Goal: Task Accomplishment & Management: Manage account settings

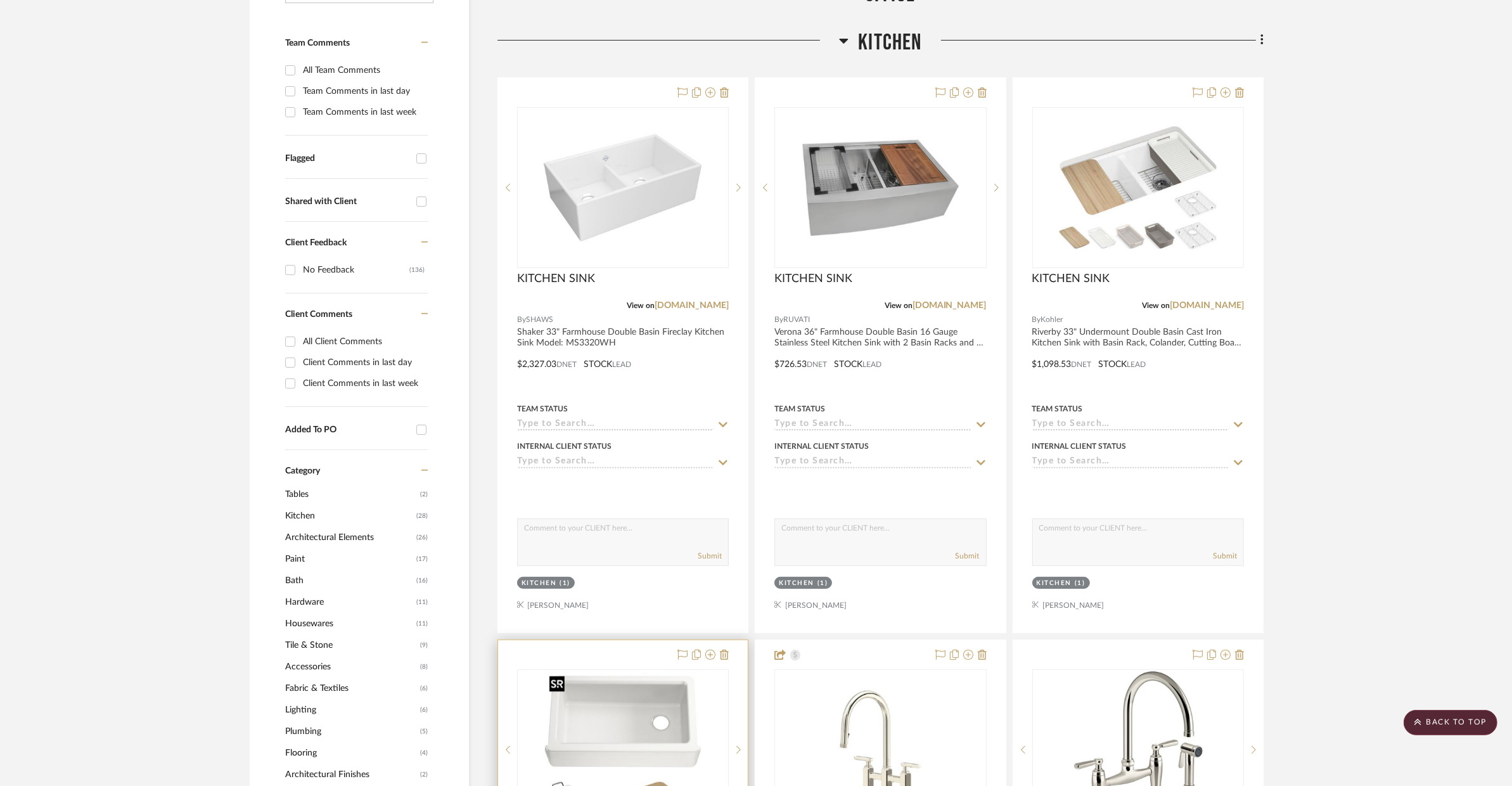
scroll to position [323, 0]
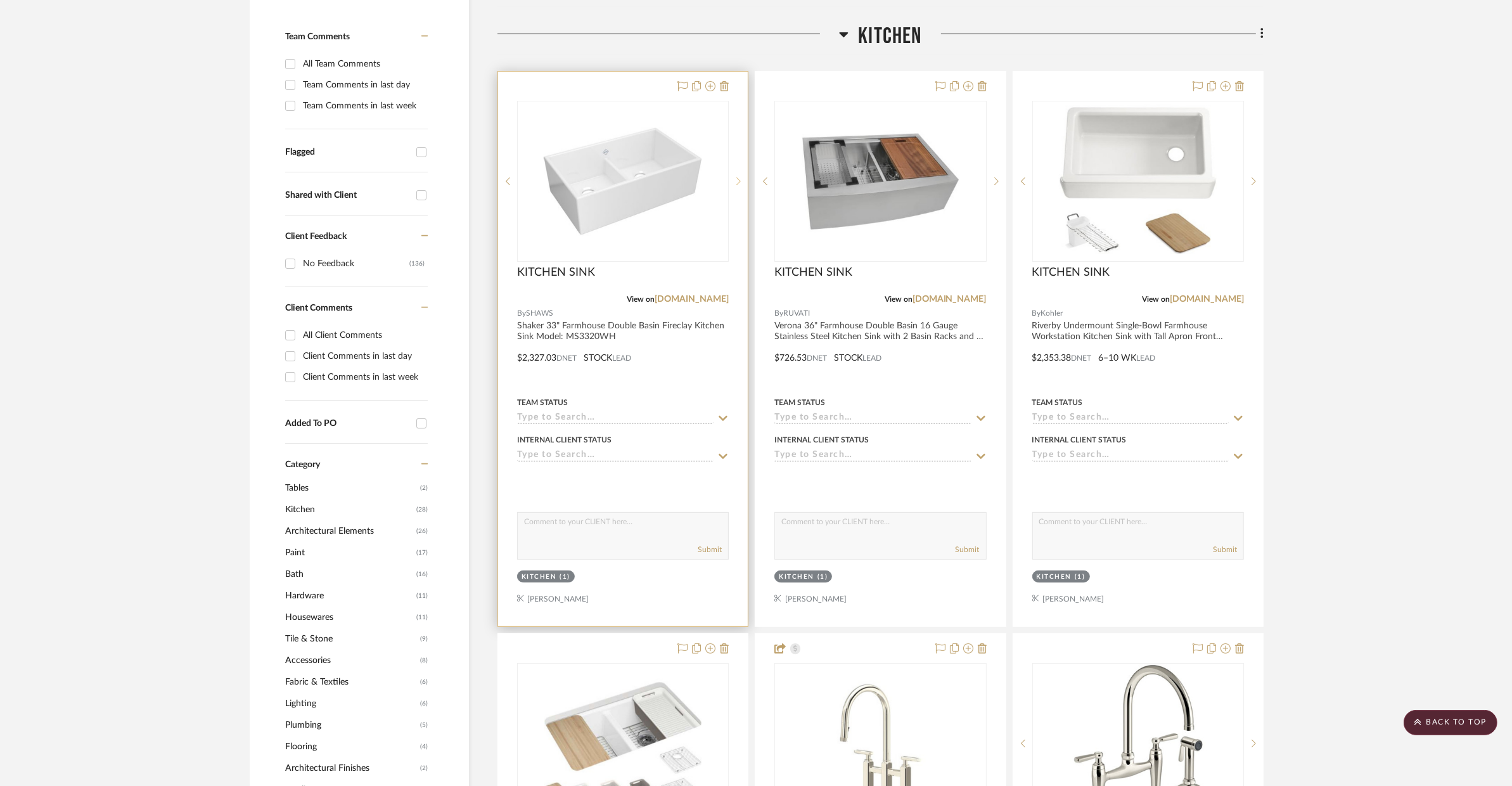
click at [742, 184] on sr-next-btn at bounding box center [738, 181] width 19 height 9
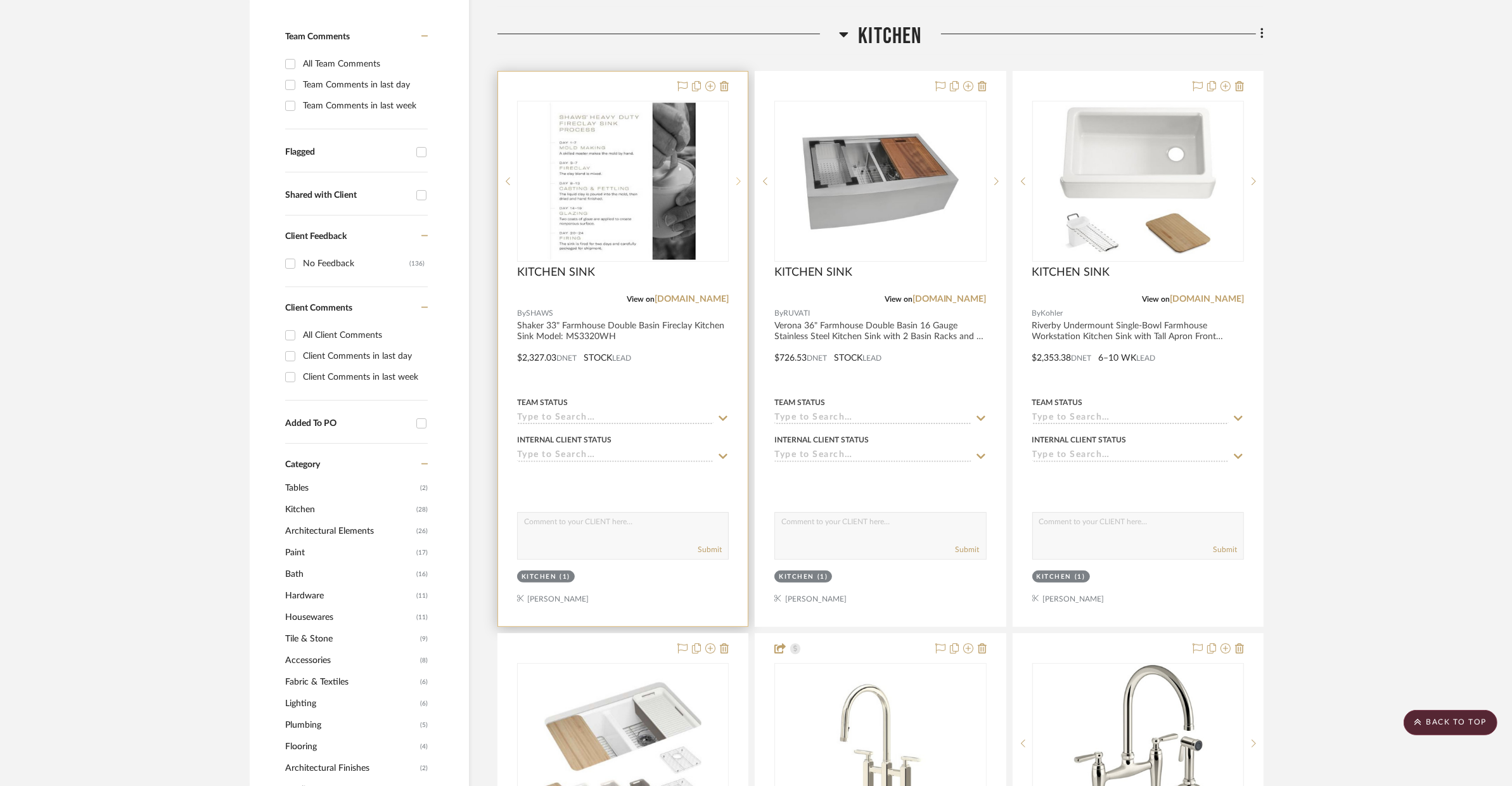
click at [742, 184] on sr-next-btn at bounding box center [738, 181] width 19 height 9
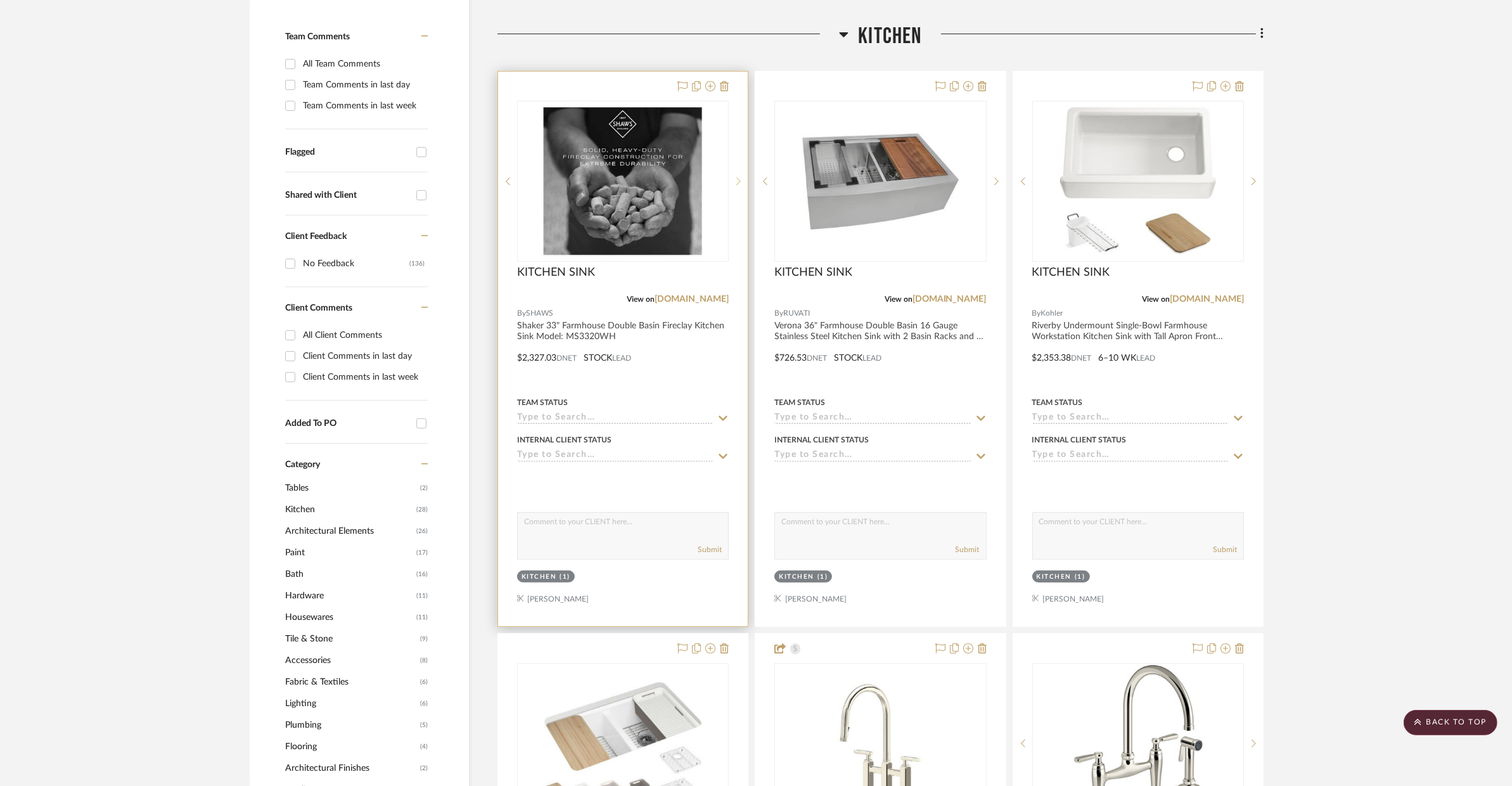
click at [742, 184] on sr-next-btn at bounding box center [738, 181] width 19 height 9
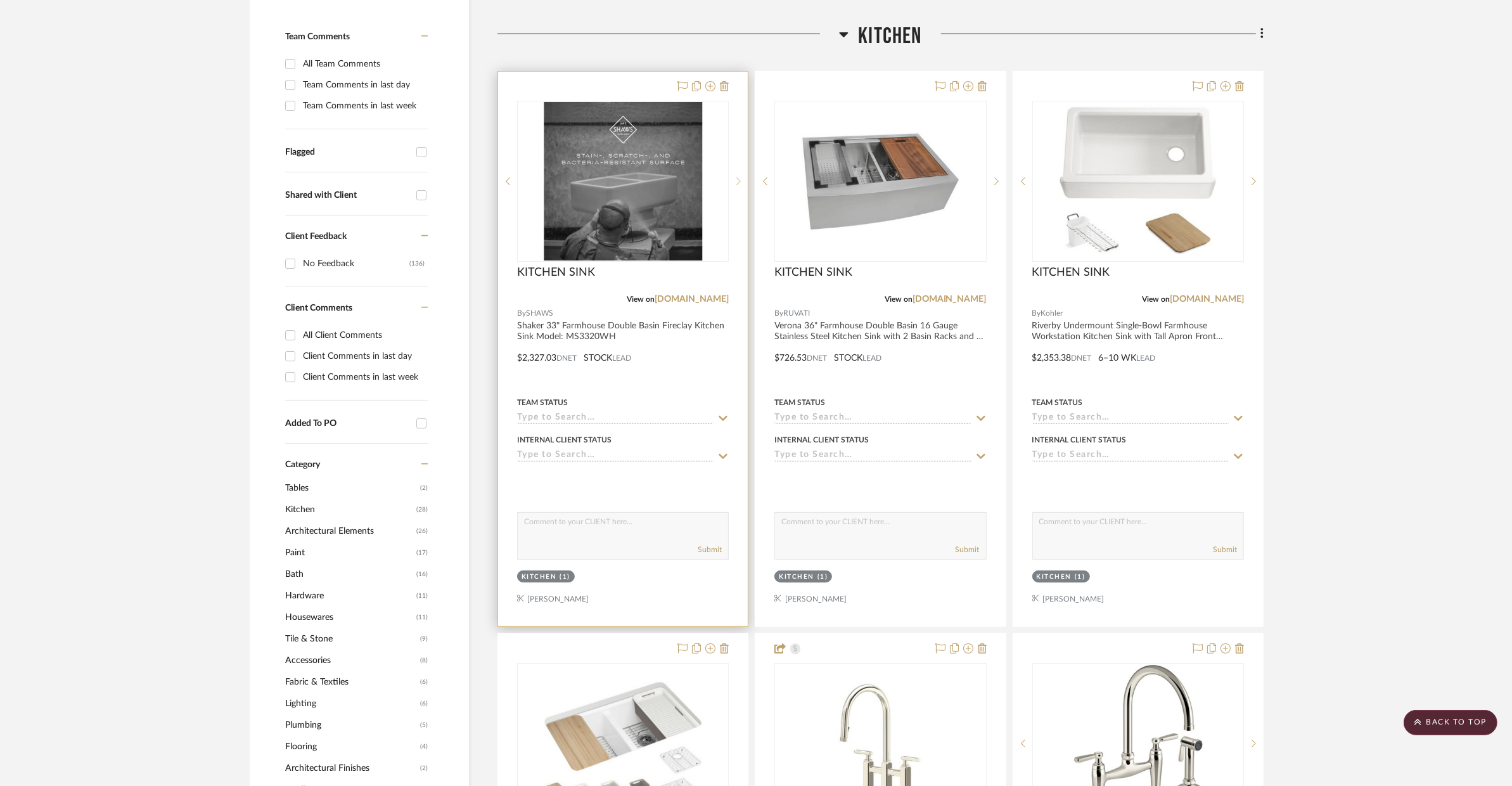
click at [742, 184] on sr-next-btn at bounding box center [738, 181] width 19 height 9
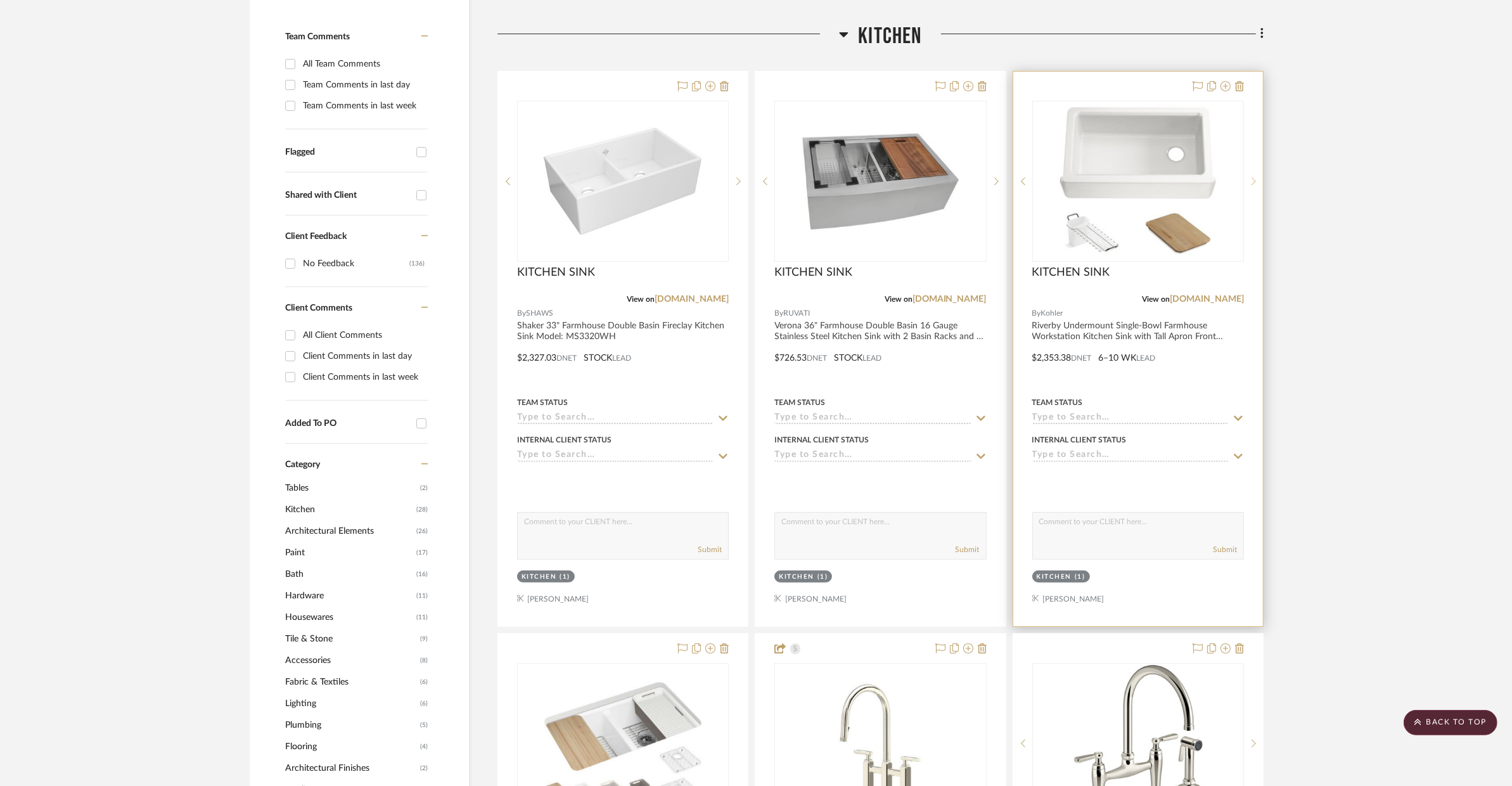
click at [1252, 180] on icon at bounding box center [1254, 181] width 5 height 9
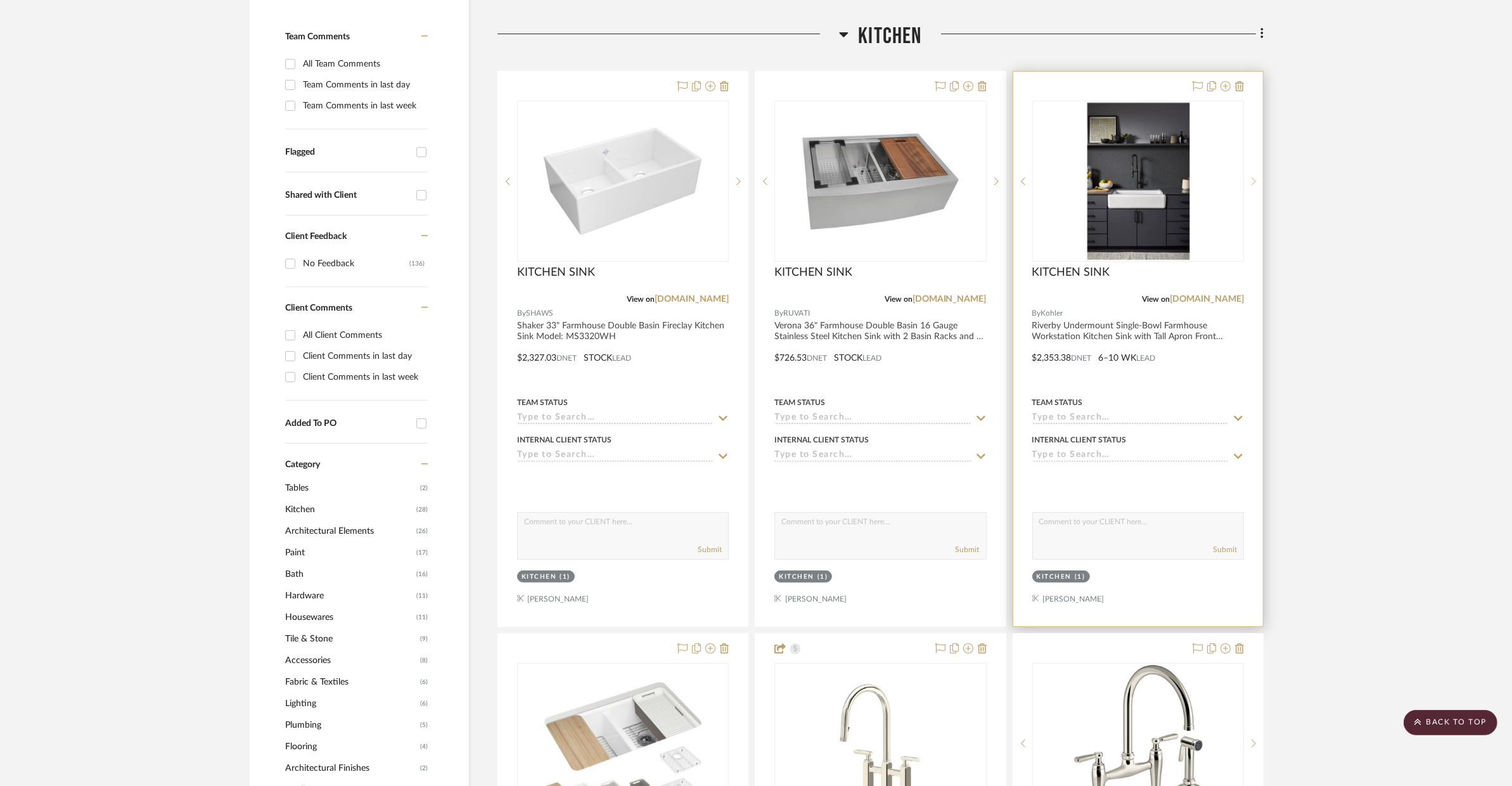
click at [1252, 180] on icon at bounding box center [1254, 181] width 5 height 9
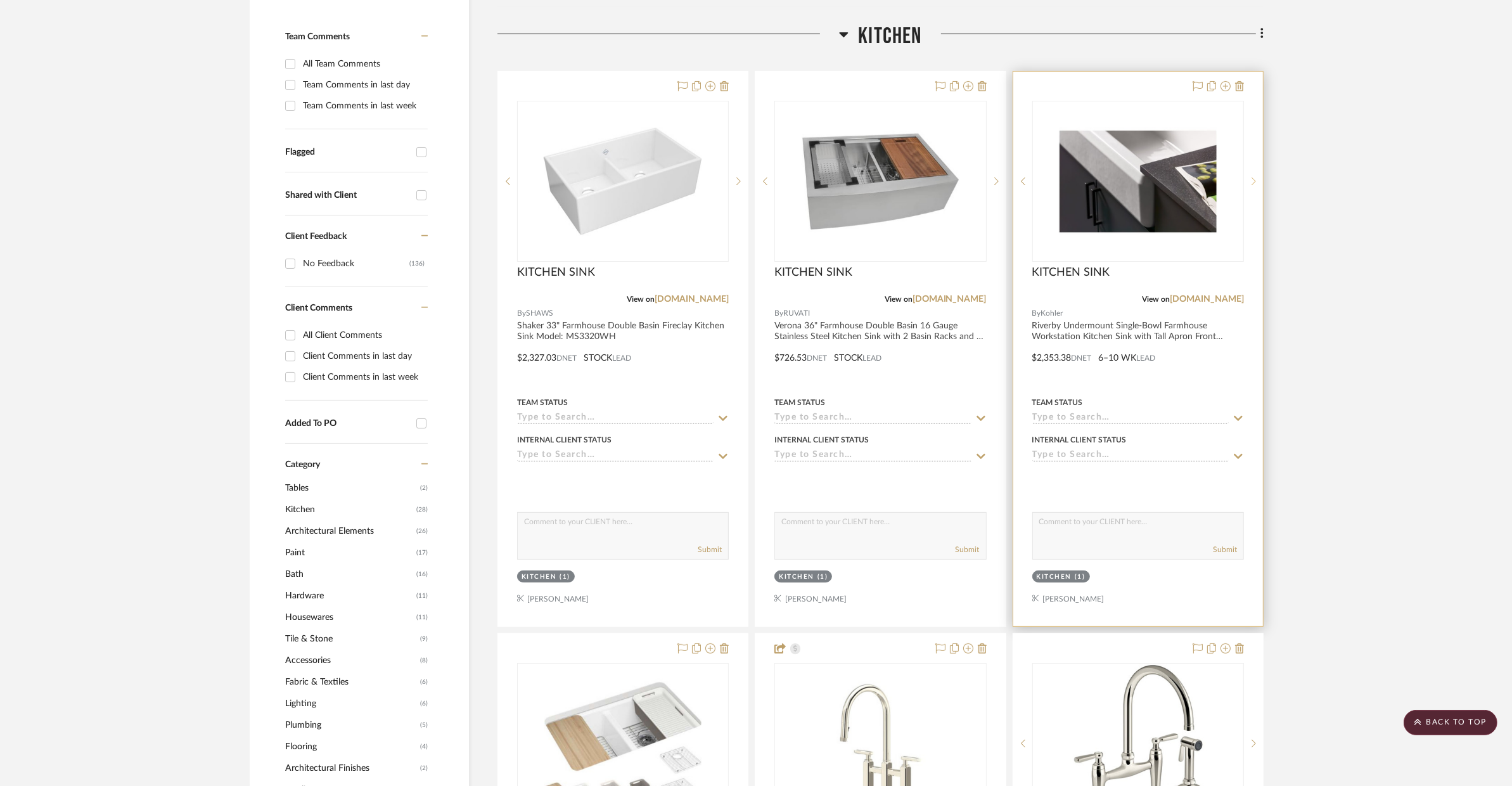
click at [1252, 180] on icon at bounding box center [1254, 181] width 5 height 9
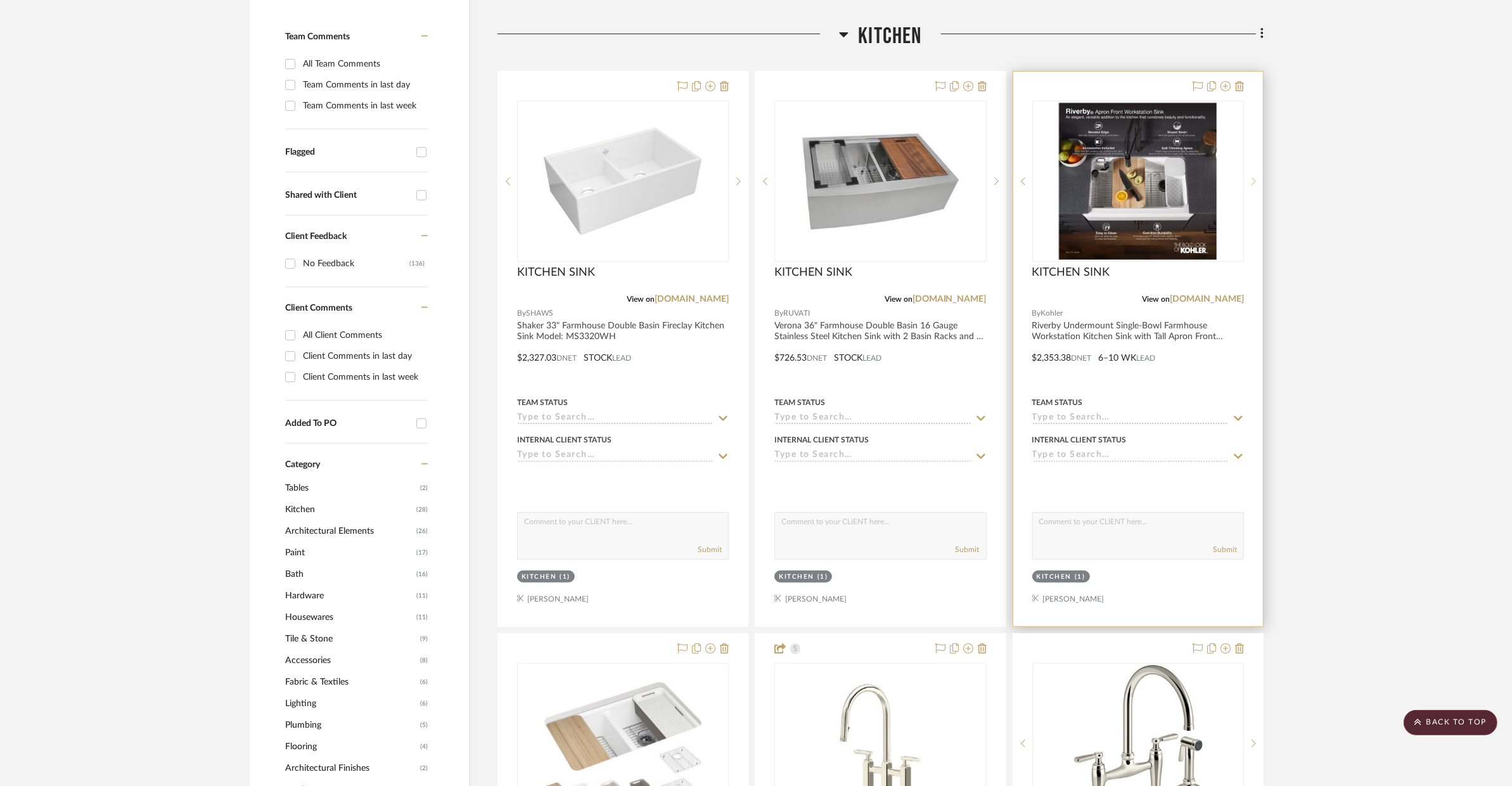
click at [1252, 180] on icon at bounding box center [1254, 181] width 5 height 9
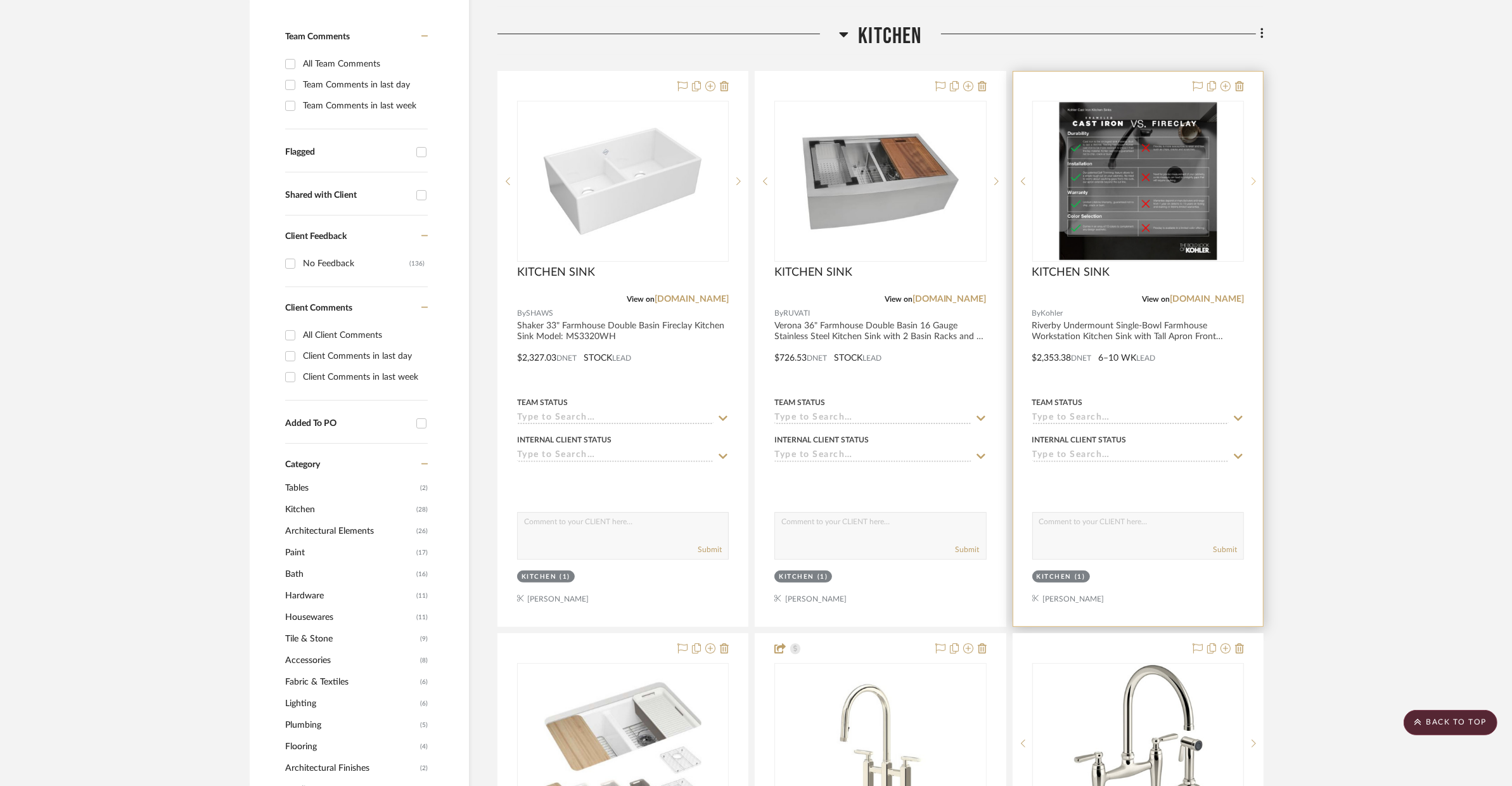
click at [1252, 180] on icon at bounding box center [1254, 181] width 5 height 9
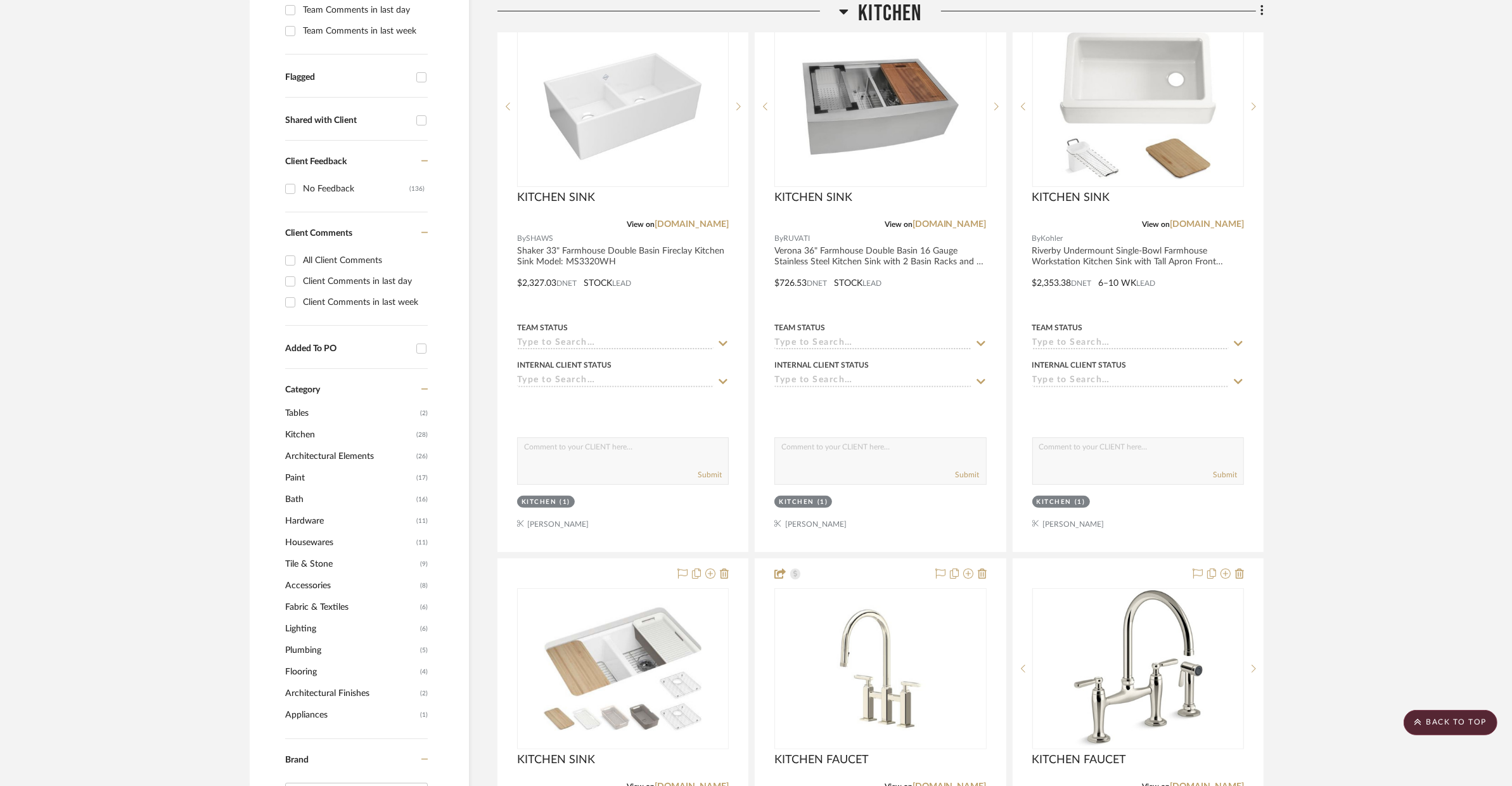
scroll to position [281, 0]
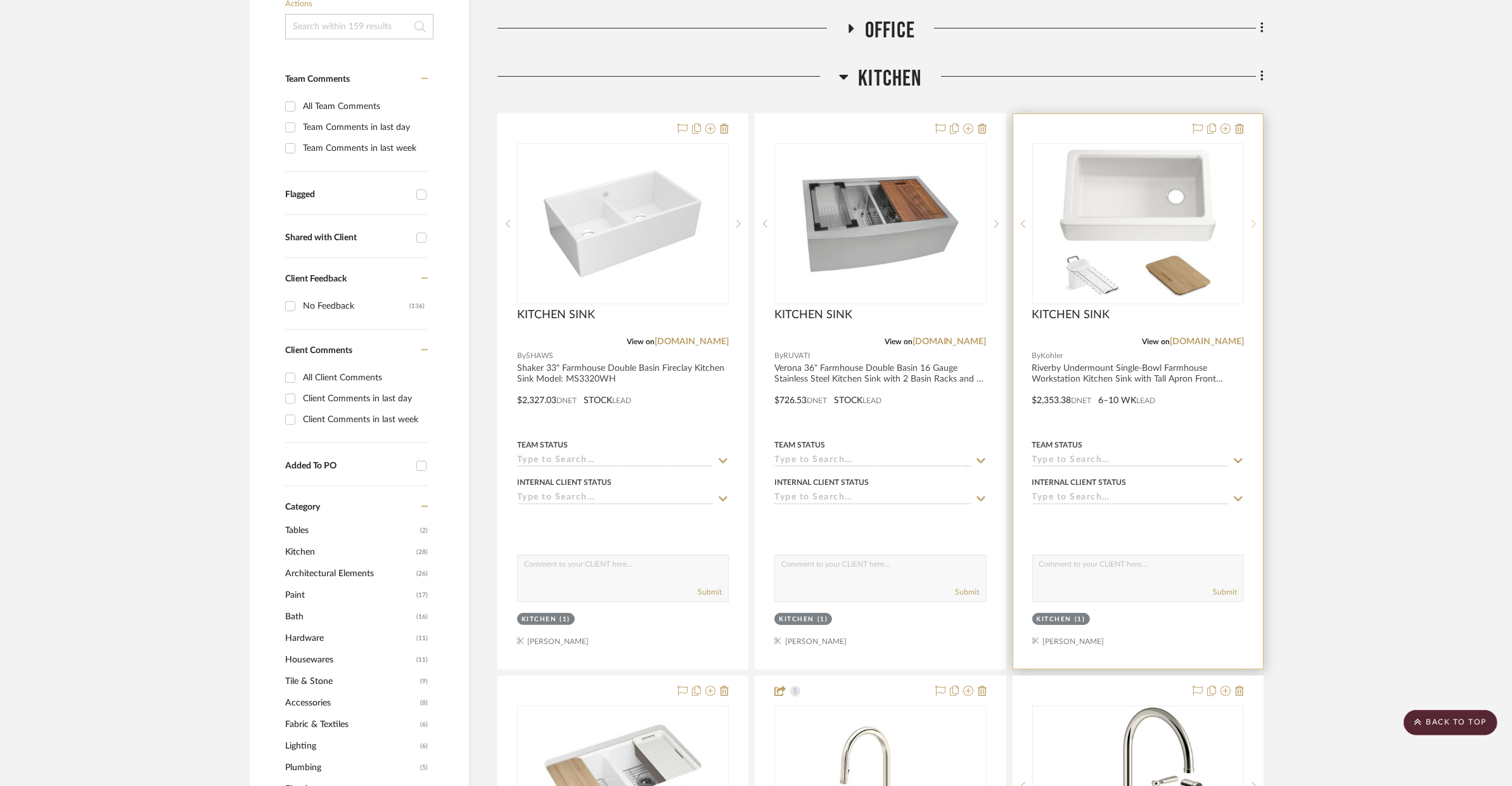
click at [1253, 225] on icon at bounding box center [1254, 223] width 5 height 7
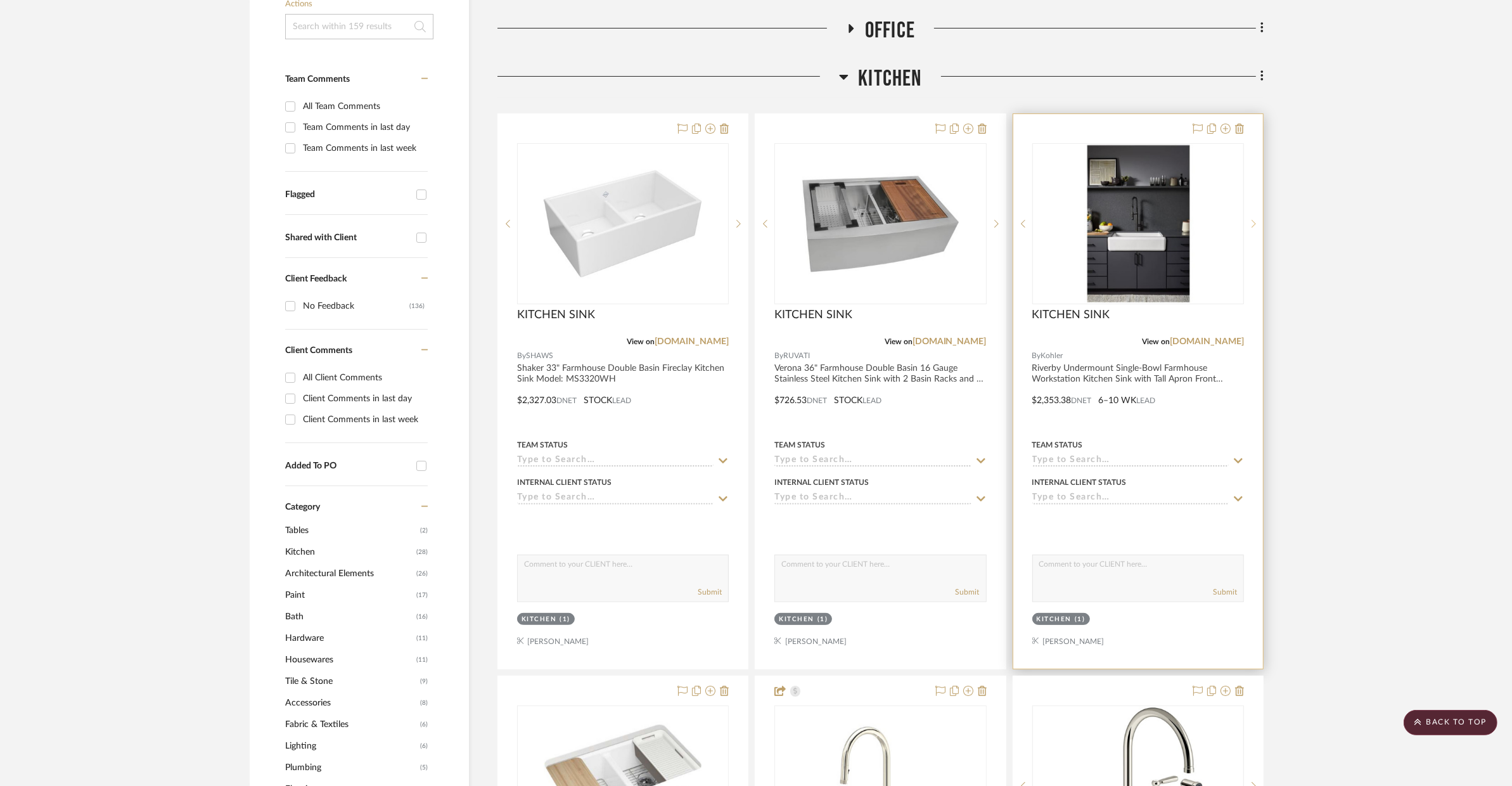
click at [1253, 225] on icon at bounding box center [1254, 223] width 5 height 7
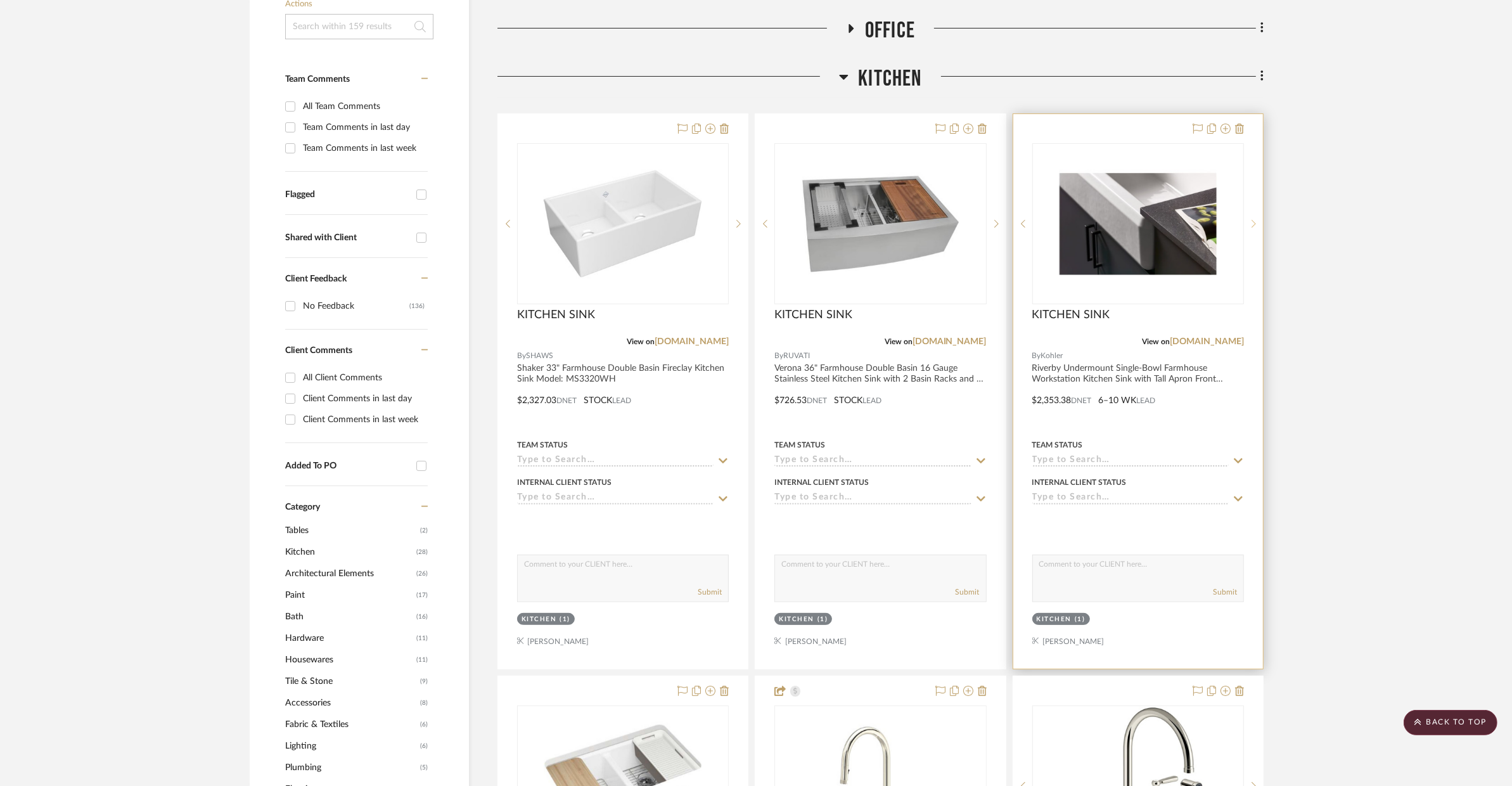
click at [1253, 225] on icon at bounding box center [1254, 223] width 5 height 7
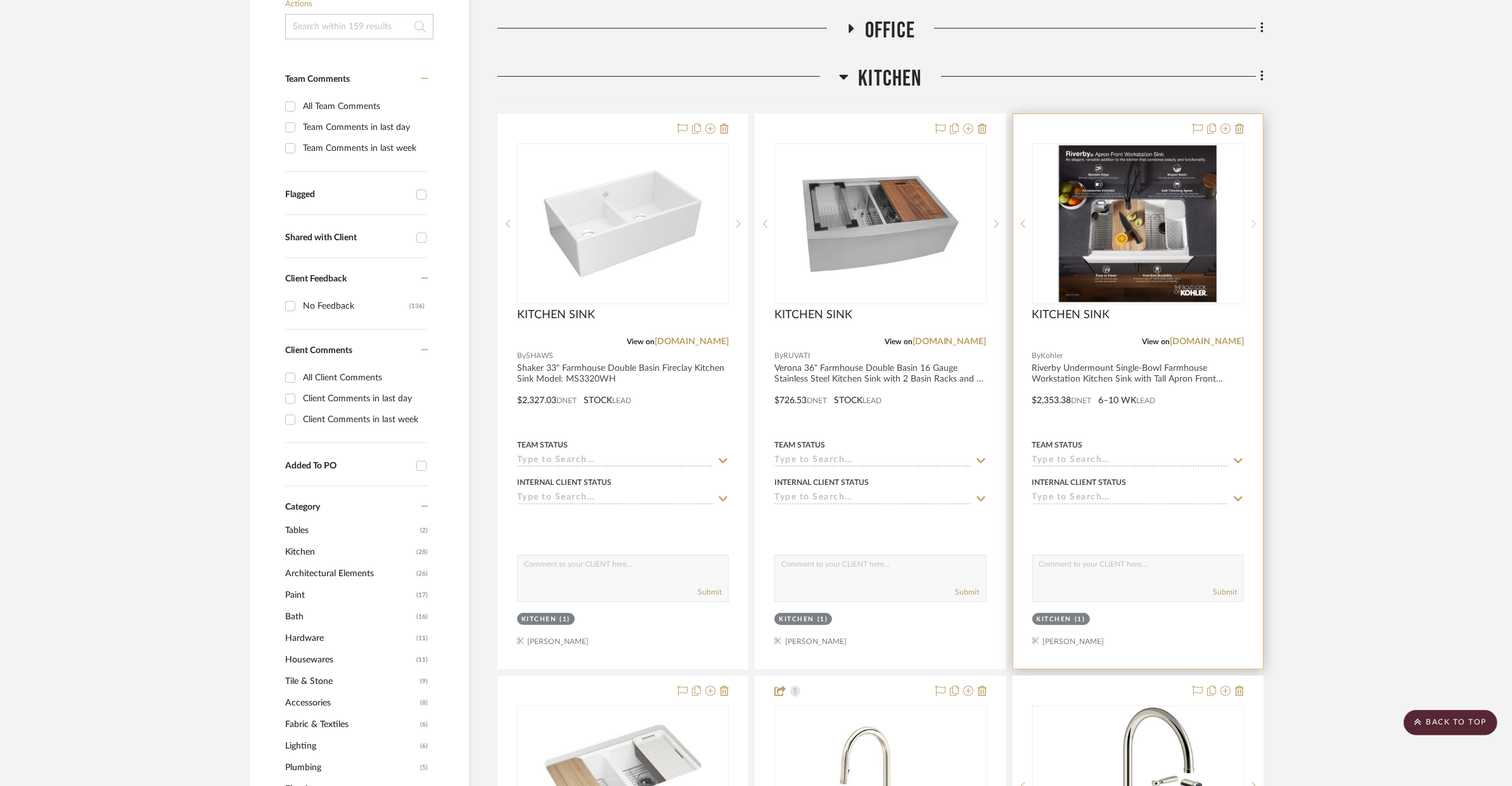
click at [1253, 225] on icon at bounding box center [1254, 223] width 5 height 7
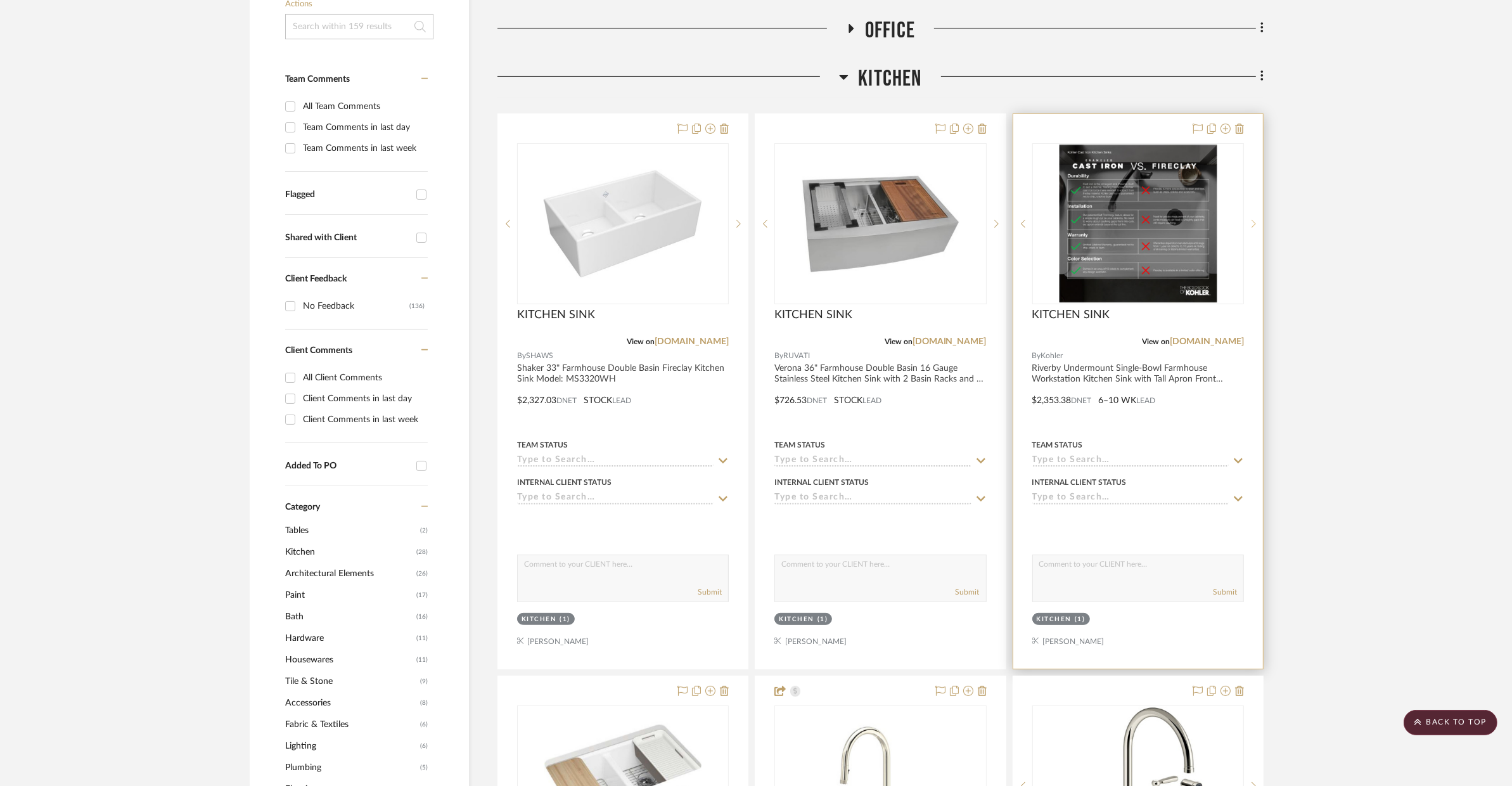
click at [1253, 225] on icon at bounding box center [1254, 223] width 5 height 7
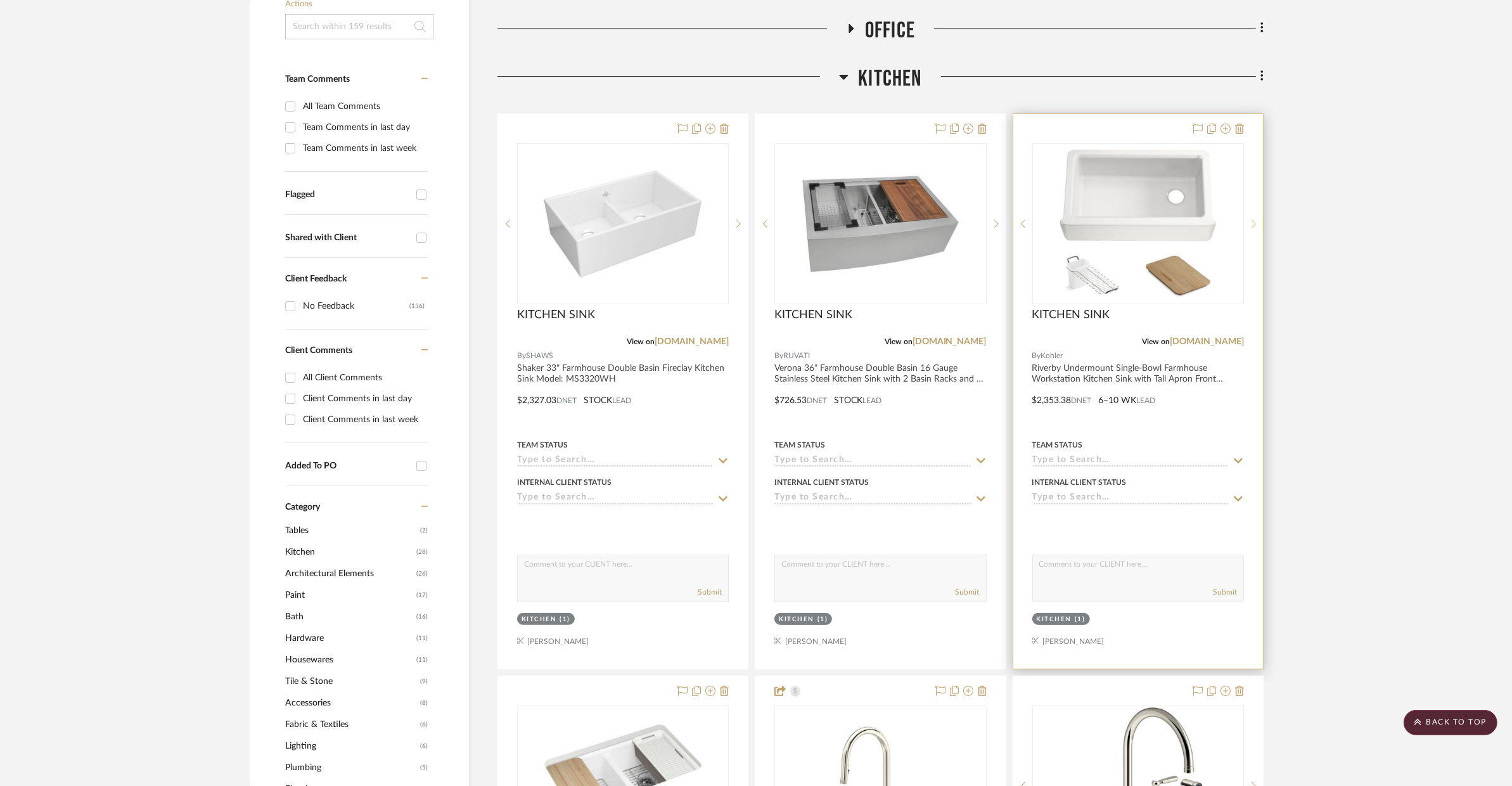
click at [1253, 225] on icon at bounding box center [1254, 223] width 5 height 7
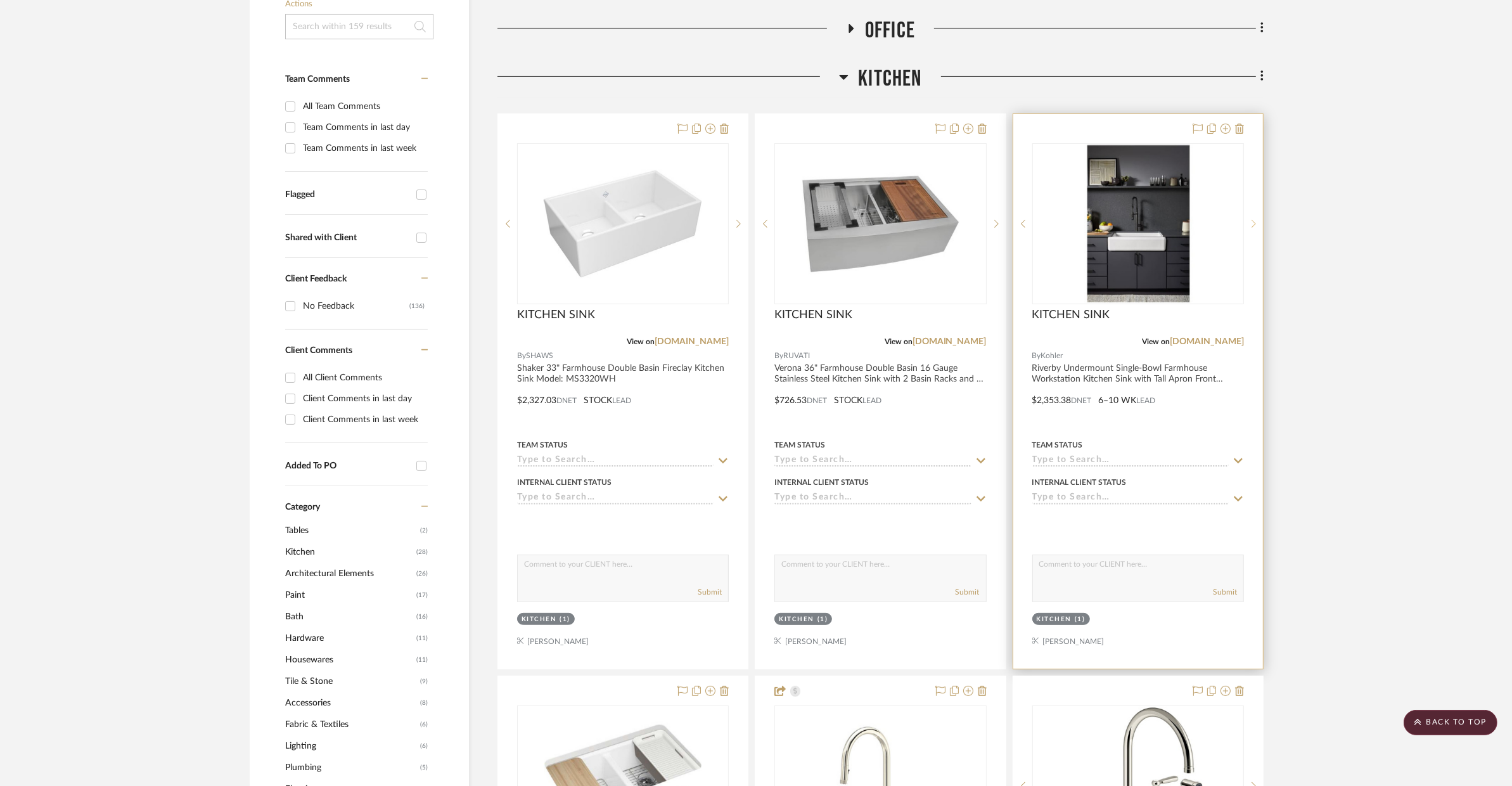
click at [1253, 224] on icon at bounding box center [1254, 223] width 5 height 9
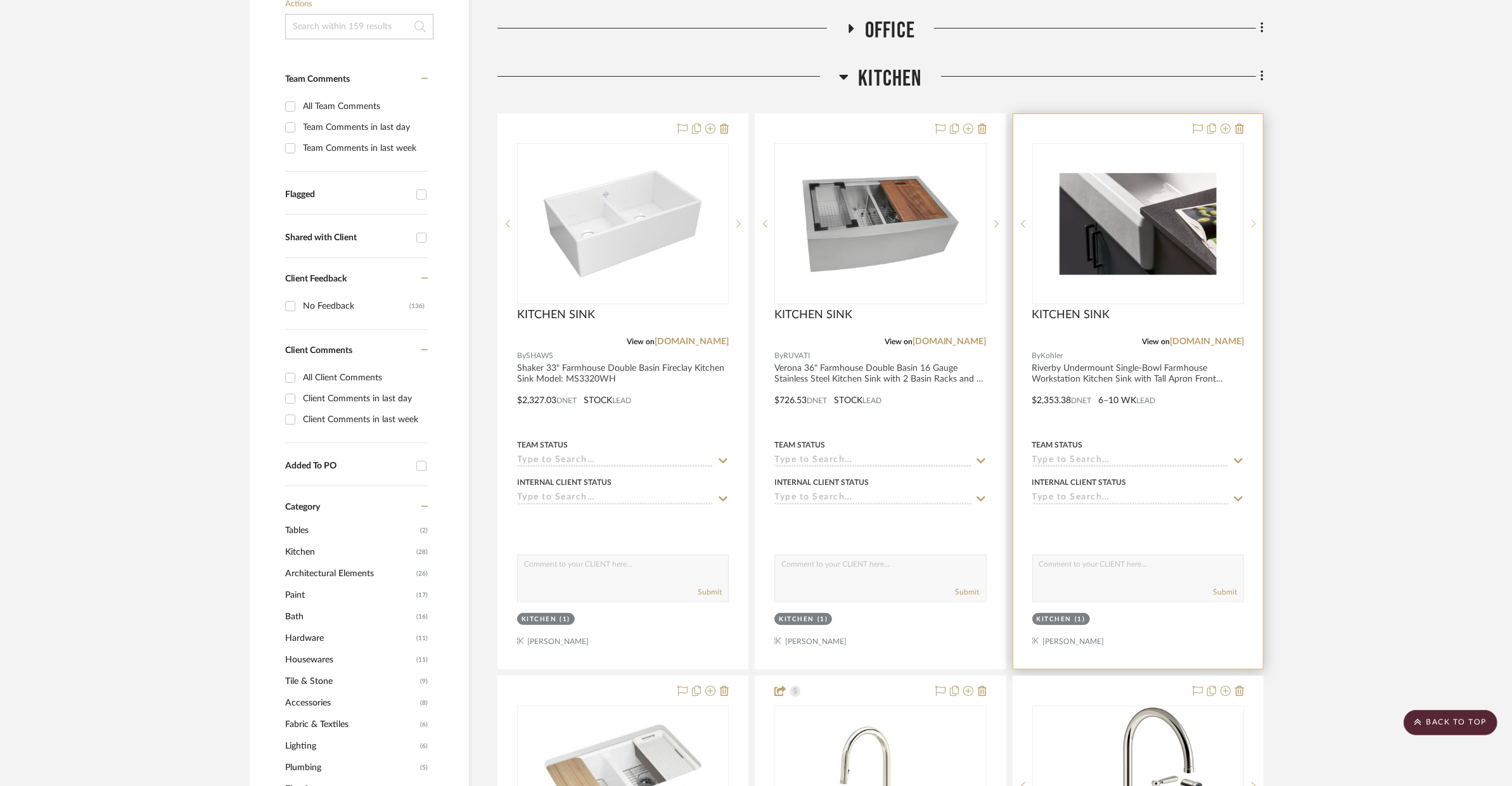
click at [1253, 224] on icon at bounding box center [1254, 223] width 5 height 9
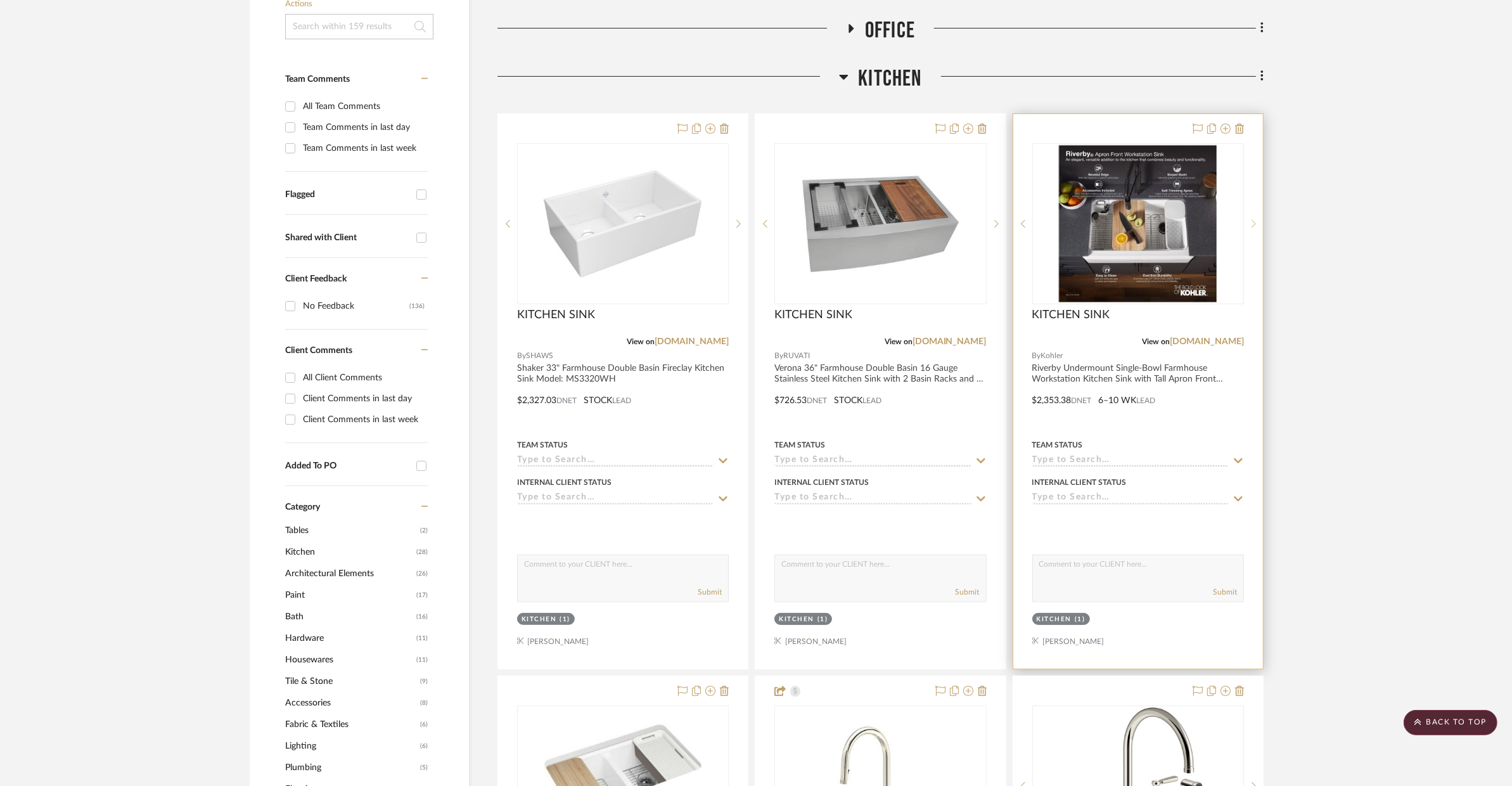
click at [1253, 224] on icon at bounding box center [1254, 223] width 5 height 9
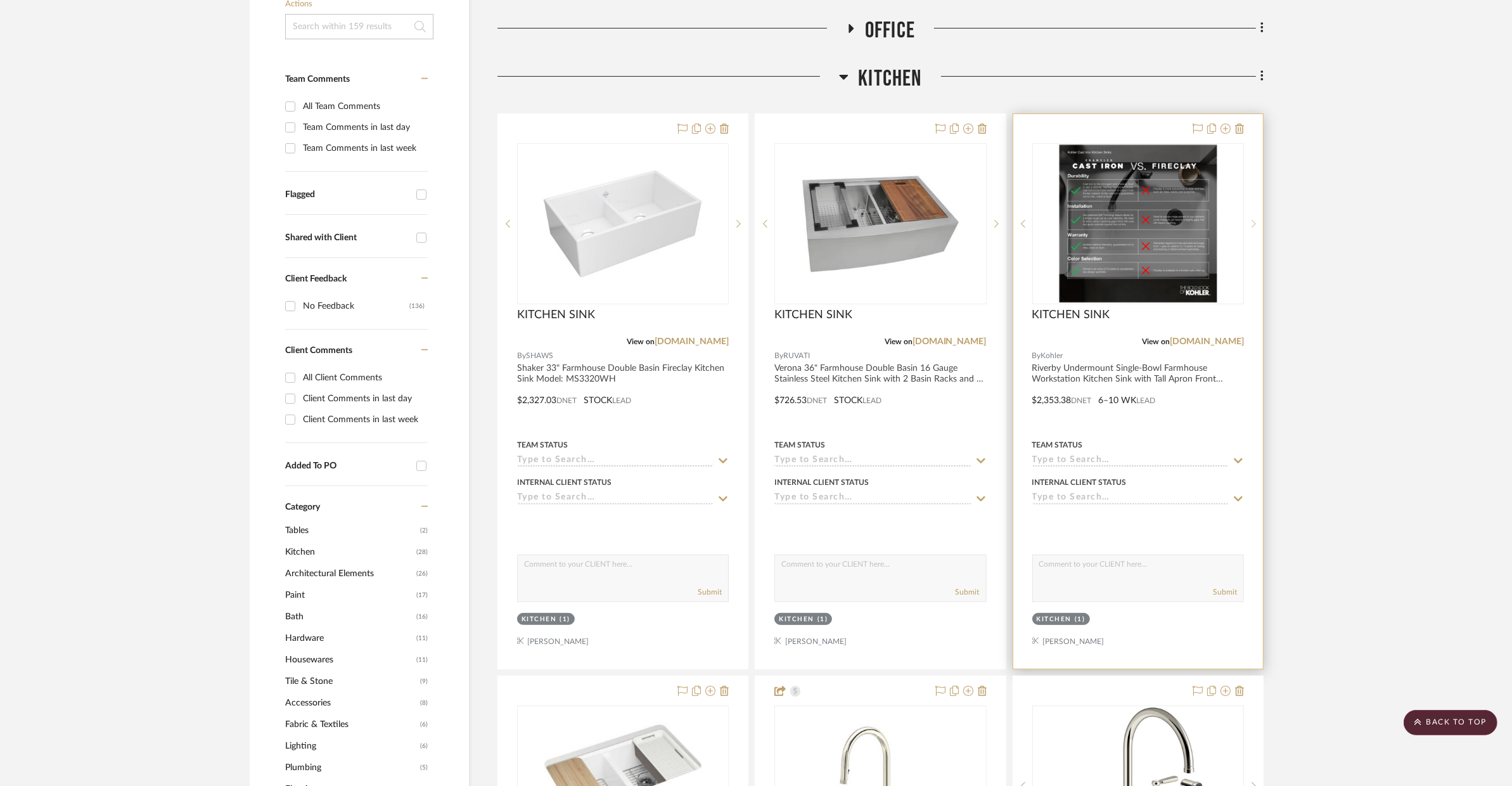
click at [1253, 224] on icon at bounding box center [1254, 223] width 5 height 9
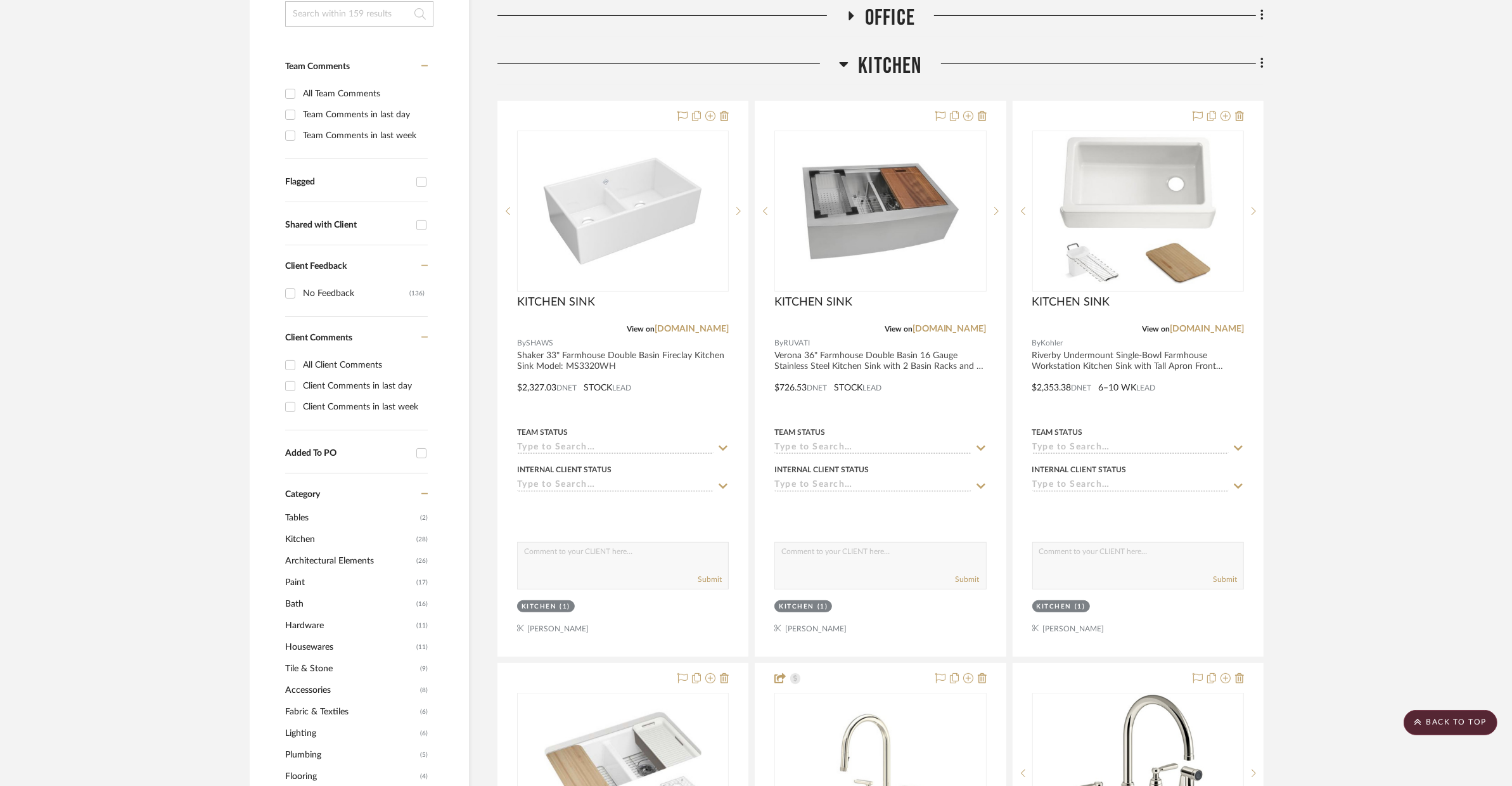
scroll to position [295, 0]
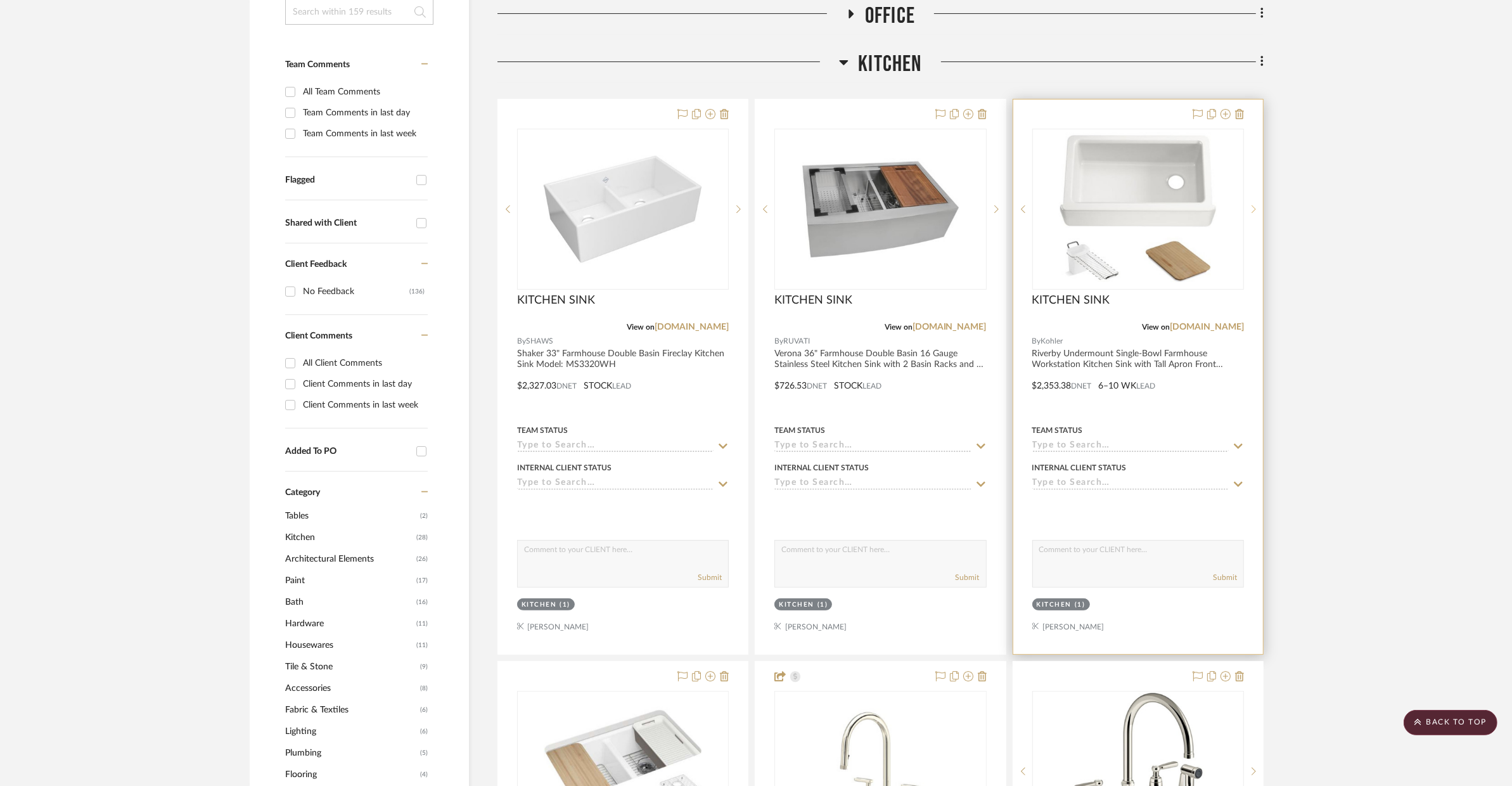
click at [1254, 209] on icon at bounding box center [1254, 209] width 5 height 9
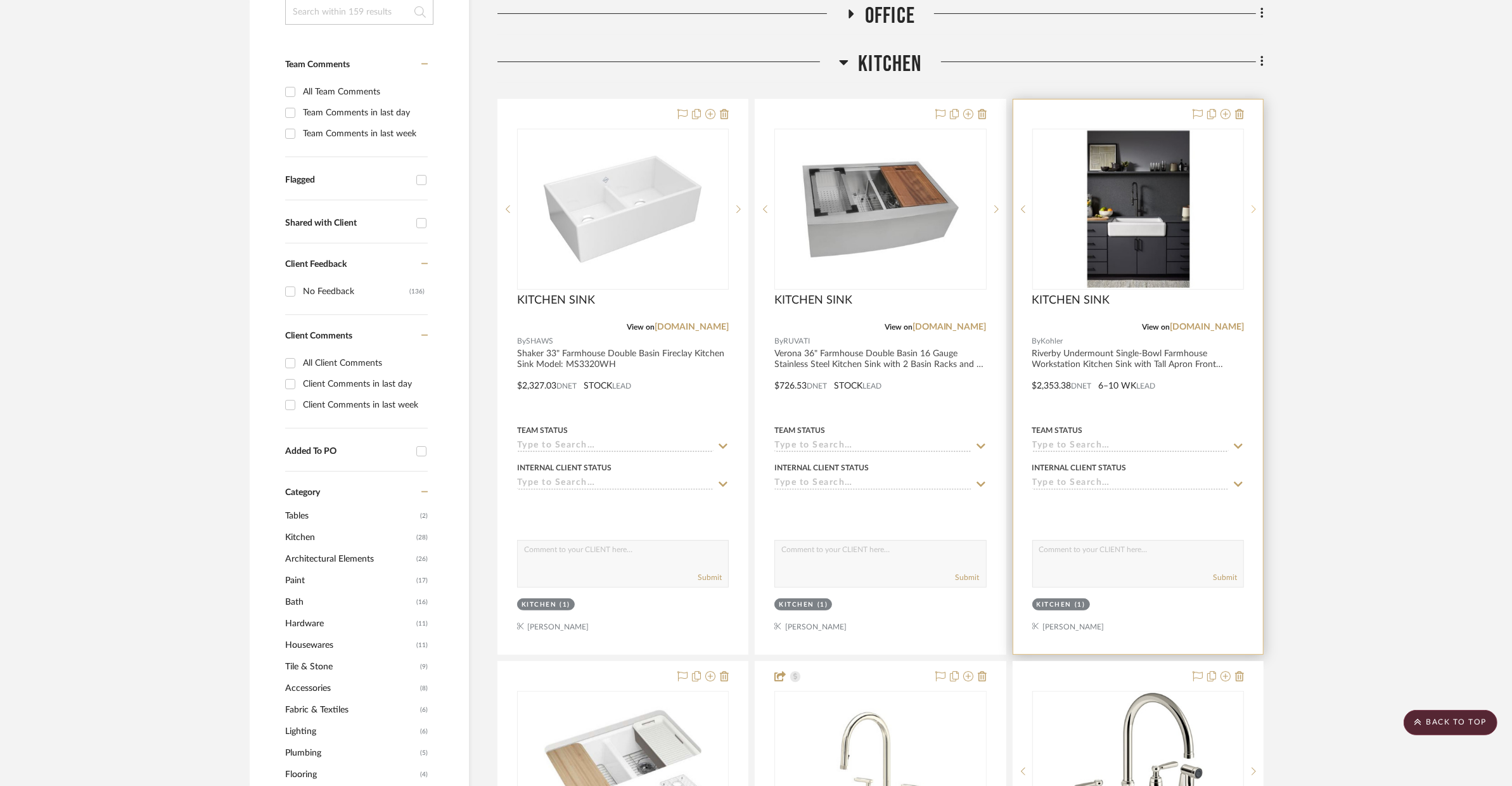
click at [1254, 209] on icon at bounding box center [1254, 209] width 5 height 9
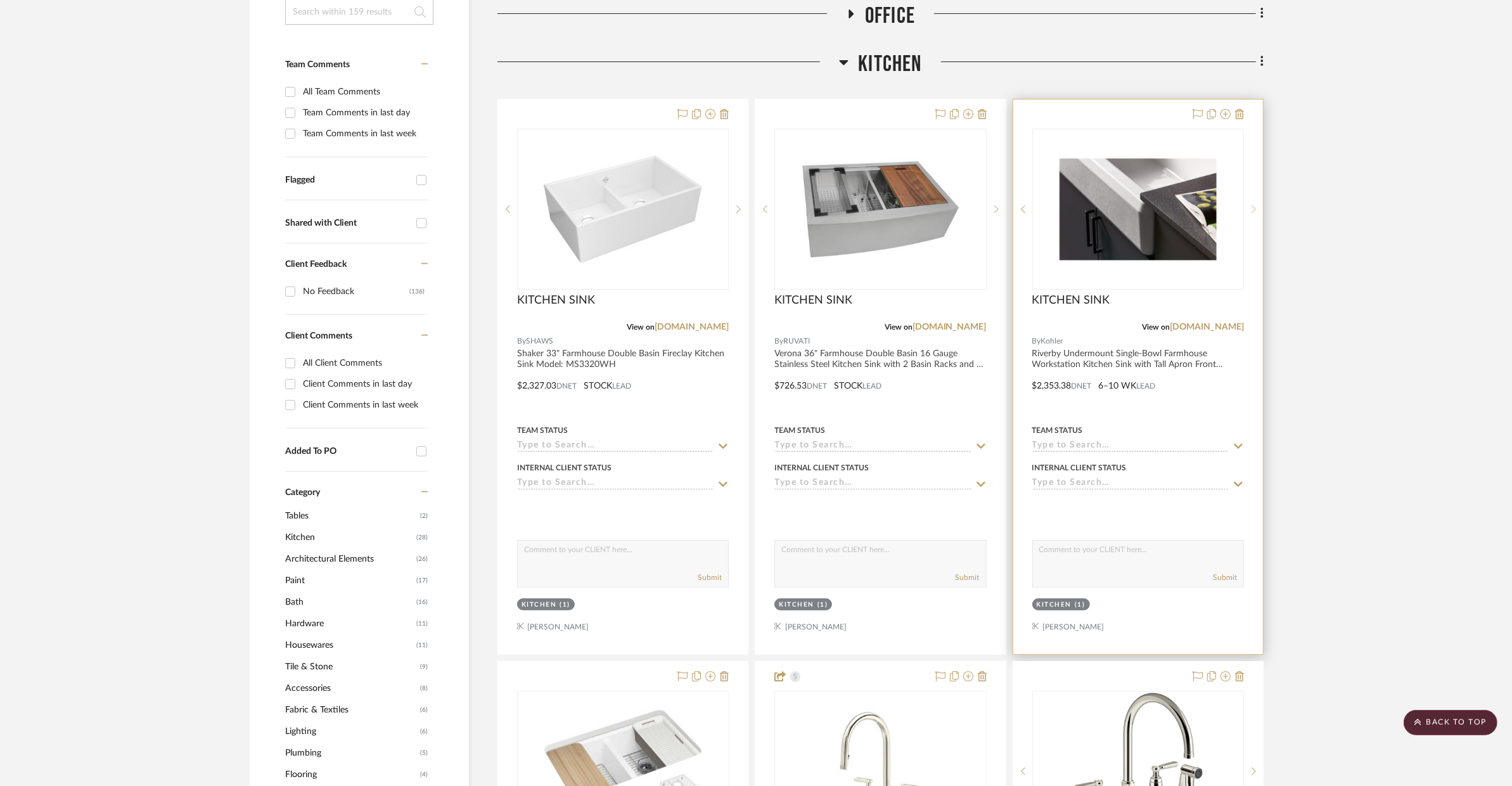
click at [1254, 209] on icon at bounding box center [1254, 209] width 5 height 9
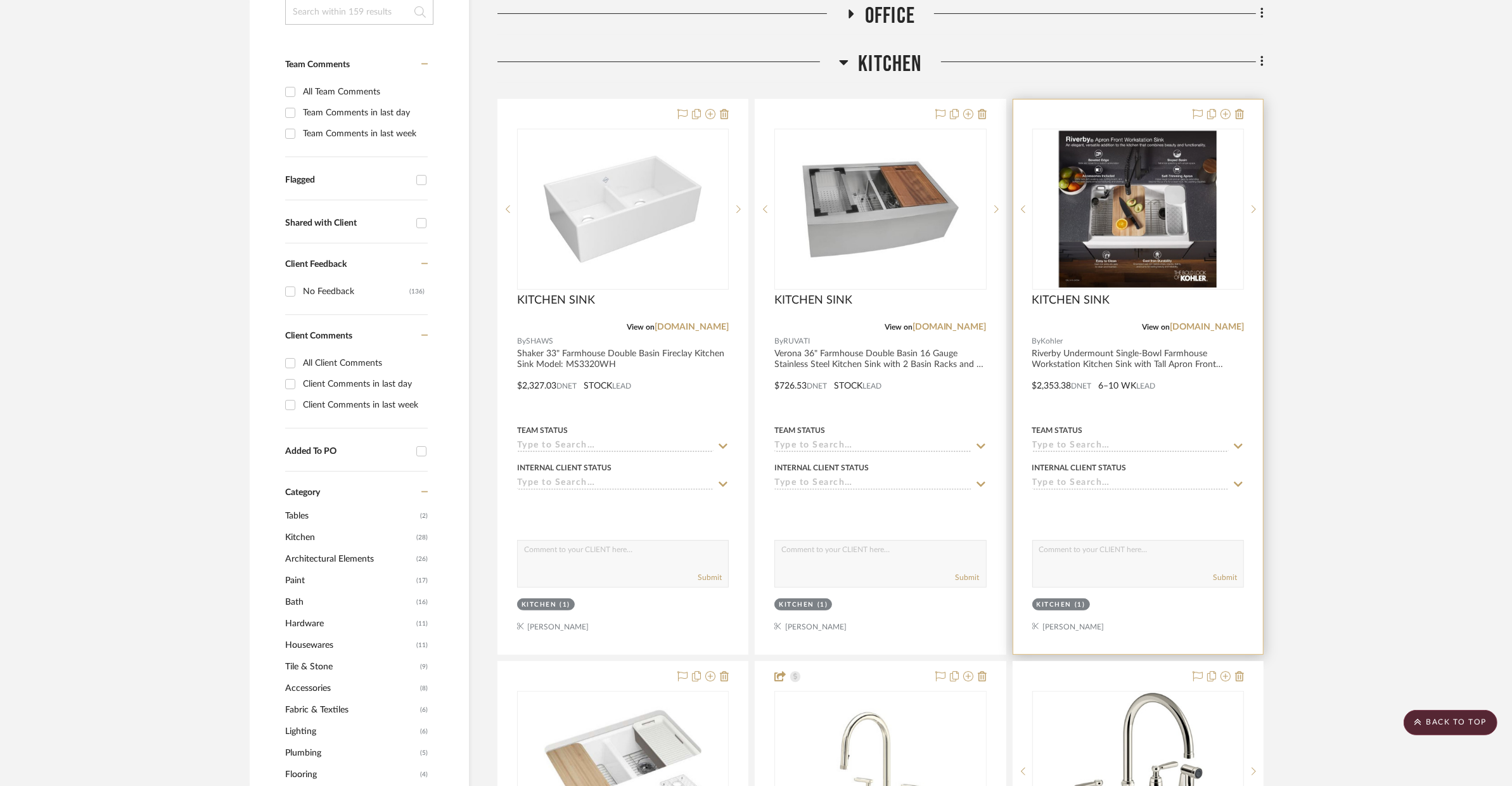
click at [1240, 296] on div "KITCHEN SINK" at bounding box center [1139, 308] width 212 height 28
click at [1234, 269] on div "3" at bounding box center [1139, 209] width 211 height 160
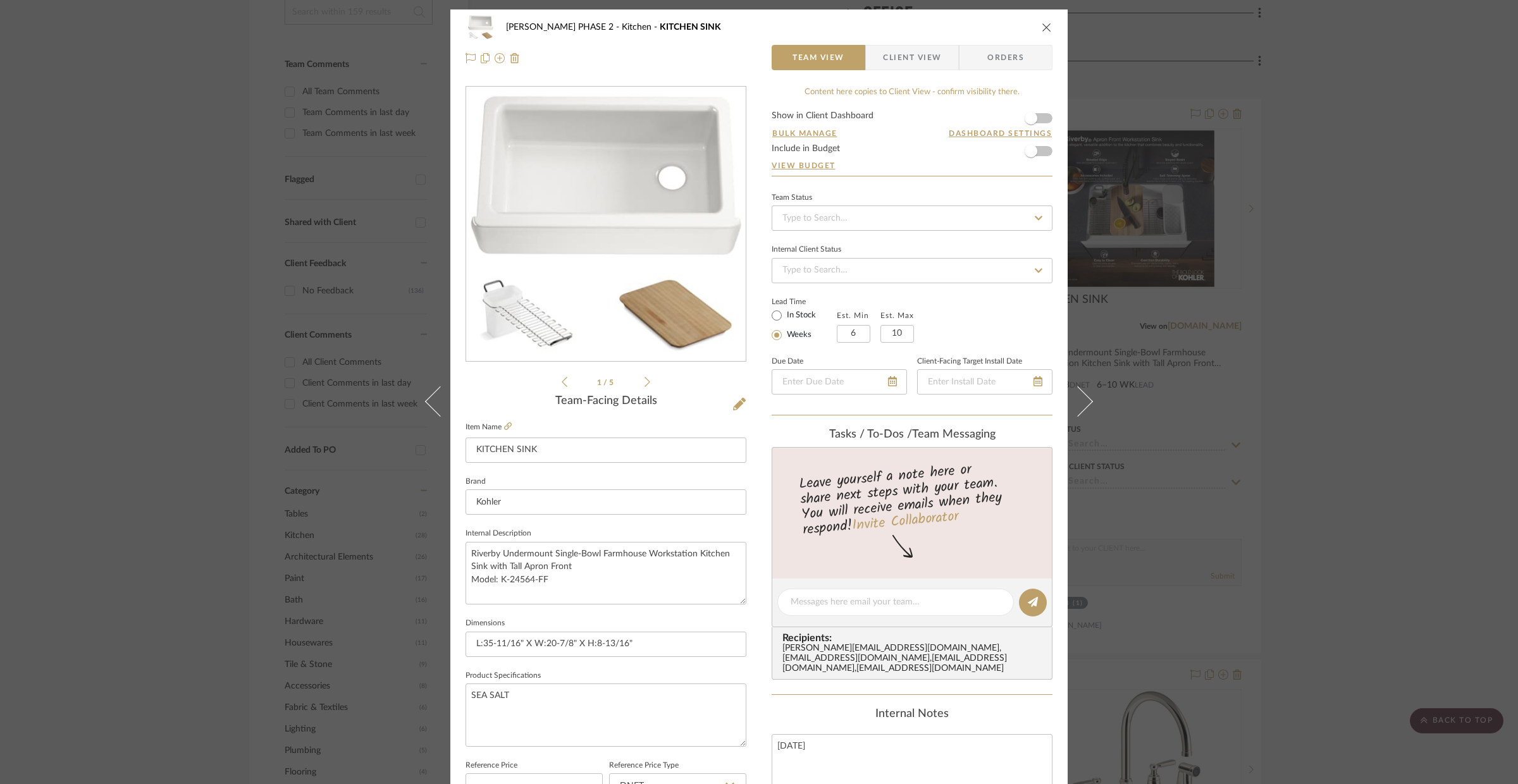
click at [636, 387] on li "1 / 5" at bounding box center [606, 382] width 77 height 15
click at [645, 385] on icon at bounding box center [647, 381] width 6 height 10
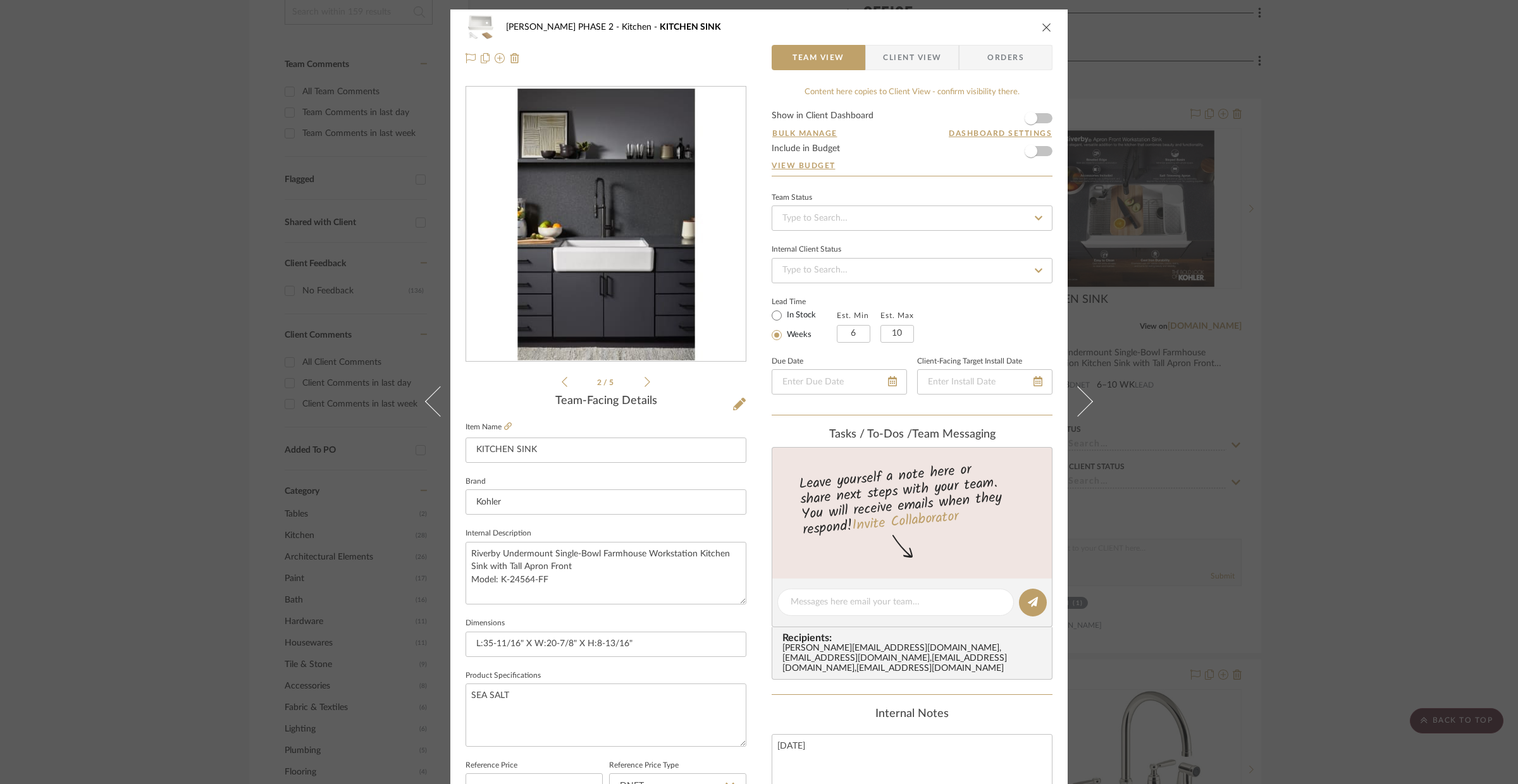
click at [645, 385] on icon at bounding box center [647, 381] width 6 height 10
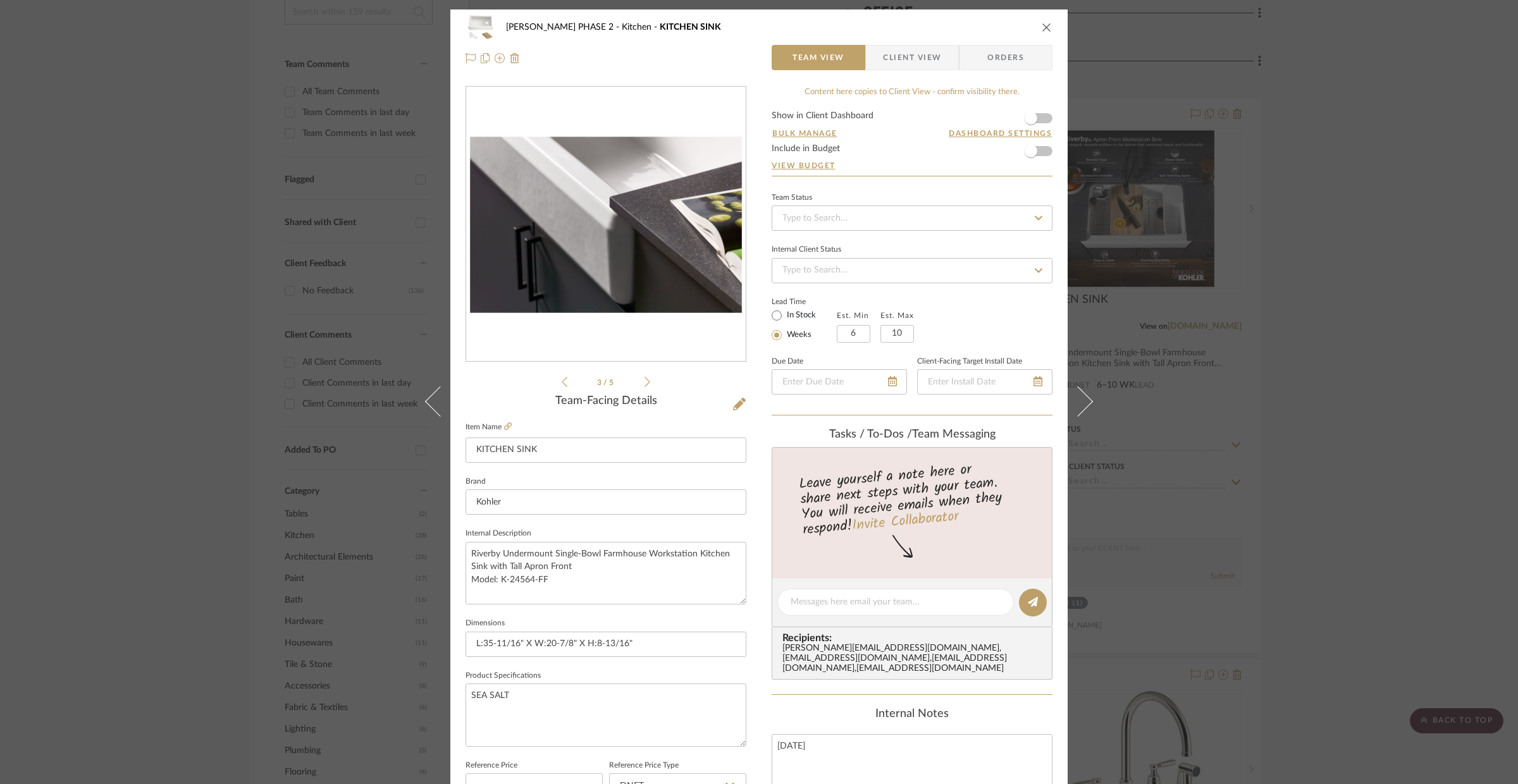
click at [645, 385] on icon at bounding box center [647, 381] width 6 height 10
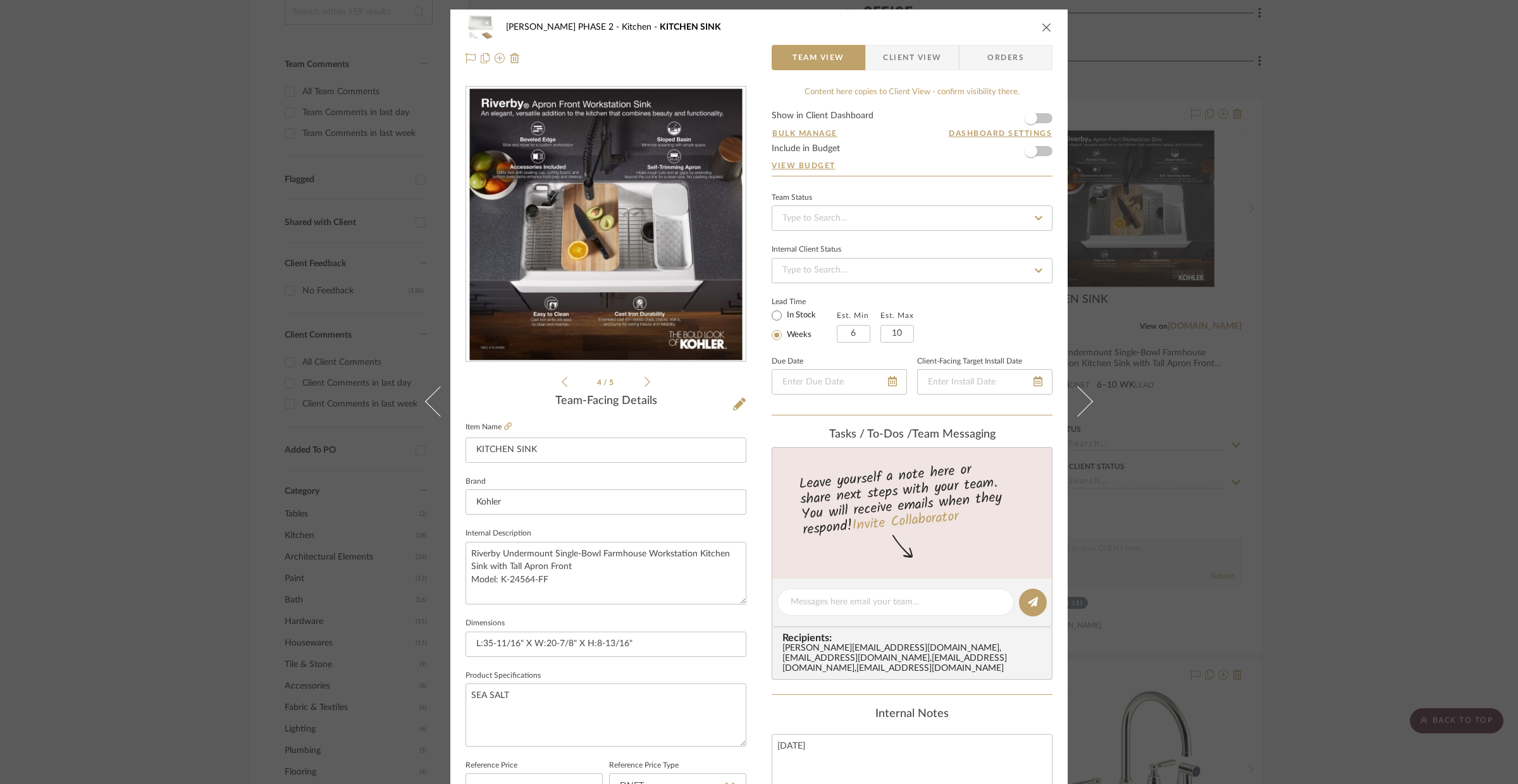
click at [644, 328] on img "3" at bounding box center [606, 224] width 274 height 274
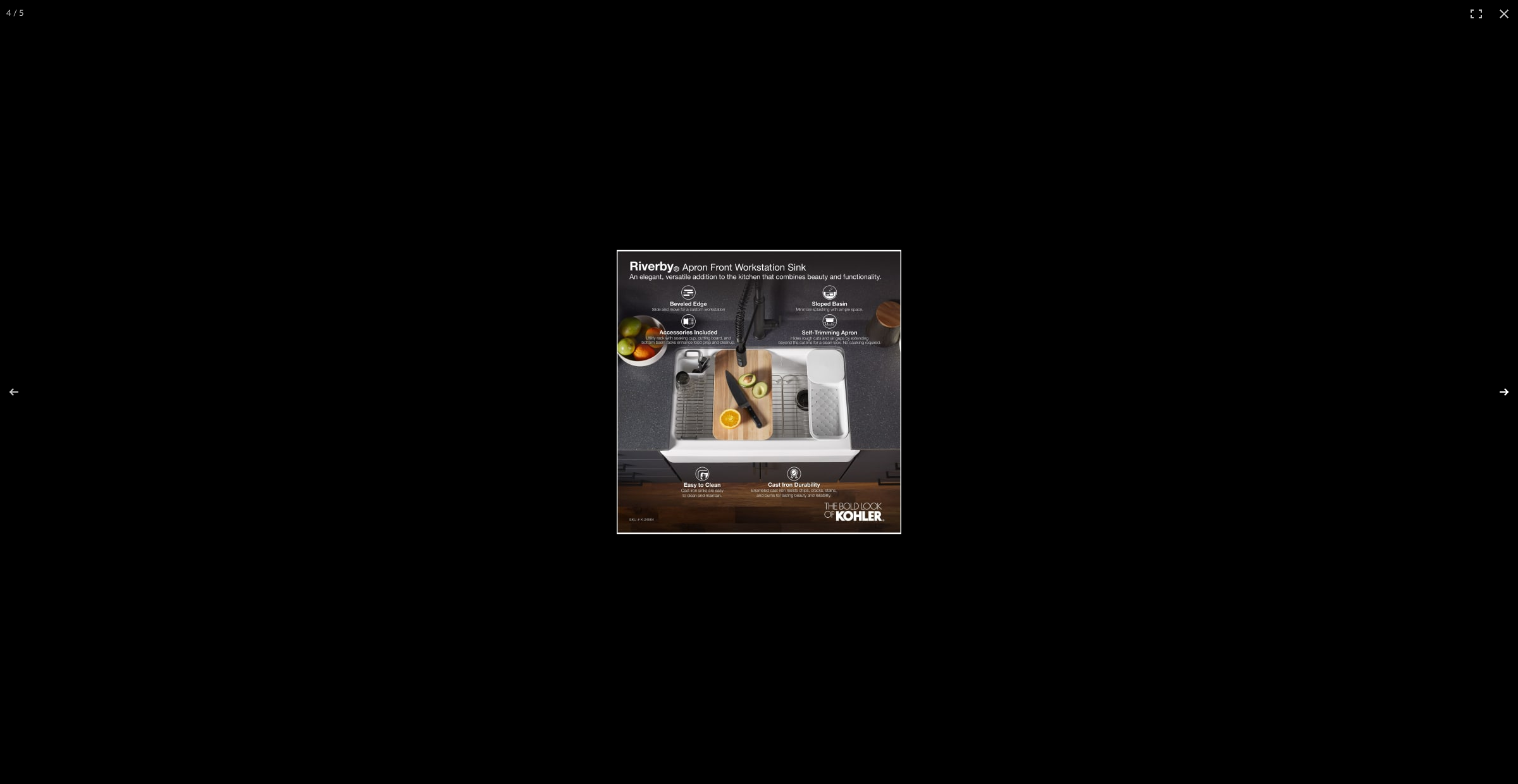
click at [1504, 387] on button at bounding box center [1496, 392] width 44 height 64
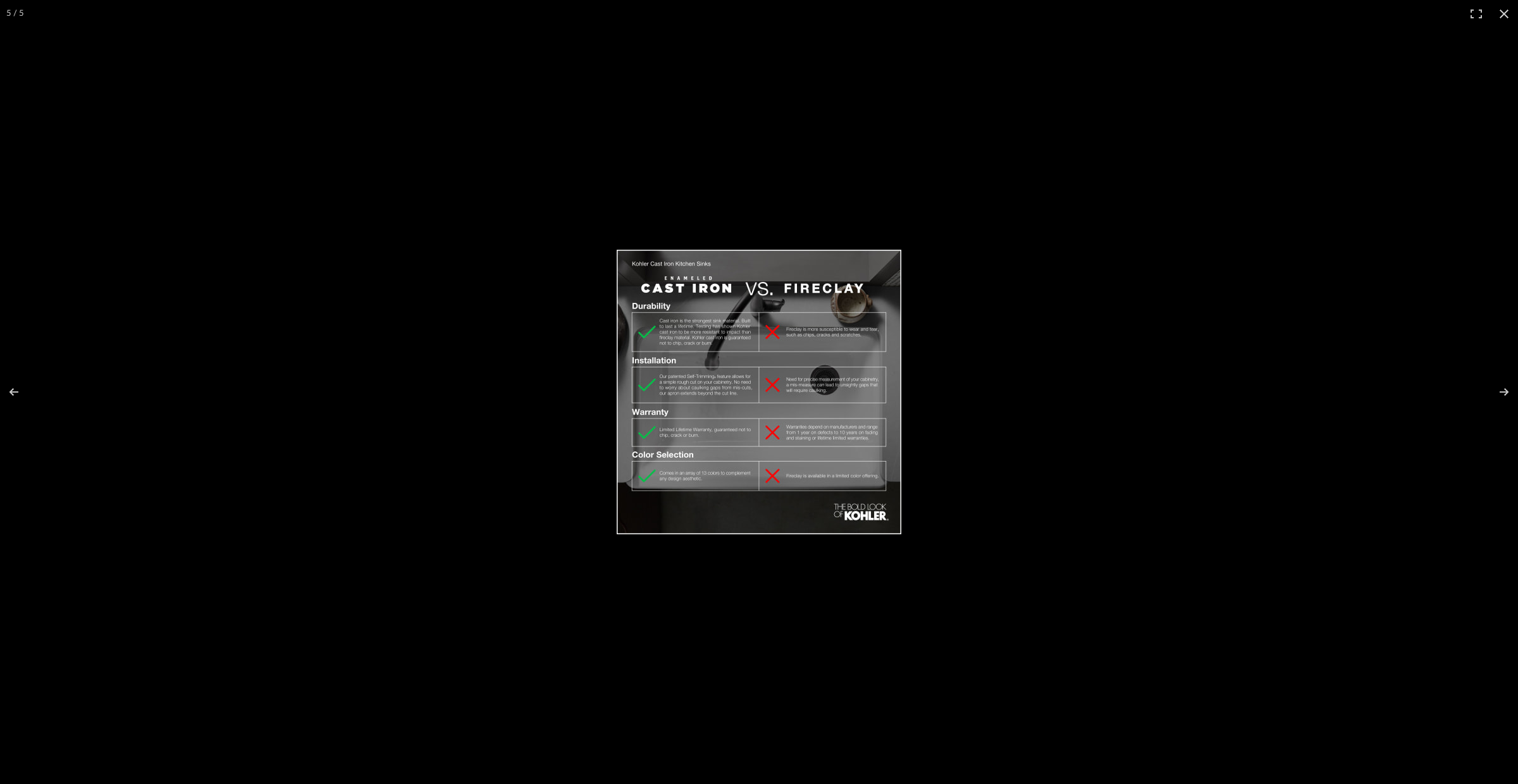
click at [719, 375] on img at bounding box center [759, 391] width 284 height 284
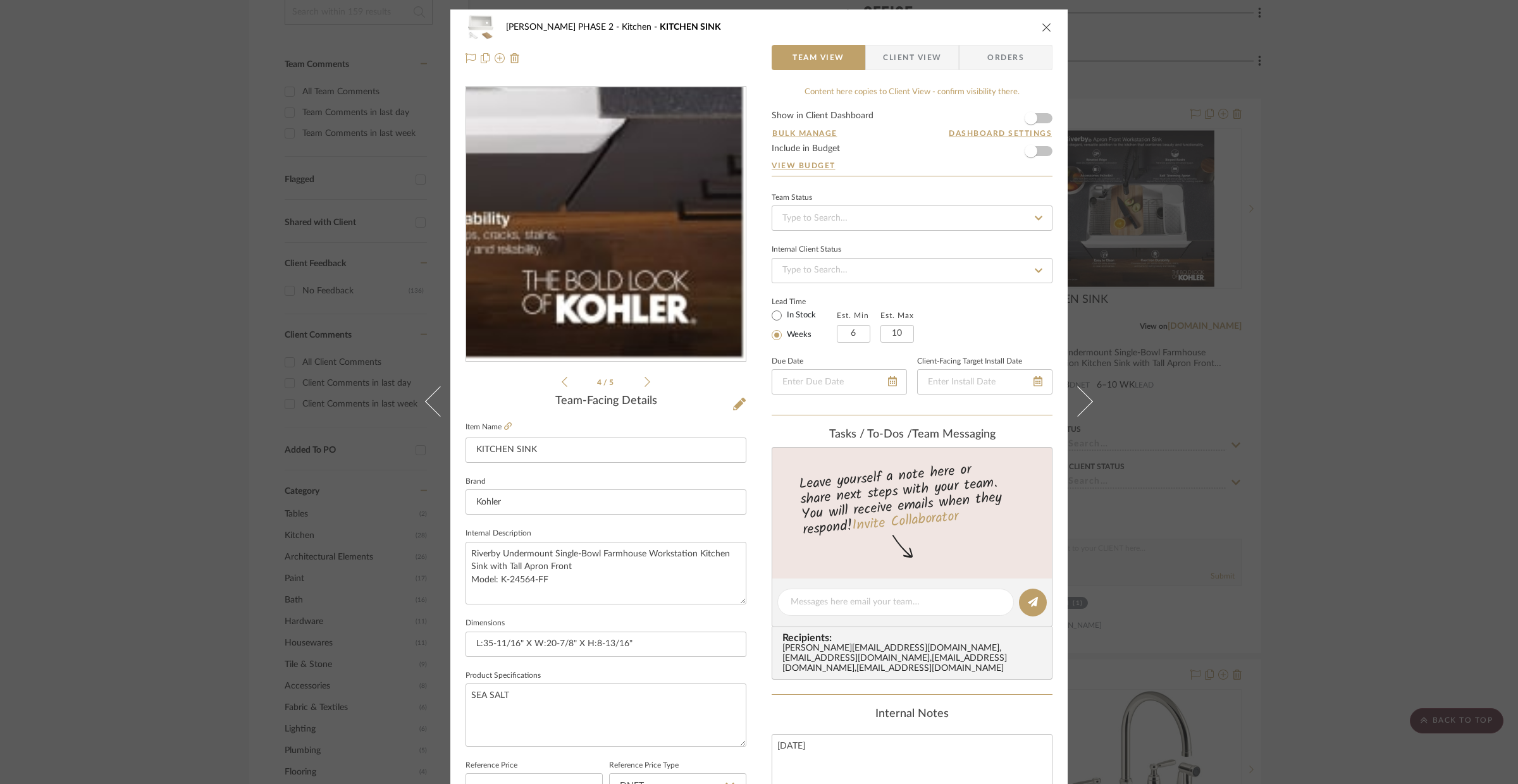
click at [709, 324] on img "3" at bounding box center [606, 224] width 274 height 274
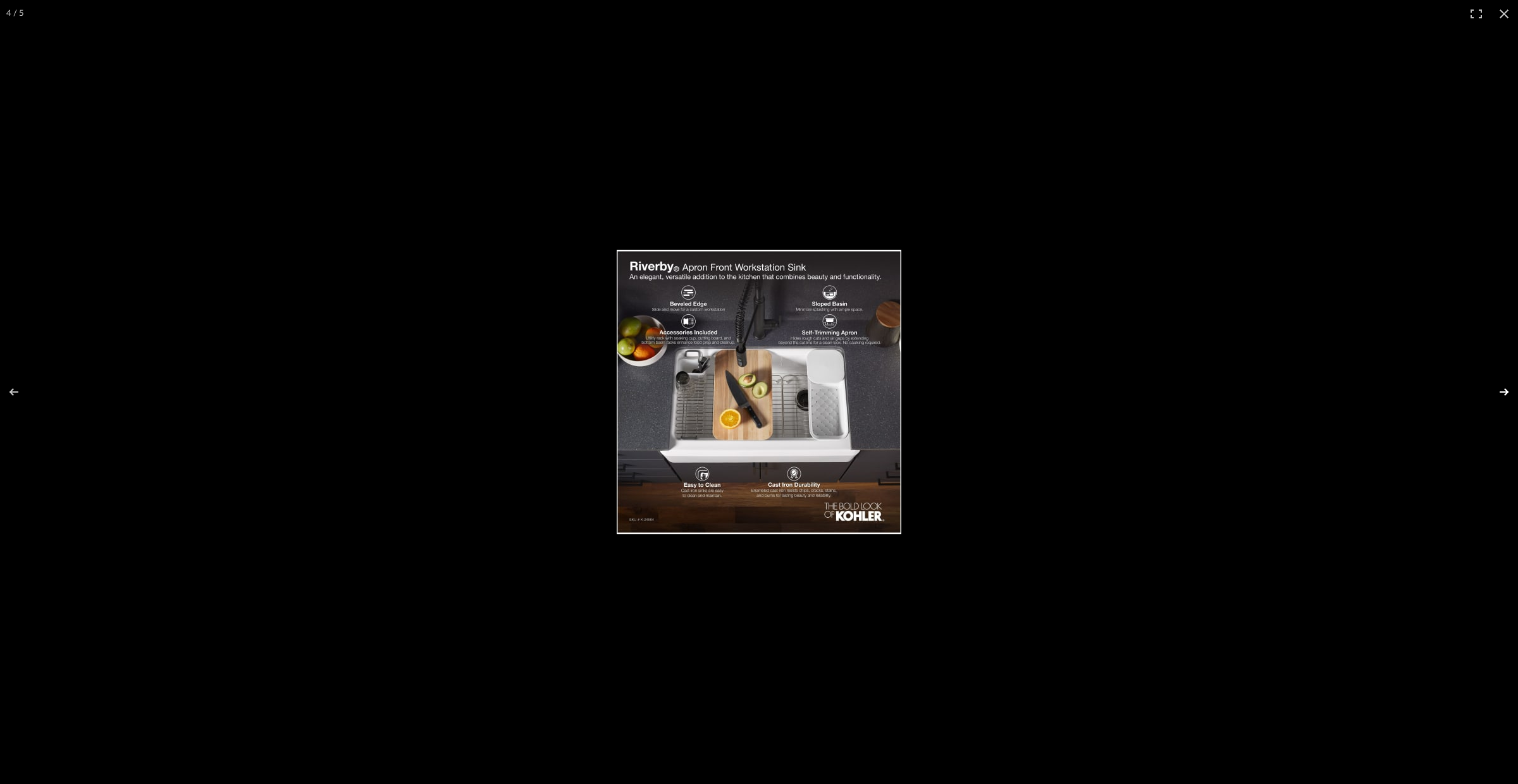
click at [1506, 390] on button at bounding box center [1496, 392] width 44 height 64
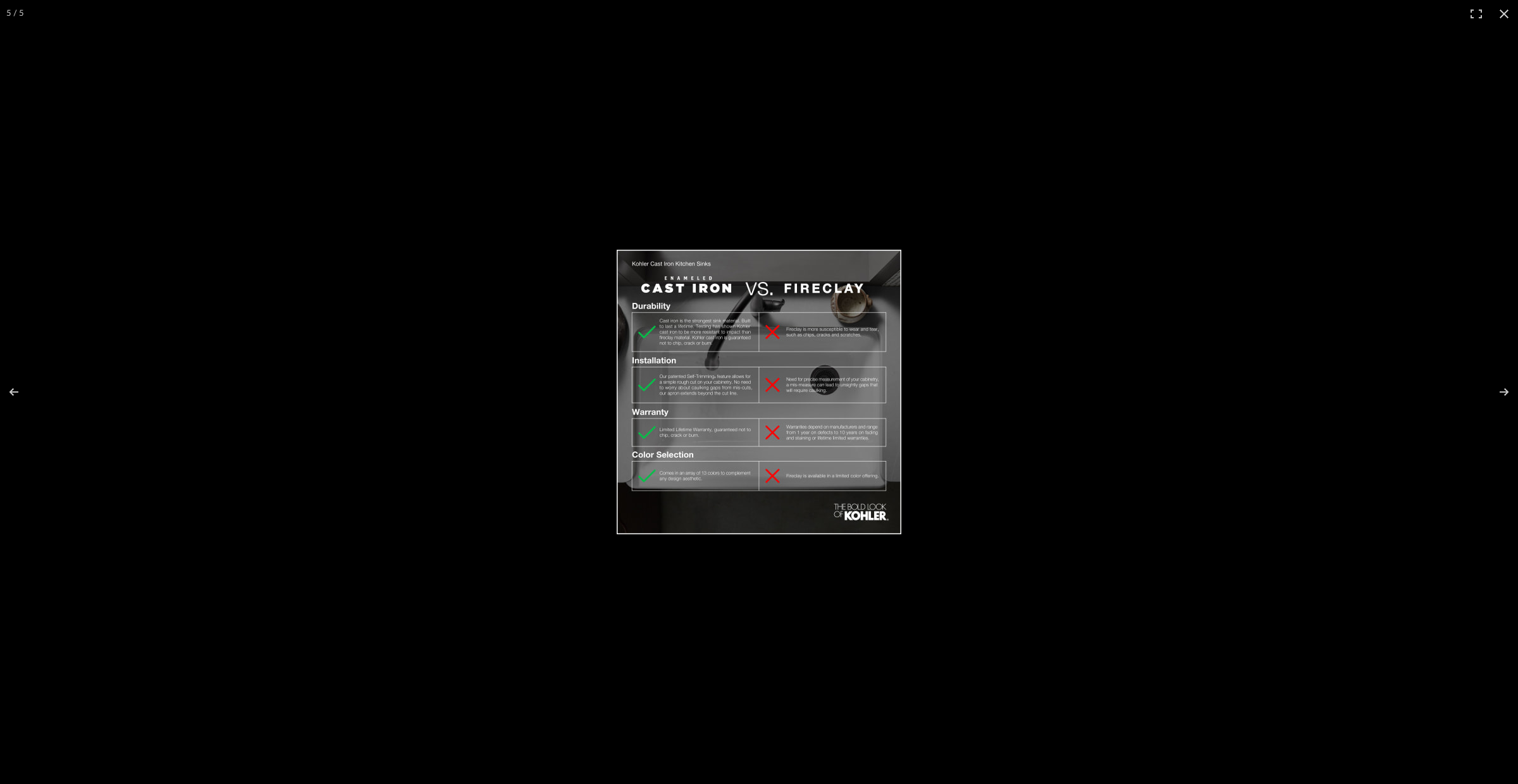
click at [762, 338] on img at bounding box center [759, 391] width 284 height 284
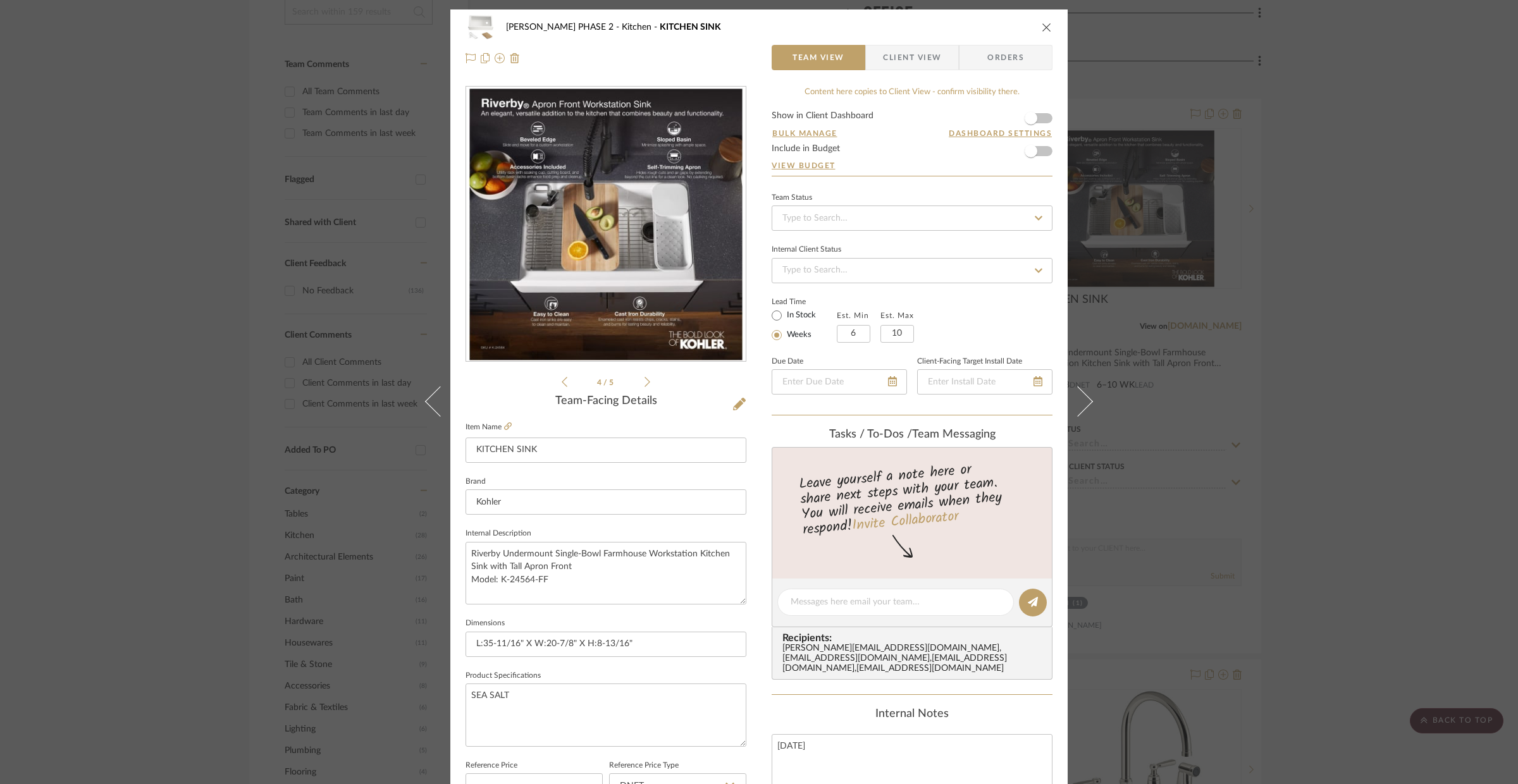
click at [1034, 27] on div "HARMAN PHASE 2 Kitchen KITCHEN SINK" at bounding box center [759, 27] width 587 height 25
click at [1042, 25] on icon "close" at bounding box center [1047, 27] width 10 height 10
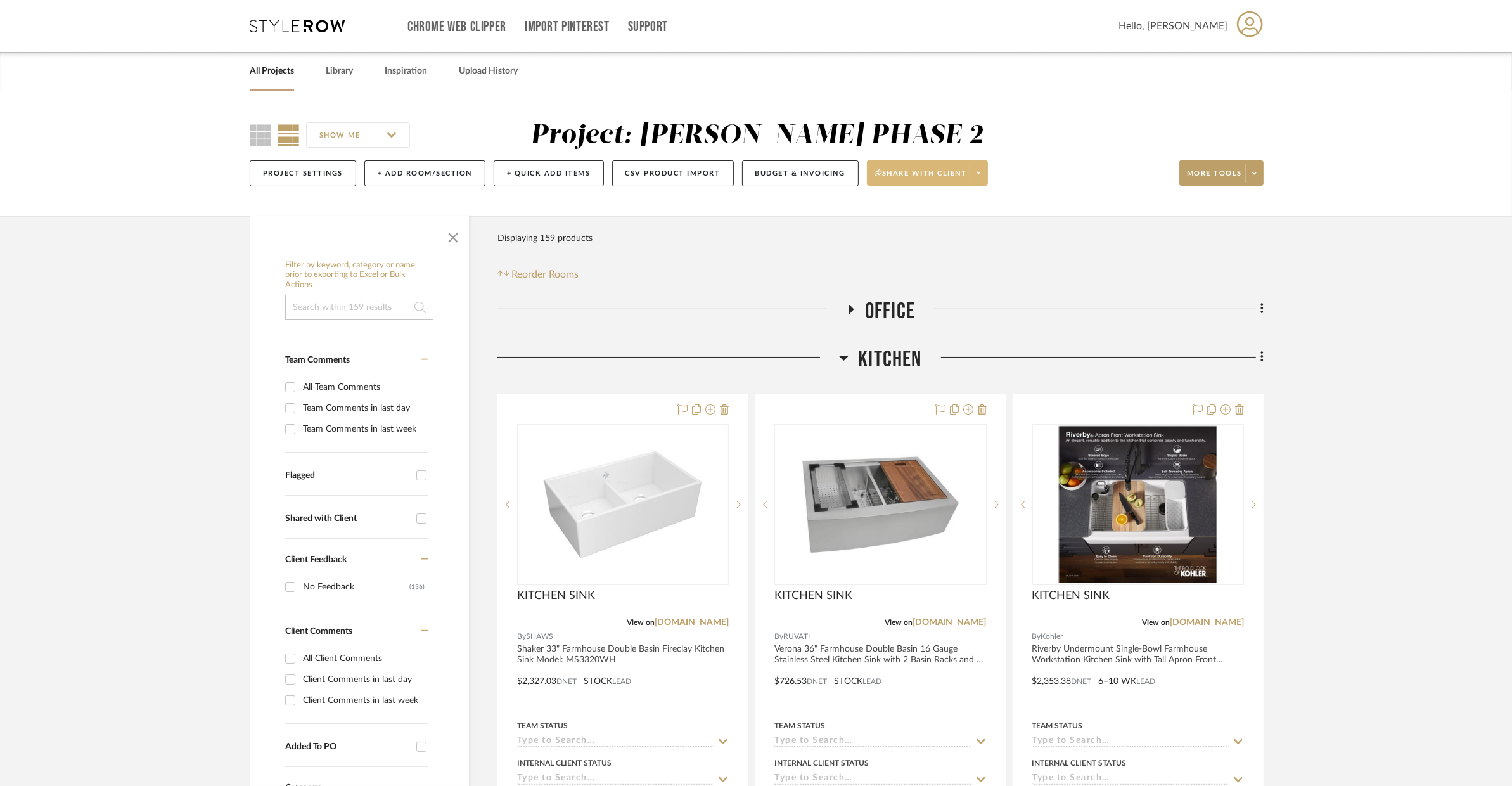
click at [977, 175] on span at bounding box center [978, 173] width 17 height 19
click at [1259, 170] on div at bounding box center [756, 393] width 1512 height 786
click at [1255, 176] on icon at bounding box center [1255, 173] width 5 height 7
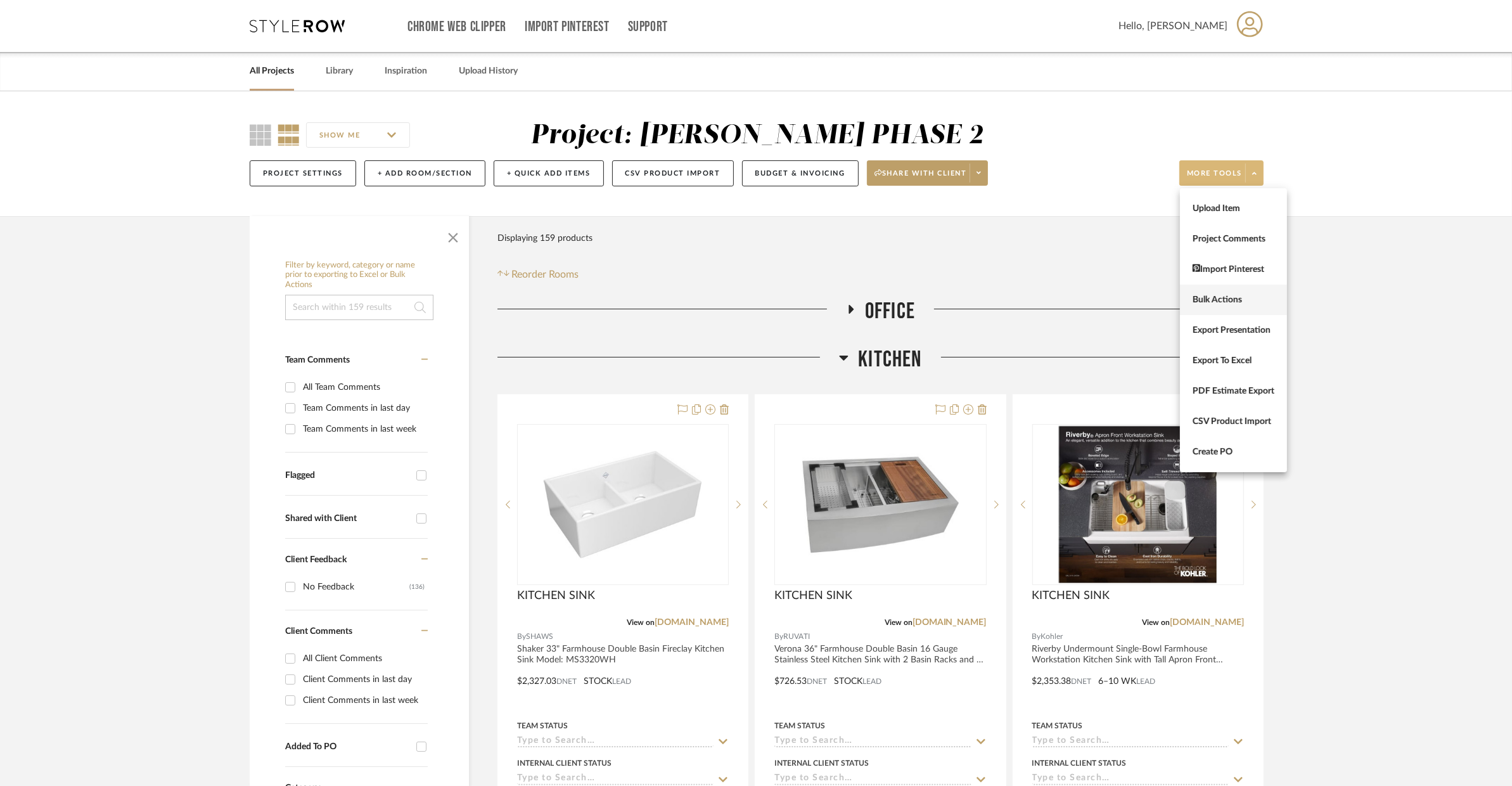
click at [1238, 298] on span "Bulk Actions" at bounding box center [1234, 300] width 82 height 11
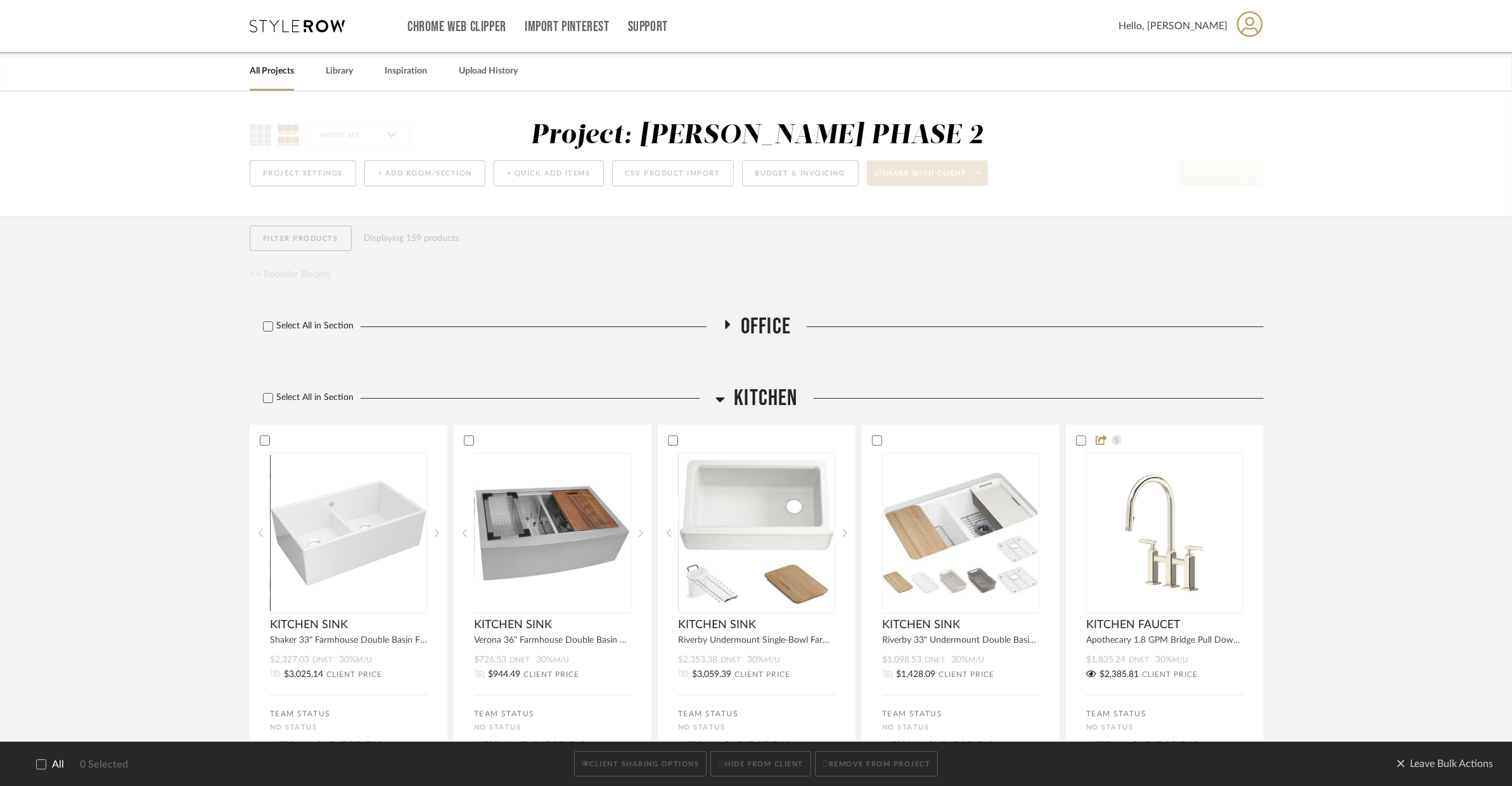
click at [57, 759] on span "All" at bounding box center [58, 765] width 12 height 12
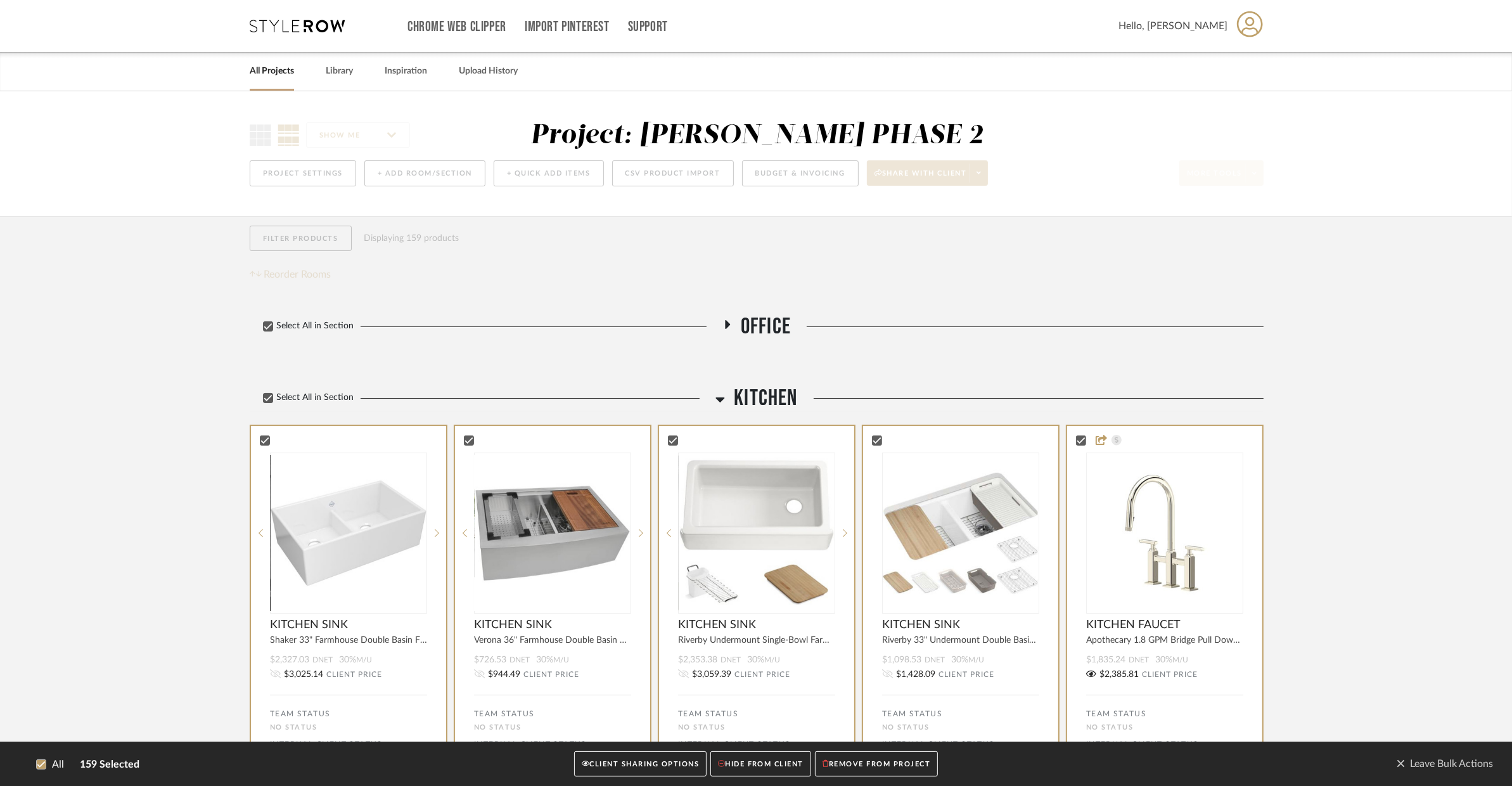
click at [630, 761] on button "CLIENT SHARING OPTIONS" at bounding box center [640, 764] width 133 height 26
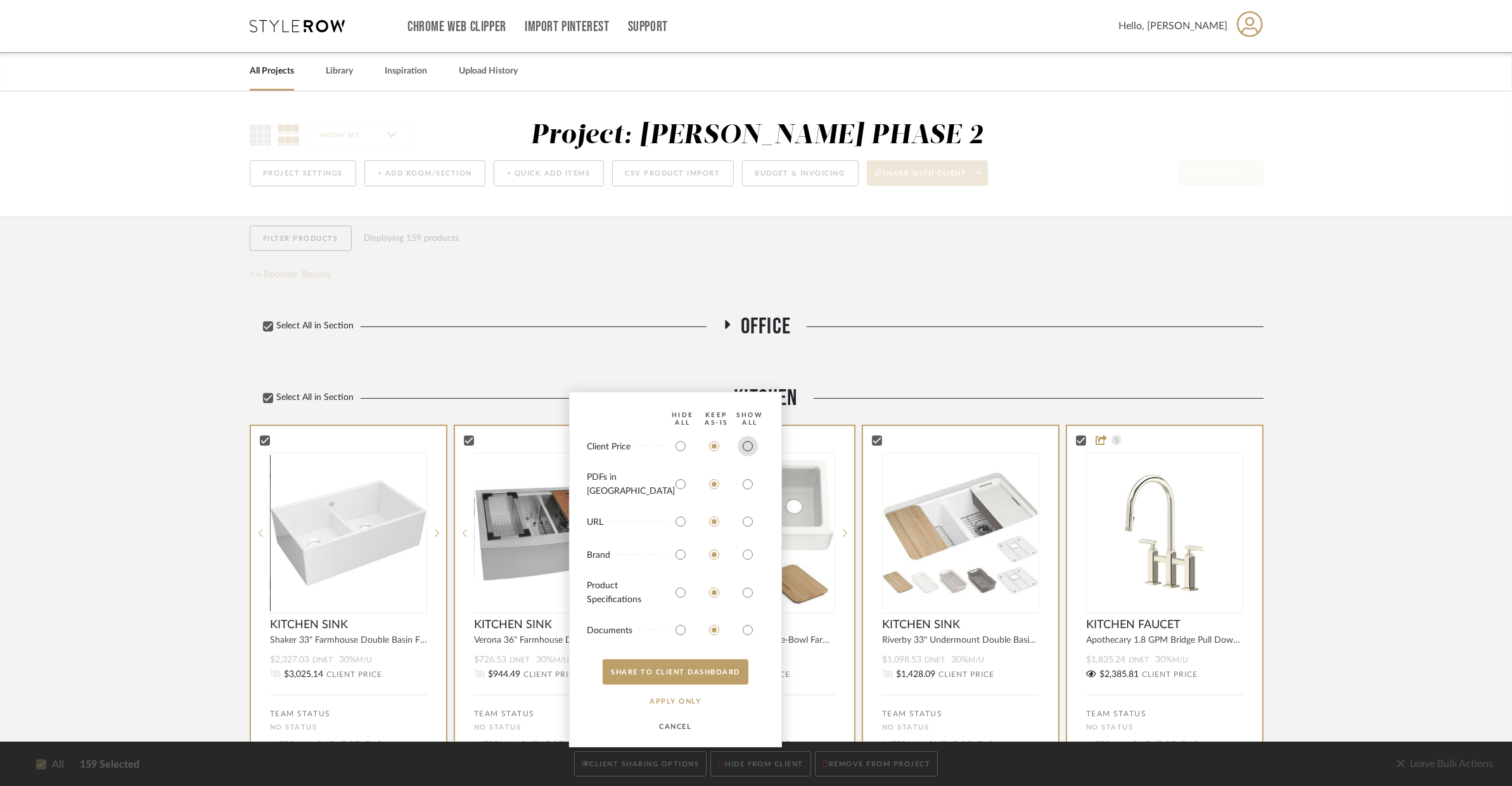
click at [751, 452] on input "radio" at bounding box center [748, 446] width 20 height 20
radio input "true"
click at [757, 482] on input "radio" at bounding box center [748, 484] width 20 height 20
radio input "true"
click at [756, 527] on input "radio" at bounding box center [748, 522] width 20 height 20
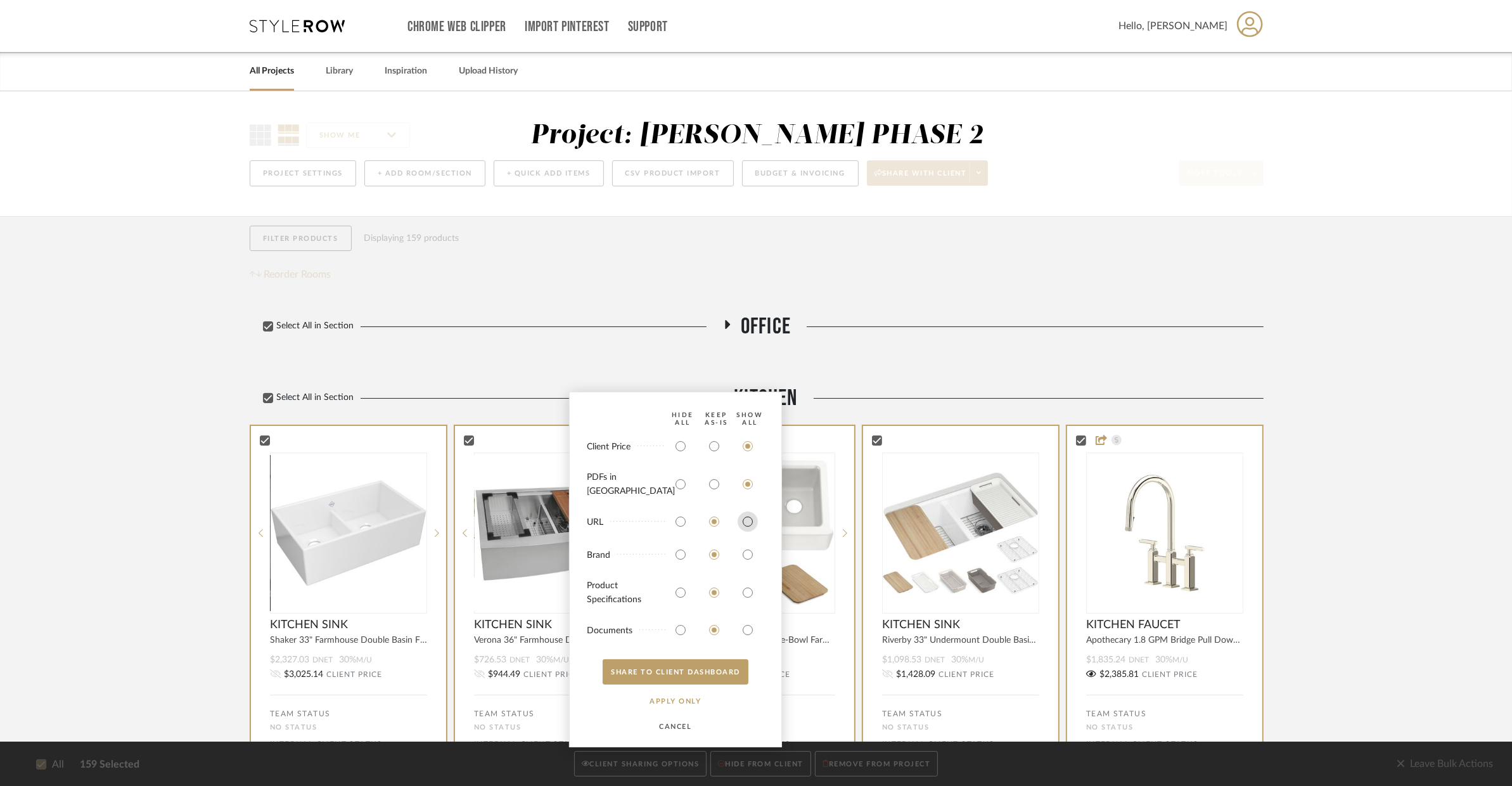
radio input "true"
drag, startPoint x: 752, startPoint y: 559, endPoint x: 752, endPoint y: 573, distance: 14.0
click at [752, 559] on input "radio" at bounding box center [748, 555] width 20 height 20
radio input "true"
click at [750, 596] on input "radio" at bounding box center [748, 593] width 20 height 20
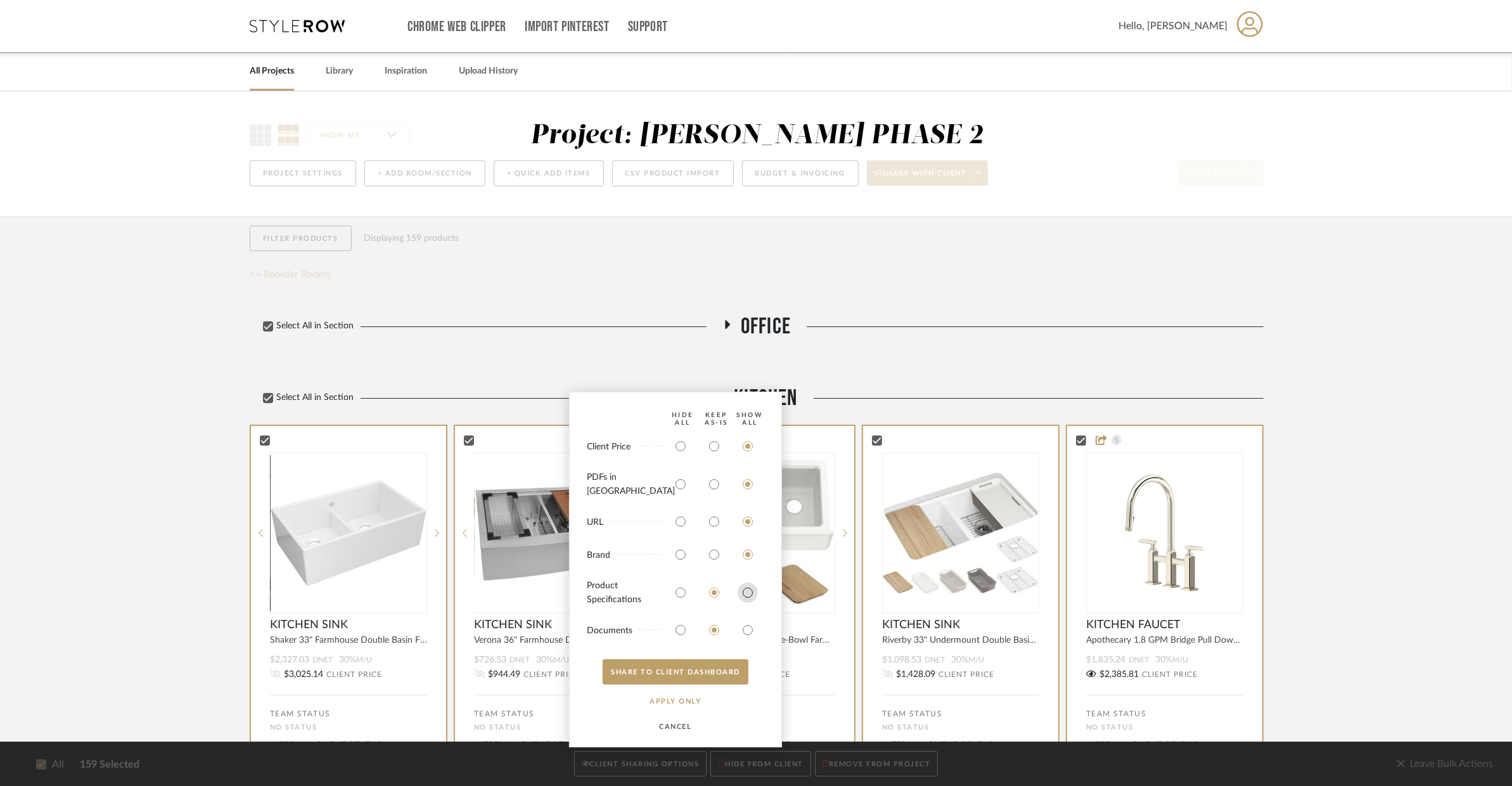
radio input "true"
click at [750, 626] on input "radio" at bounding box center [748, 630] width 20 height 20
radio input "true"
click at [734, 669] on button "SHARE TO CLIENT Dashboard" at bounding box center [675, 672] width 146 height 25
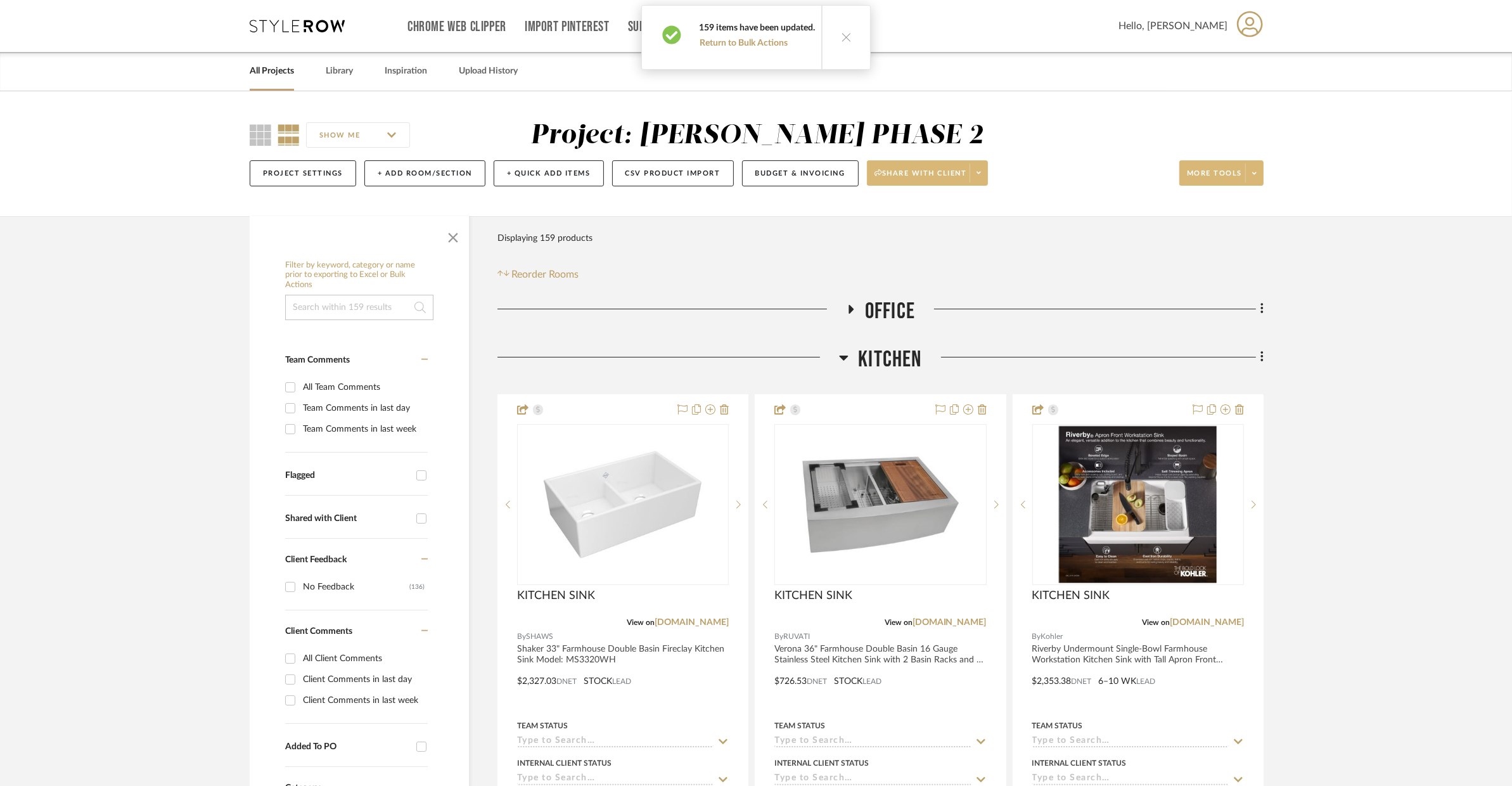
click at [980, 171] on span at bounding box center [978, 173] width 17 height 19
click at [963, 220] on button "Preview Client Dashboard" at bounding box center [934, 208] width 133 height 30
click at [902, 363] on span "Kitchen" at bounding box center [890, 359] width 64 height 27
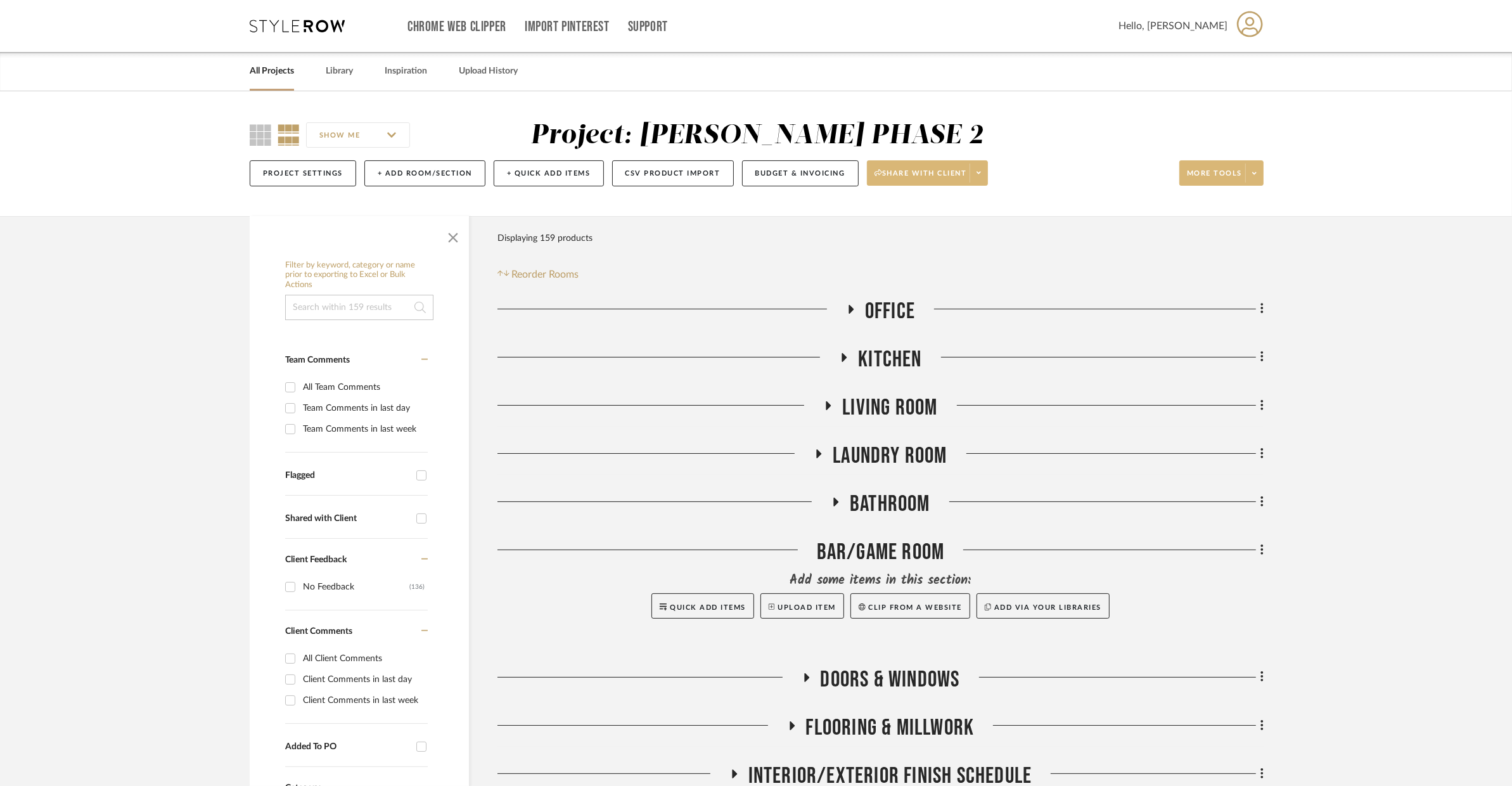
click at [868, 346] on span "Kitchen" at bounding box center [890, 359] width 64 height 27
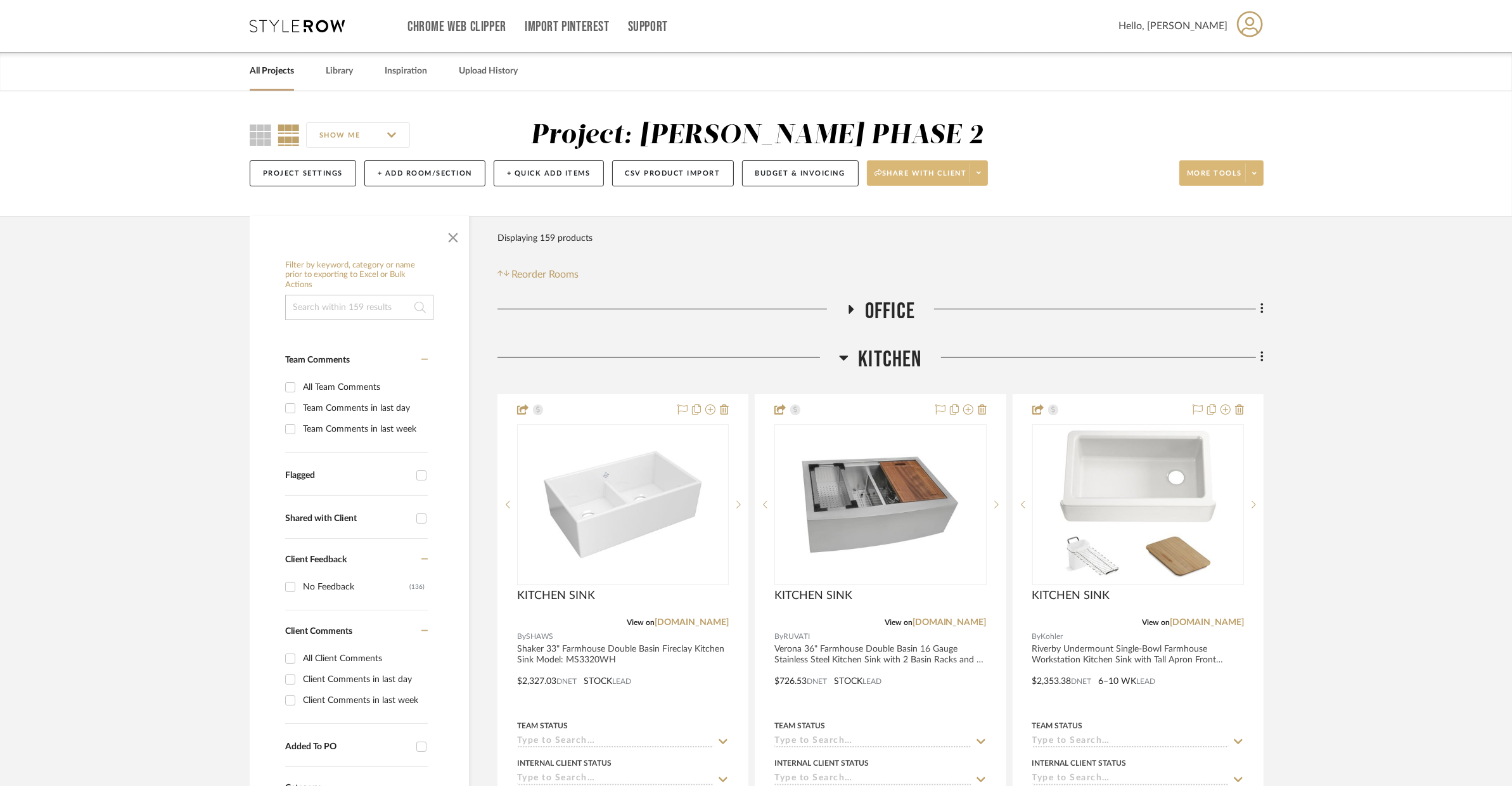
click at [868, 346] on span "Kitchen" at bounding box center [890, 359] width 64 height 27
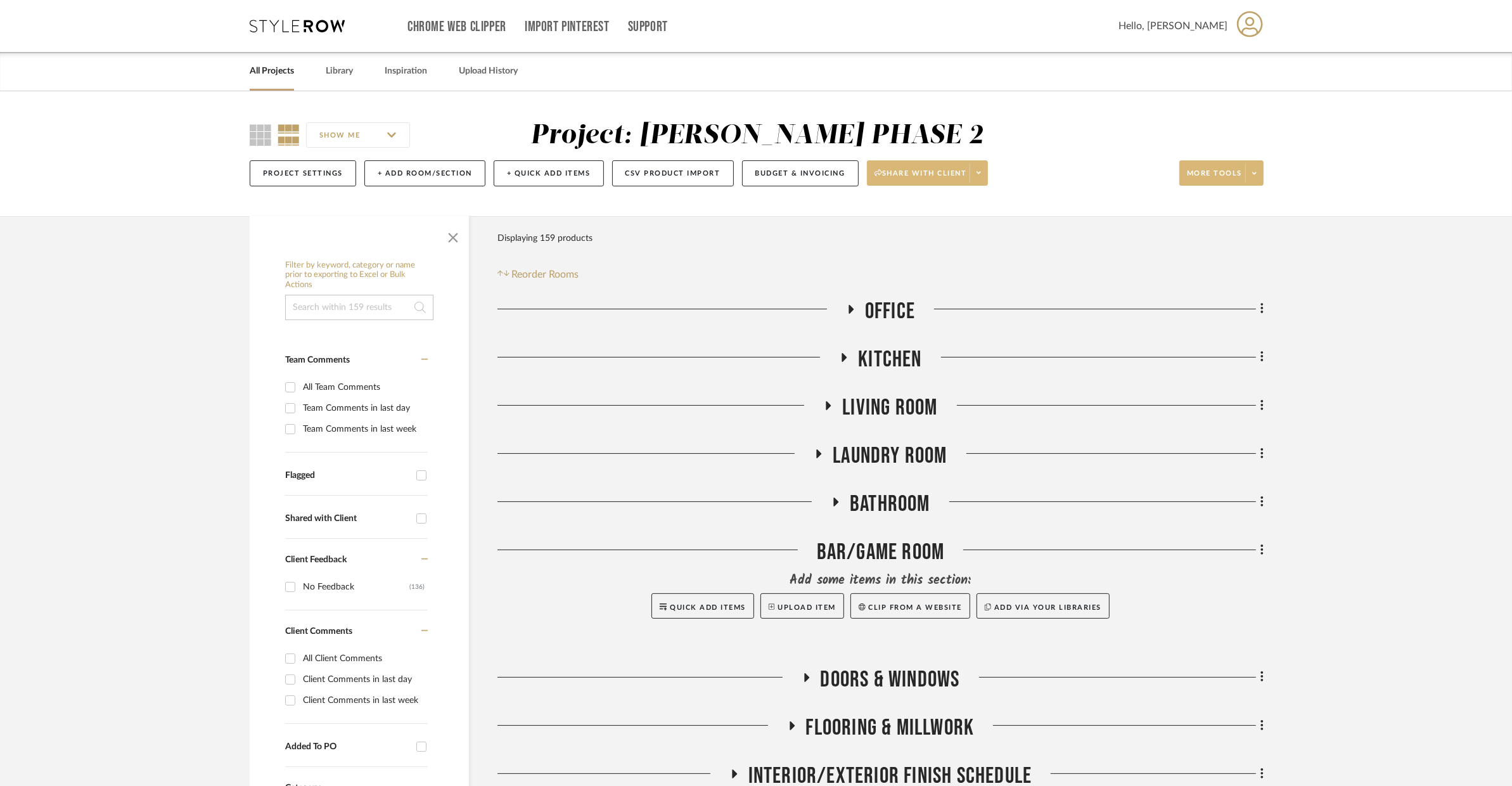
click at [881, 313] on span "Office" at bounding box center [890, 311] width 50 height 27
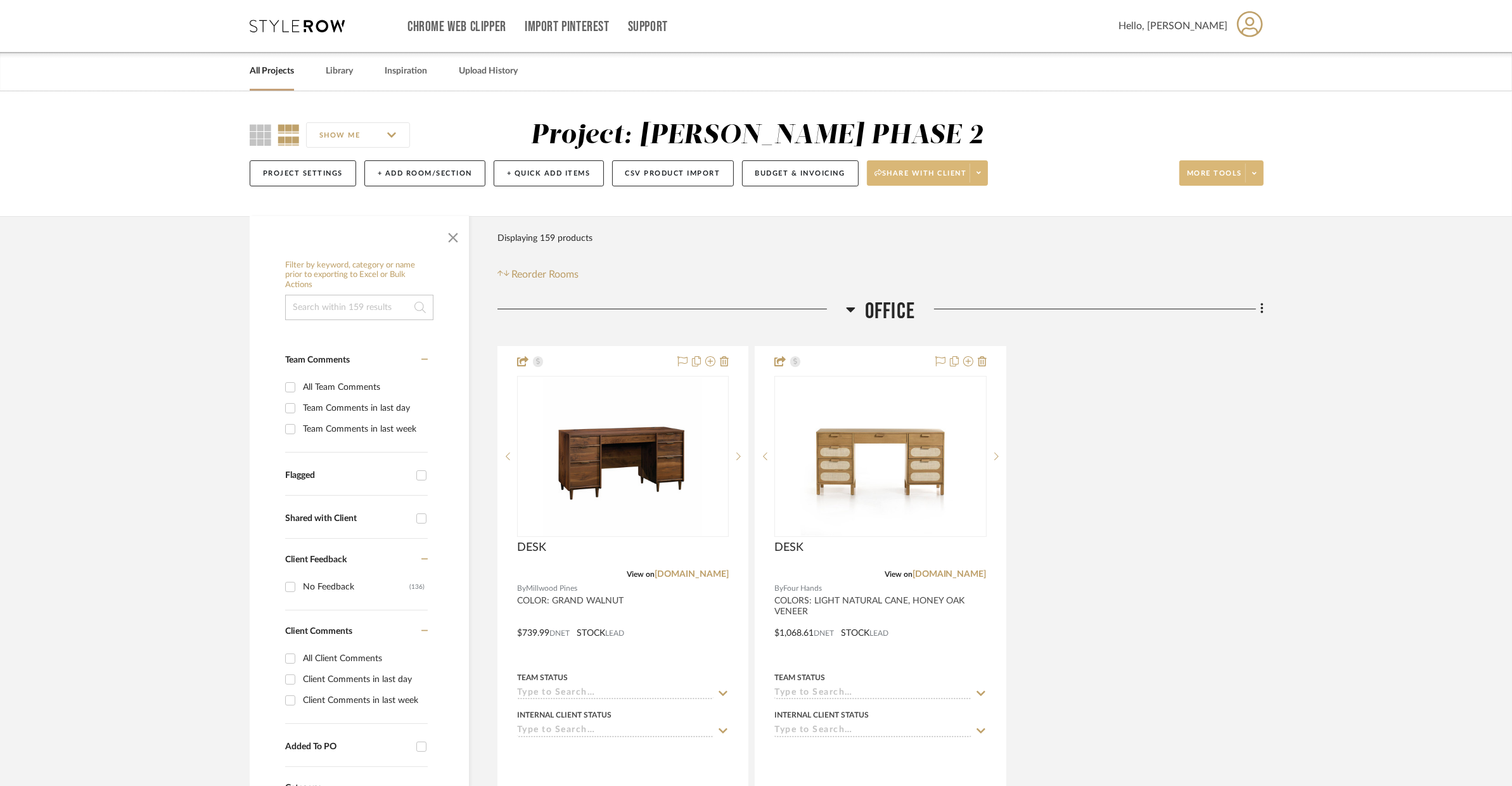
click at [881, 313] on span "Office" at bounding box center [890, 311] width 50 height 27
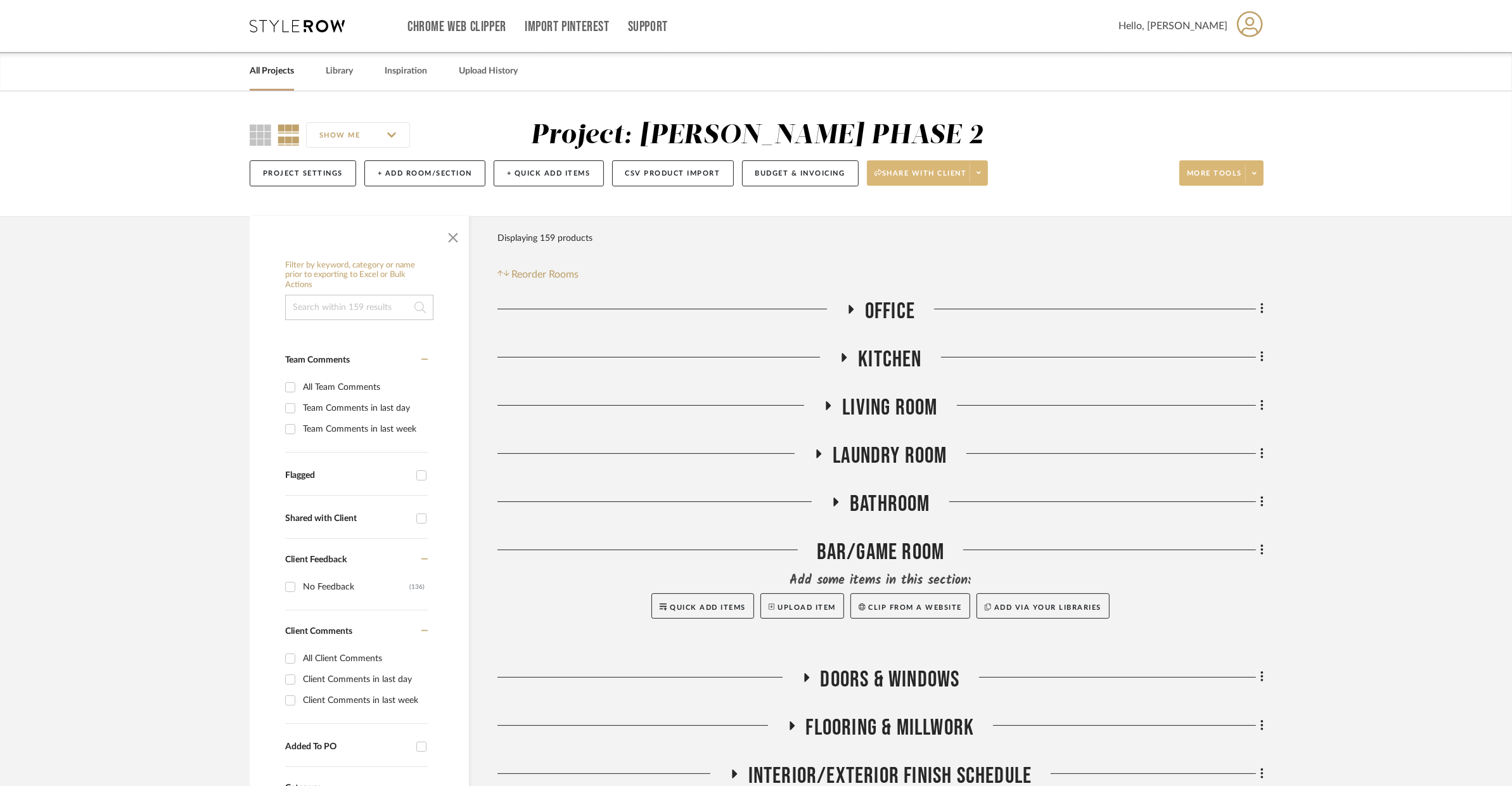
click at [898, 357] on span "Kitchen" at bounding box center [890, 359] width 64 height 27
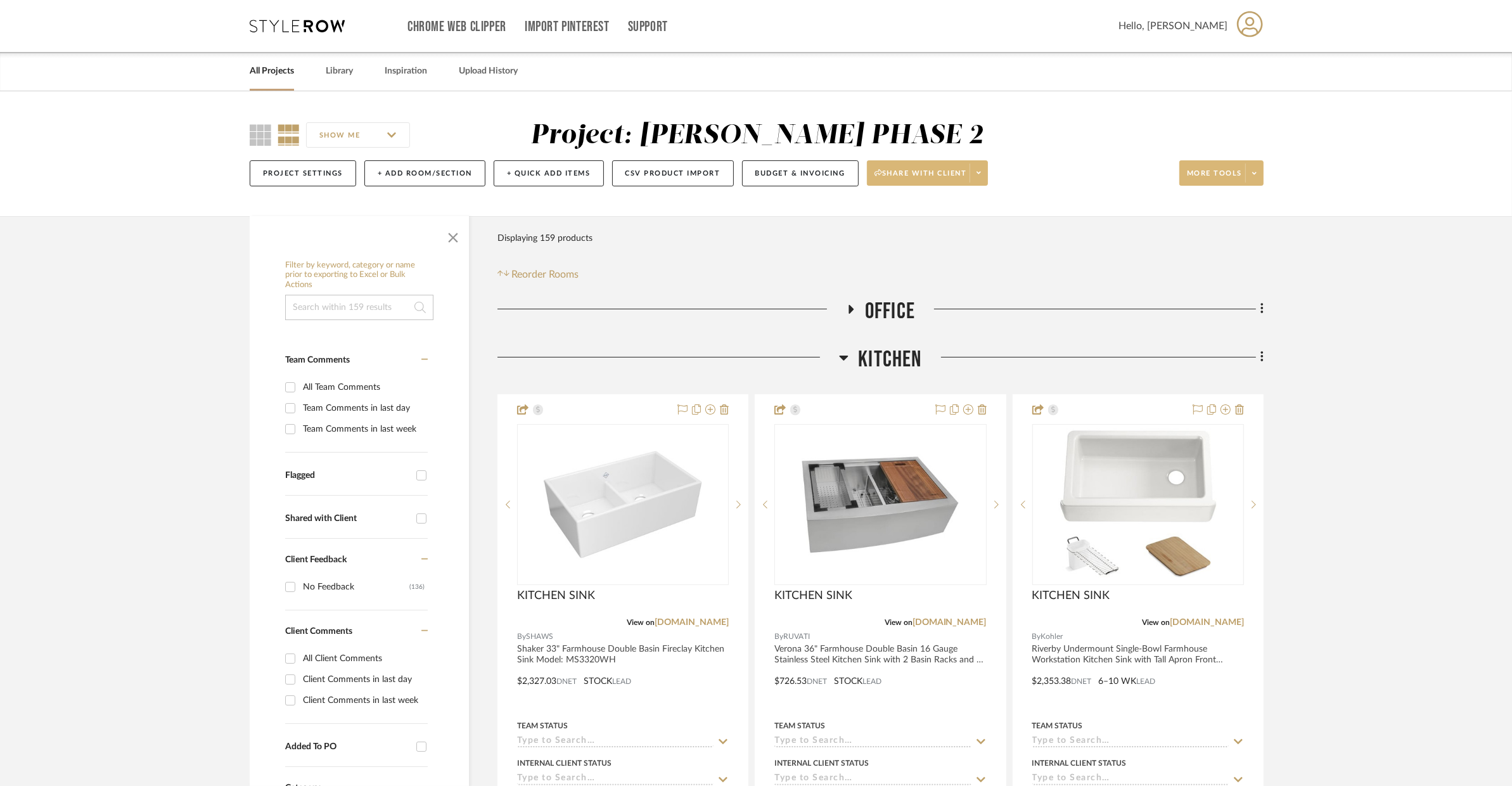
click at [898, 357] on span "Kitchen" at bounding box center [890, 359] width 64 height 27
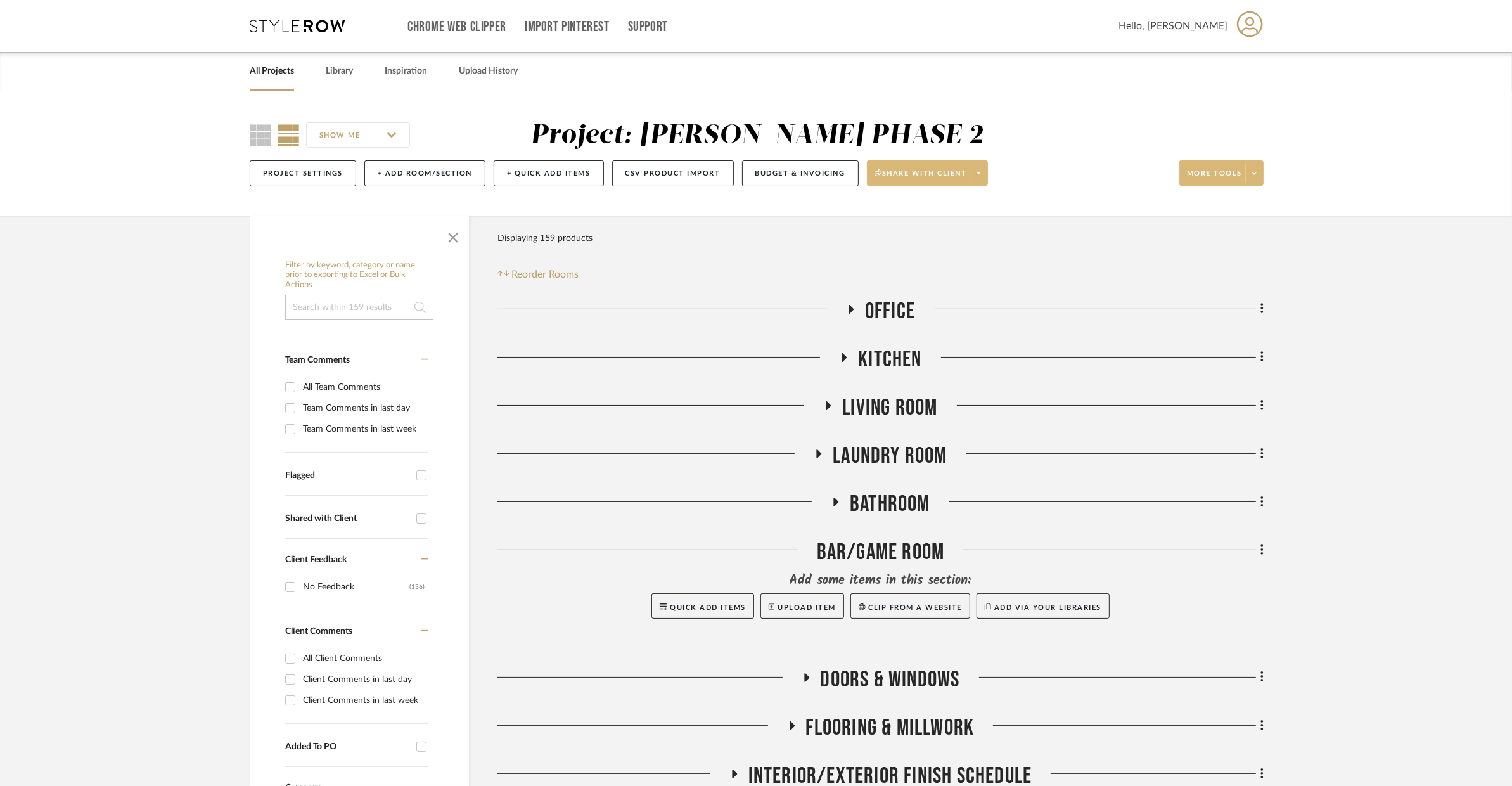
click at [908, 396] on span "Living Room" at bounding box center [890, 408] width 95 height 27
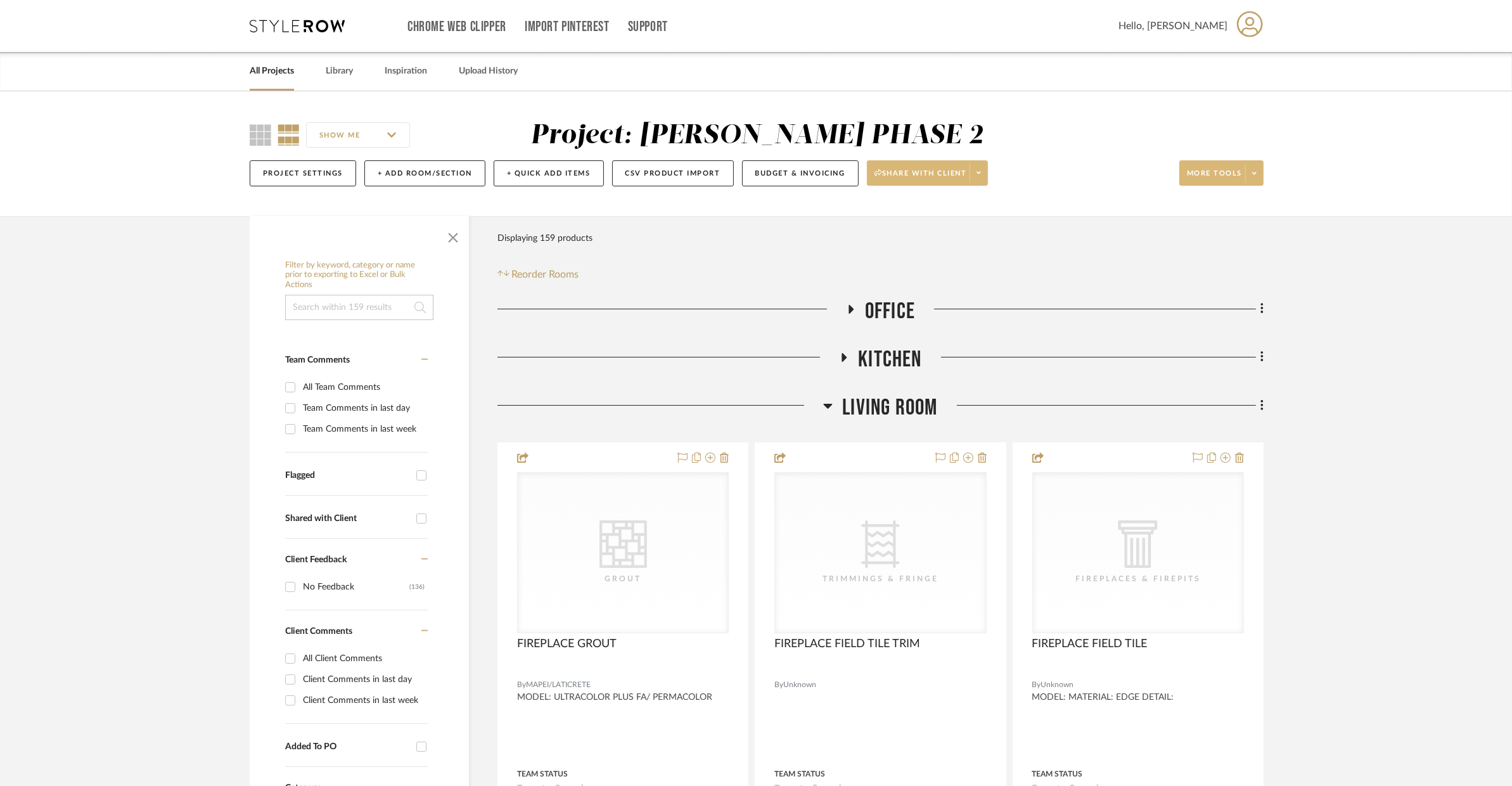
click at [908, 396] on span "Living Room" at bounding box center [890, 408] width 95 height 27
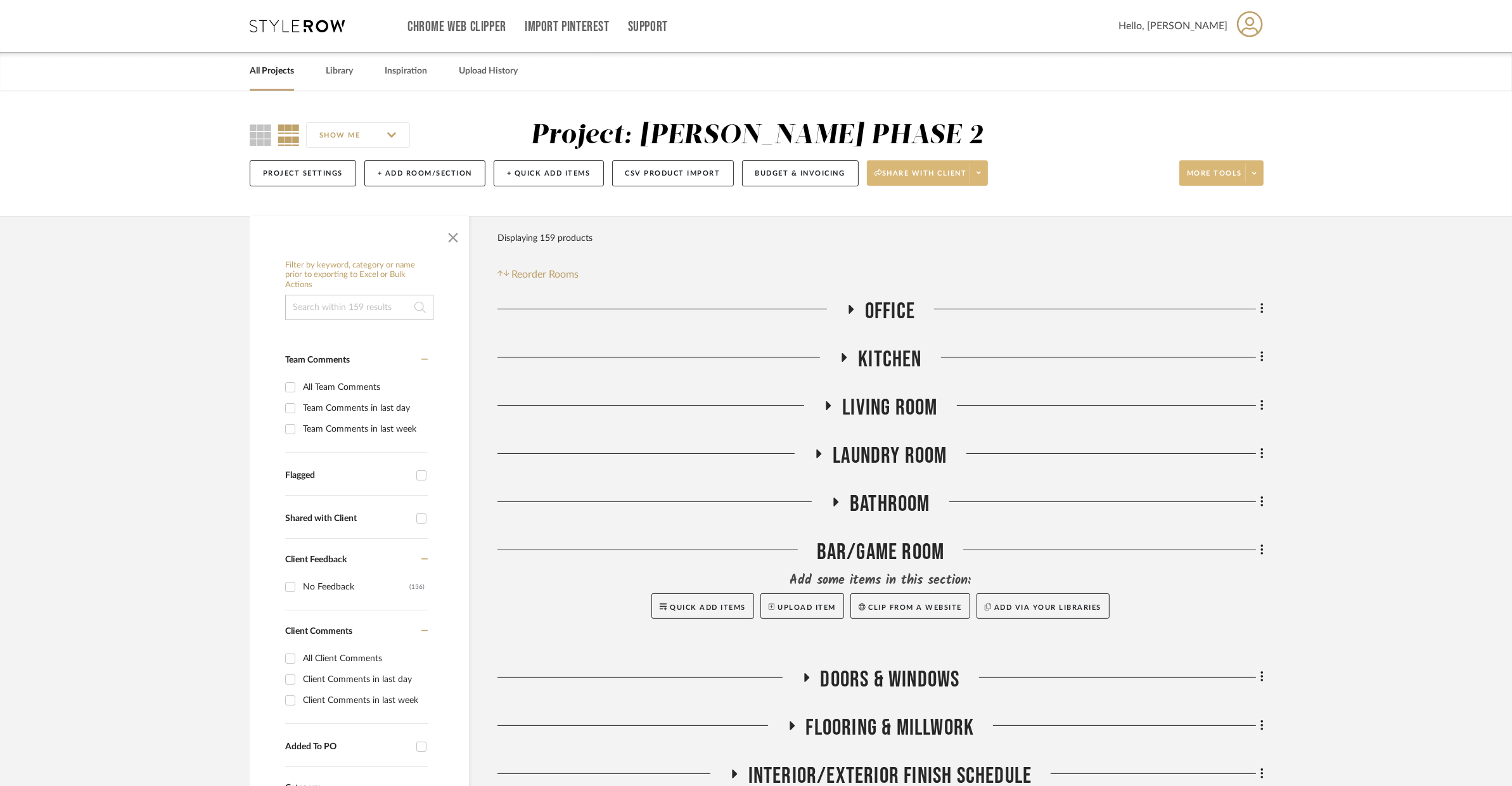
click at [916, 448] on span "Laundry Room" at bounding box center [890, 456] width 114 height 27
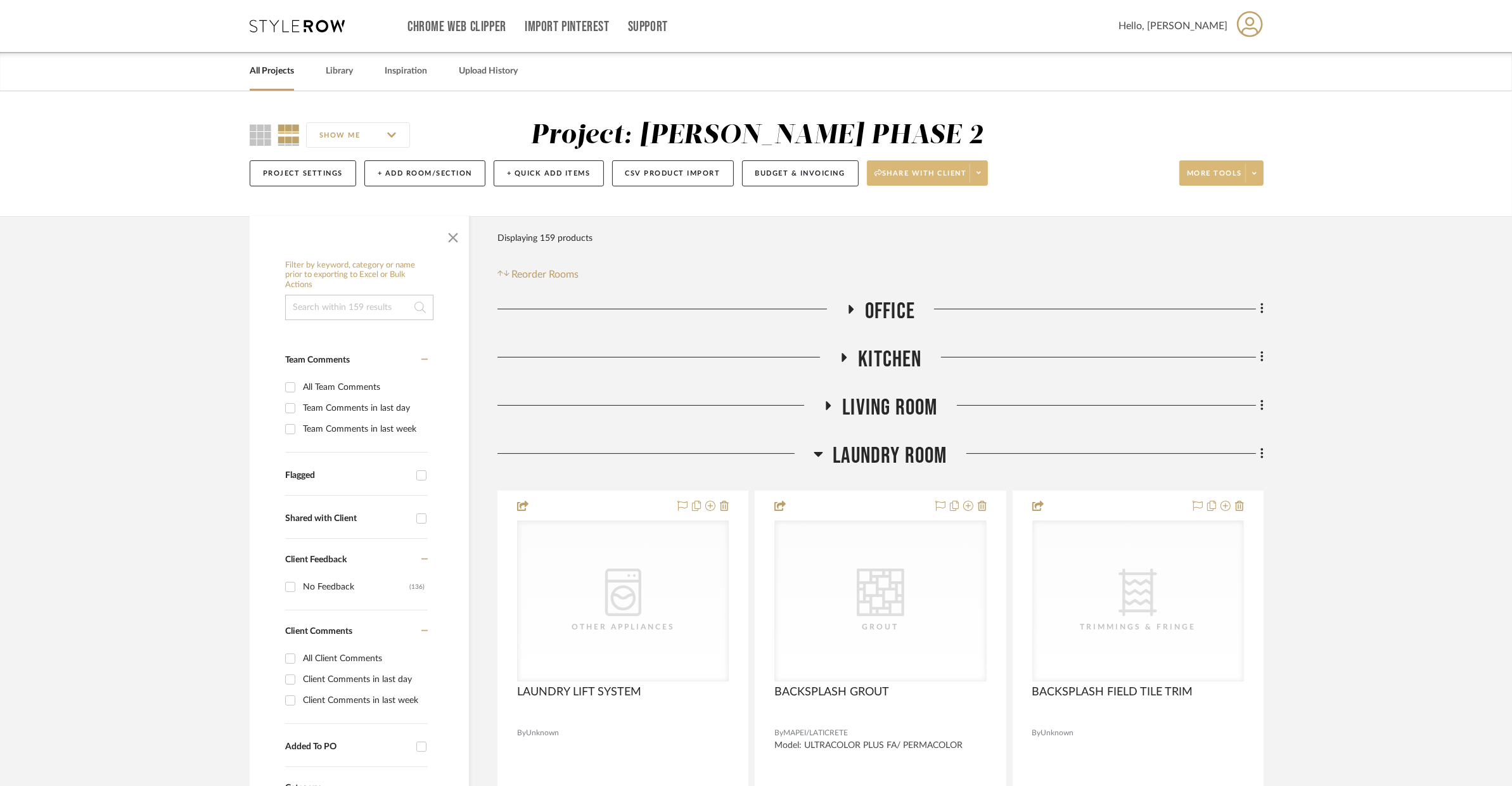
click at [916, 448] on span "Laundry Room" at bounding box center [890, 456] width 114 height 27
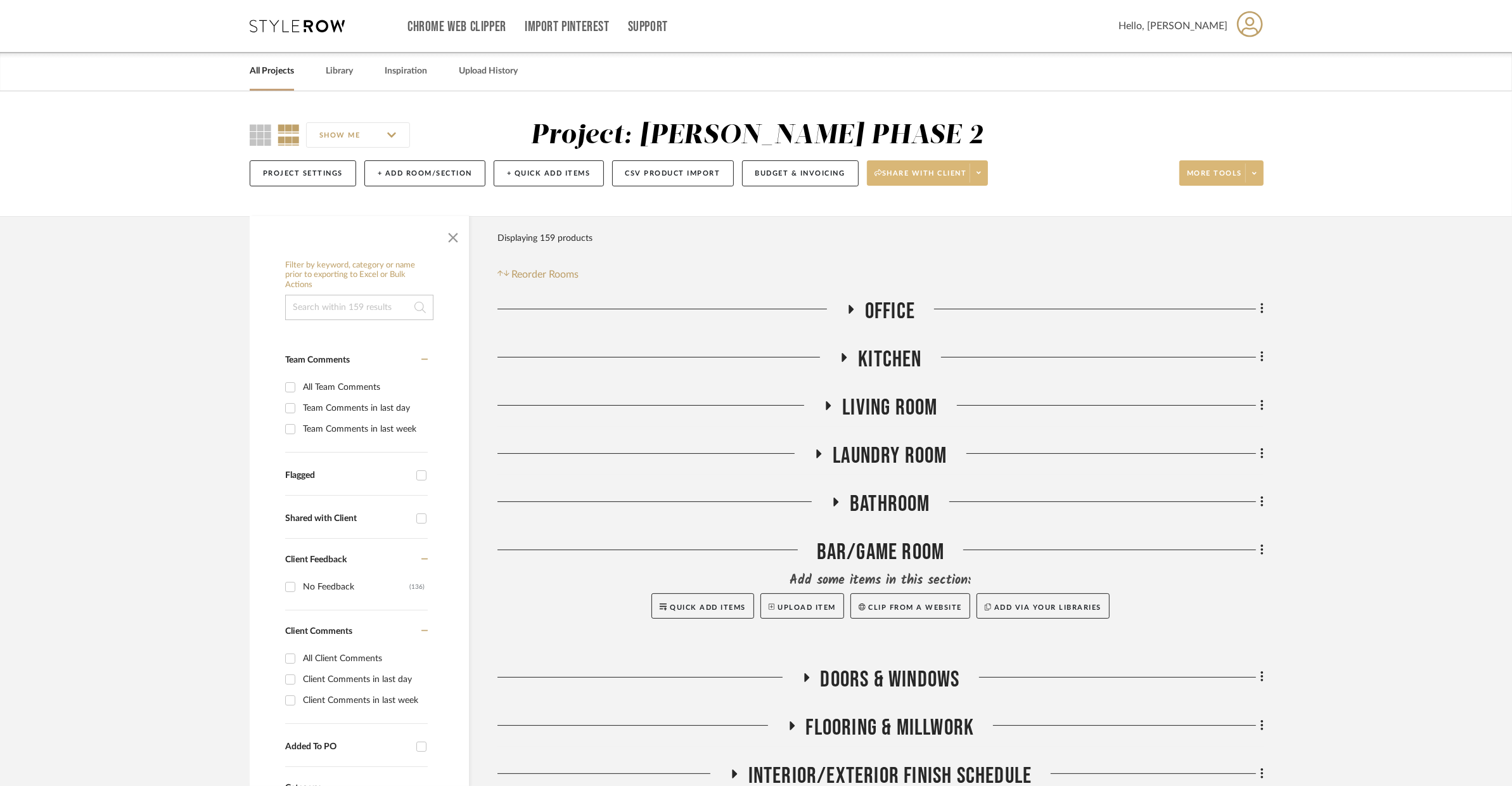
click at [909, 492] on span "Bathroom" at bounding box center [890, 504] width 80 height 27
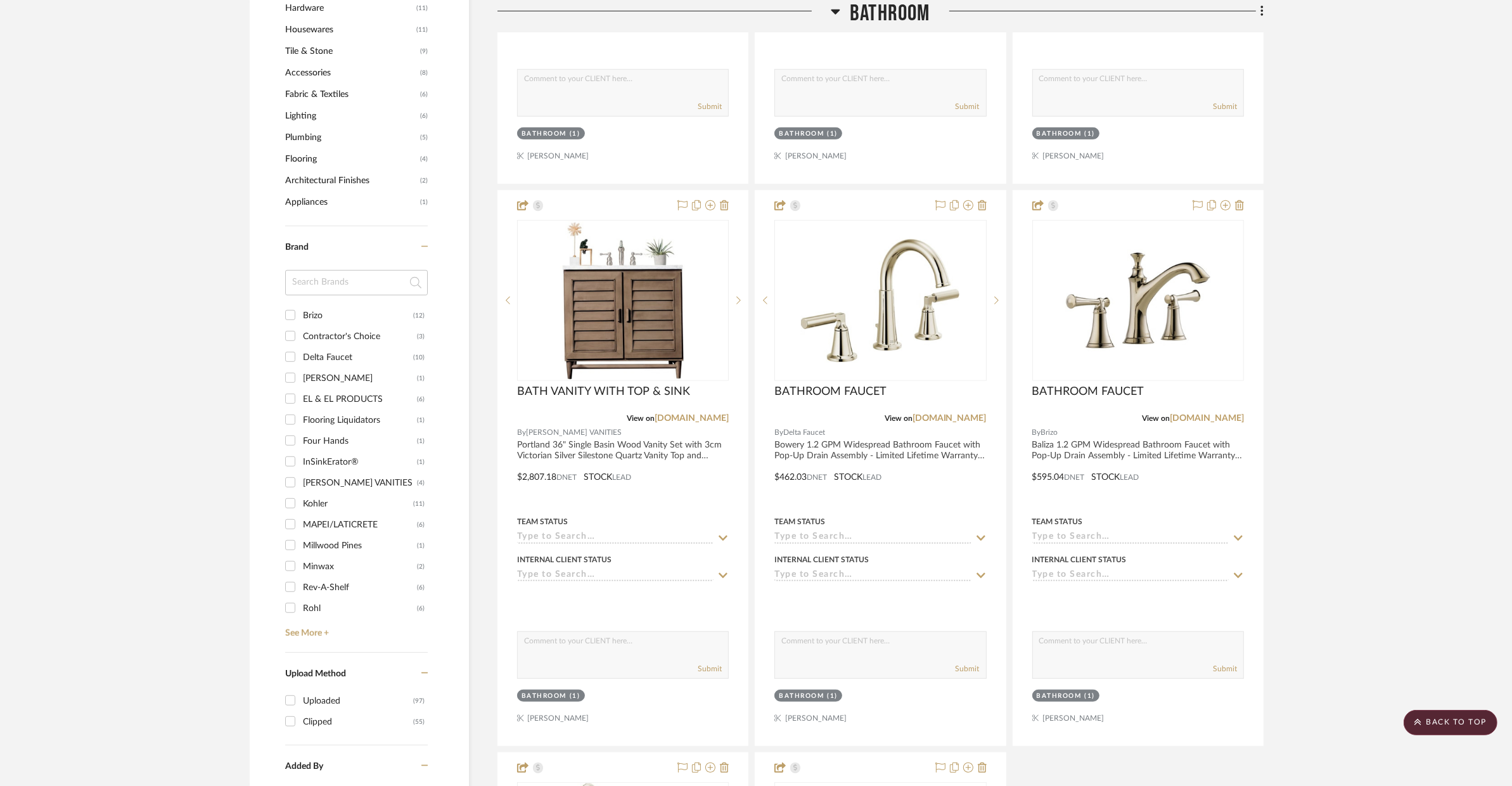
scroll to position [480, 0]
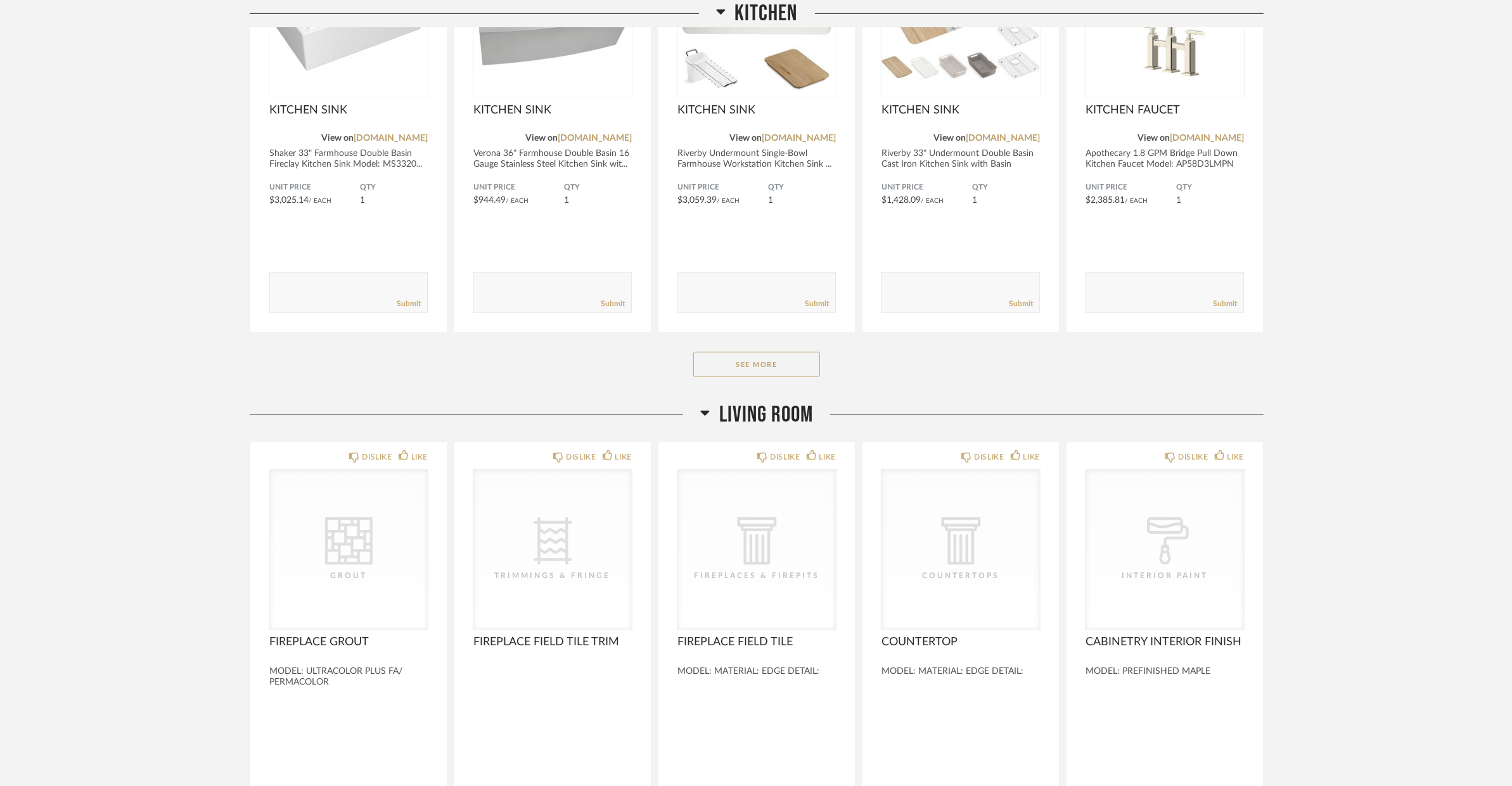
scroll to position [873, 0]
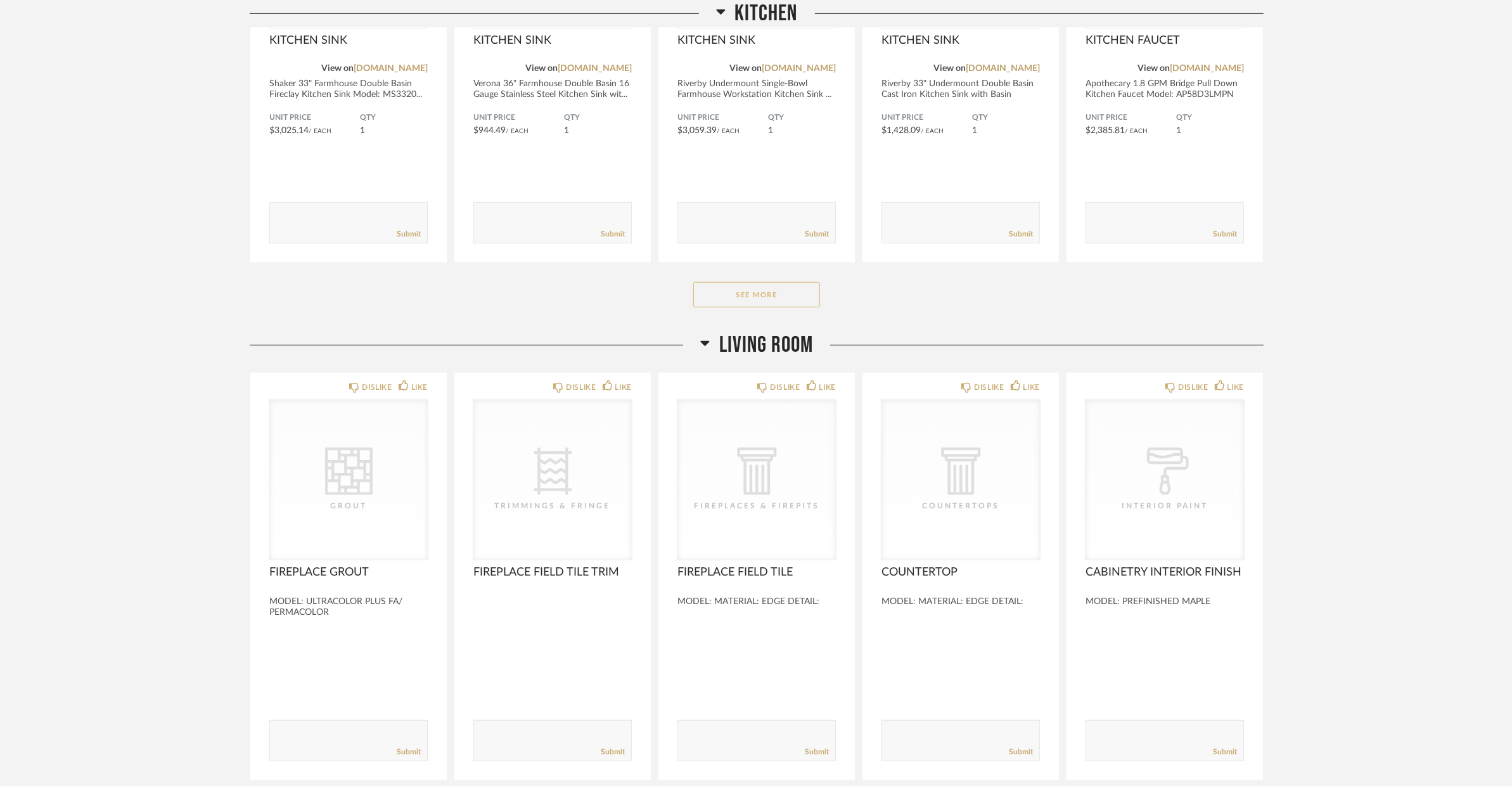
click at [775, 290] on button "See More" at bounding box center [756, 295] width 127 height 25
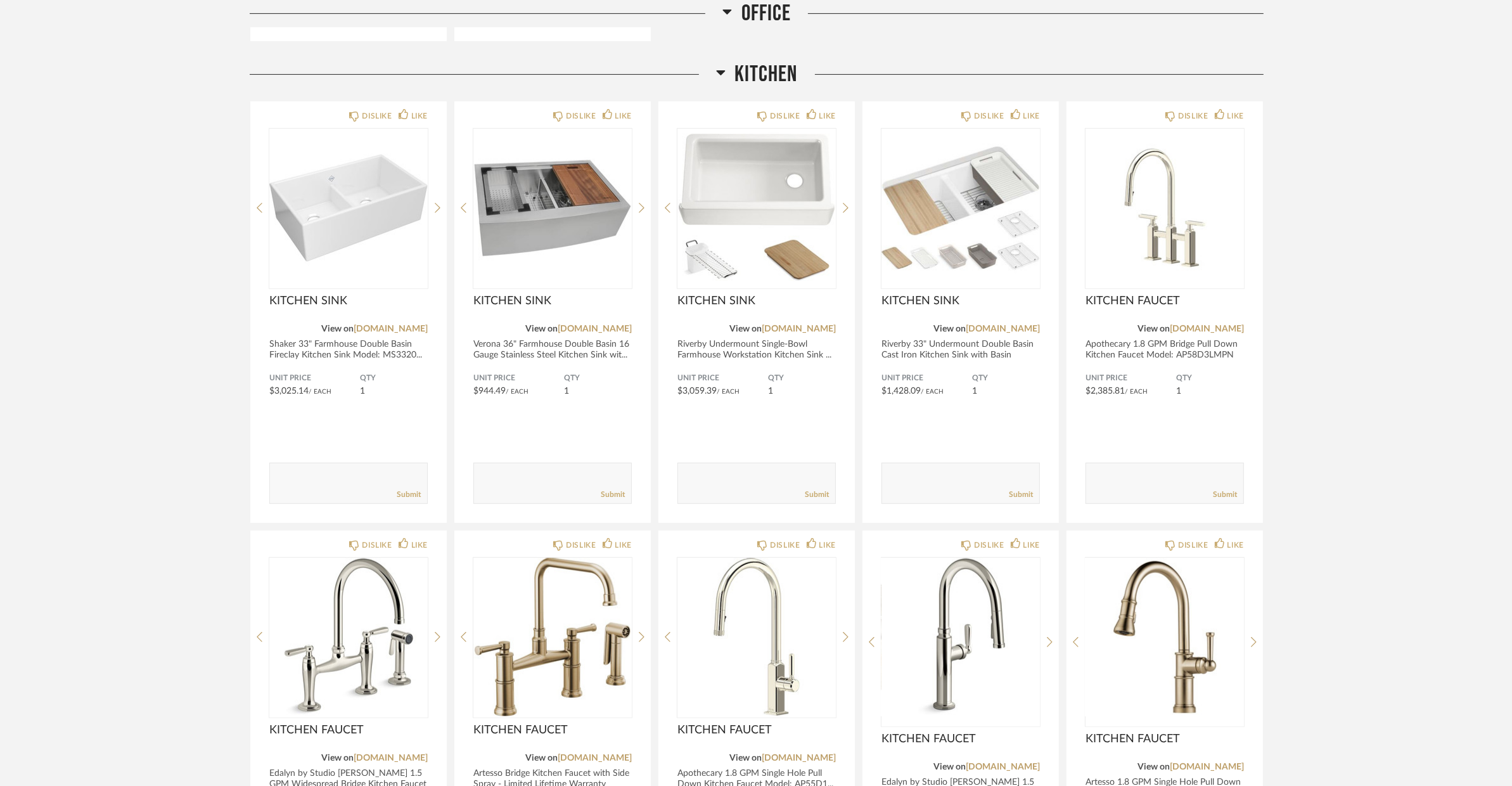
scroll to position [606, 0]
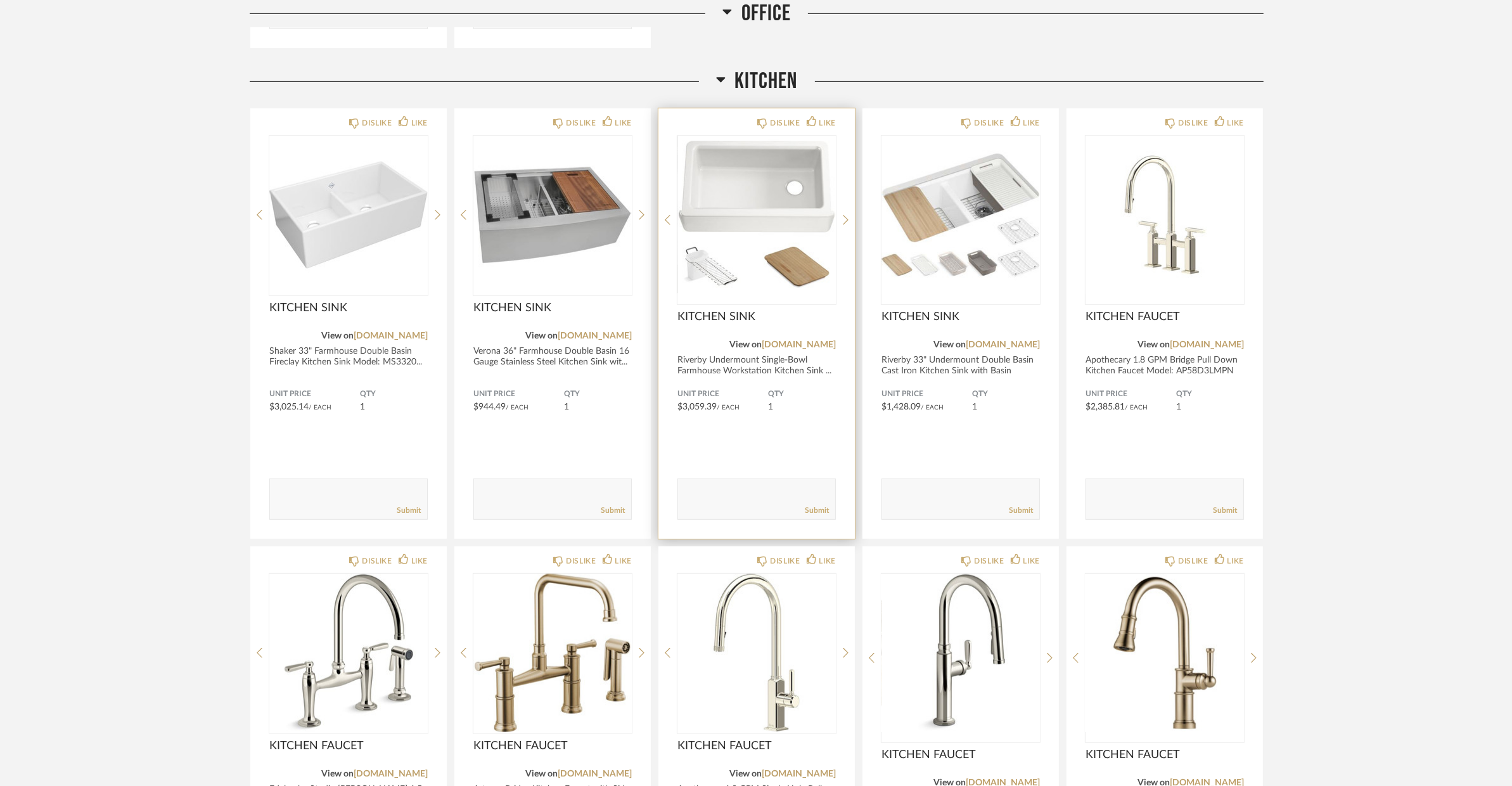
click at [821, 317] on span "KITCHEN SINK" at bounding box center [756, 317] width 158 height 14
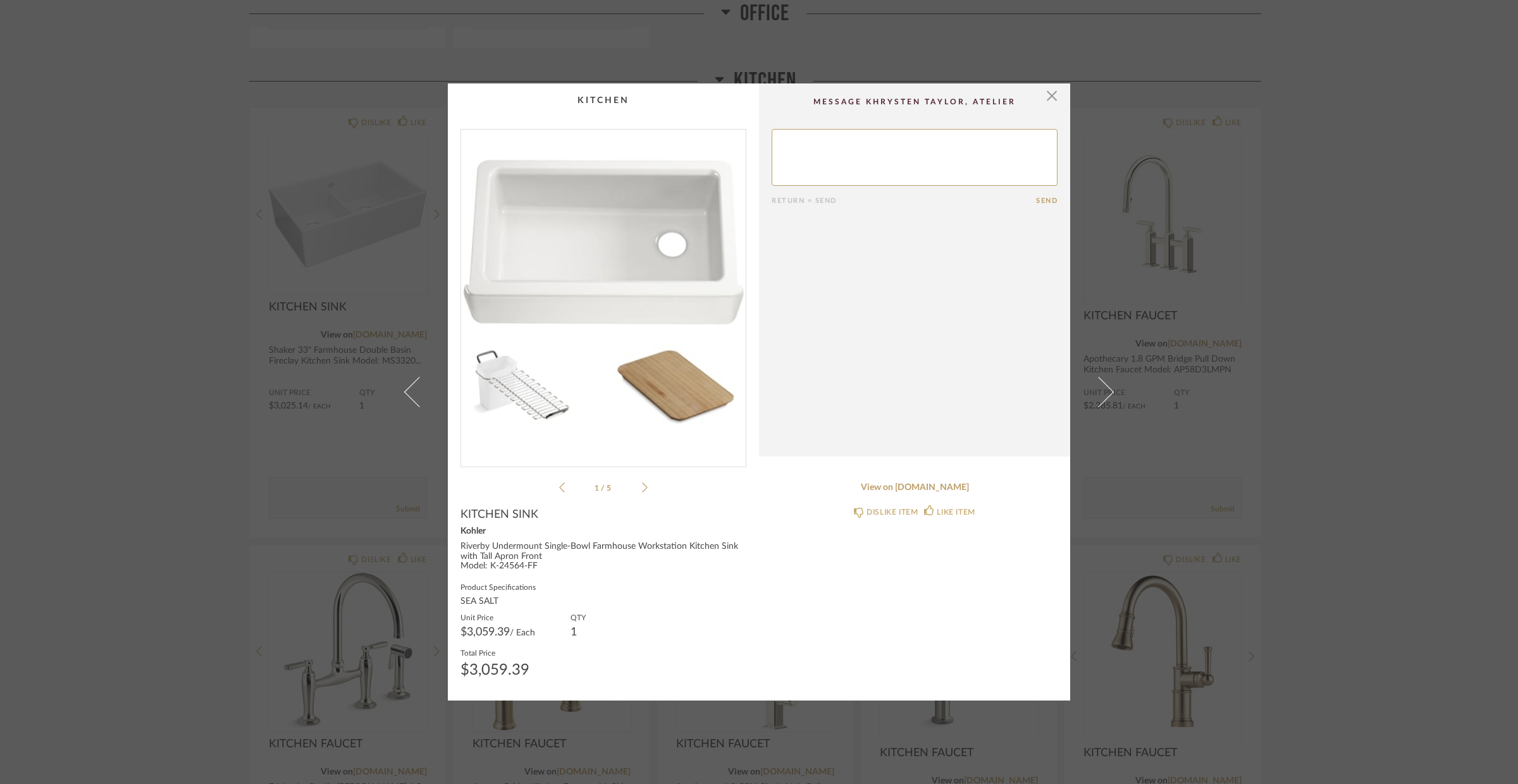
click at [635, 486] on ul "1 / 5" at bounding box center [604, 487] width 88 height 15
click at [635, 486] on li "1 / 5" at bounding box center [603, 487] width 77 height 15
click at [642, 486] on icon at bounding box center [645, 487] width 6 height 11
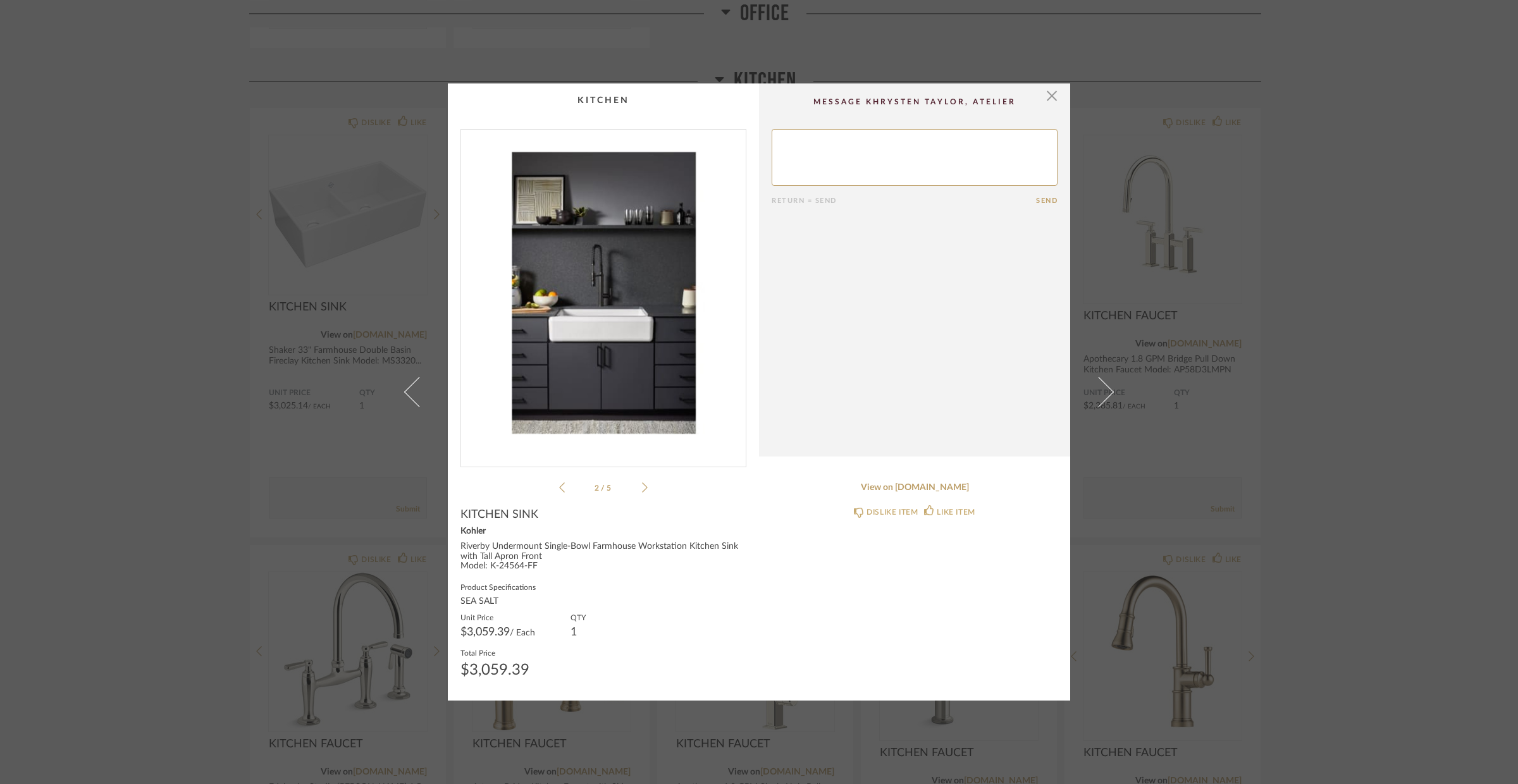
click at [642, 486] on icon at bounding box center [645, 487] width 6 height 11
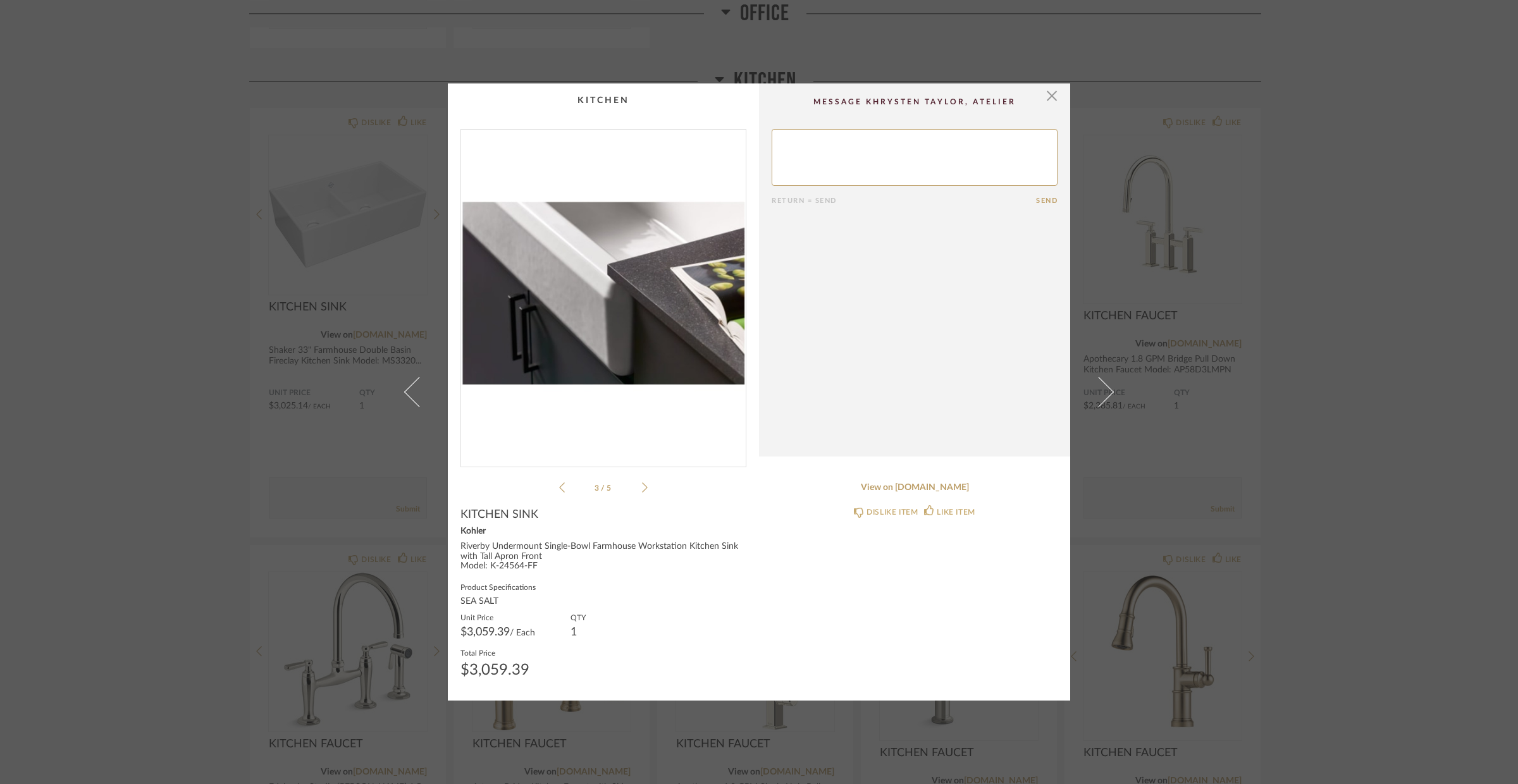
click at [642, 486] on icon at bounding box center [645, 487] width 6 height 11
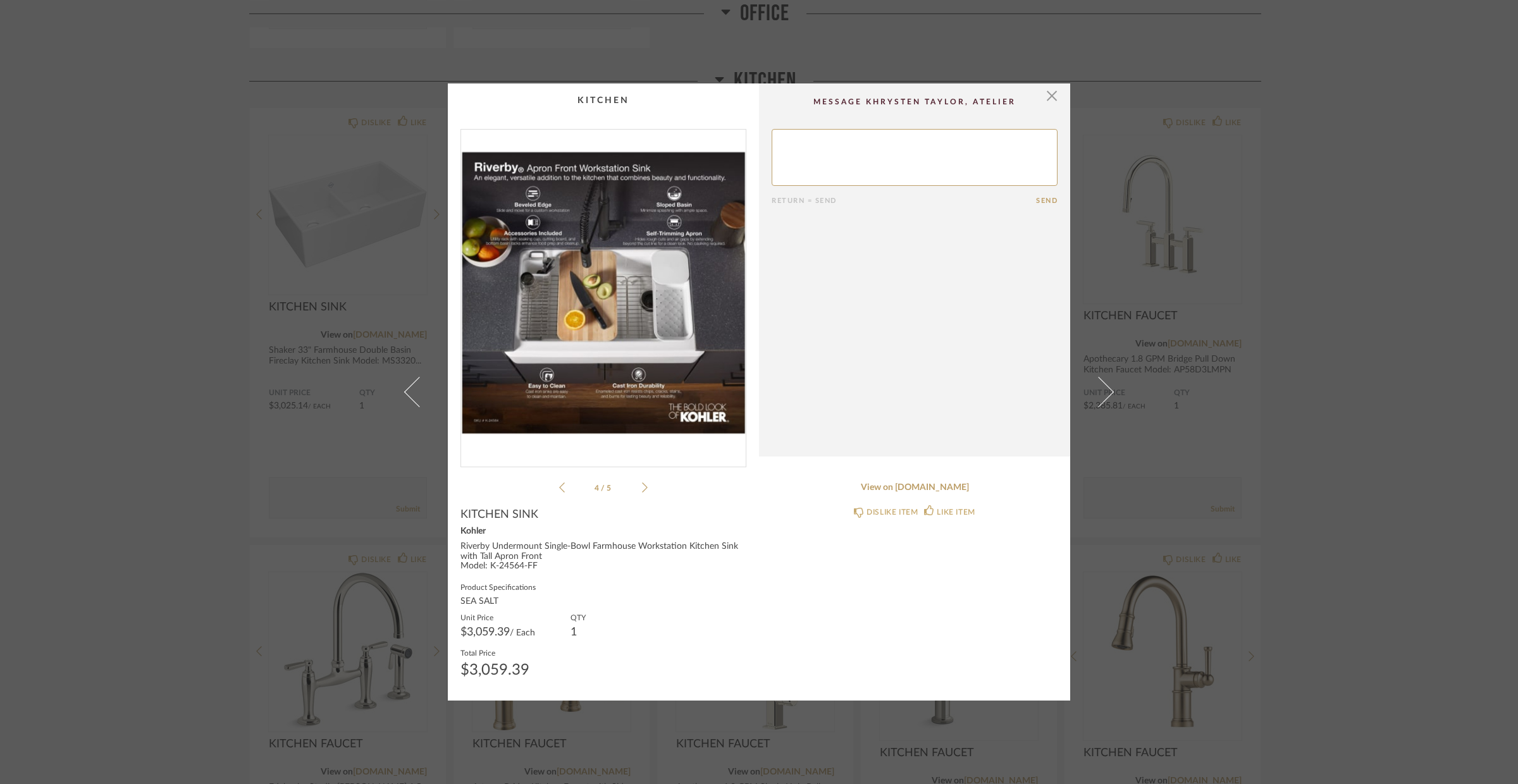
click at [642, 486] on icon at bounding box center [645, 487] width 6 height 11
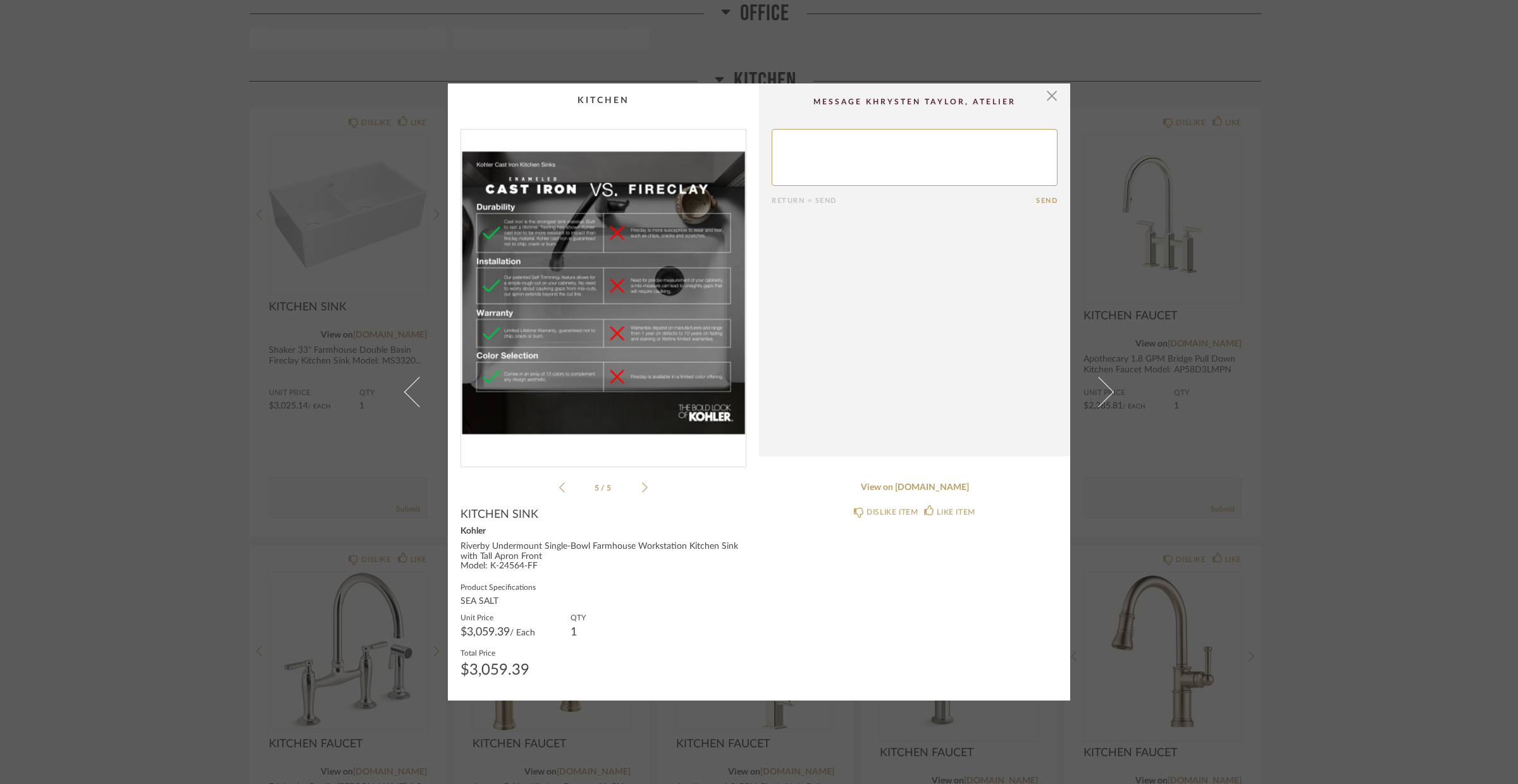
click at [637, 393] on img "4" at bounding box center [603, 293] width 284 height 327
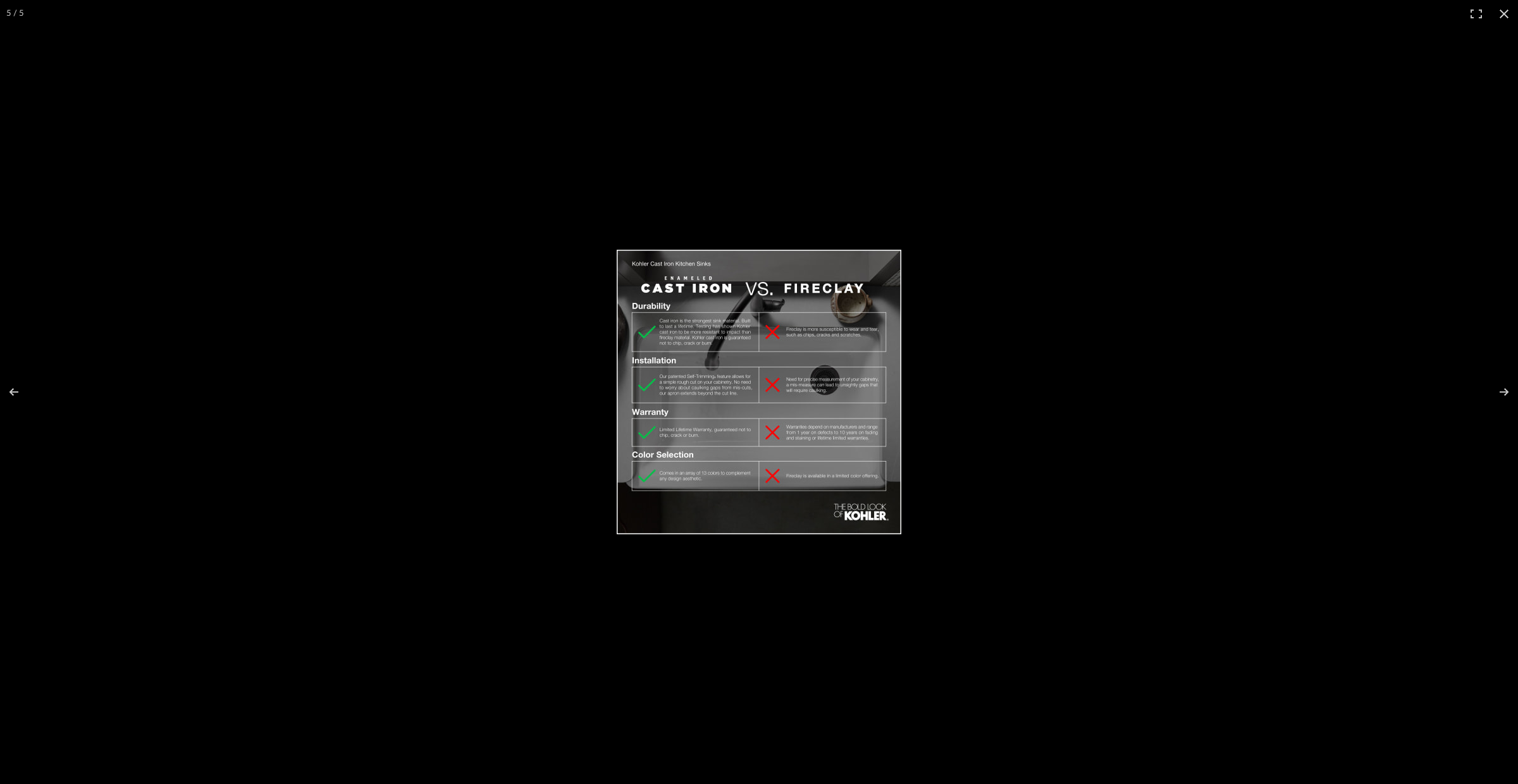
click at [672, 383] on img at bounding box center [759, 391] width 284 height 284
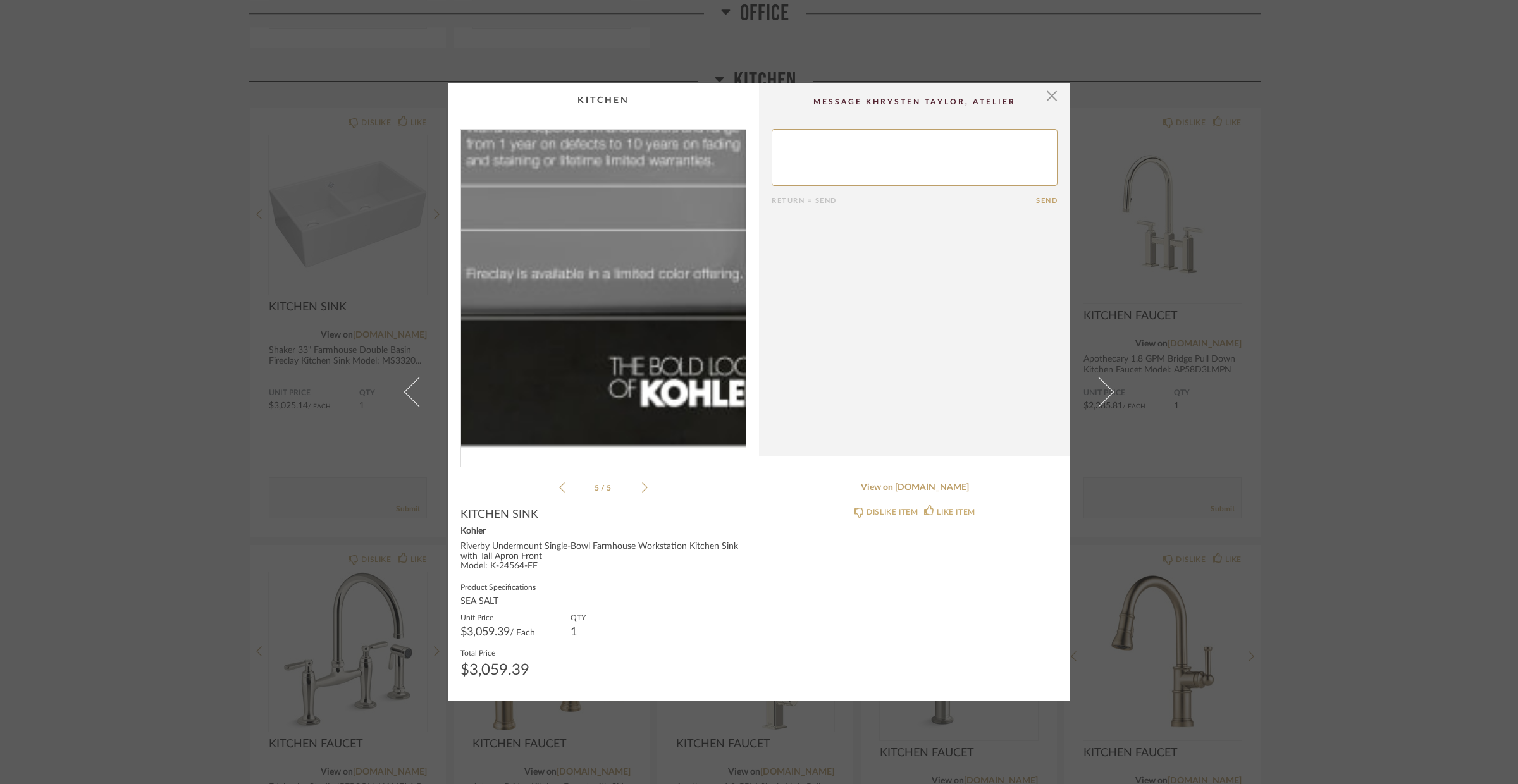
click at [672, 383] on img "4" at bounding box center [603, 293] width 284 height 327
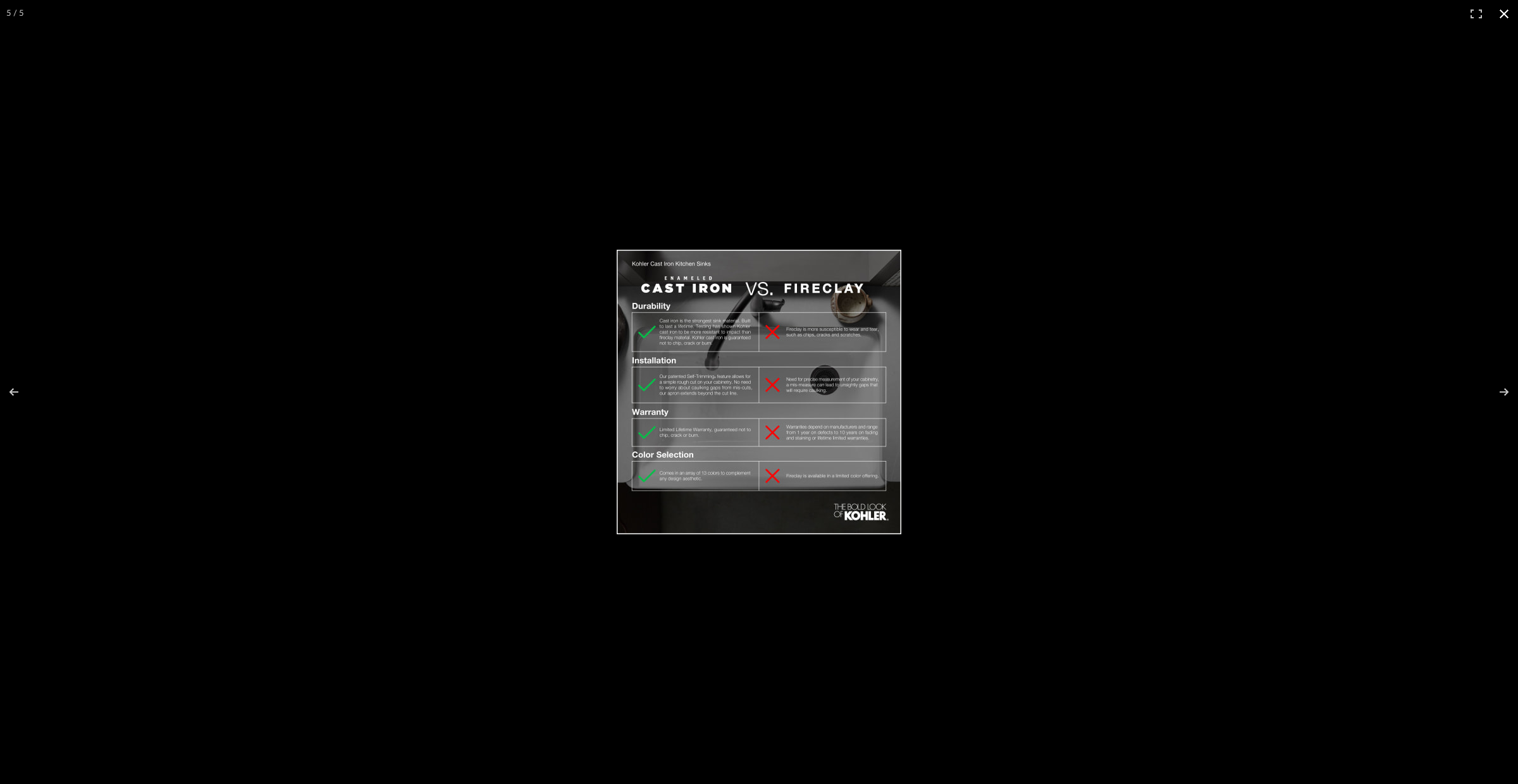
click at [1179, 283] on div at bounding box center [914, 402] width 594 height 306
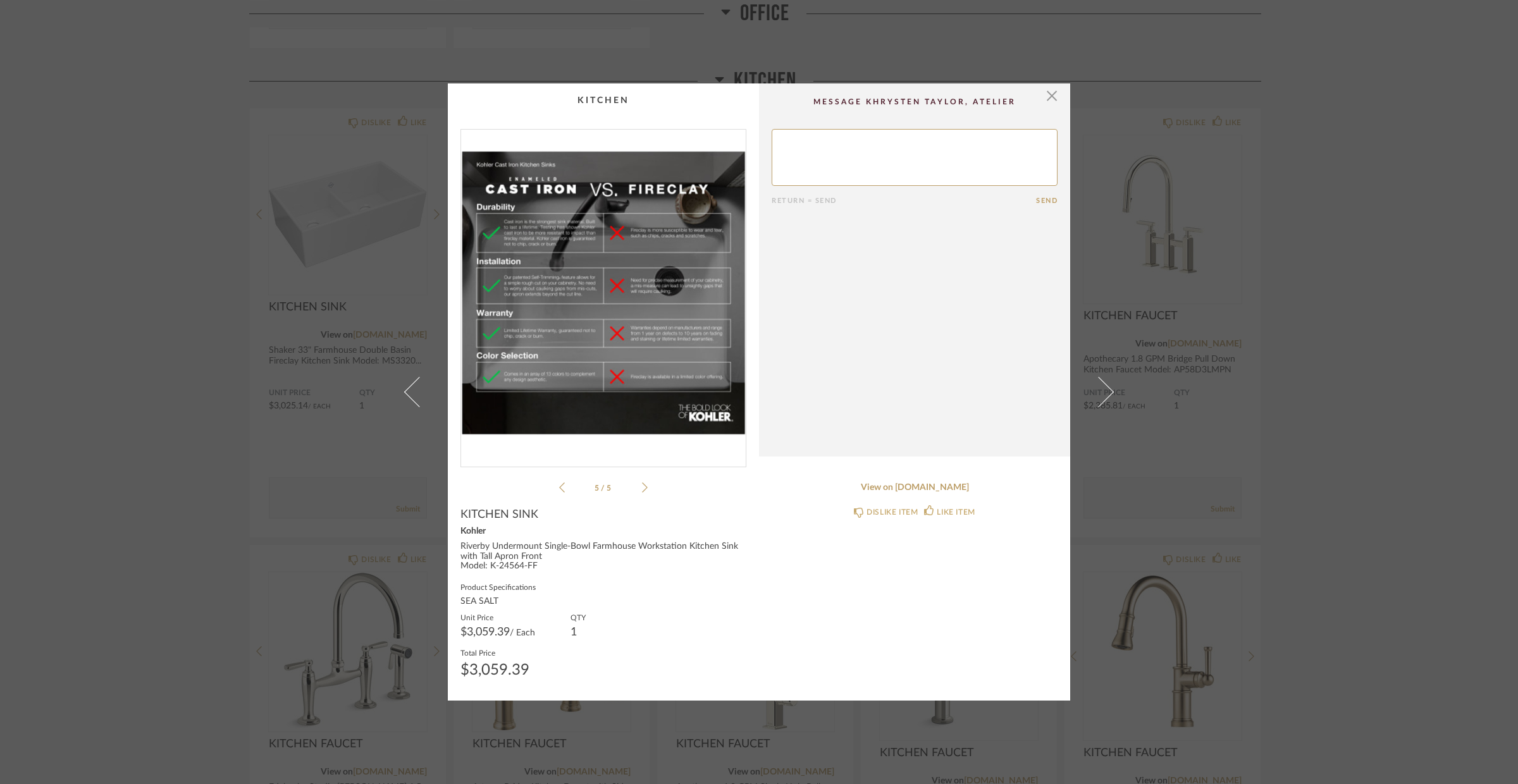
click at [641, 493] on ul "5 / 5" at bounding box center [604, 487] width 88 height 15
click at [642, 486] on icon at bounding box center [645, 487] width 6 height 11
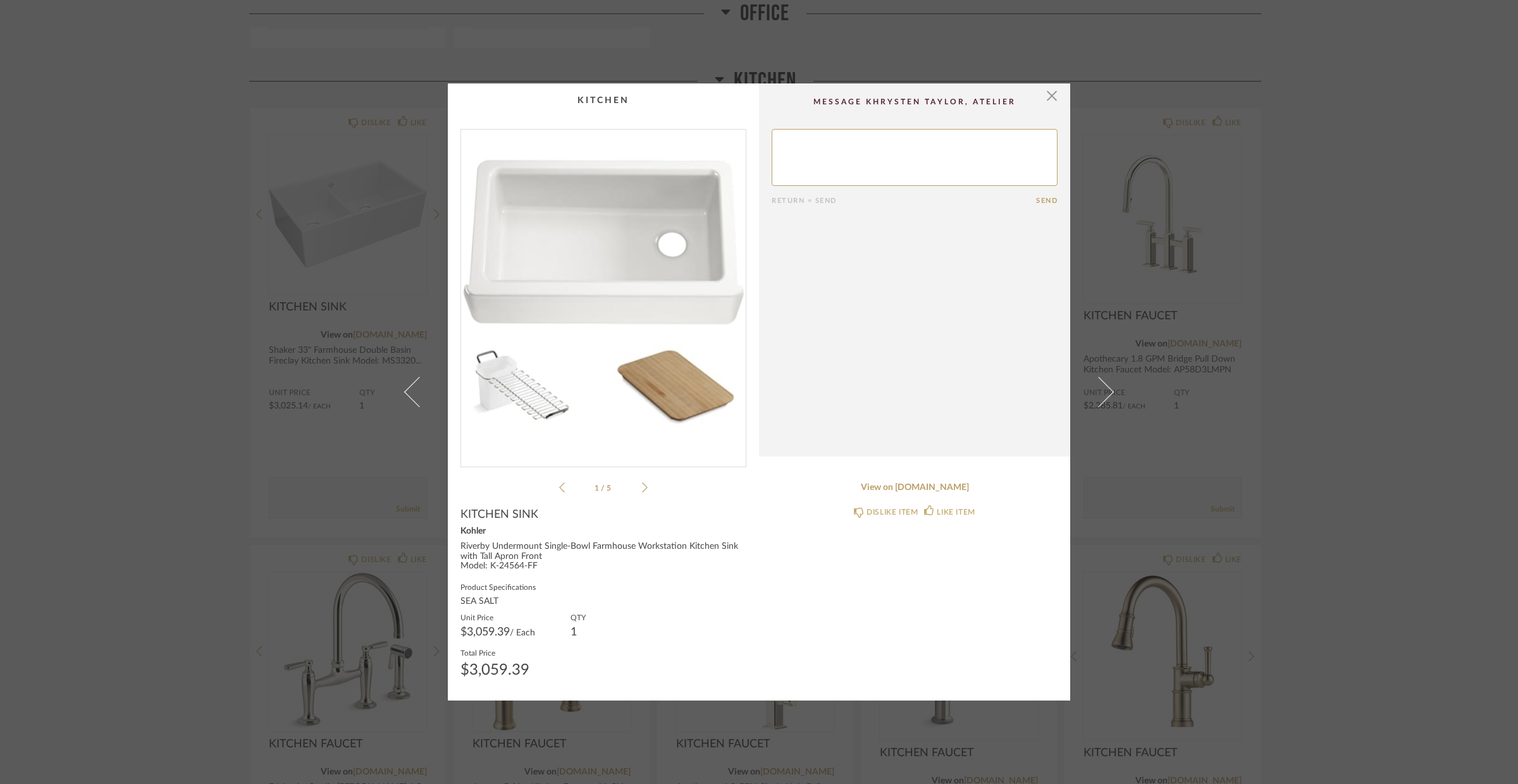
click at [642, 486] on icon at bounding box center [645, 487] width 6 height 11
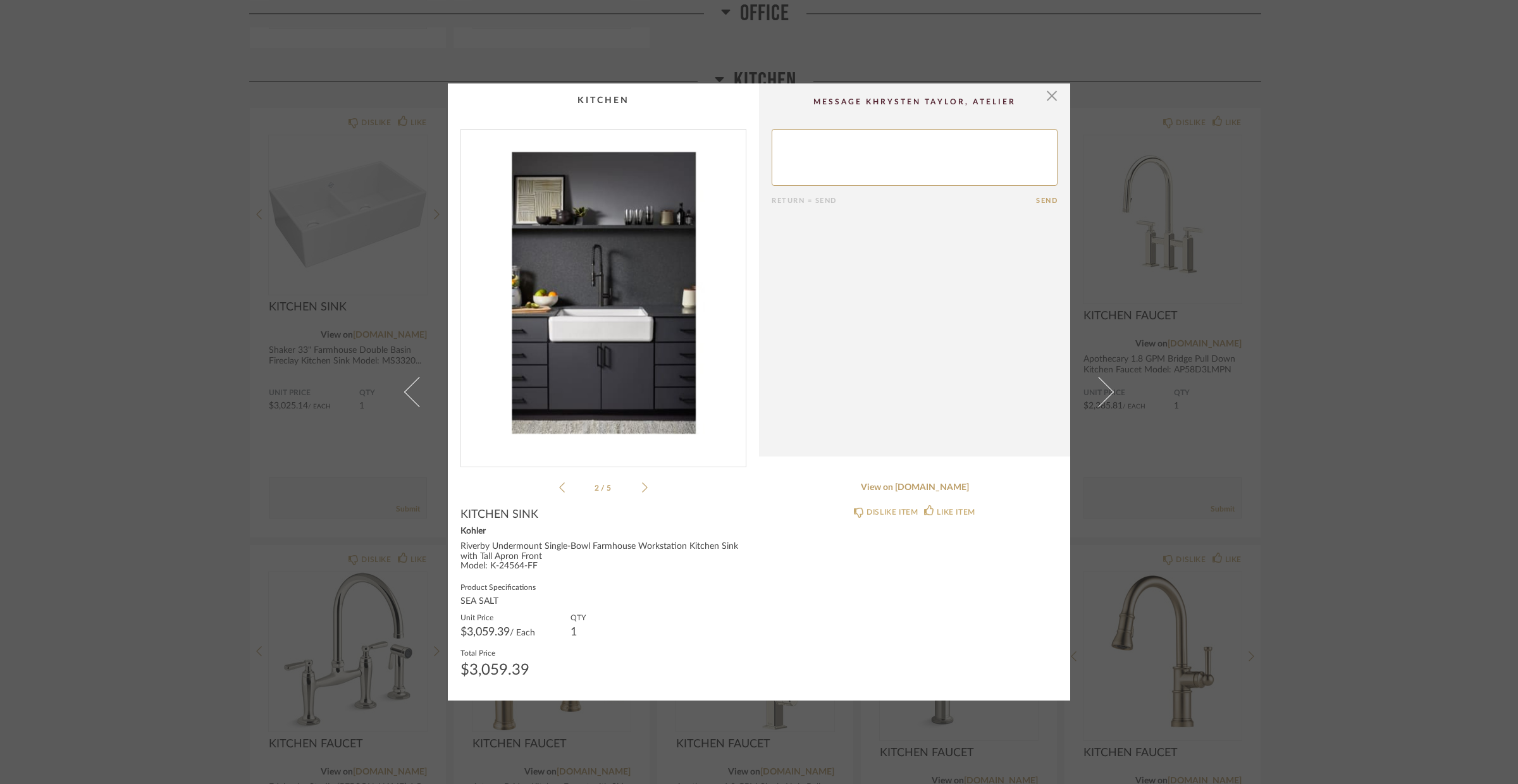
click at [642, 485] on icon at bounding box center [645, 487] width 6 height 11
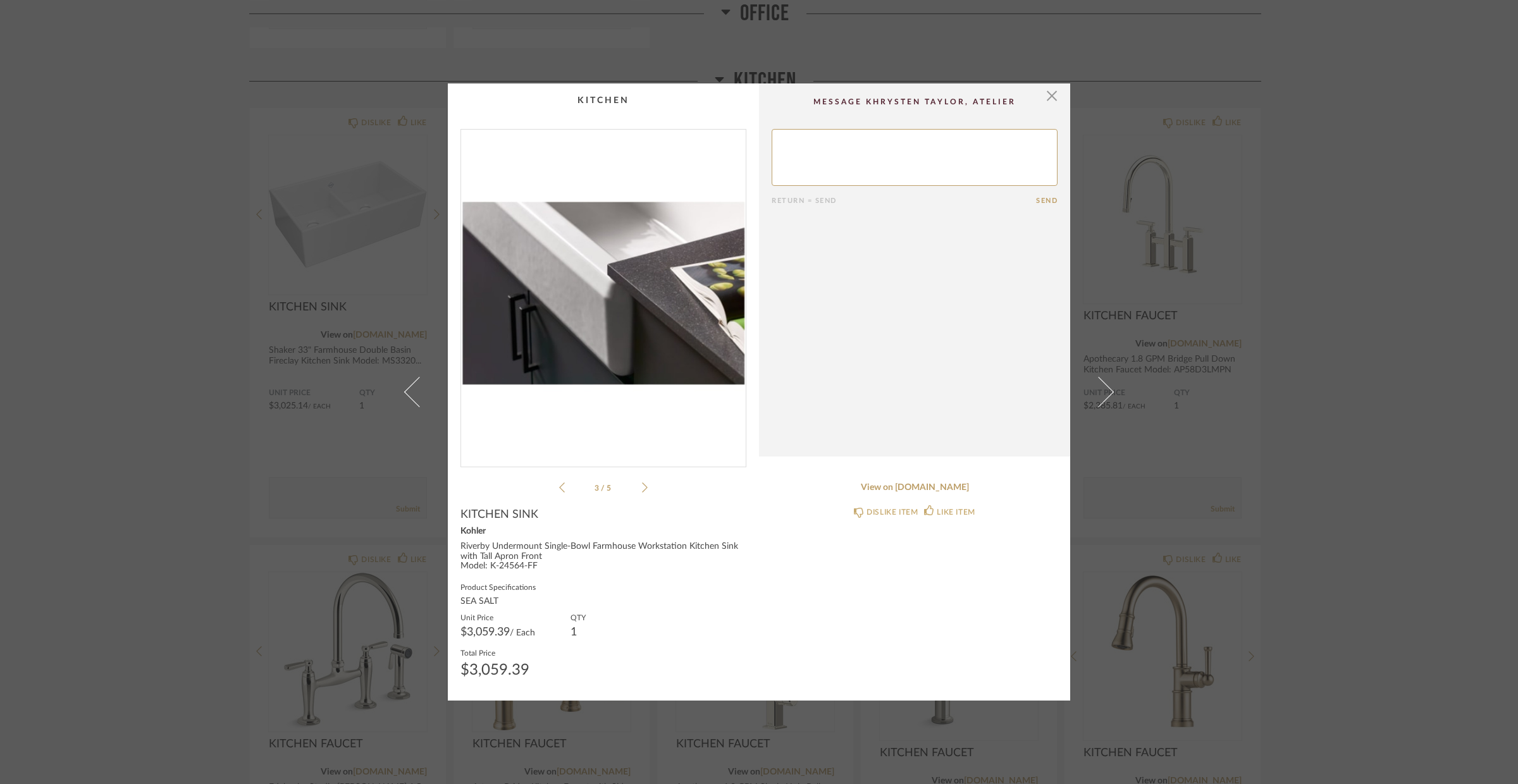
click at [642, 485] on icon at bounding box center [645, 487] width 6 height 11
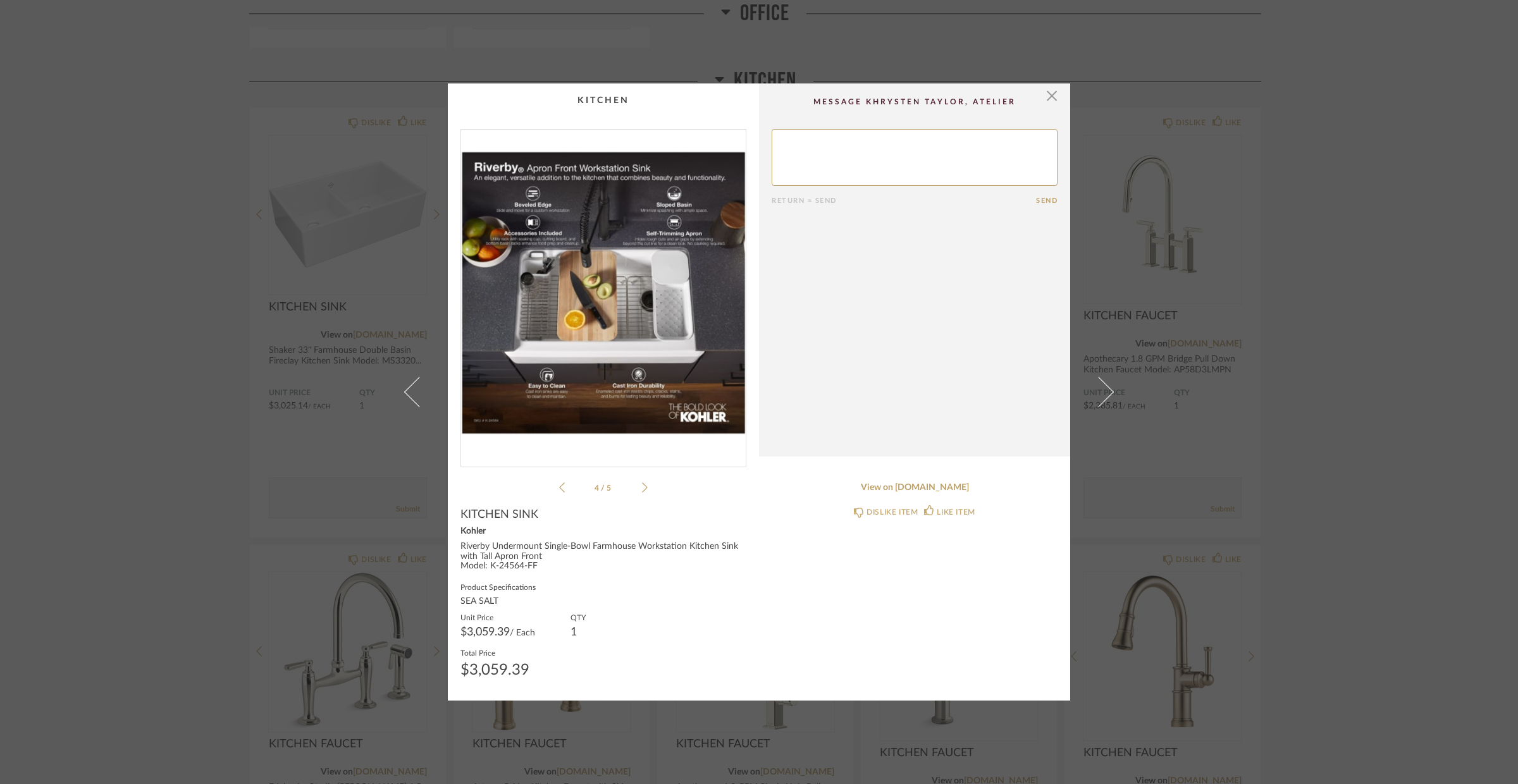
click at [642, 485] on icon at bounding box center [645, 487] width 6 height 11
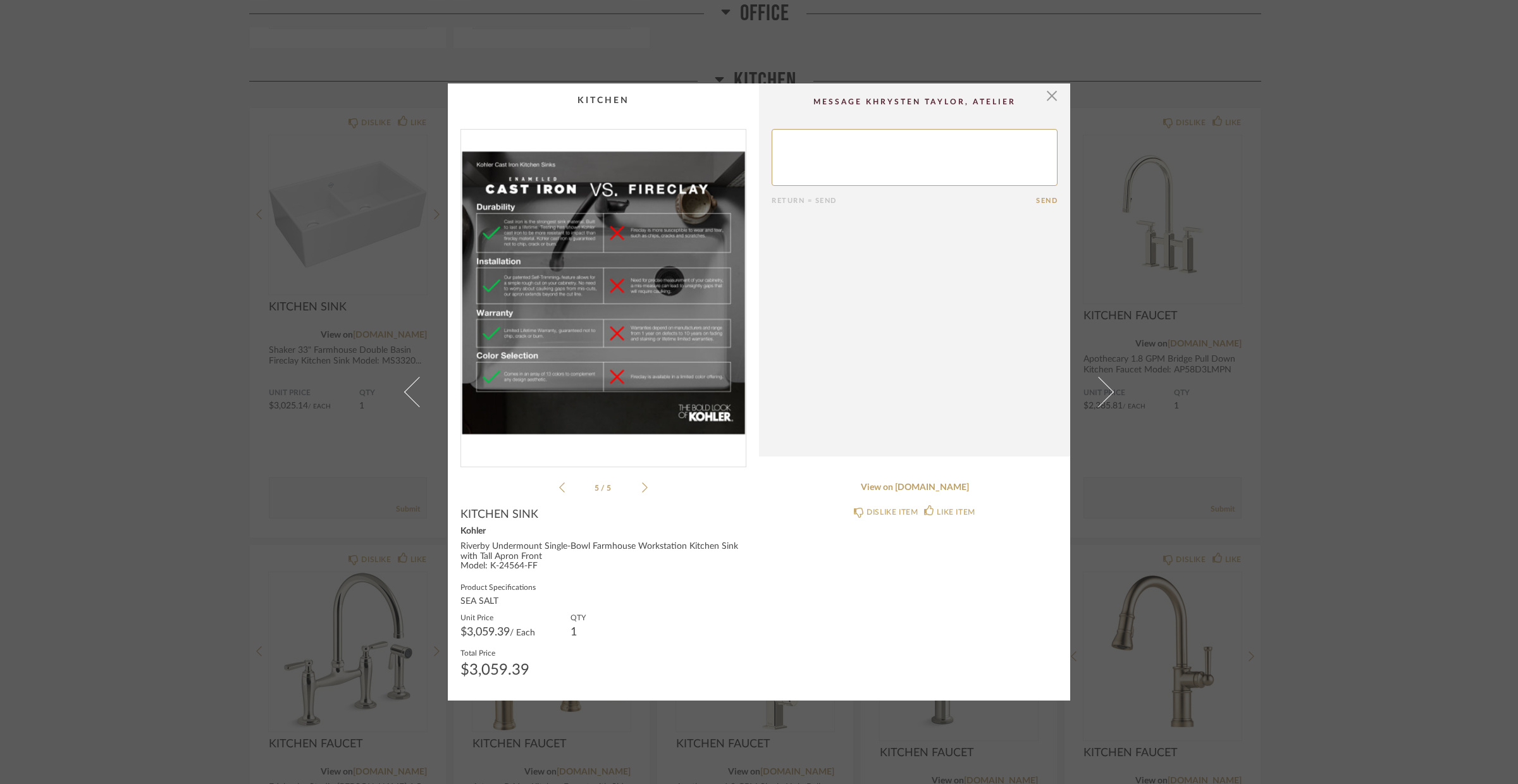
click at [1274, 419] on div "× 5 / 5 Return = Send Send KITCHEN SINK Kohler Riverby Undermount Single-Bowl F…" at bounding box center [759, 392] width 1518 height 784
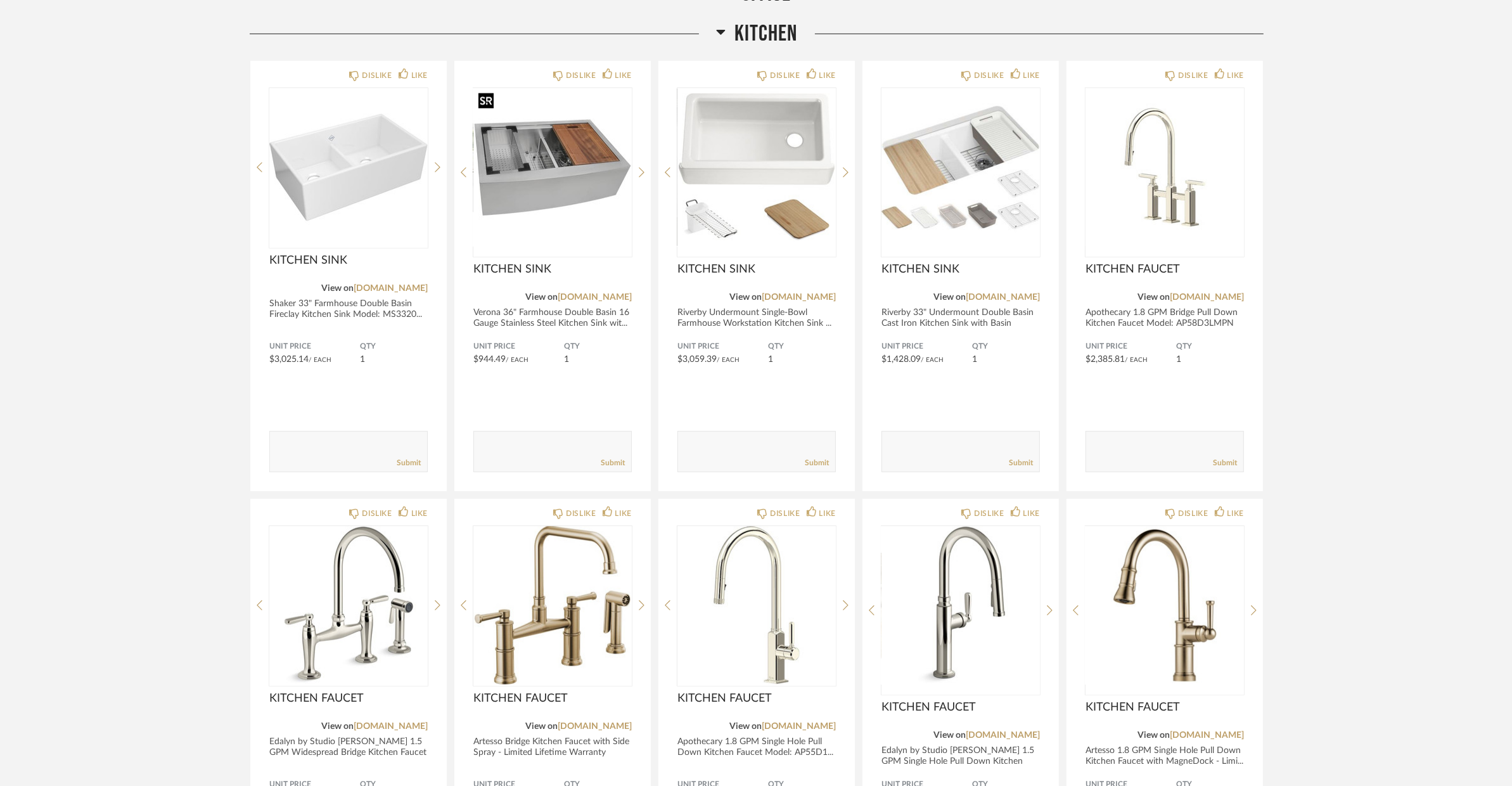
scroll to position [651, 0]
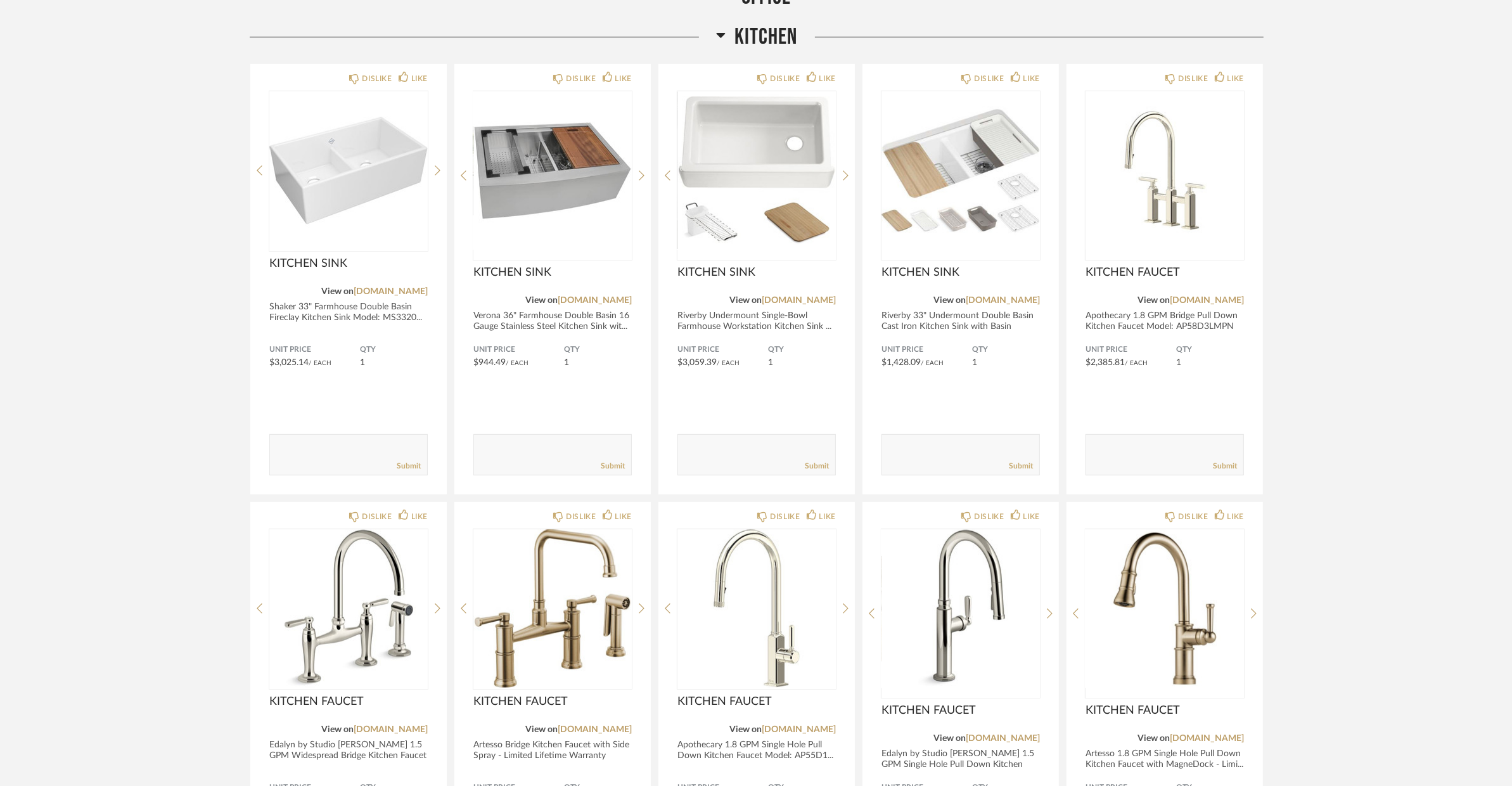
click at [746, 30] on span "Kitchen" at bounding box center [766, 37] width 63 height 27
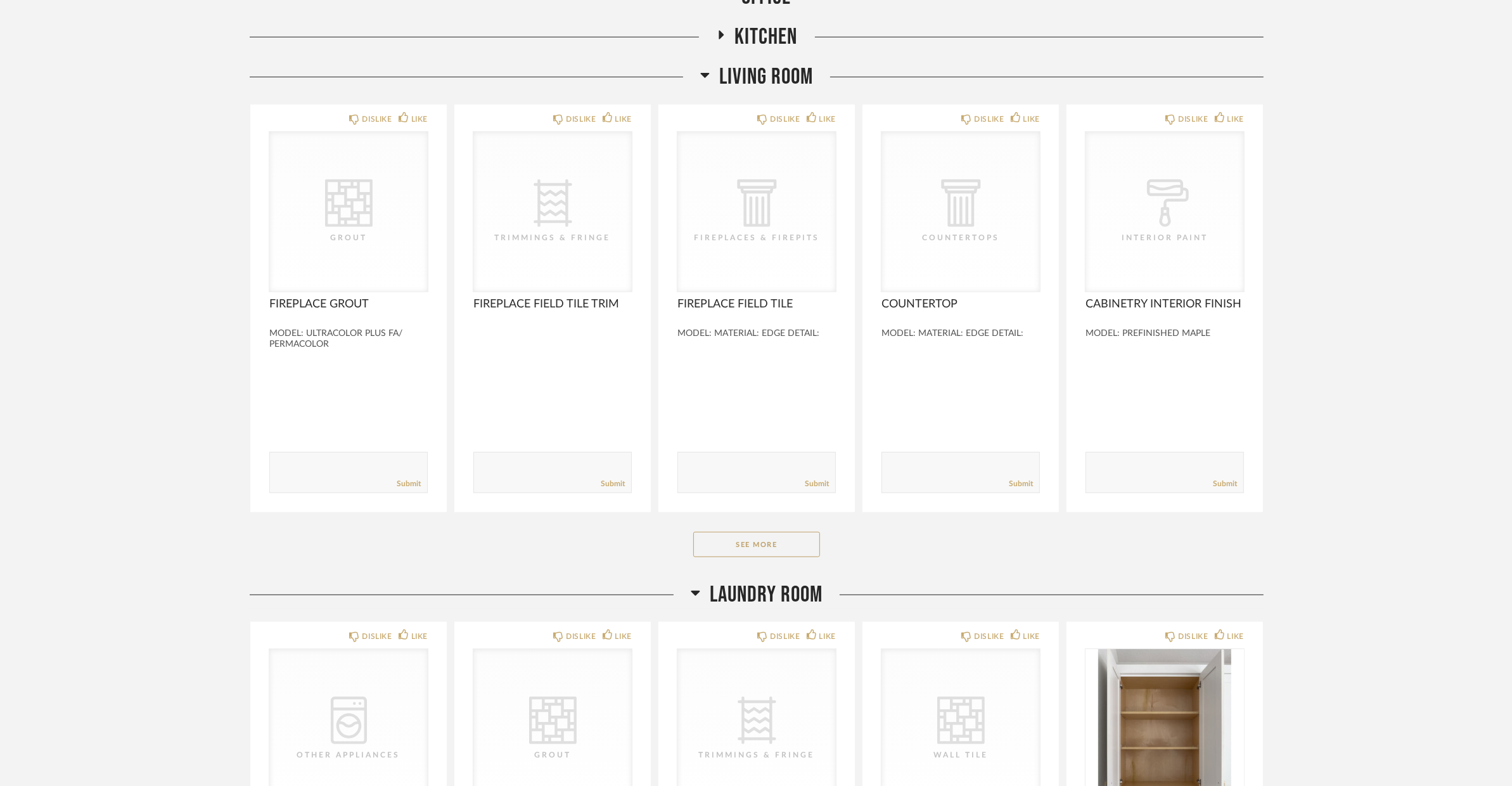
click at [746, 87] on span "Living Room" at bounding box center [766, 77] width 94 height 27
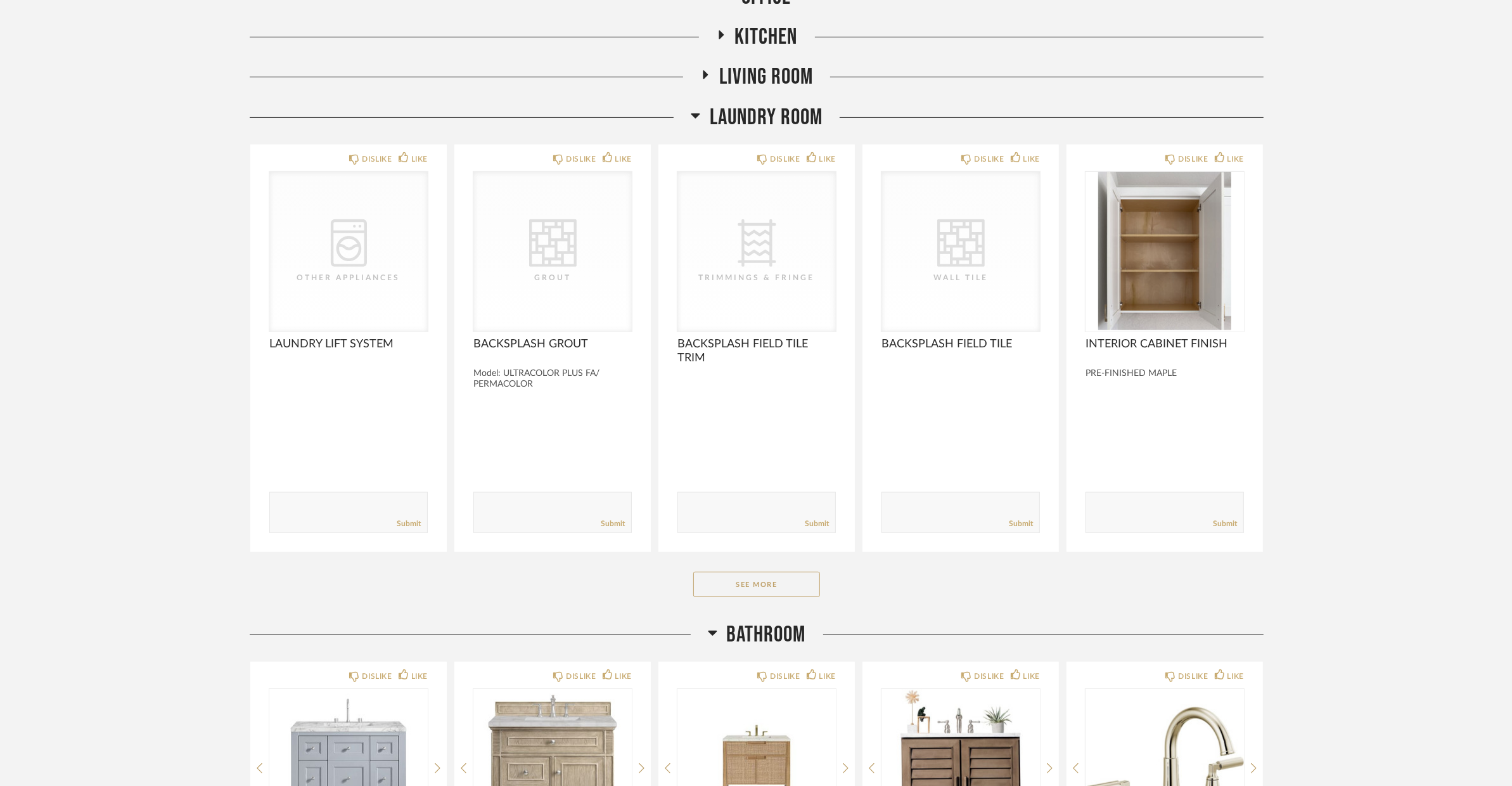
click at [740, 121] on span "Laundry Room" at bounding box center [766, 117] width 113 height 27
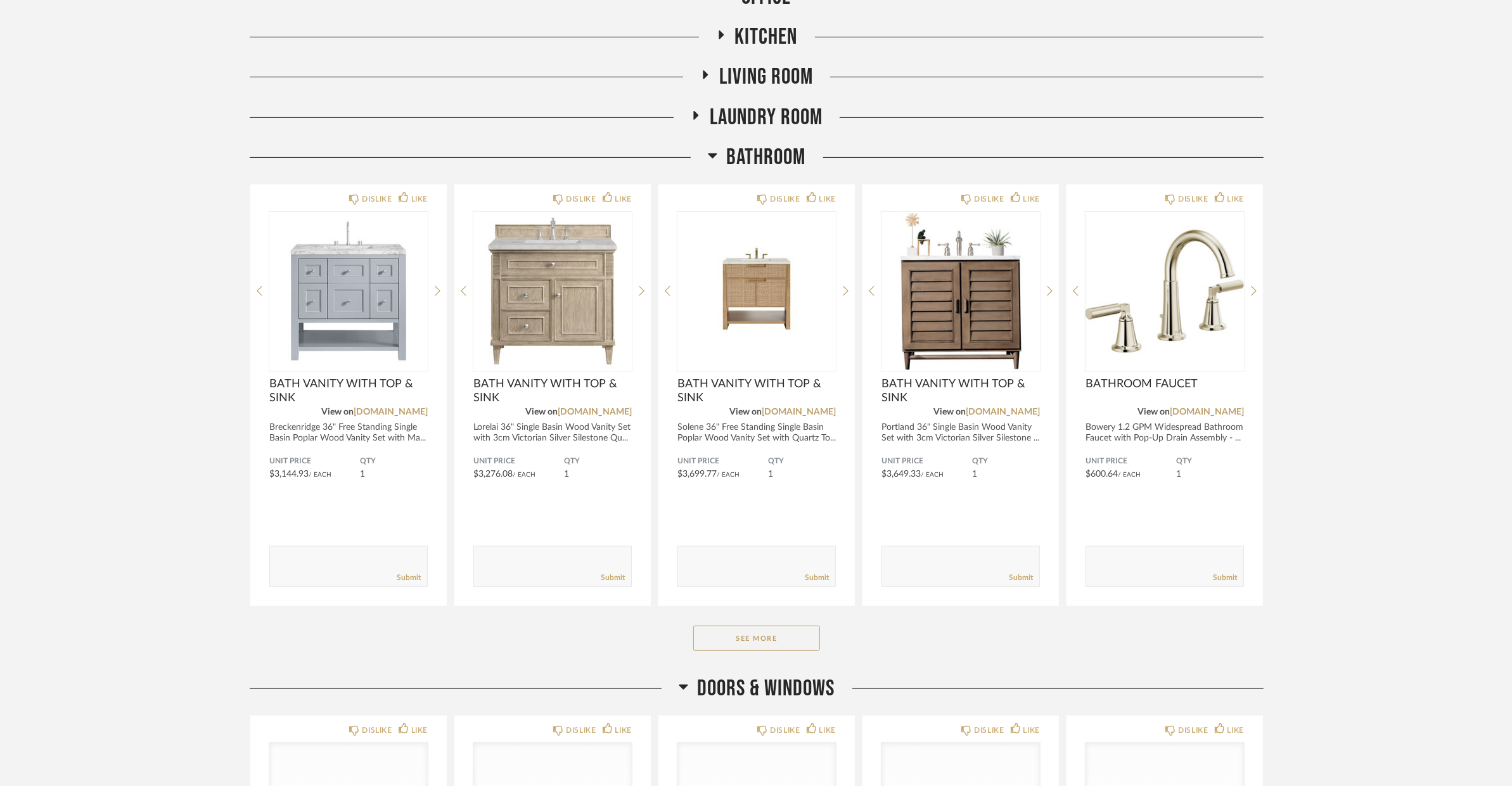
click at [734, 150] on span "Bathroom" at bounding box center [766, 158] width 79 height 27
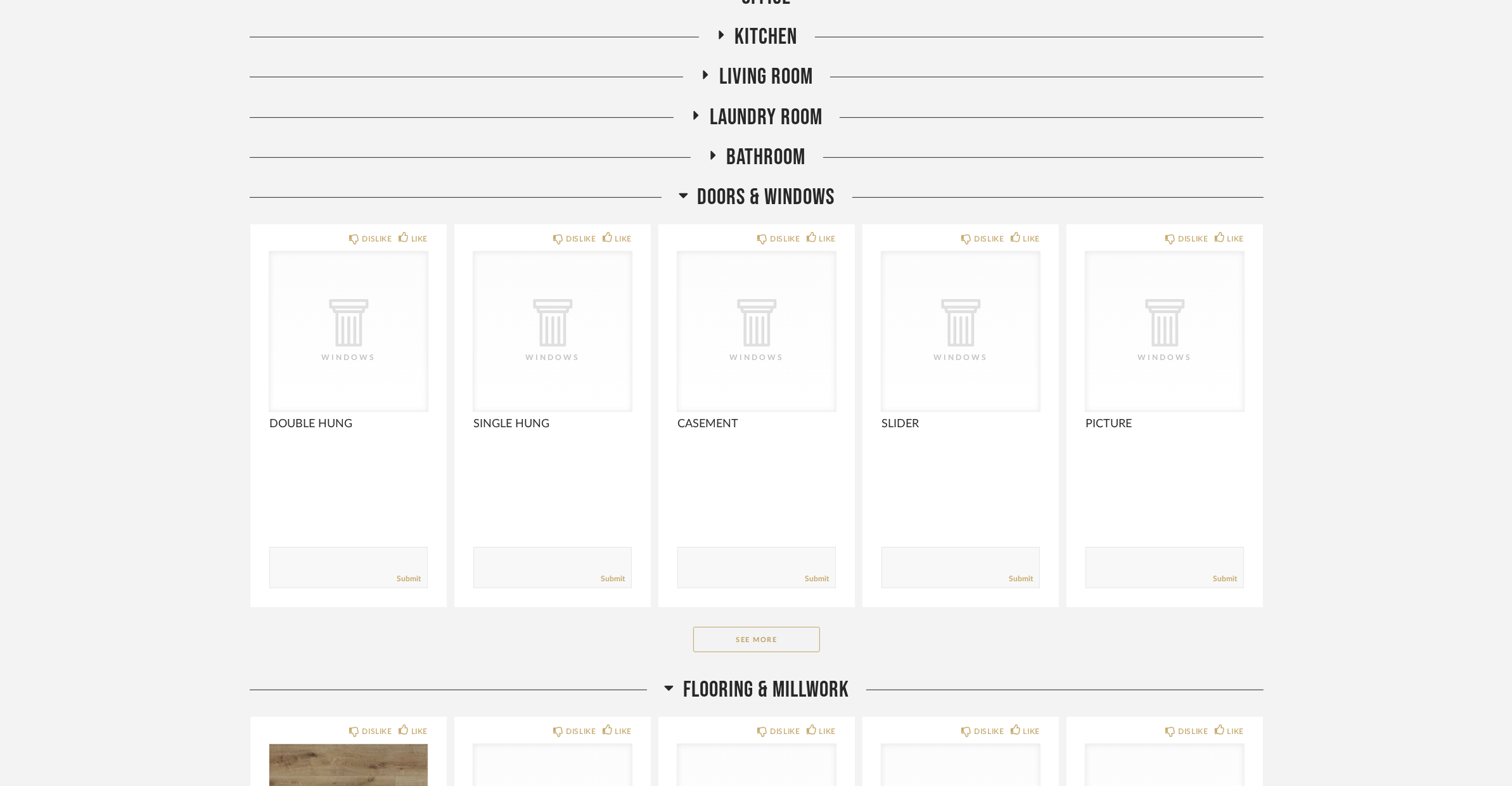
click at [734, 150] on span "Bathroom" at bounding box center [766, 158] width 79 height 27
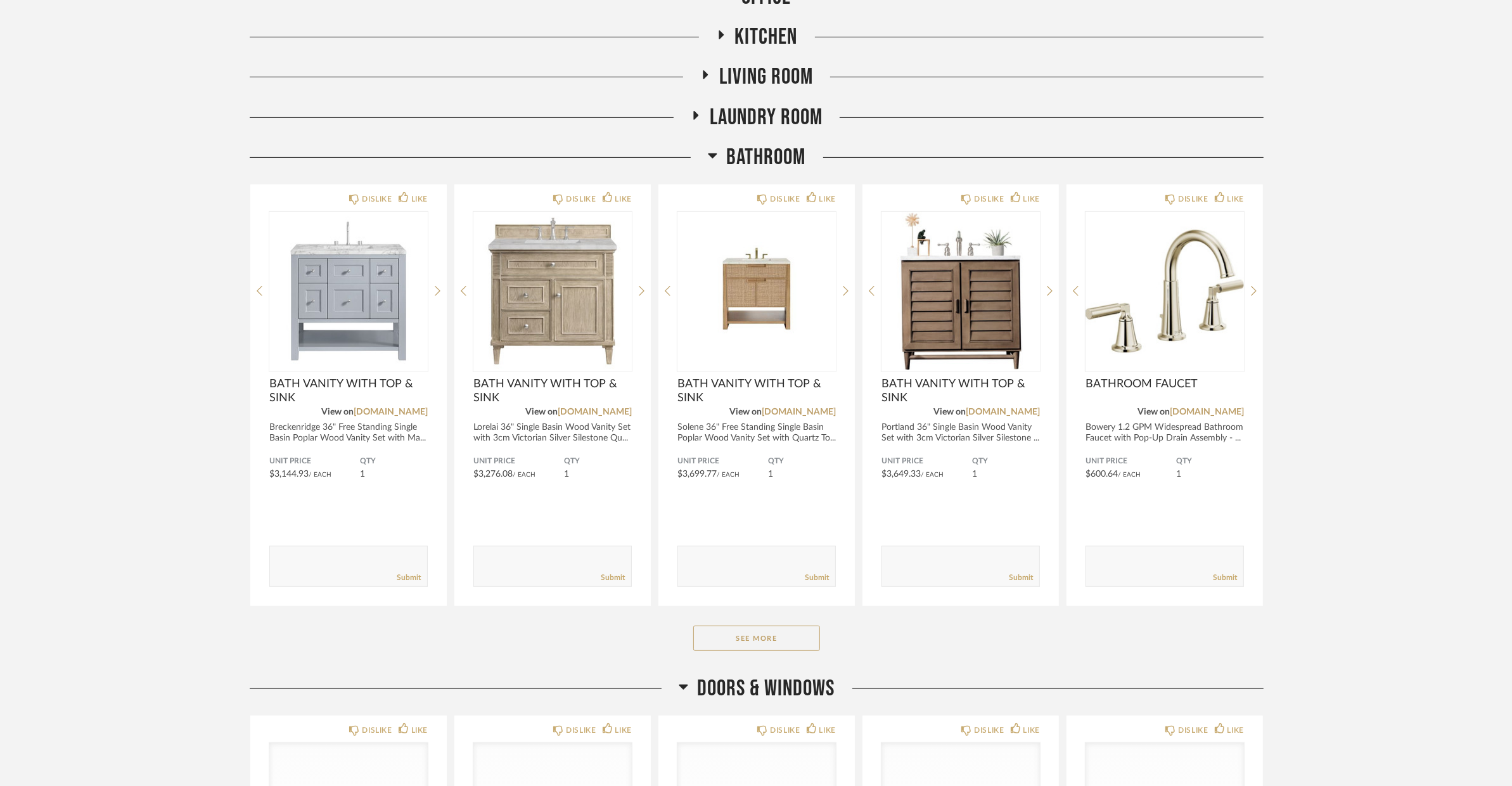
click at [734, 150] on span "Bathroom" at bounding box center [766, 158] width 79 height 27
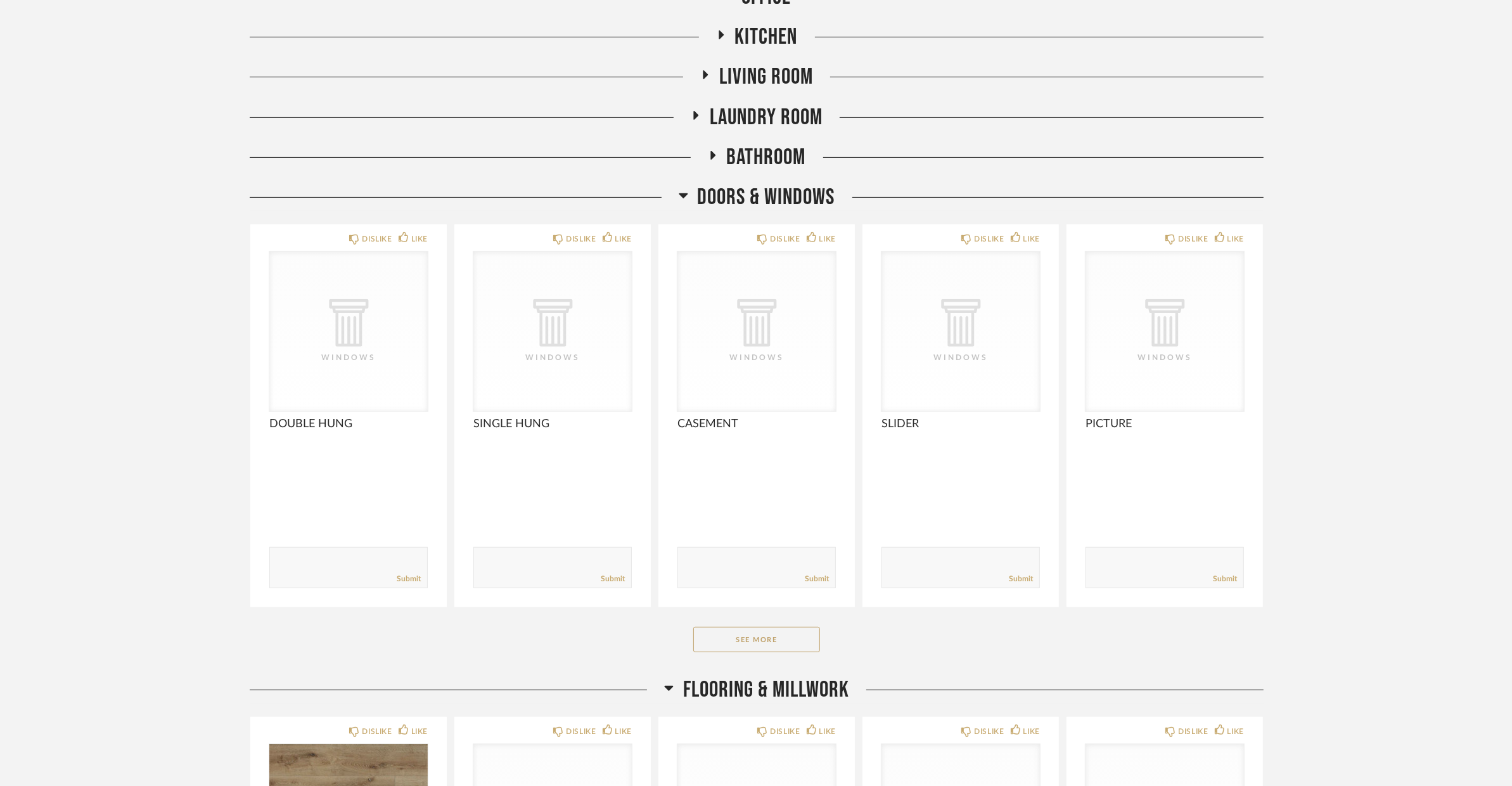
click at [734, 150] on span "Bathroom" at bounding box center [766, 158] width 79 height 27
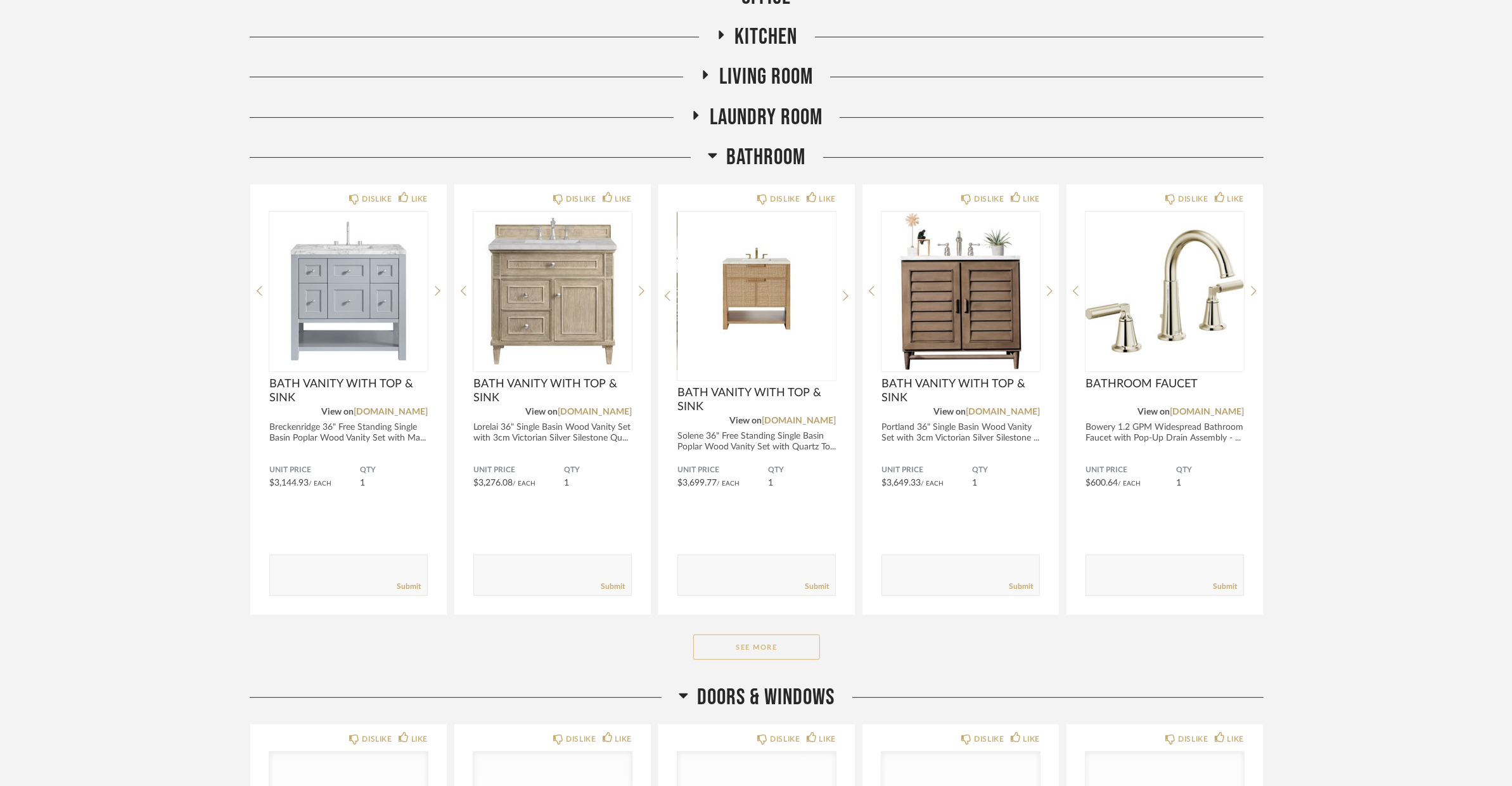
click at [762, 642] on button "See More" at bounding box center [756, 647] width 127 height 25
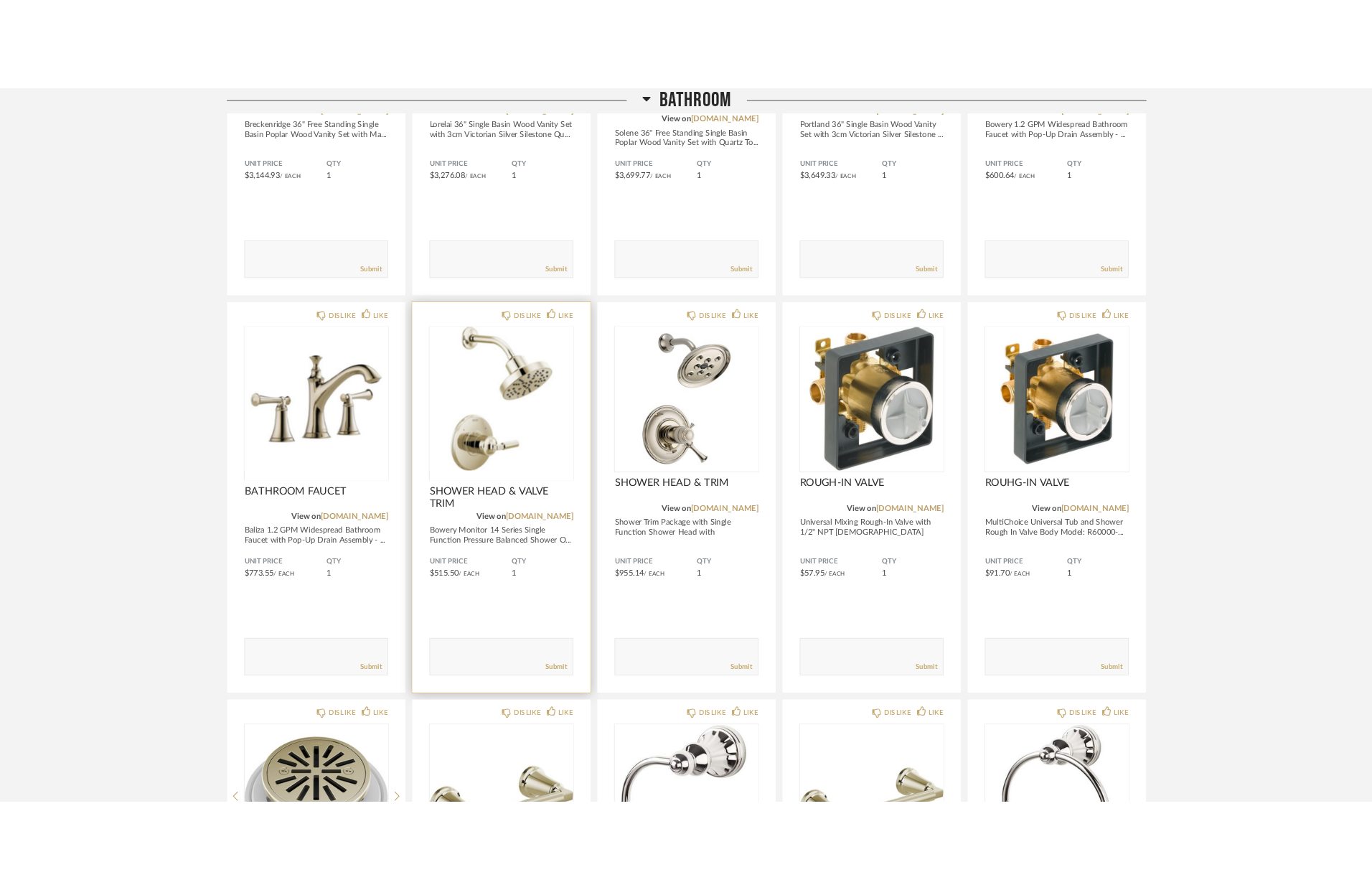
scroll to position [953, 0]
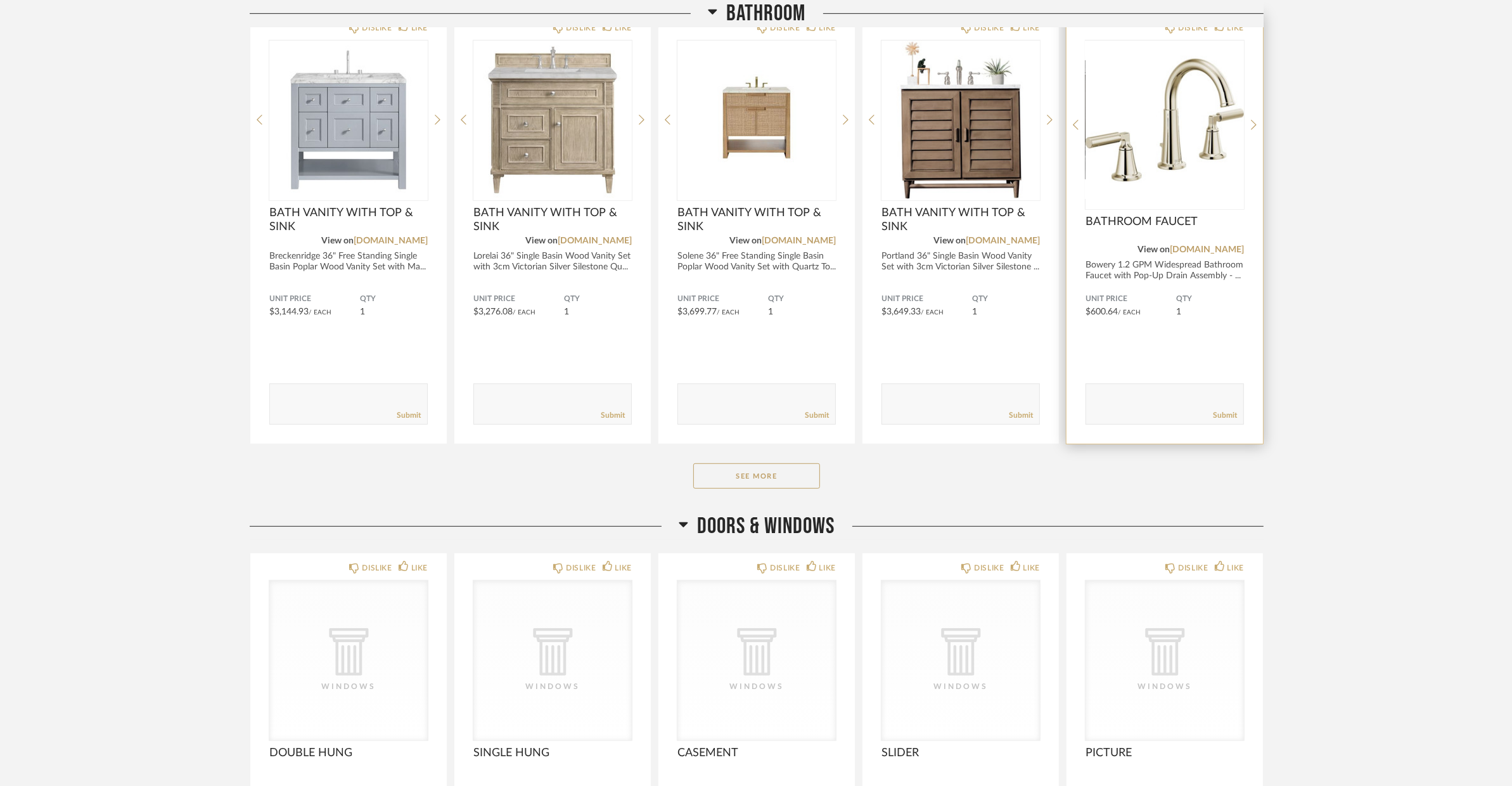
scroll to position [842, 0]
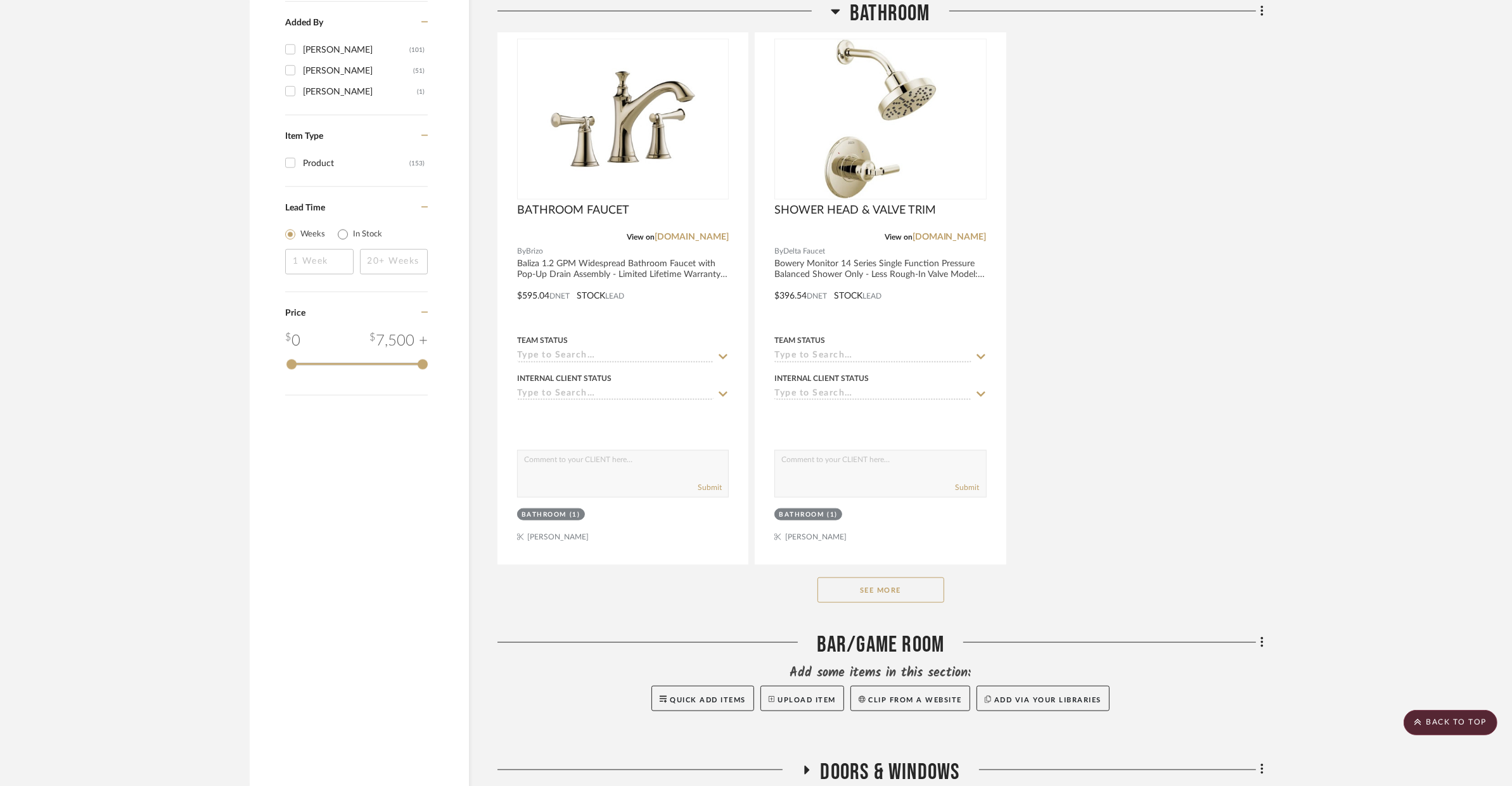
scroll to position [1659, 0]
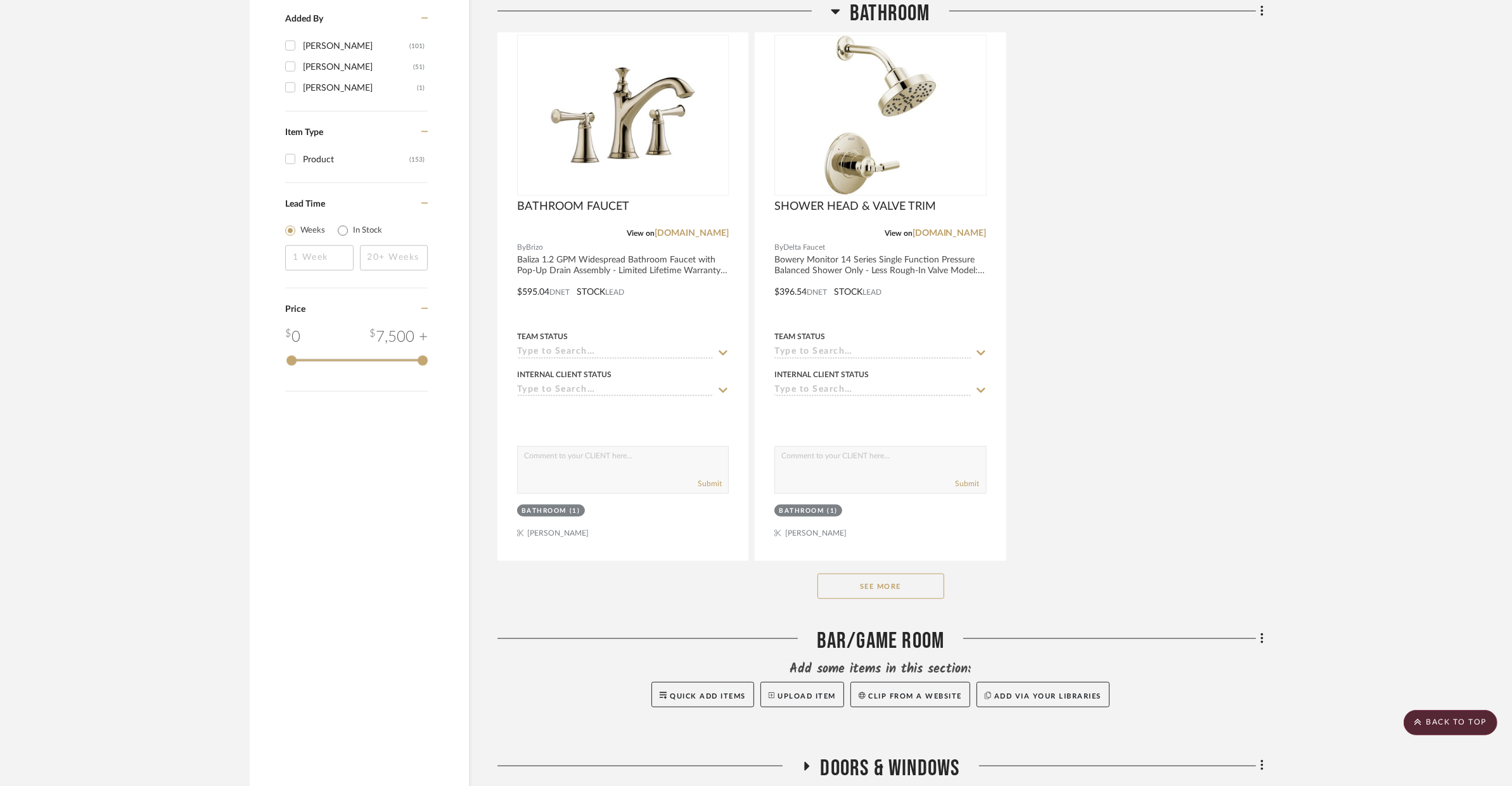
click at [913, 575] on button "See More" at bounding box center [880, 586] width 127 height 25
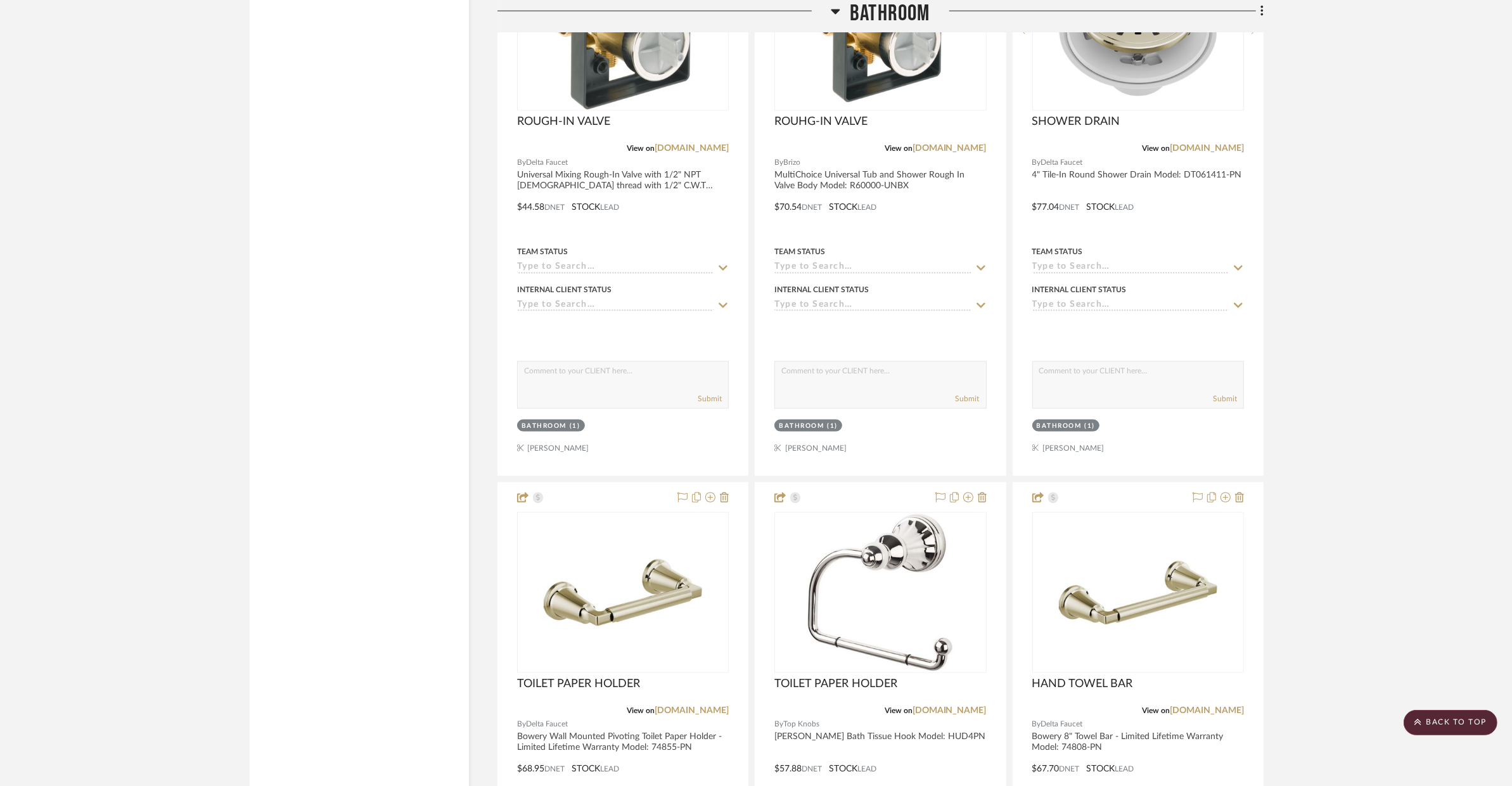
scroll to position [2319, 0]
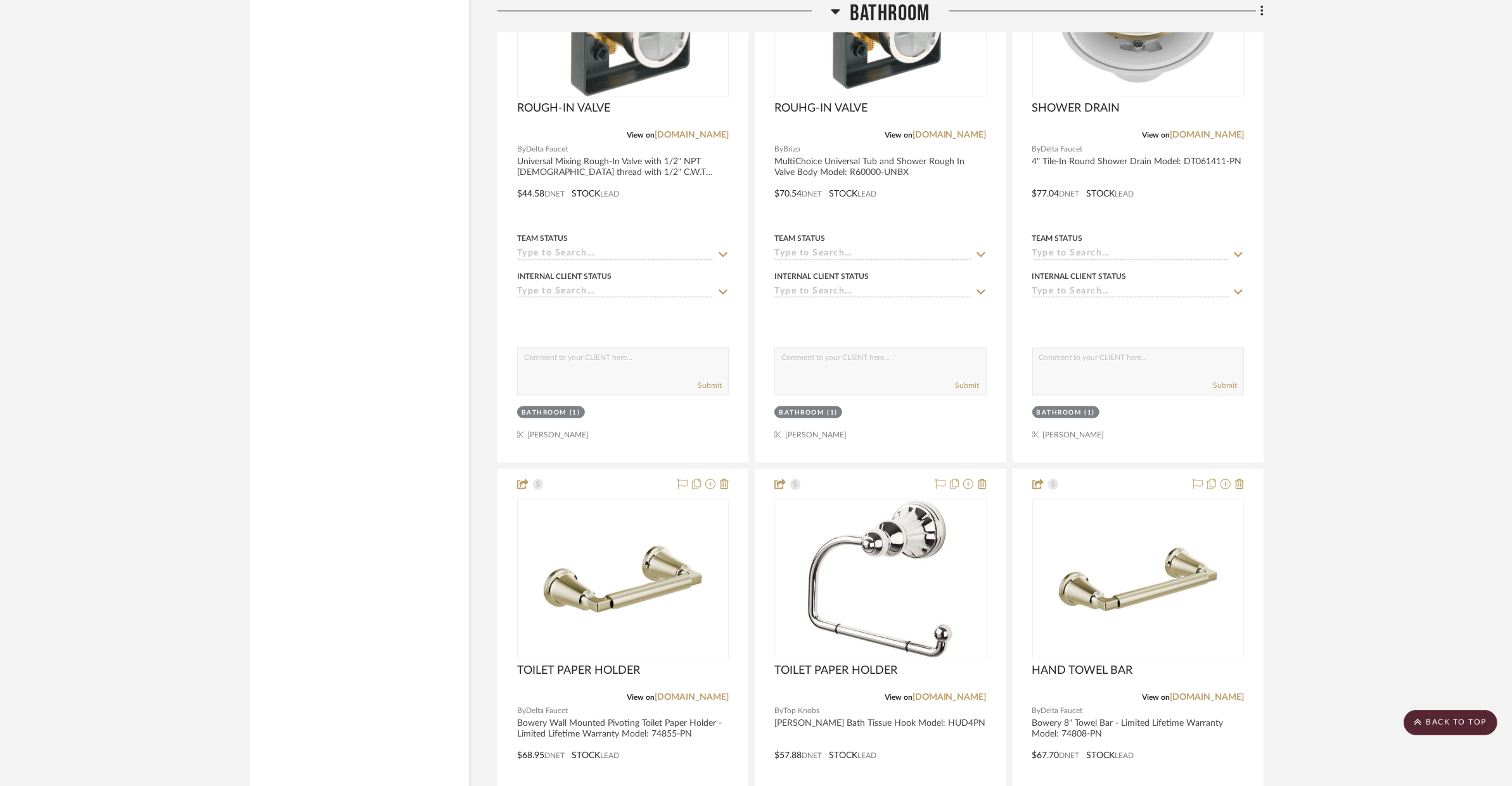
drag, startPoint x: 622, startPoint y: 237, endPoint x: 479, endPoint y: 6, distance: 271.7
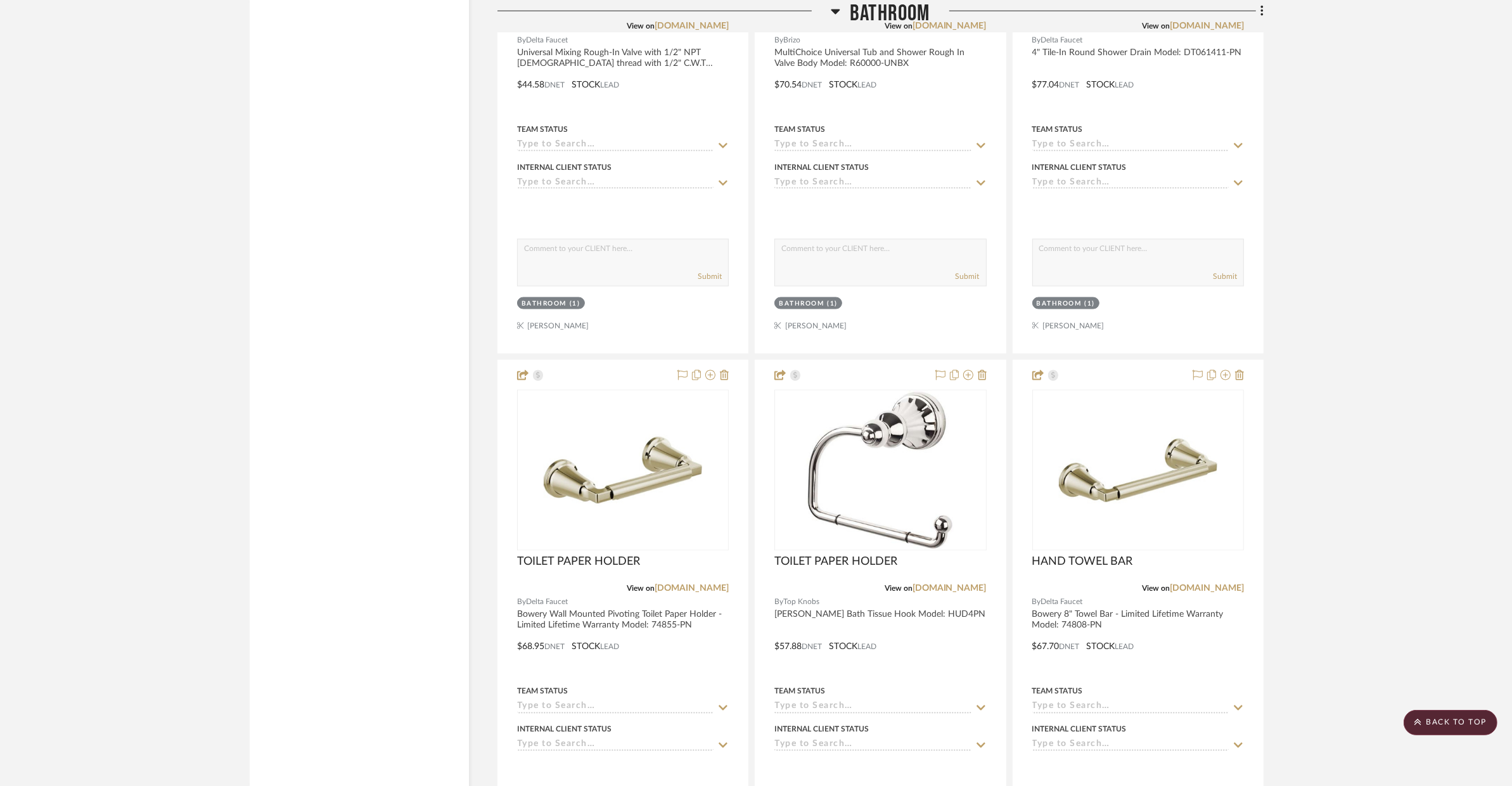
scroll to position [2760, 0]
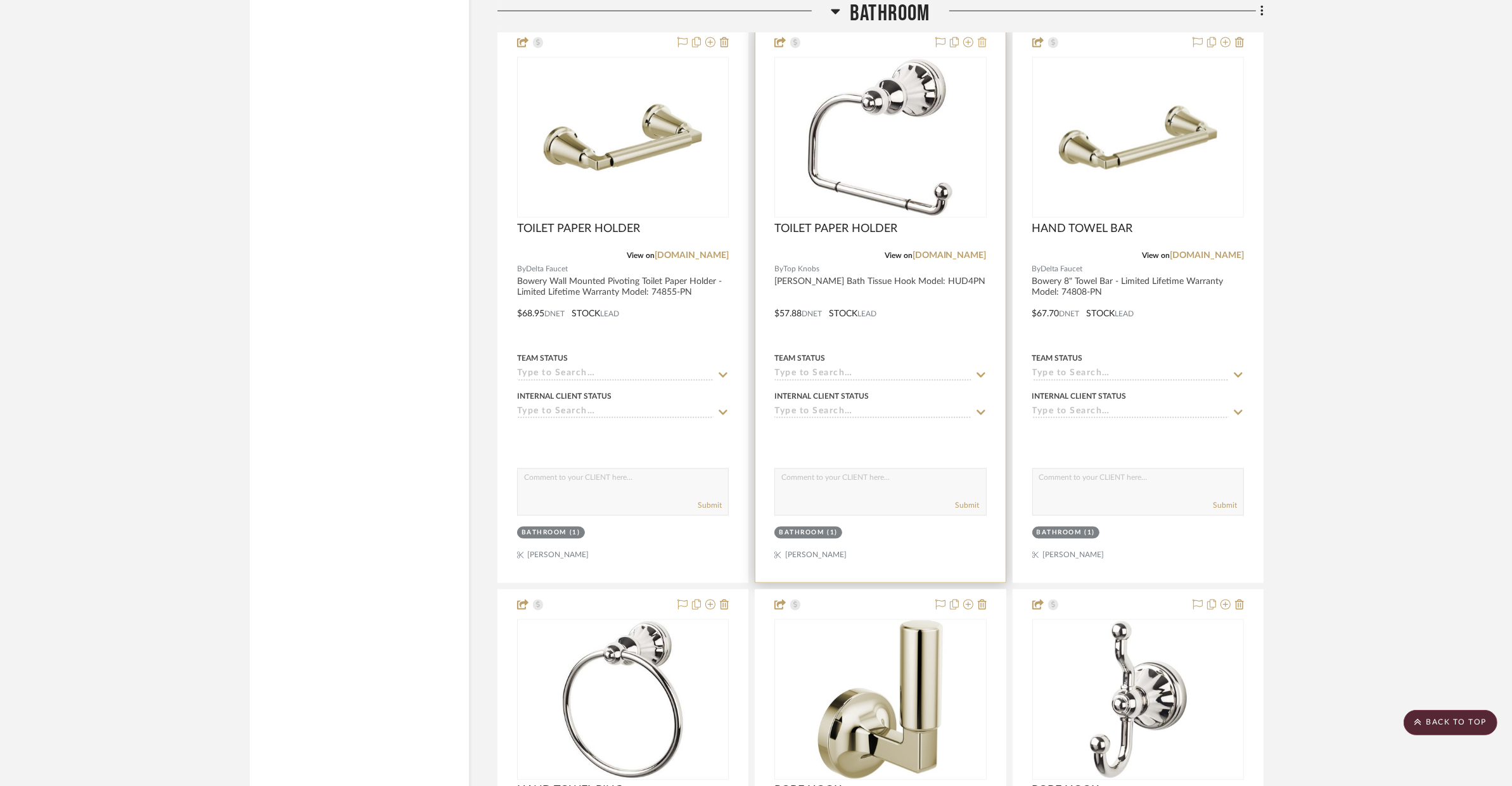
click at [985, 46] on icon at bounding box center [982, 42] width 9 height 10
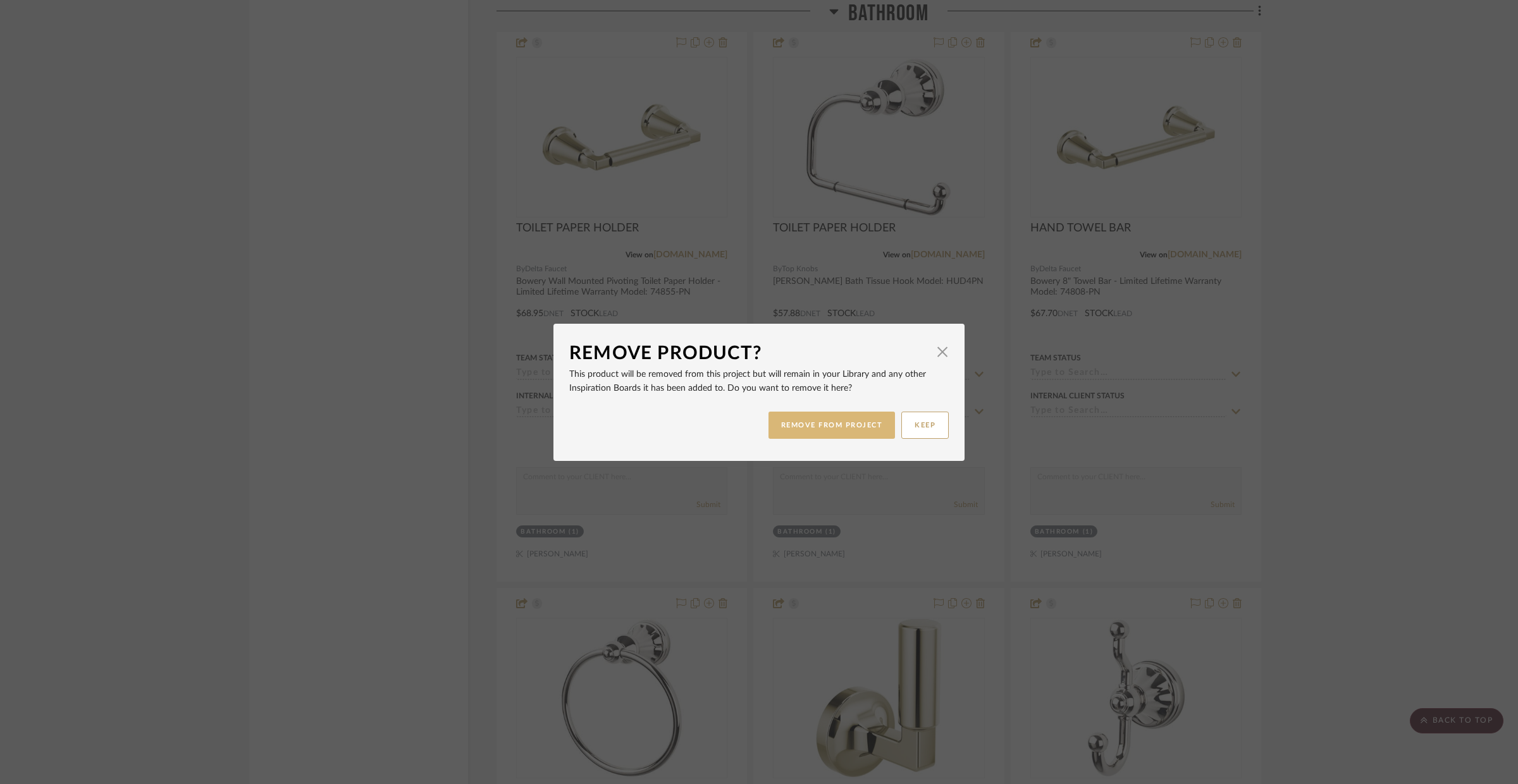
click at [850, 429] on button "REMOVE FROM PROJECT" at bounding box center [832, 425] width 127 height 27
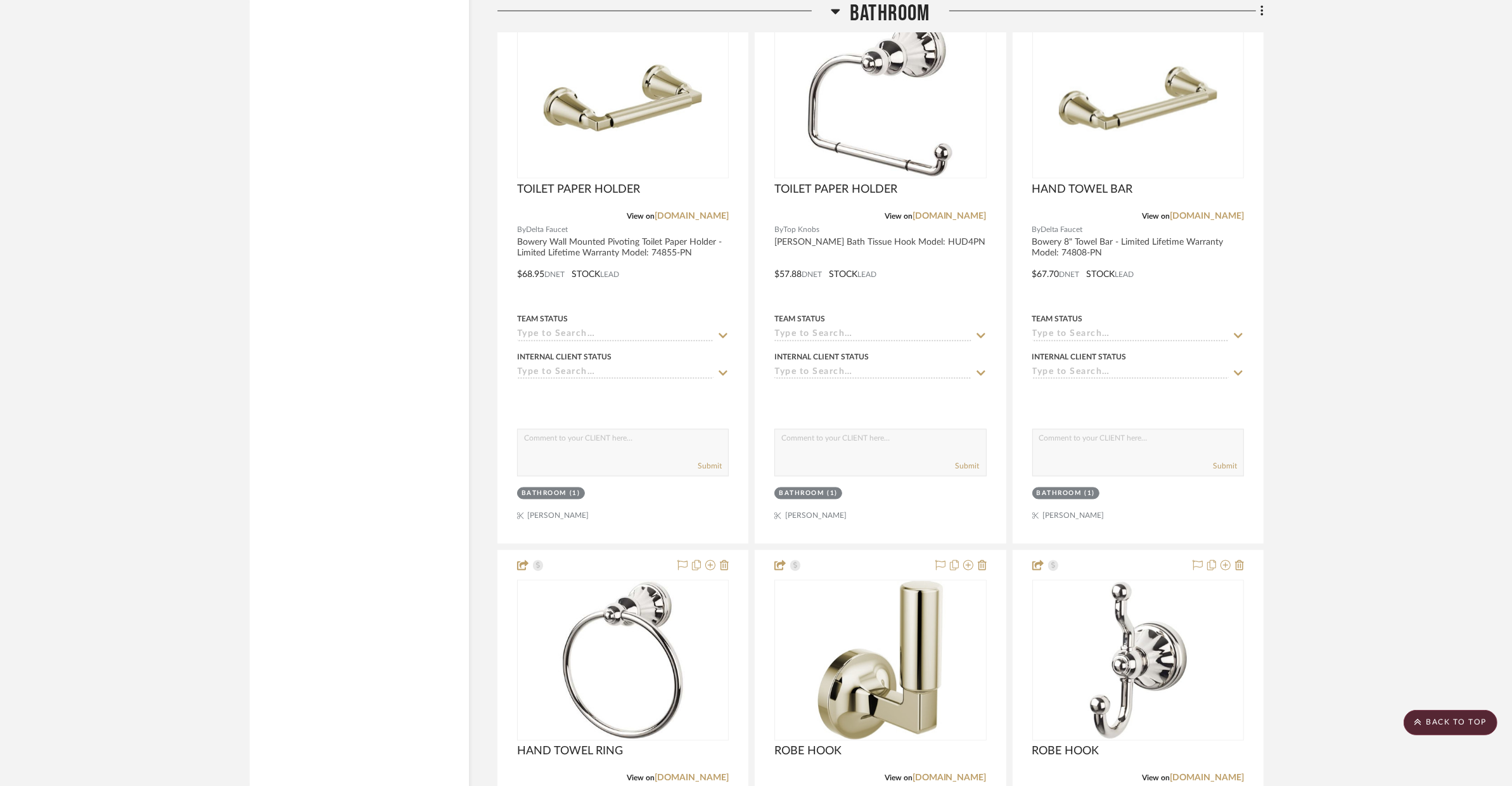
scroll to position [3035, 0]
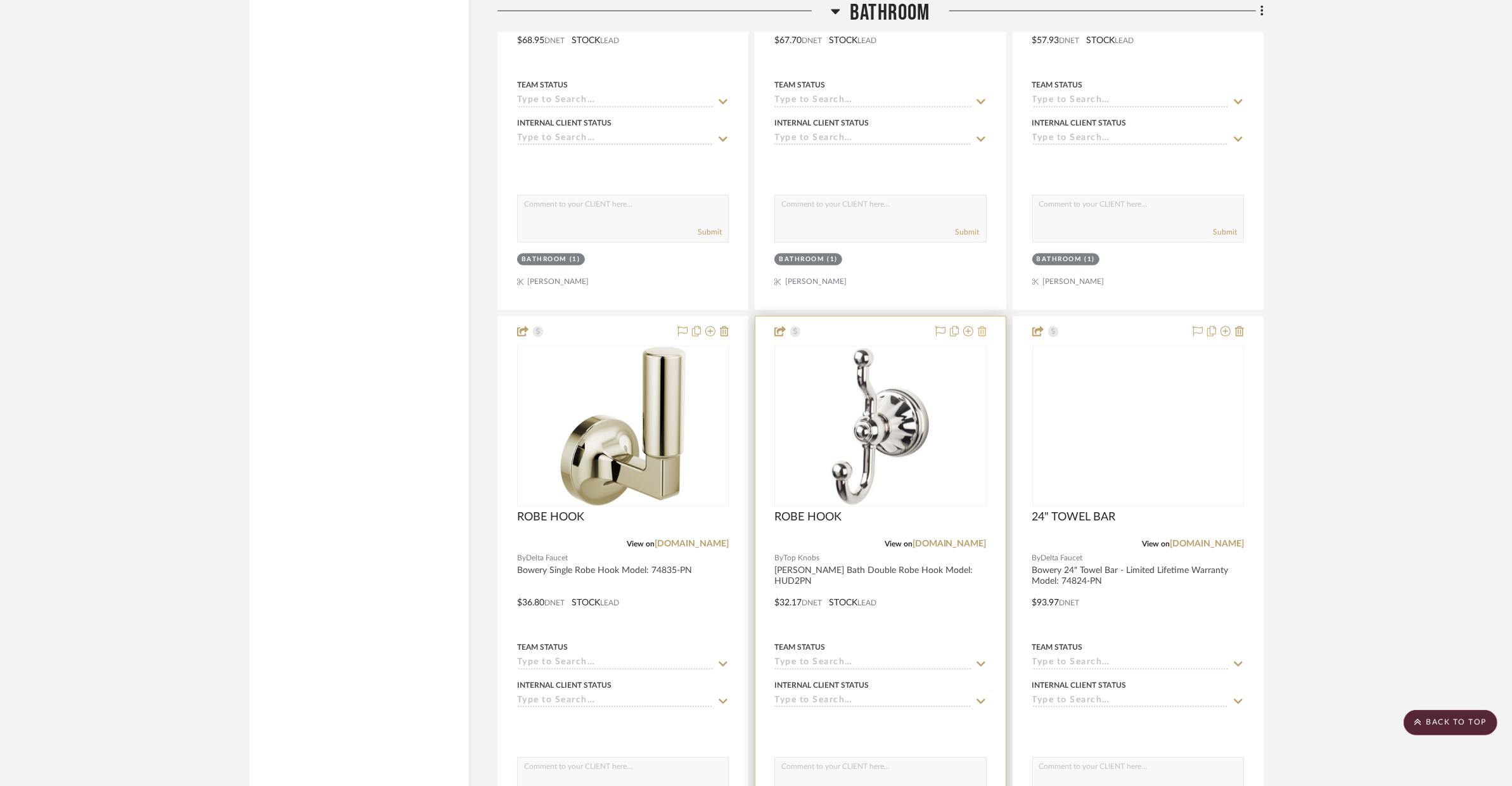
click at [1241, 333] on icon at bounding box center [1239, 331] width 9 height 10
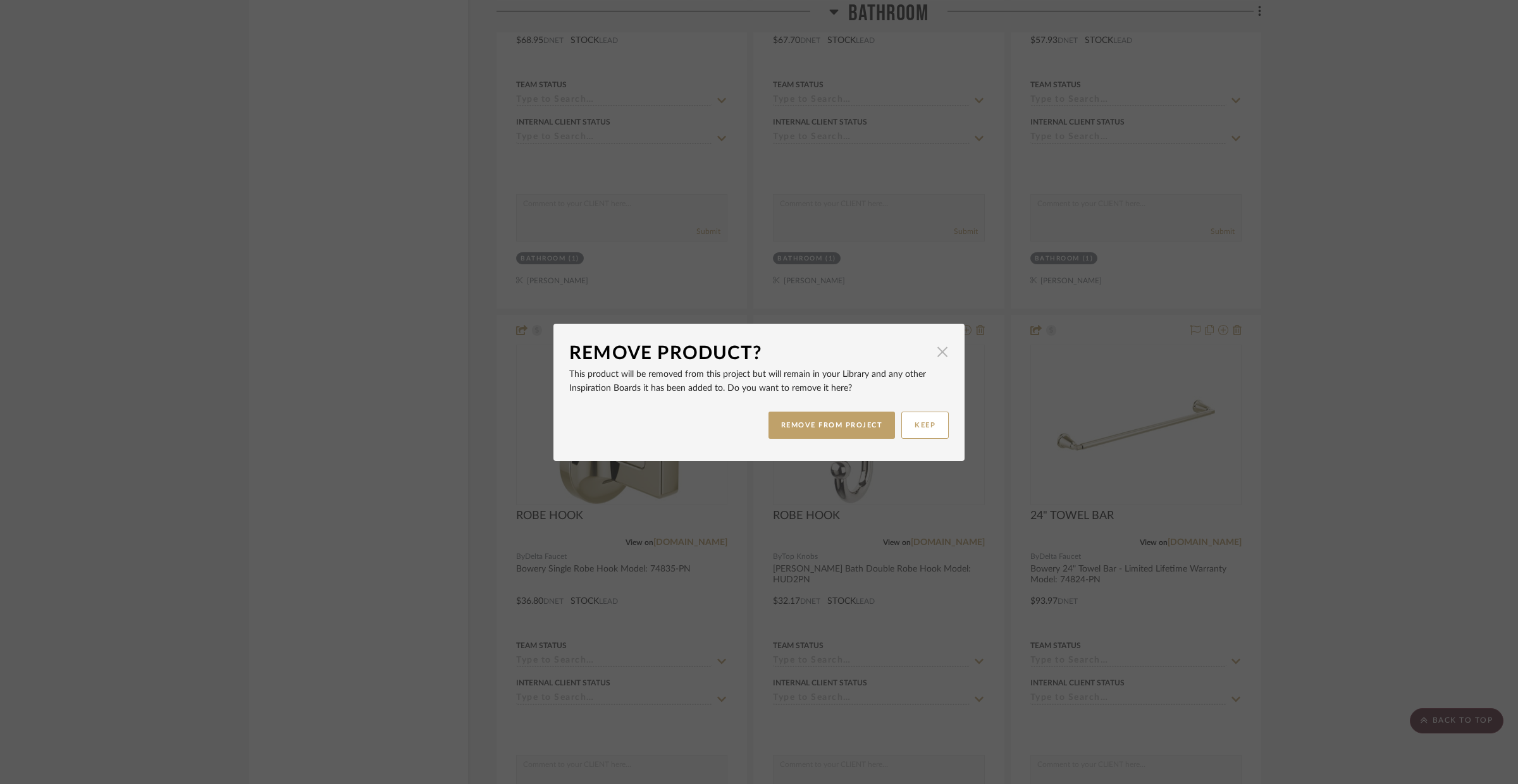
click at [933, 352] on span "button" at bounding box center [942, 353] width 25 height 25
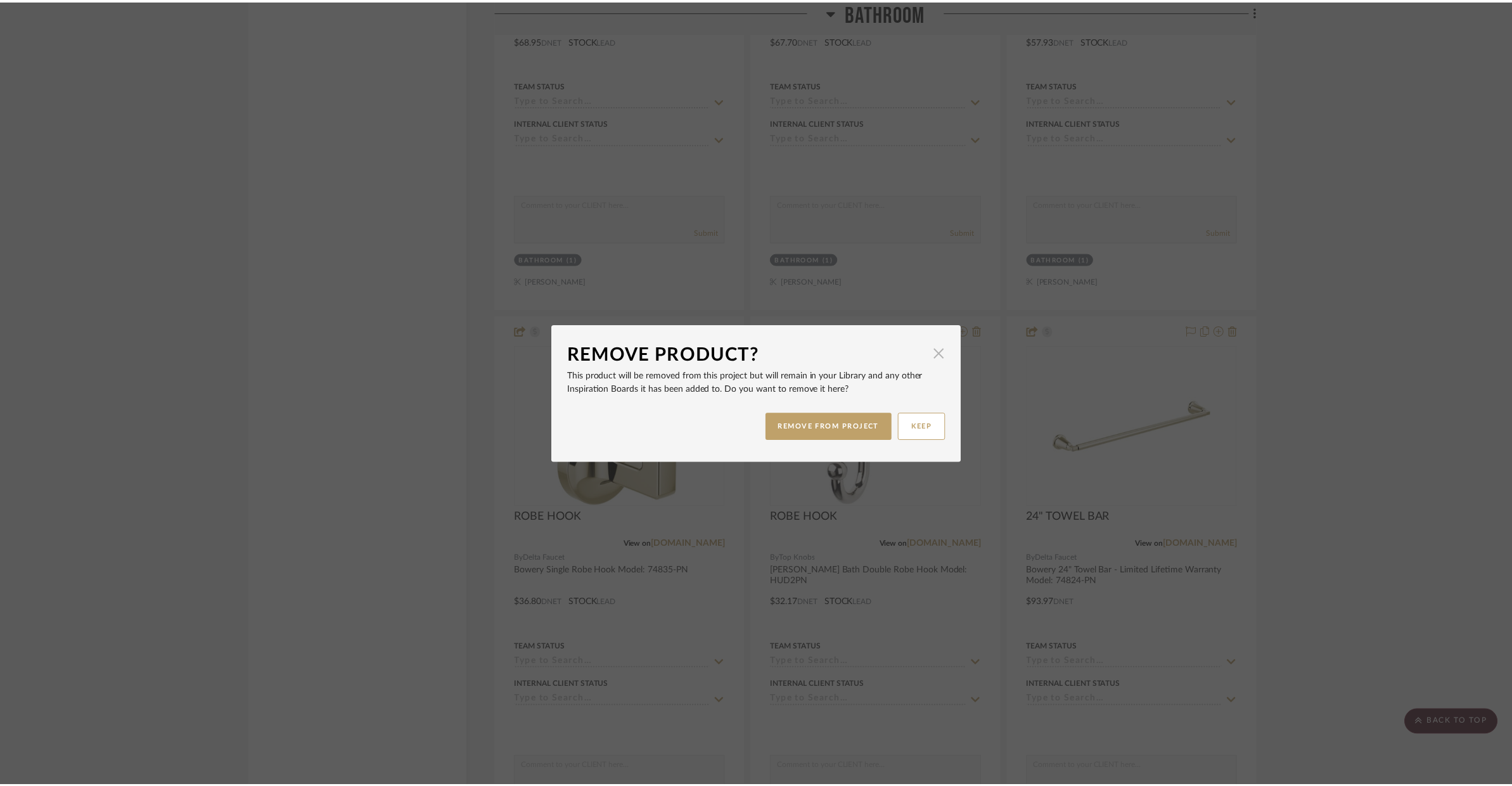
scroll to position [3035, 0]
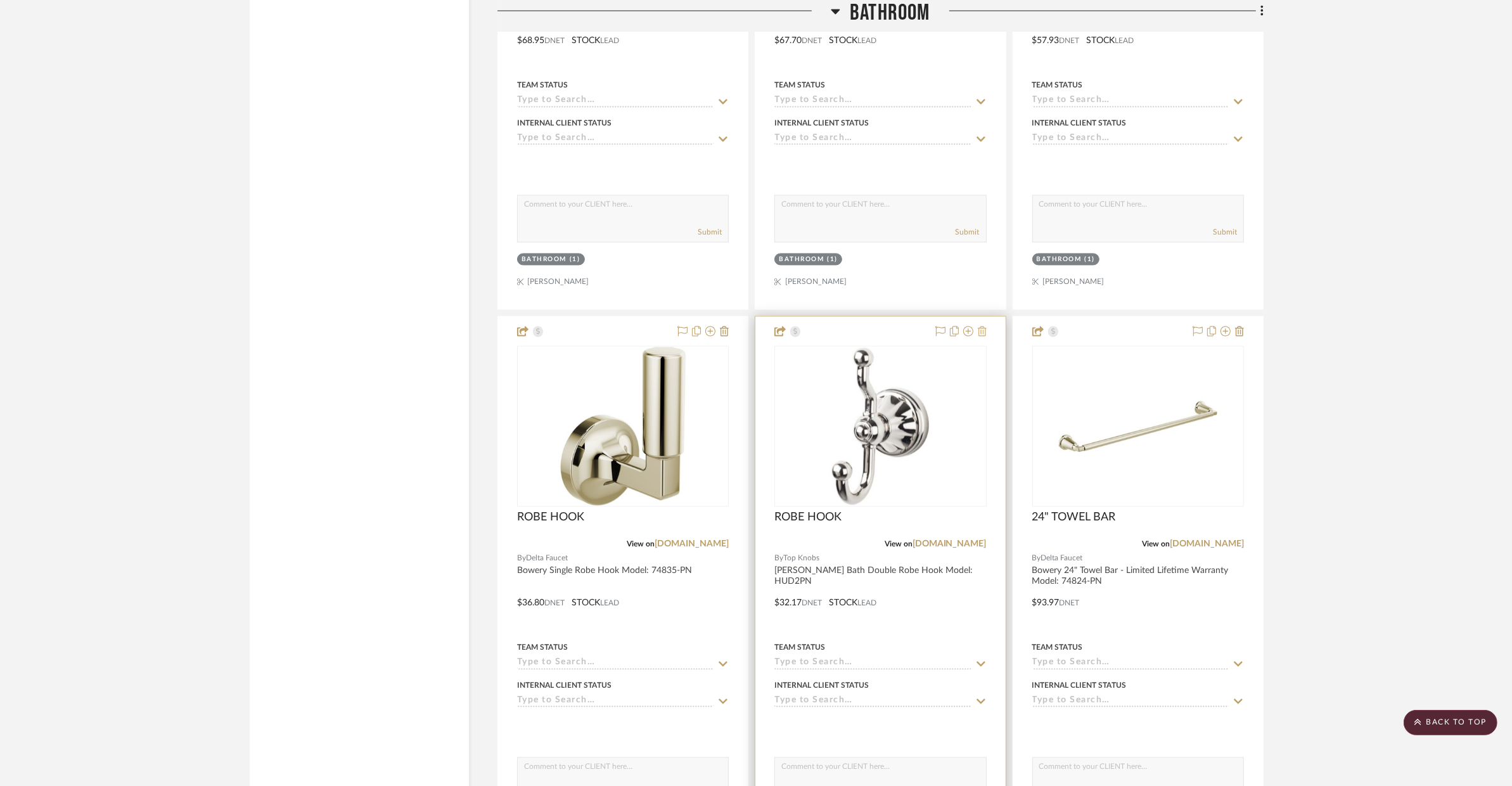
click at [982, 333] on icon at bounding box center [982, 331] width 9 height 10
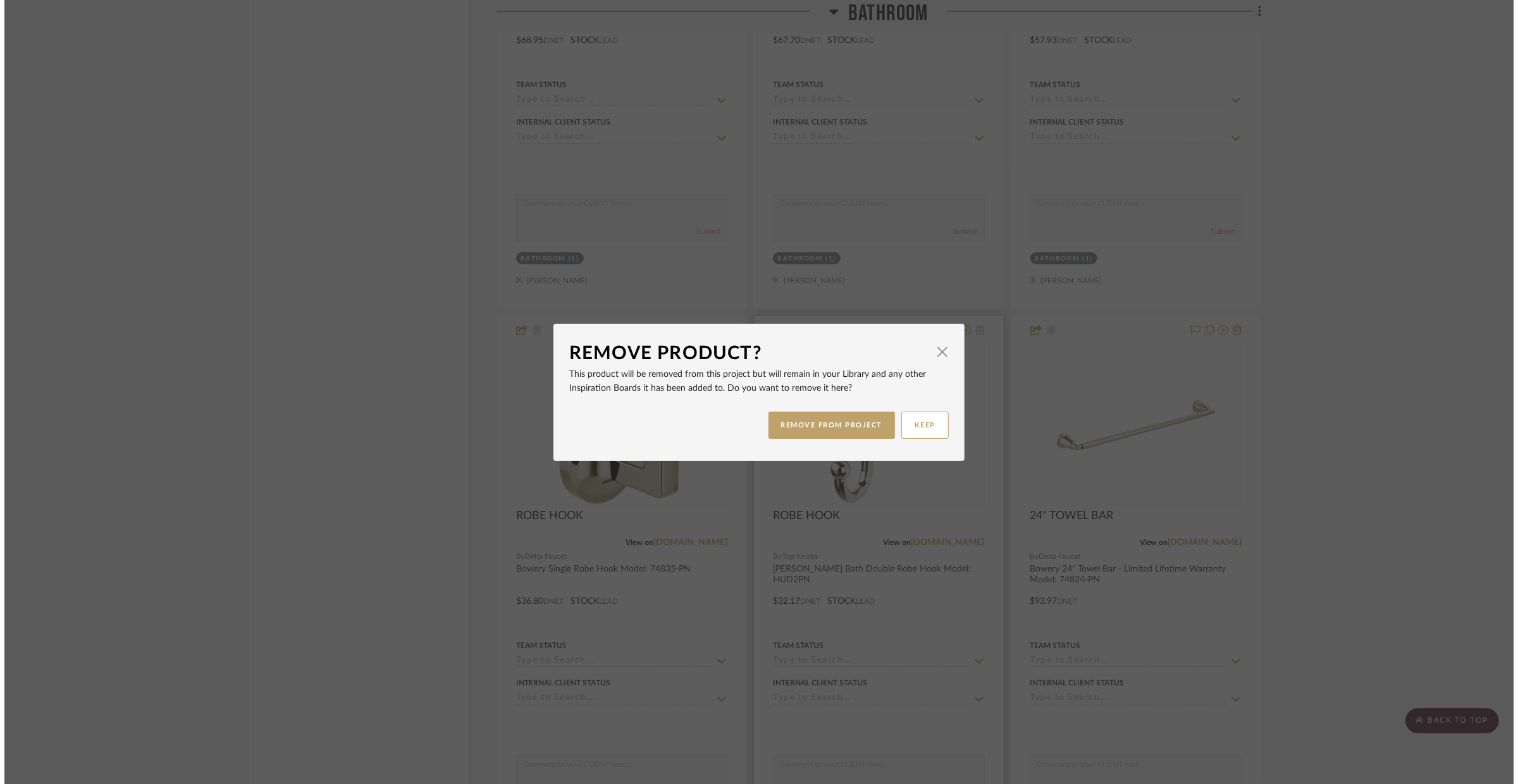
scroll to position [0, 0]
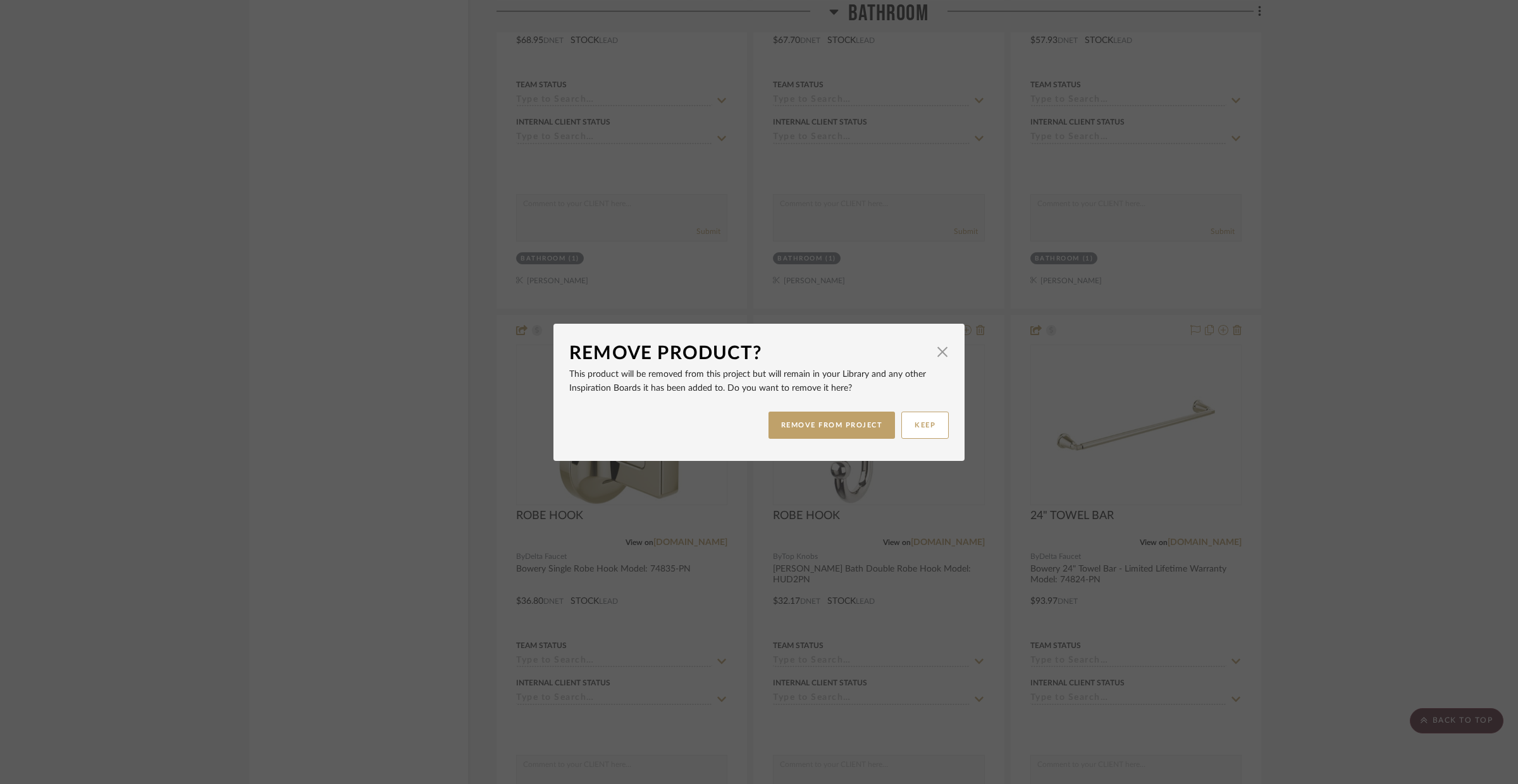
click at [829, 442] on div "REMOVE FROM PROJECT KEEP" at bounding box center [759, 425] width 380 height 40
click at [832, 433] on button "REMOVE FROM PROJECT" at bounding box center [832, 425] width 127 height 27
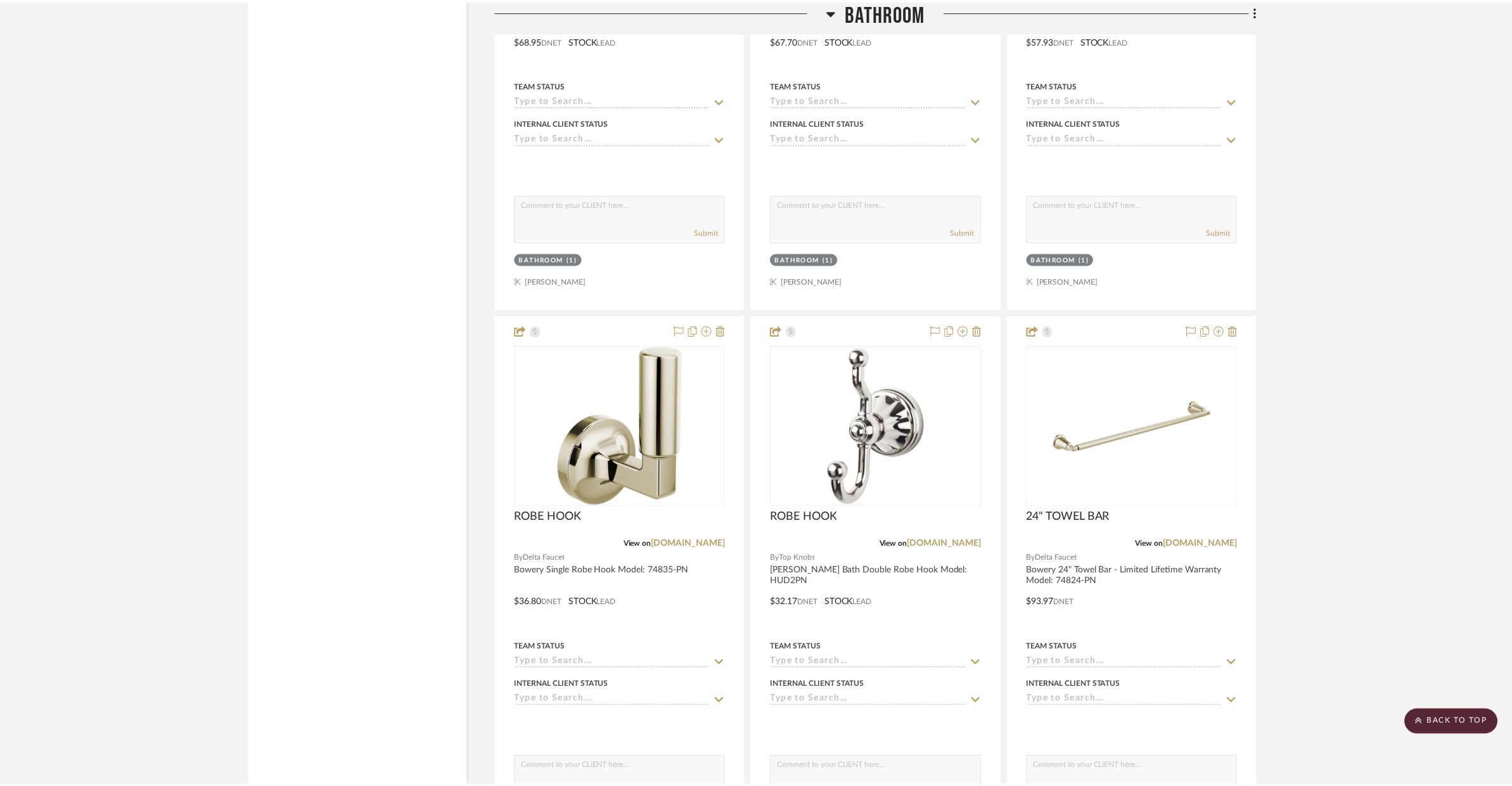
scroll to position [3035, 0]
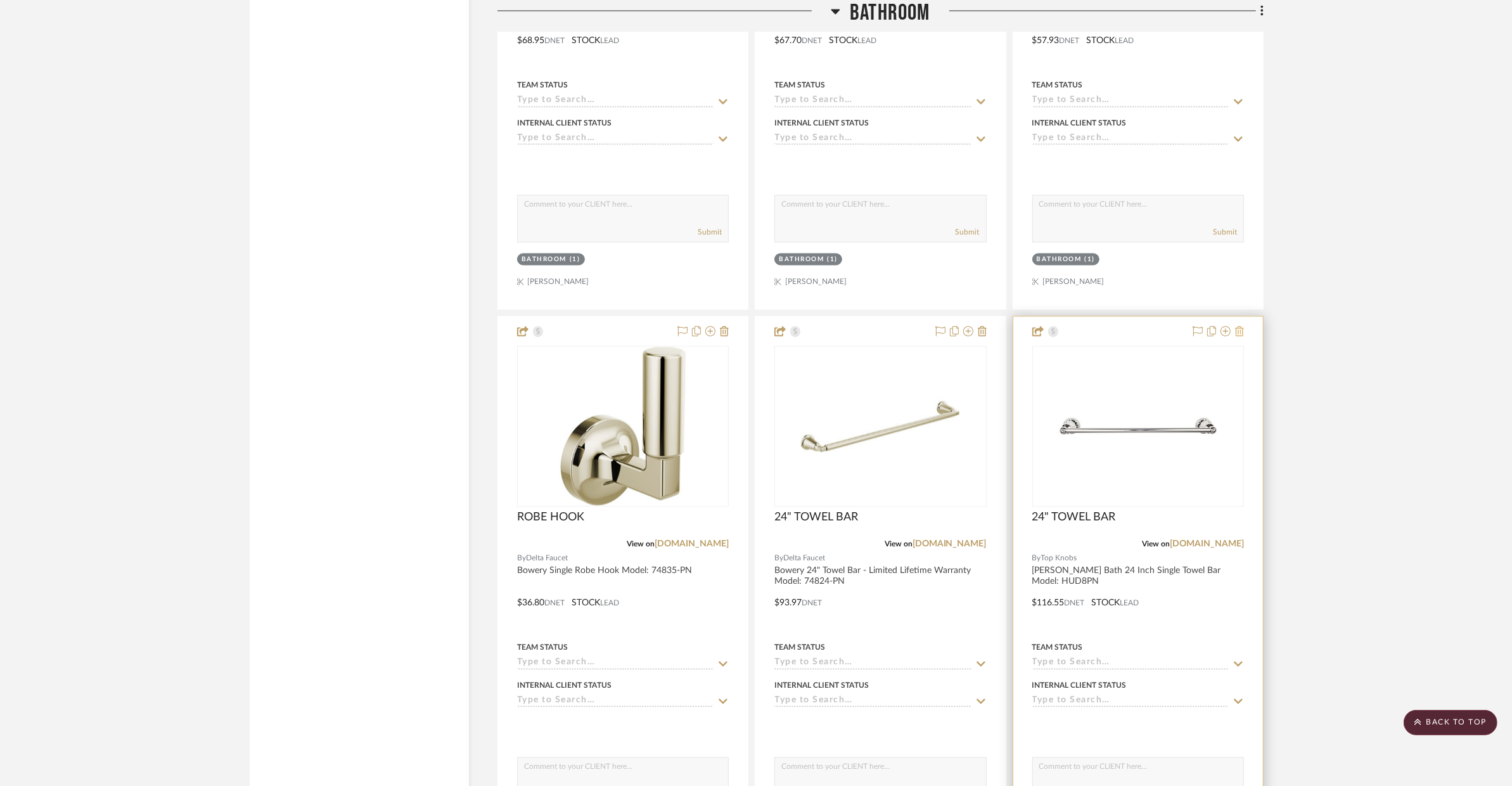
click at [1236, 329] on icon at bounding box center [1239, 331] width 9 height 10
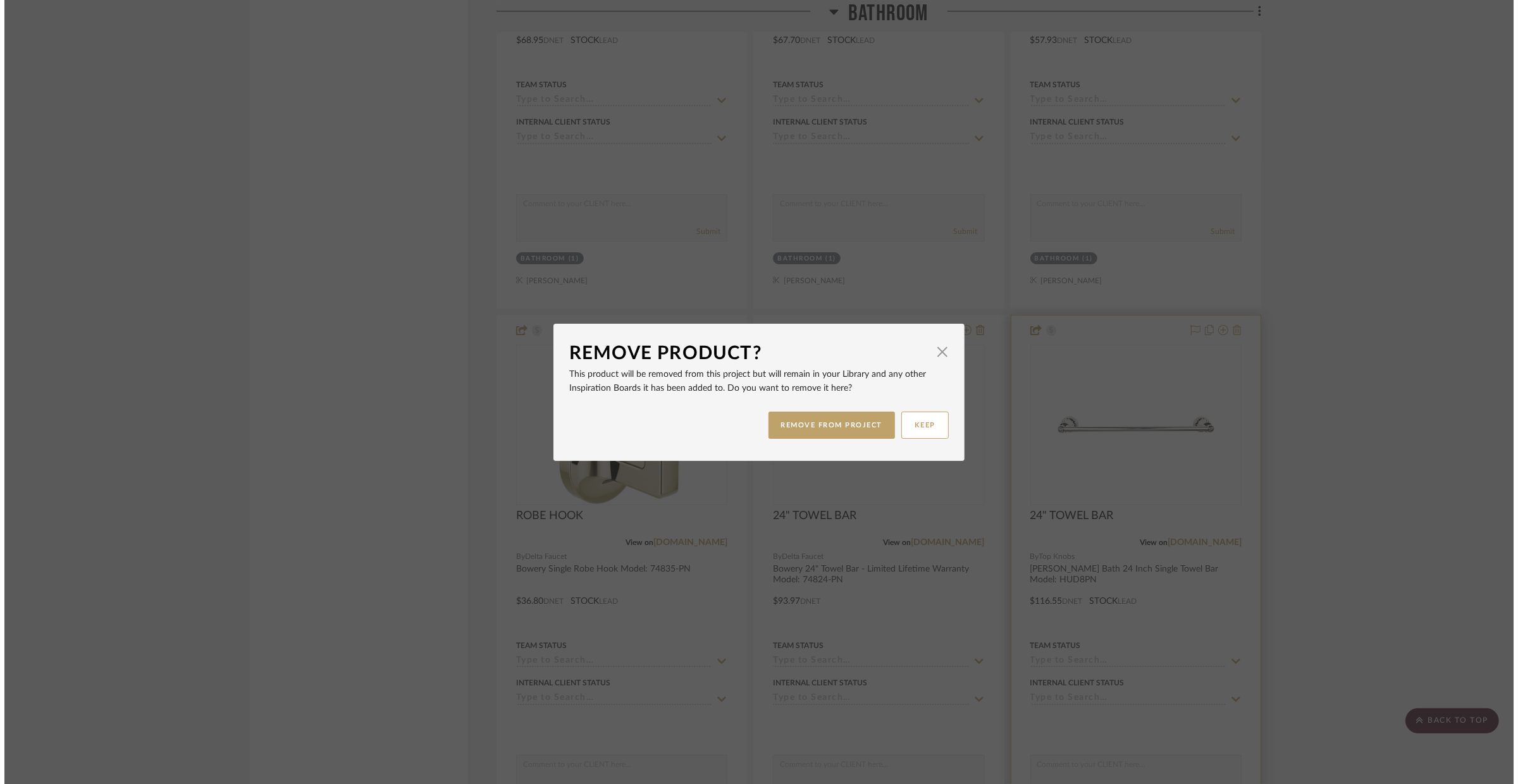
scroll to position [0, 0]
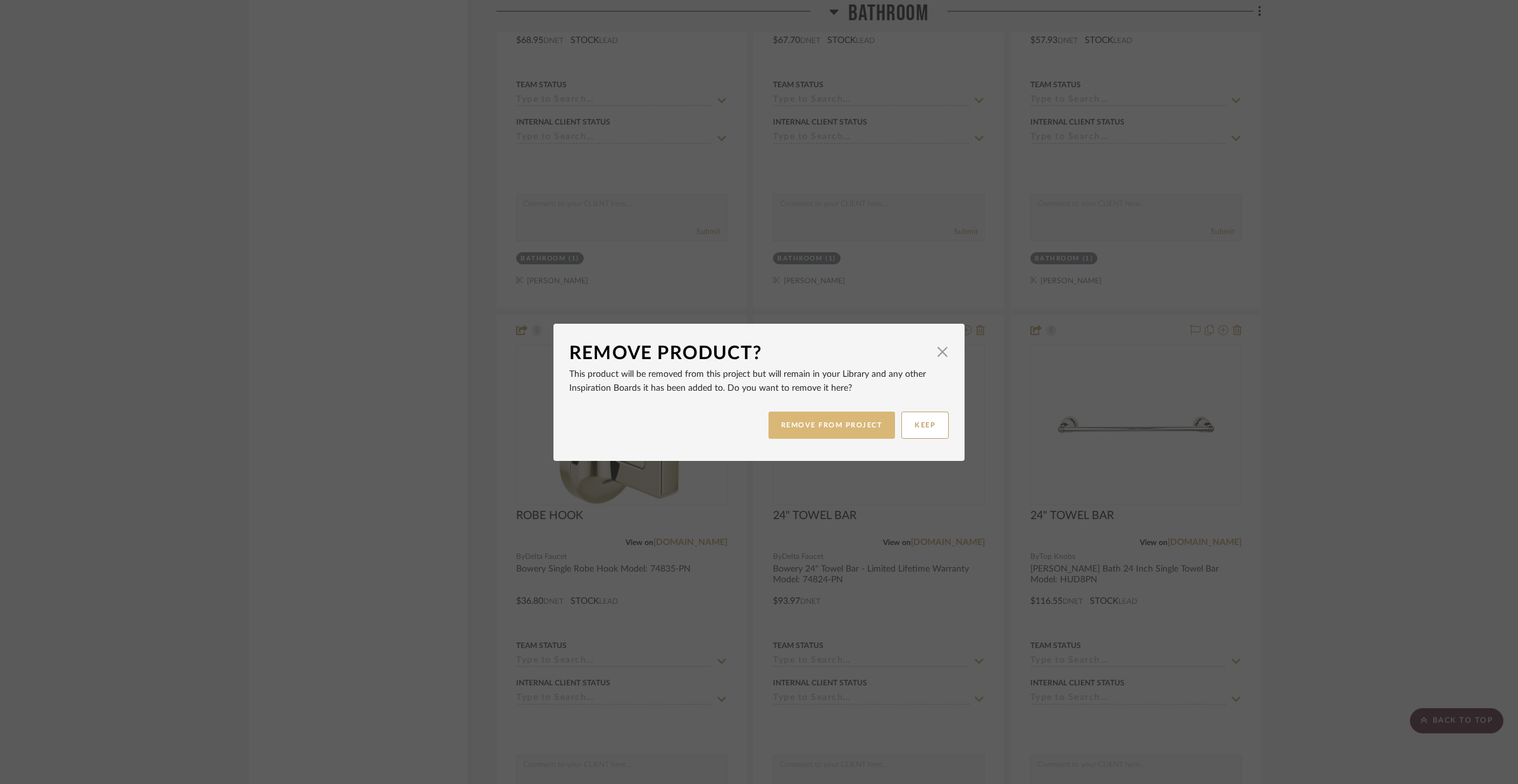
click at [859, 425] on button "REMOVE FROM PROJECT" at bounding box center [832, 425] width 127 height 27
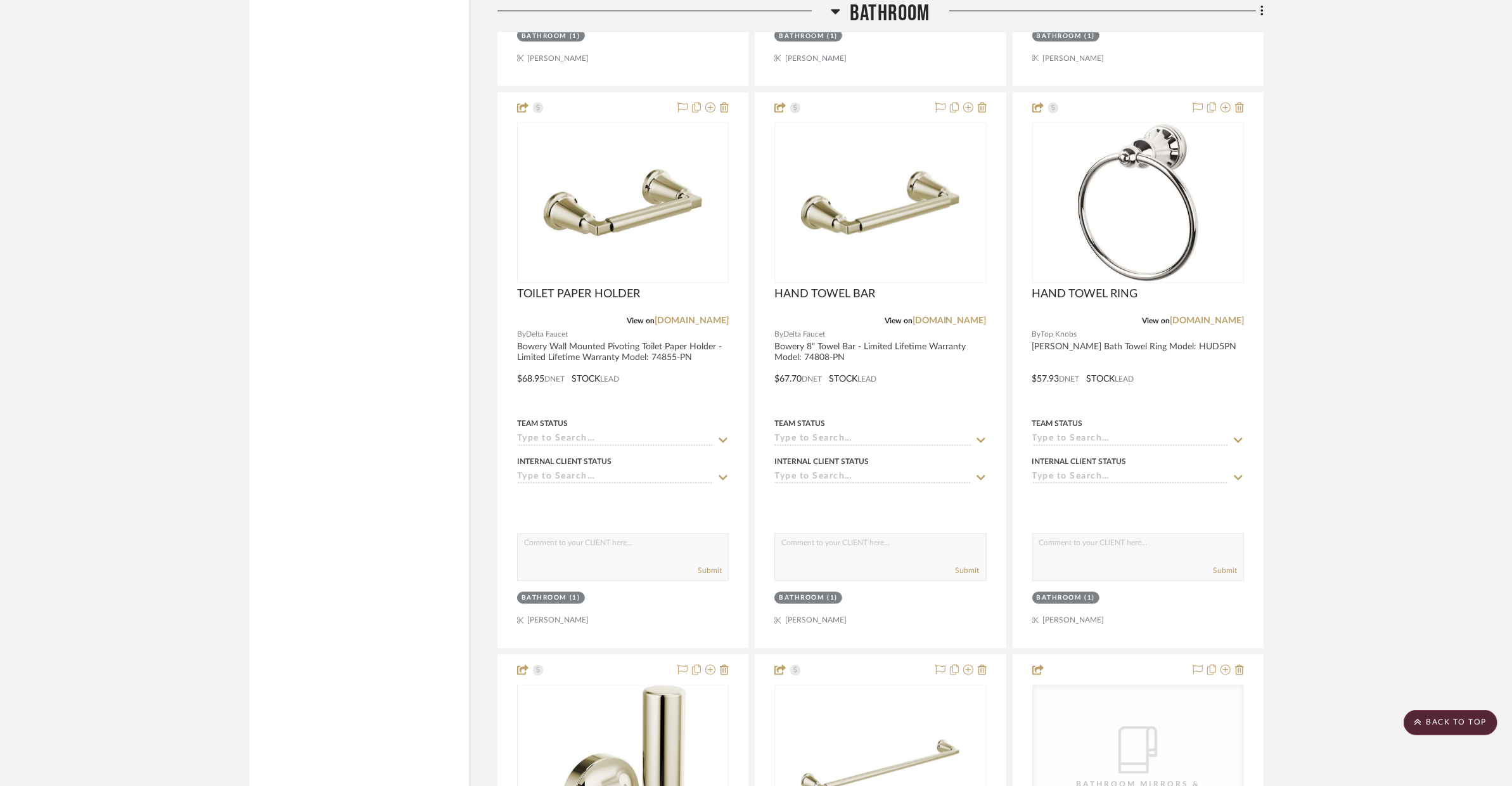
scroll to position [2612, 0]
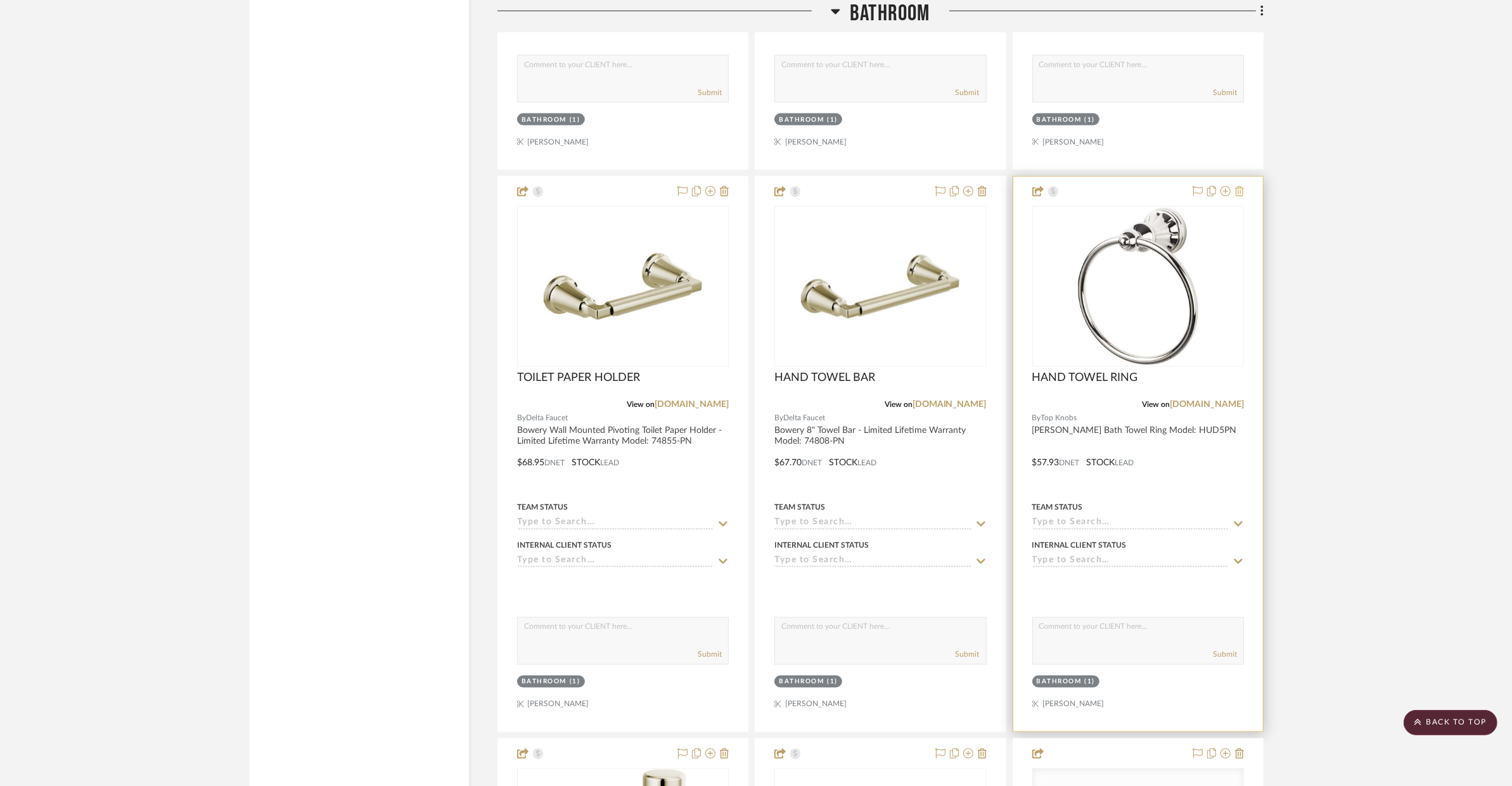
click at [1239, 195] on icon at bounding box center [1239, 191] width 9 height 10
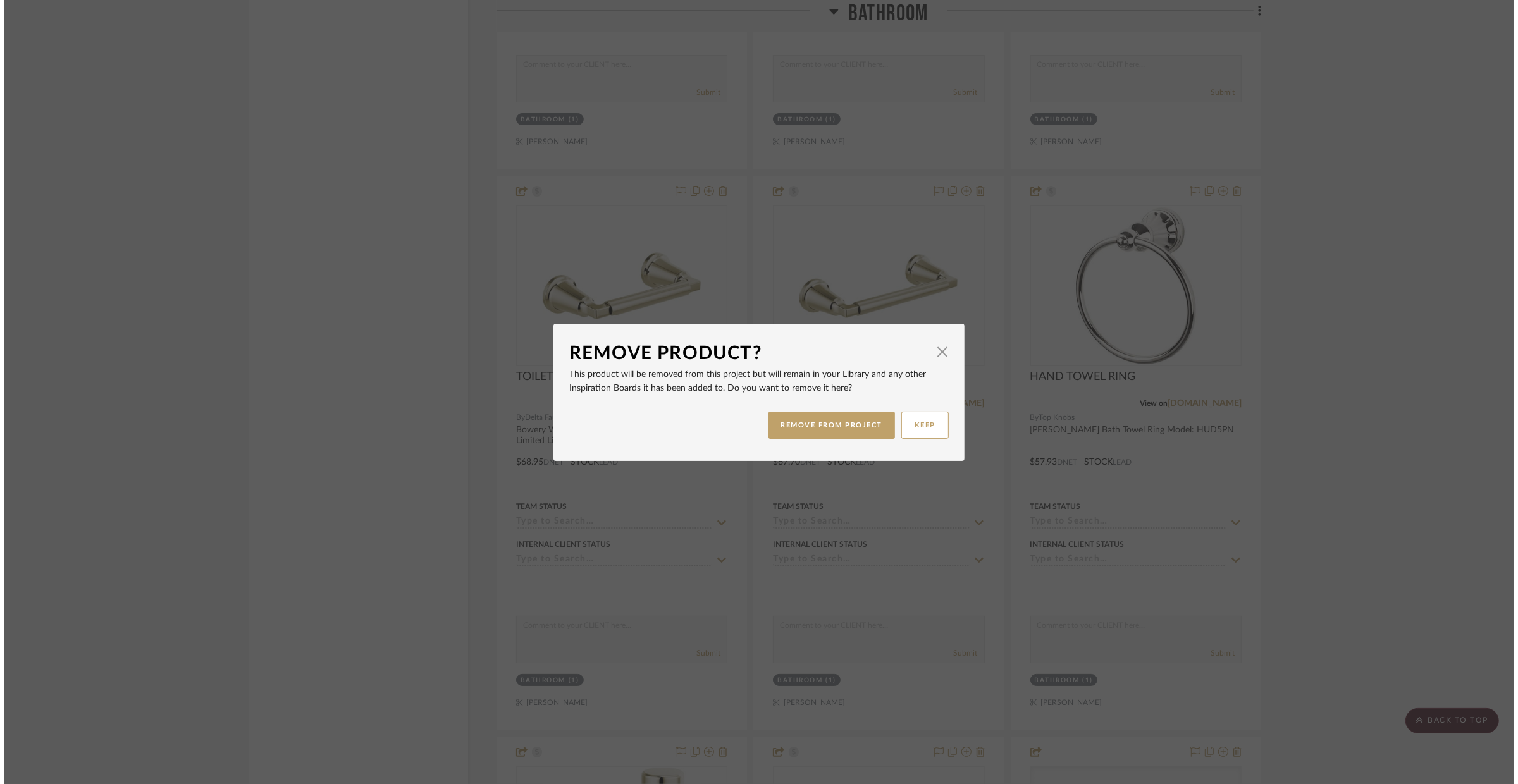
scroll to position [0, 0]
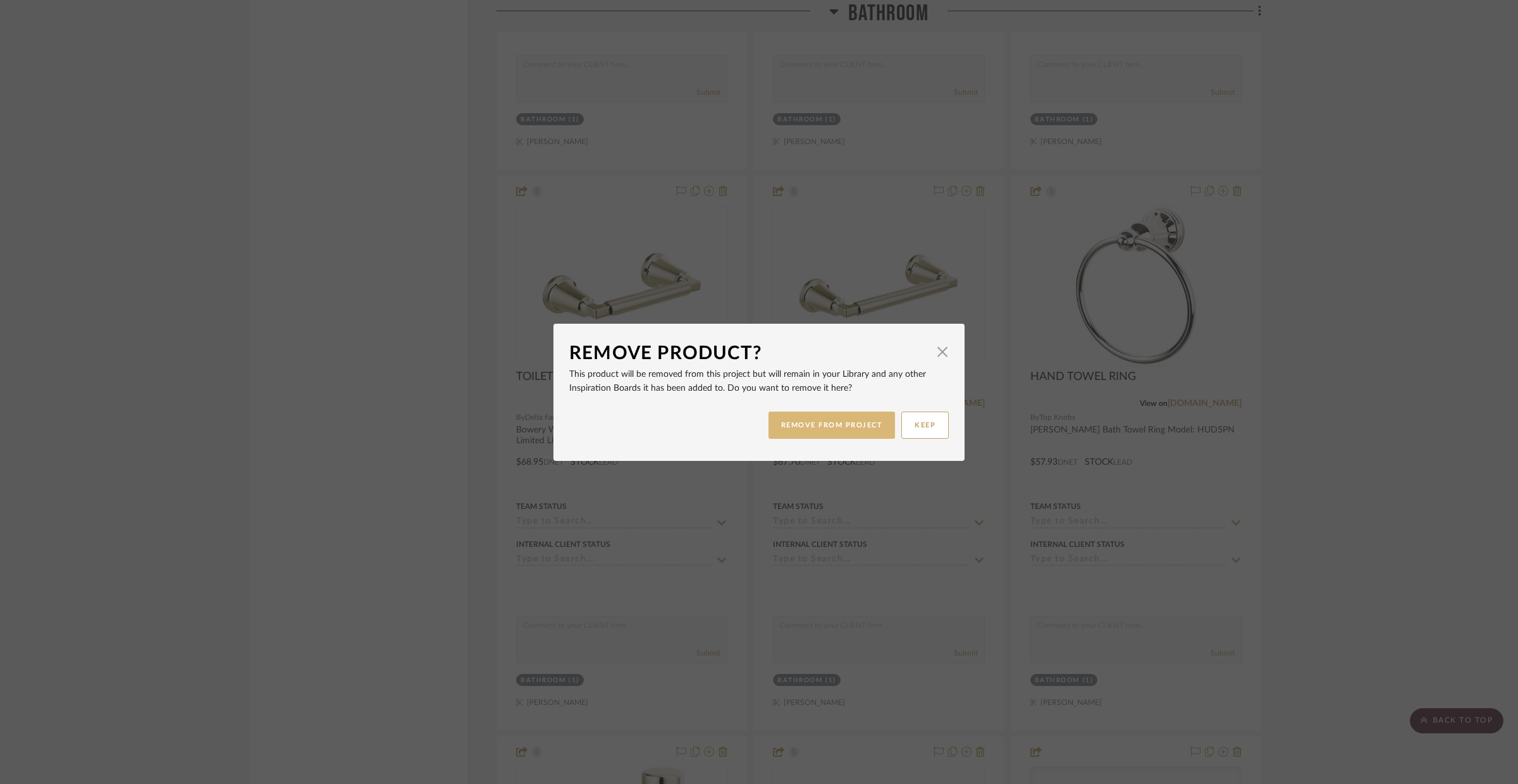
click at [809, 429] on button "REMOVE FROM PROJECT" at bounding box center [832, 425] width 127 height 27
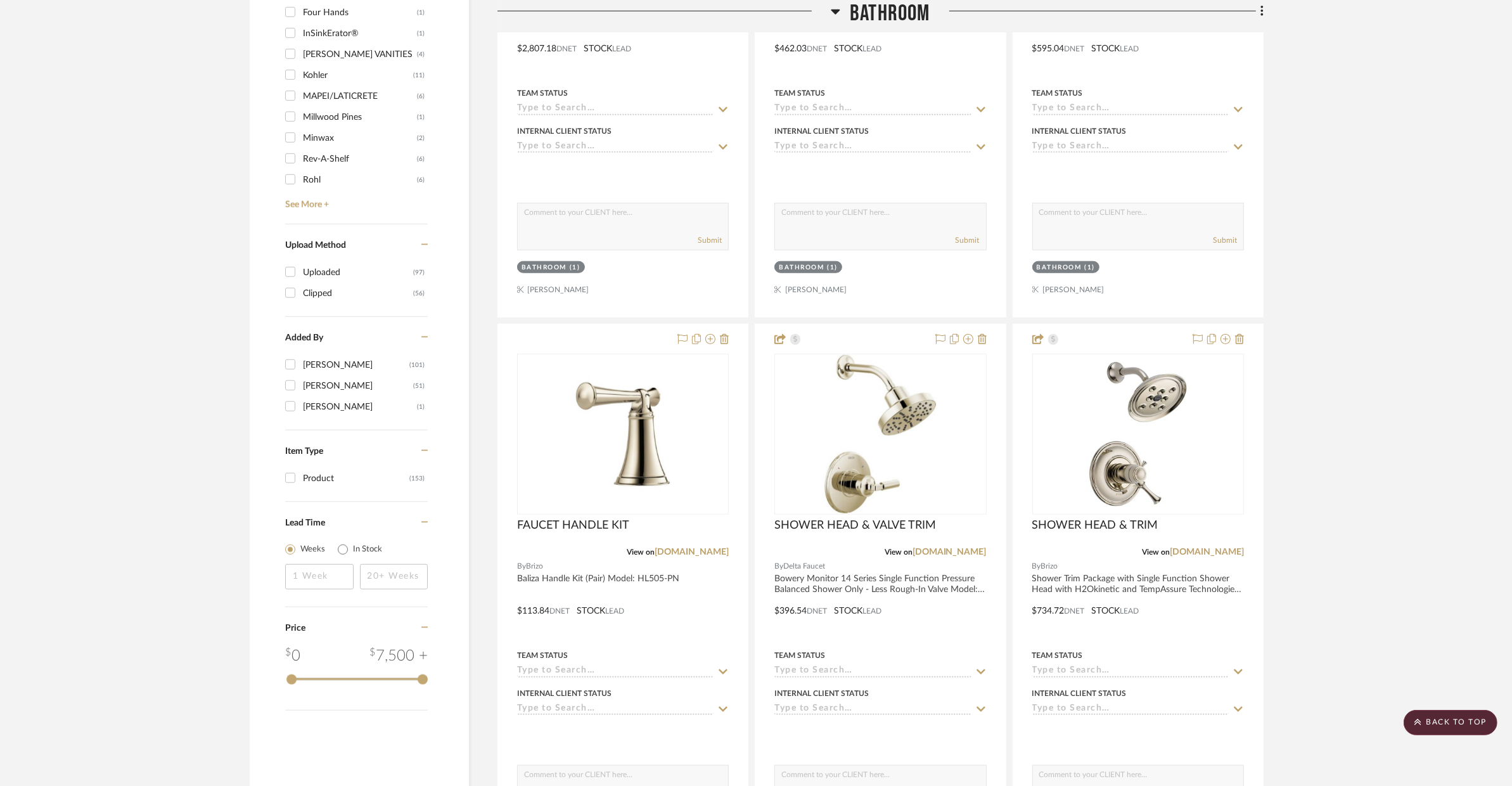
scroll to position [1066, 0]
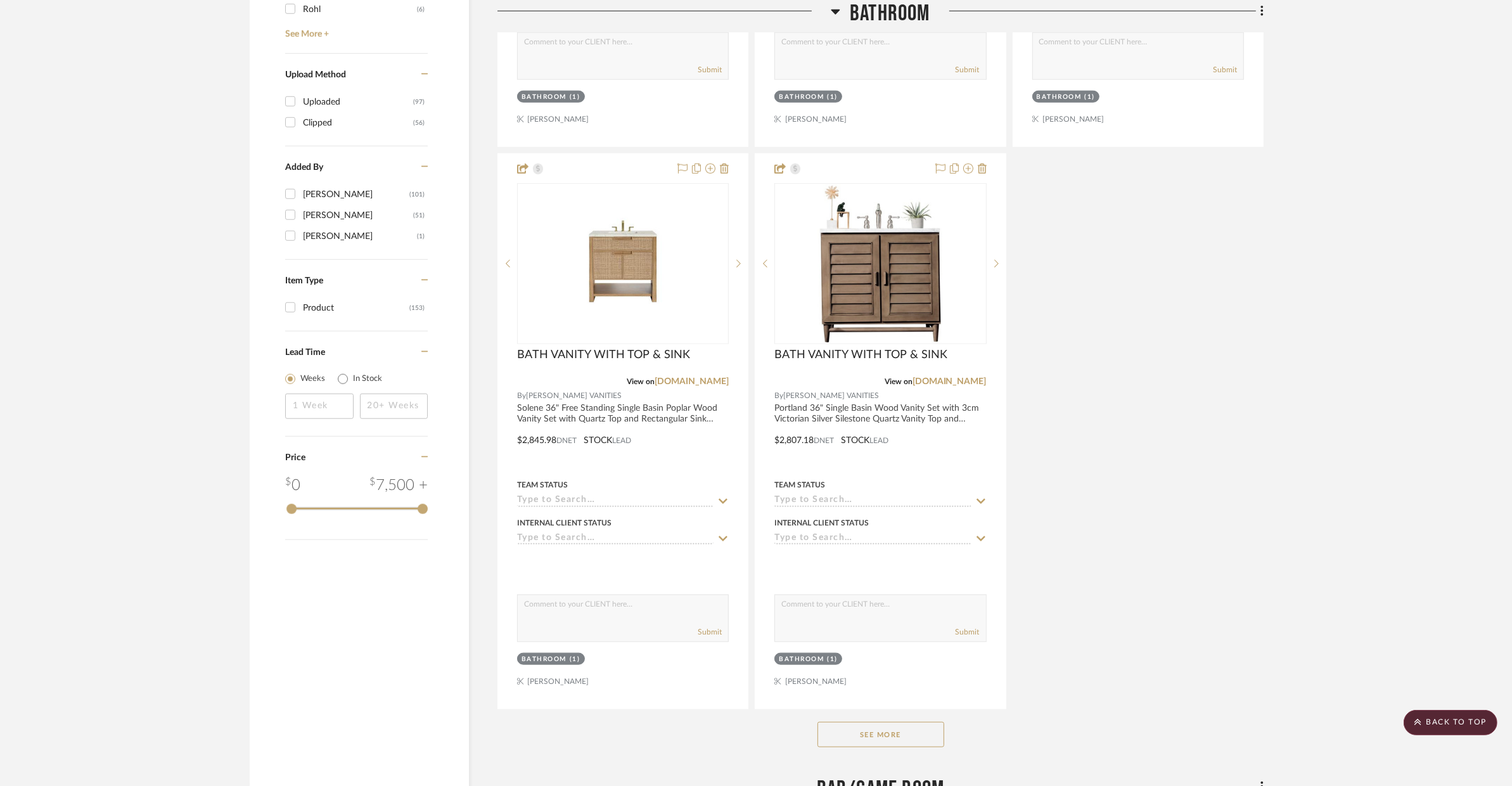
scroll to position [1856, 0]
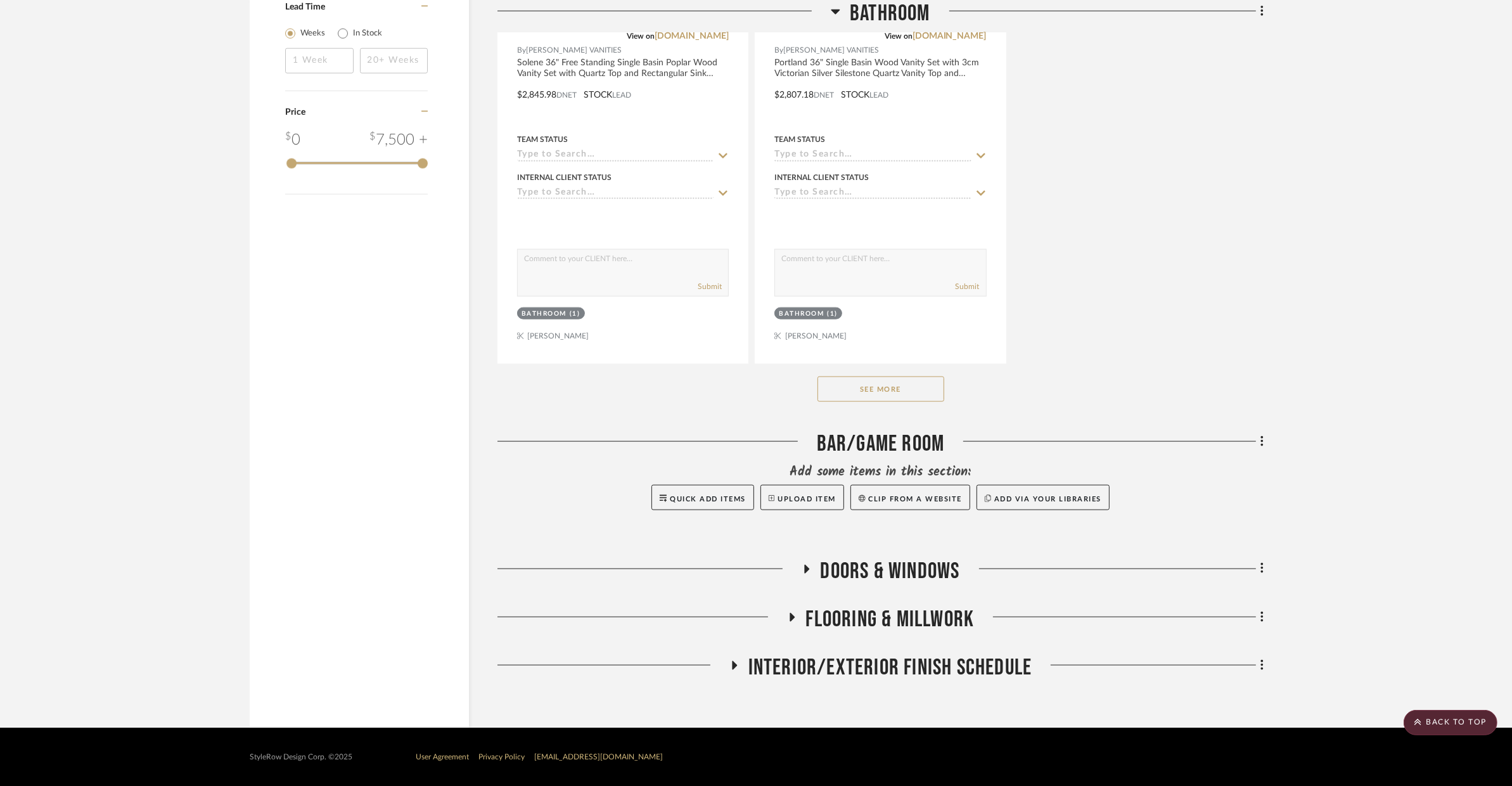
click at [923, 396] on button "See More" at bounding box center [880, 389] width 127 height 25
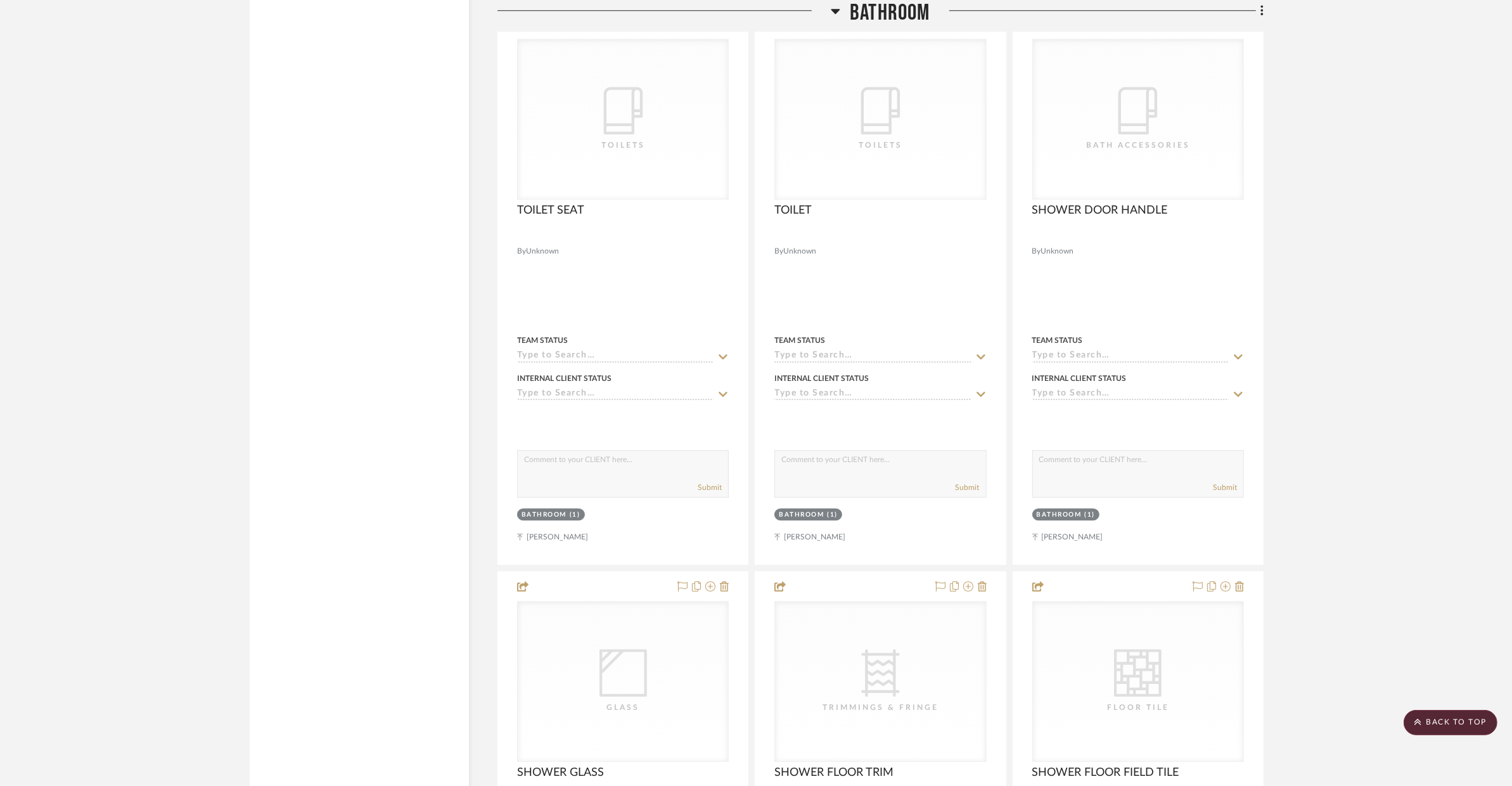
scroll to position [4647, 0]
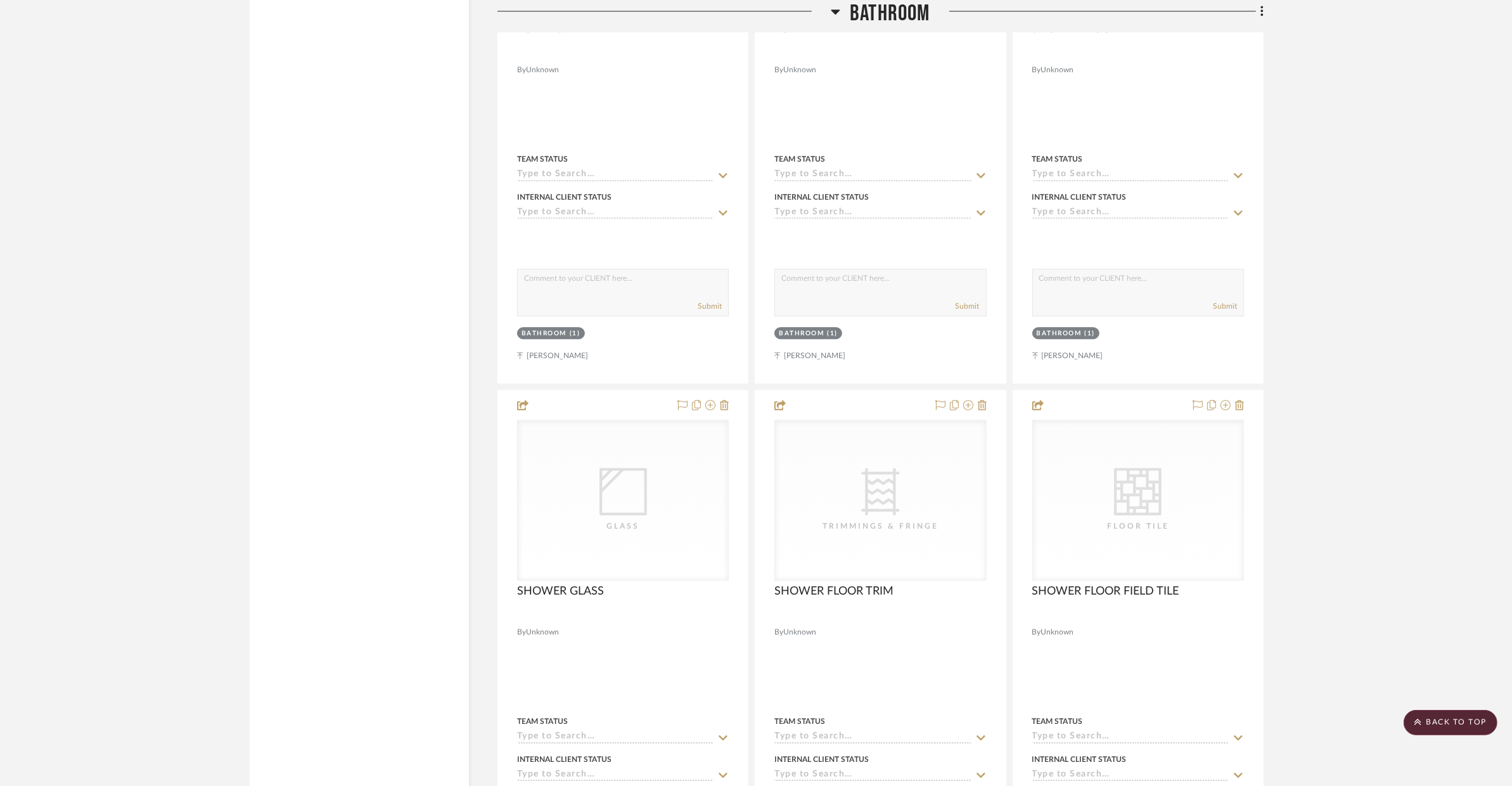
drag, startPoint x: 671, startPoint y: 341, endPoint x: 636, endPoint y: 23, distance: 319.9
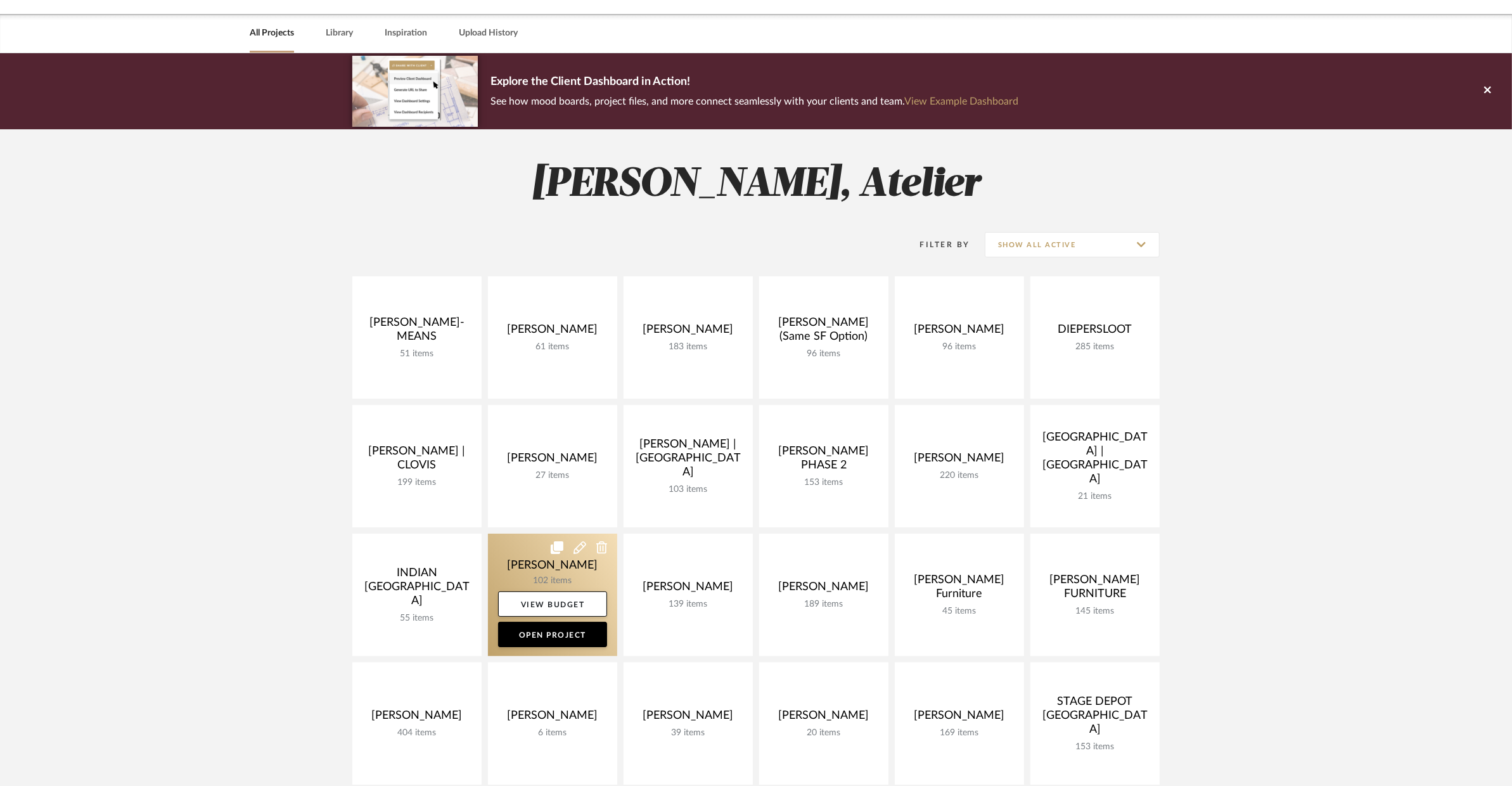
scroll to position [54, 0]
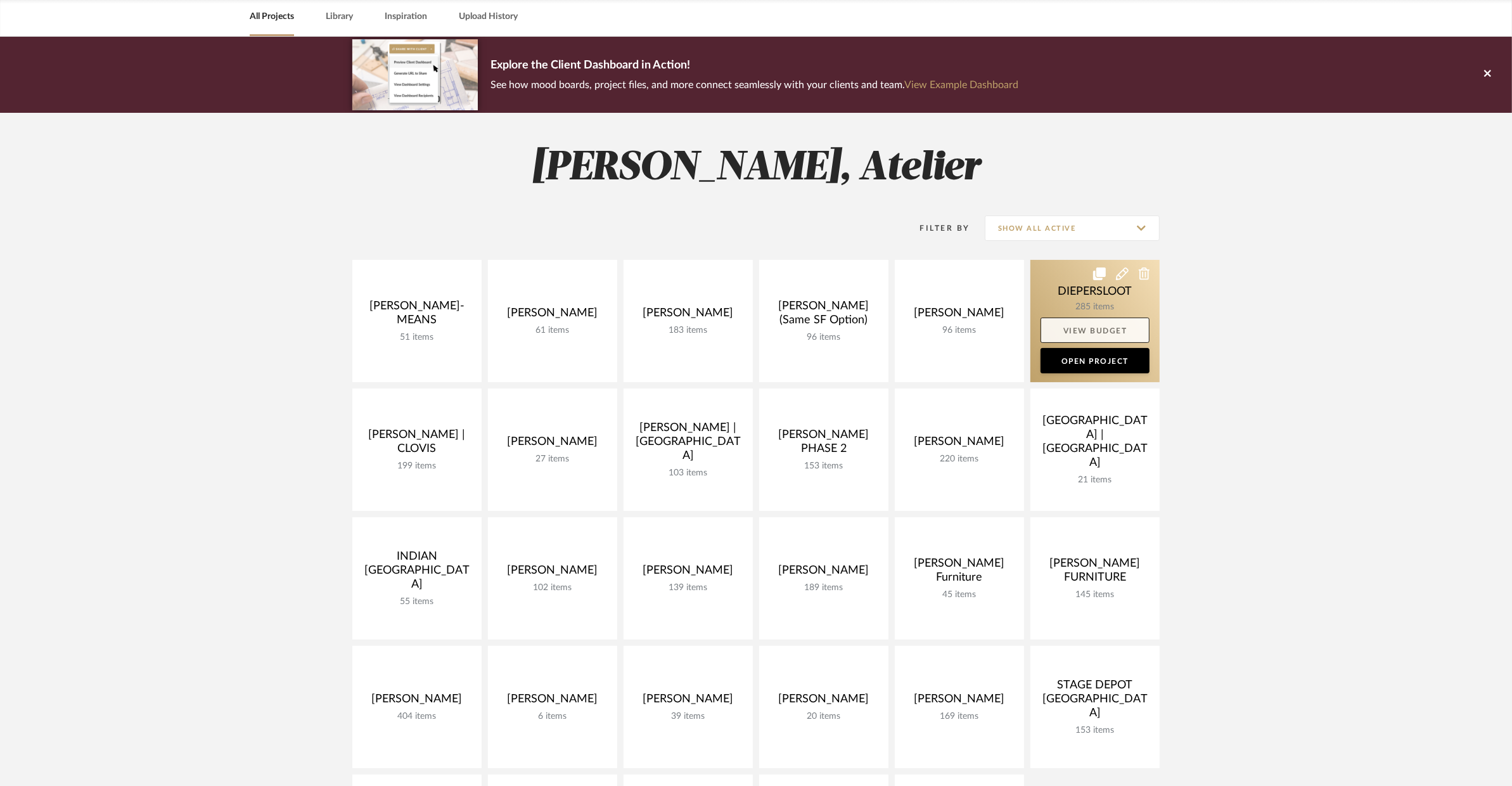
click at [1083, 318] on link "View Budget" at bounding box center [1095, 331] width 109 height 25
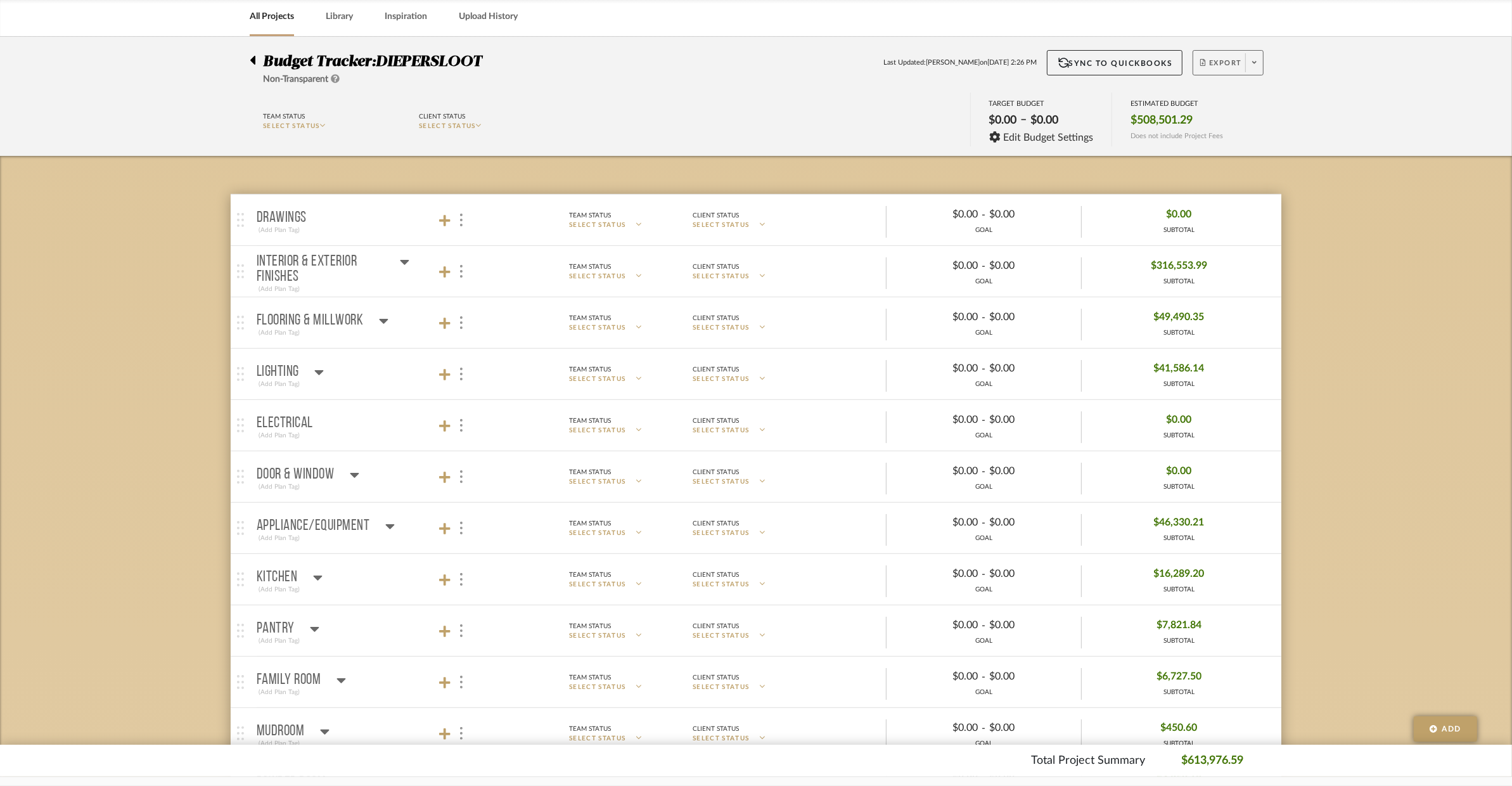
click at [1252, 57] on span at bounding box center [1254, 62] width 17 height 19
click at [1248, 121] on button "Export Excel" at bounding box center [1251, 129] width 121 height 30
click at [400, 262] on icon at bounding box center [404, 262] width 9 height 15
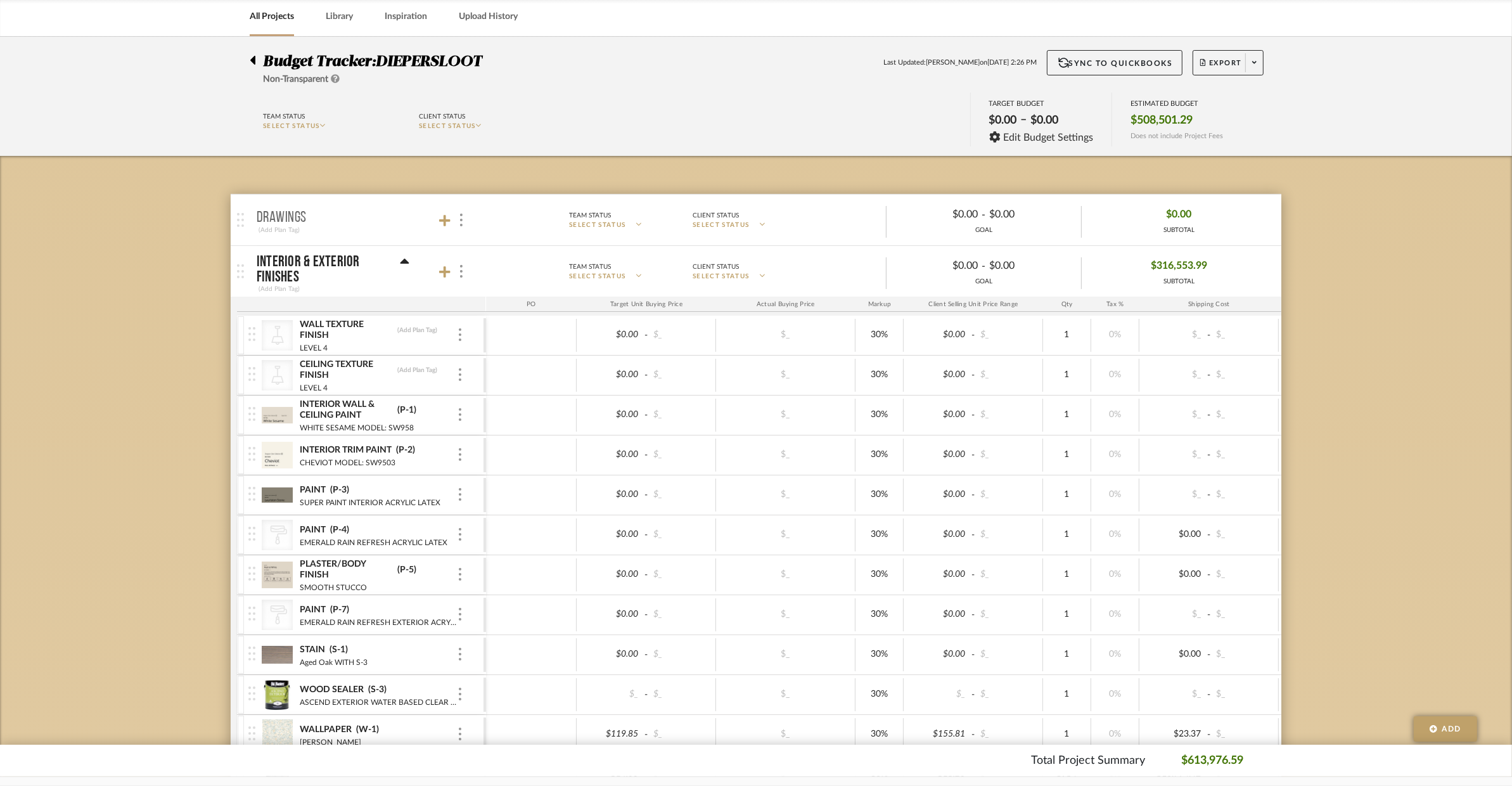
click at [400, 262] on icon at bounding box center [404, 262] width 9 height 15
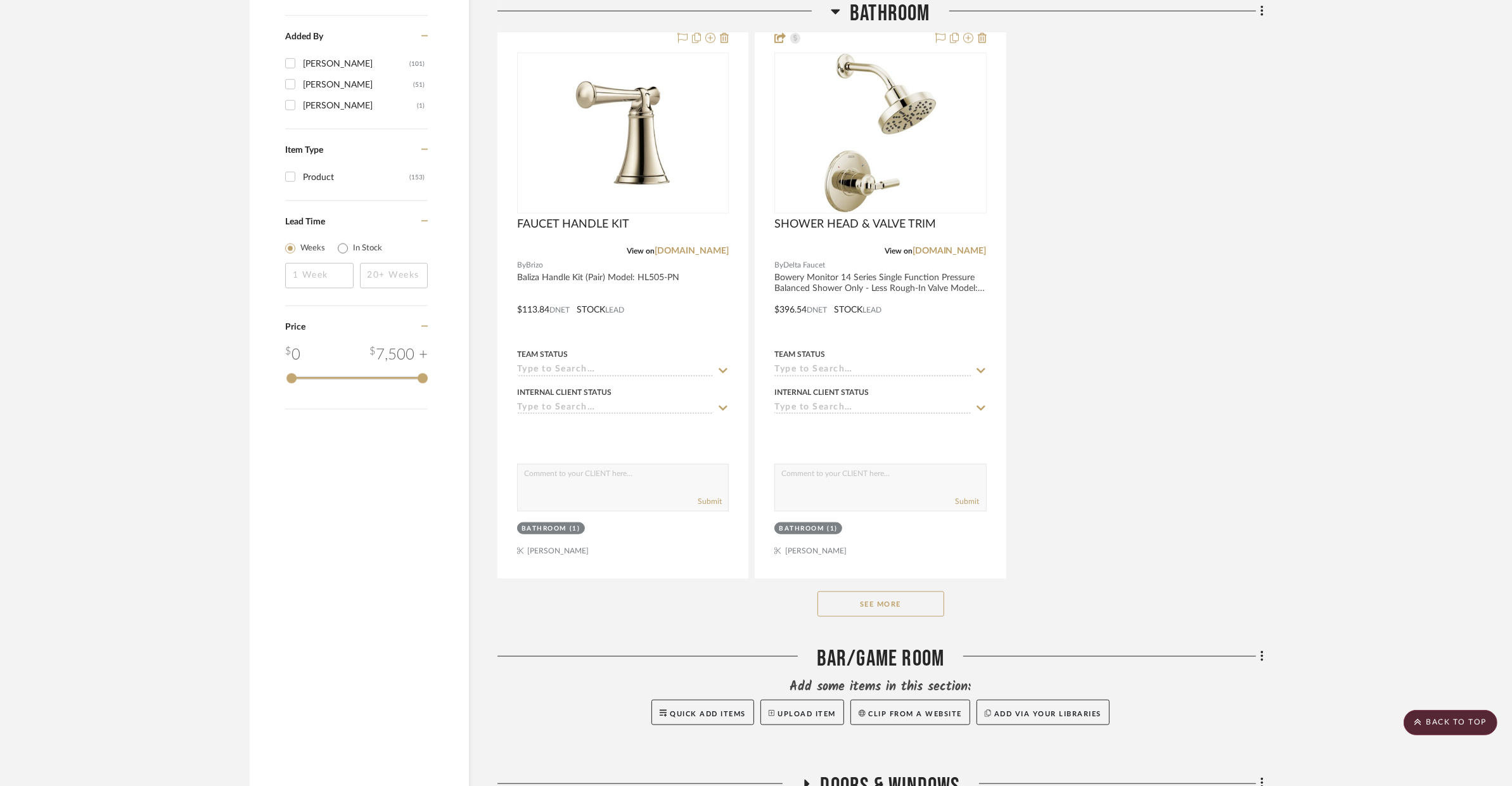
scroll to position [1856, 0]
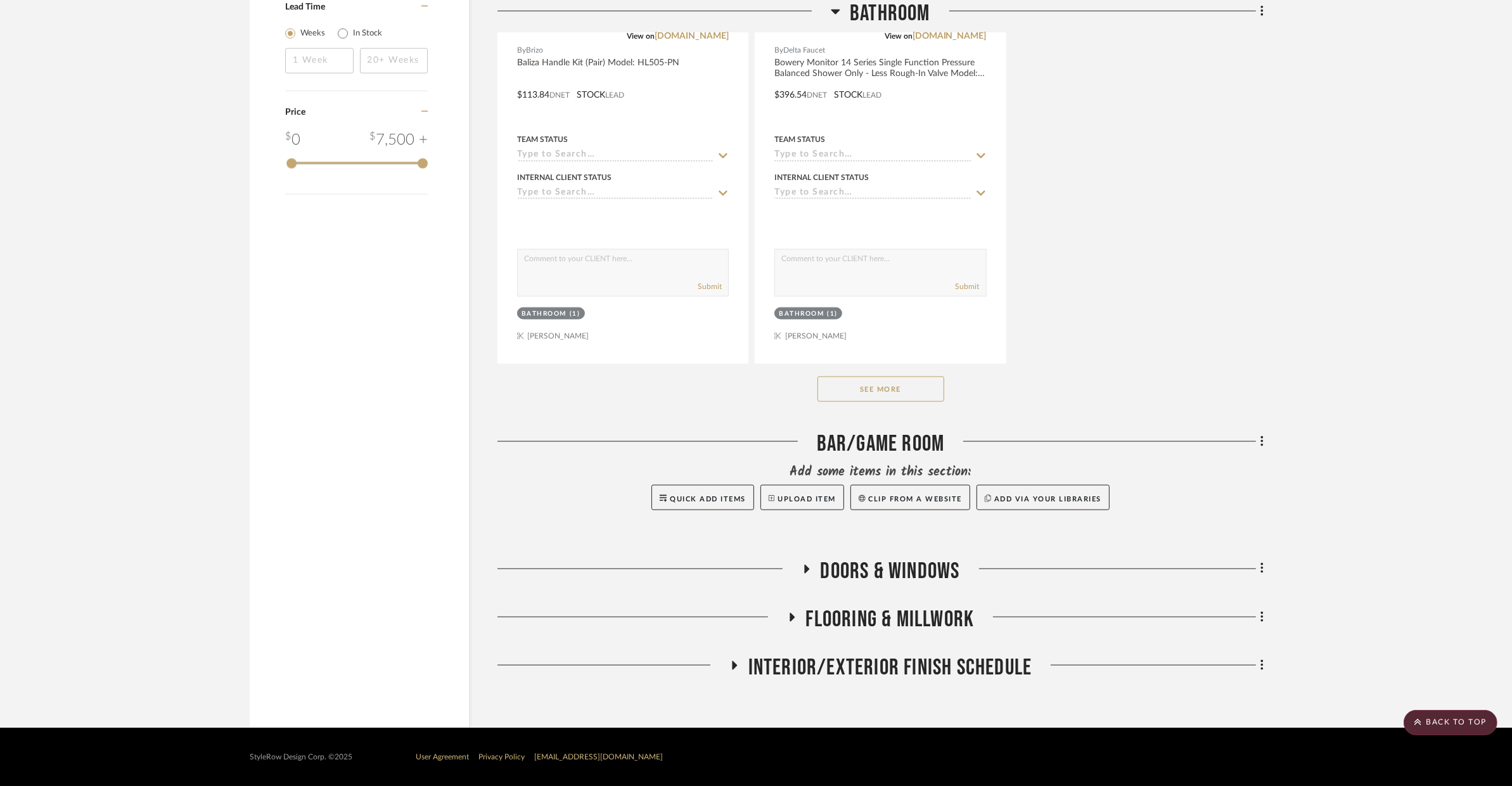
click at [911, 399] on button "See More" at bounding box center [880, 389] width 127 height 25
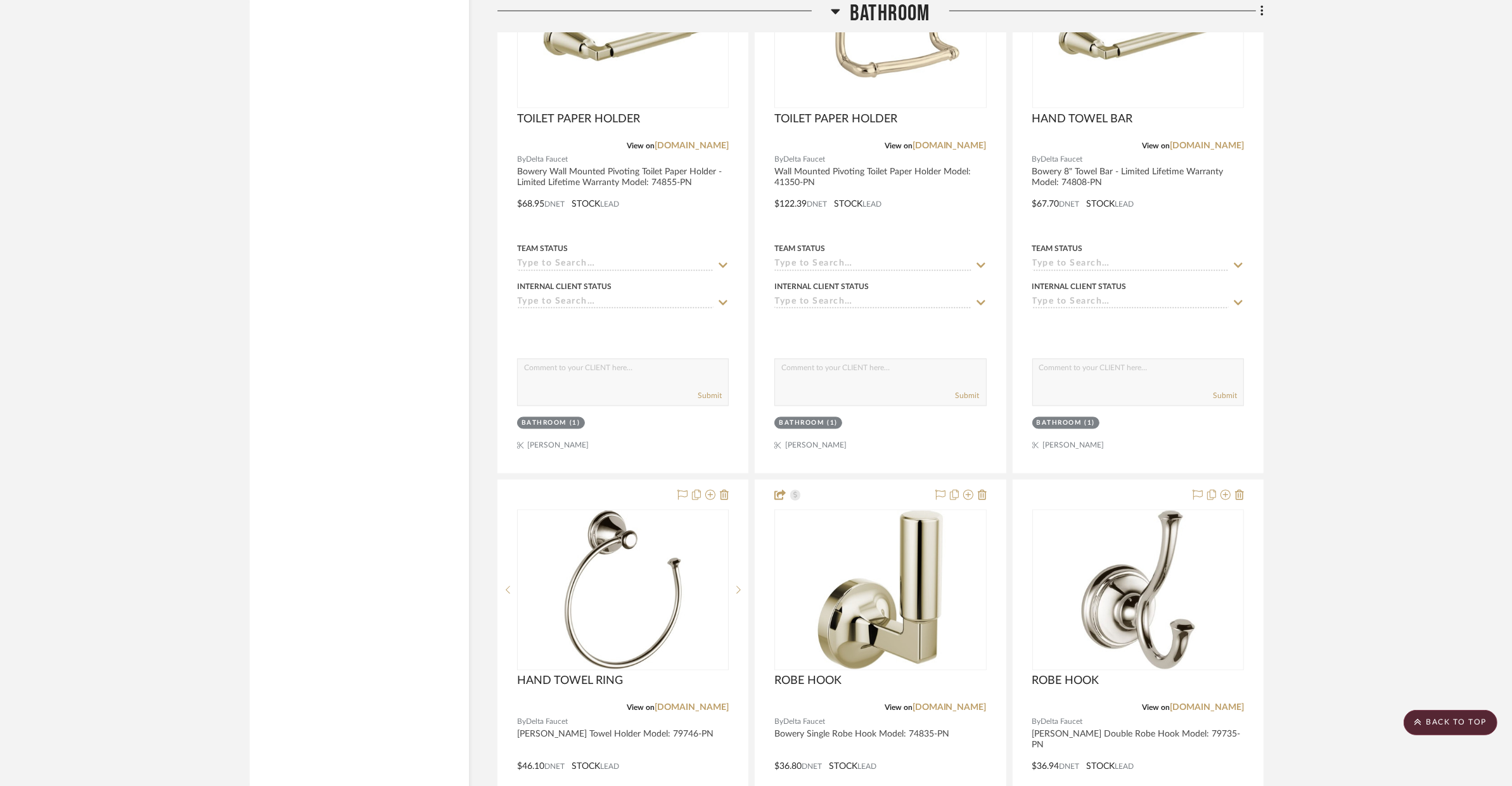
scroll to position [2981, 0]
